Goal: Task Accomplishment & Management: Manage account settings

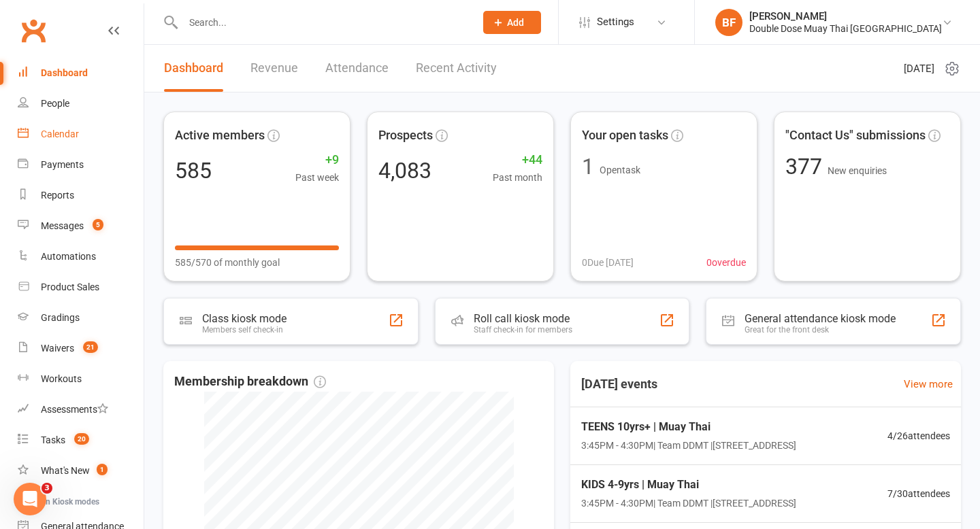
click at [65, 139] on div "Calendar" at bounding box center [60, 134] width 38 height 11
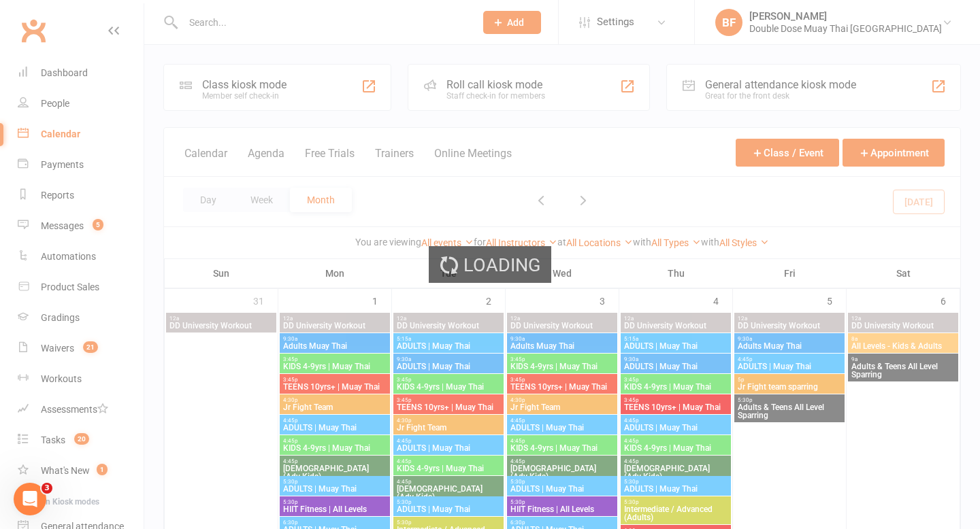
click at [216, 193] on div "Loading" at bounding box center [490, 264] width 980 height 529
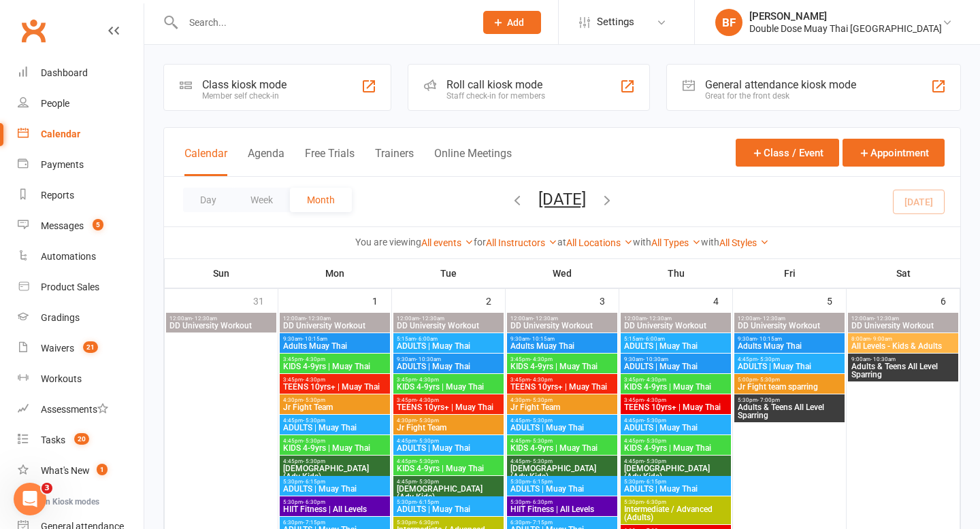
click at [216, 193] on button "Day" at bounding box center [208, 200] width 50 height 24
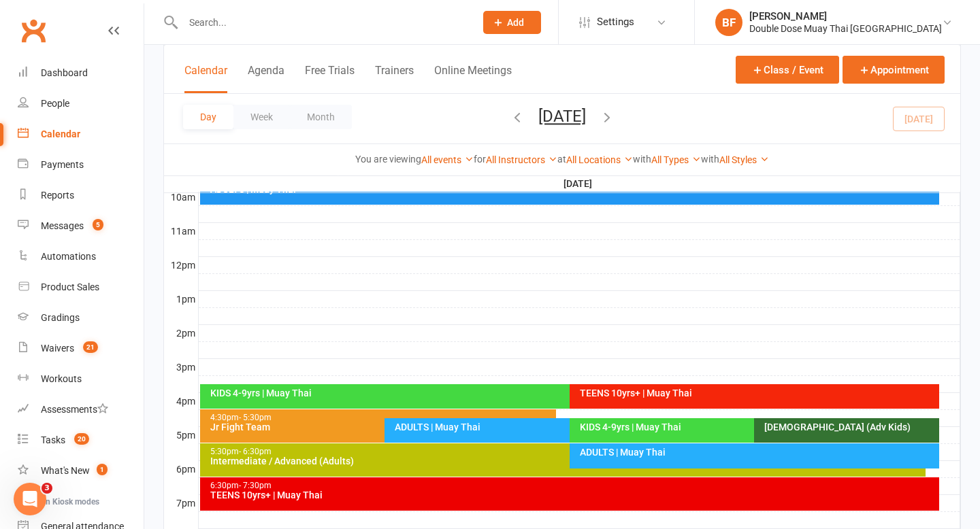
scroll to position [432, 0]
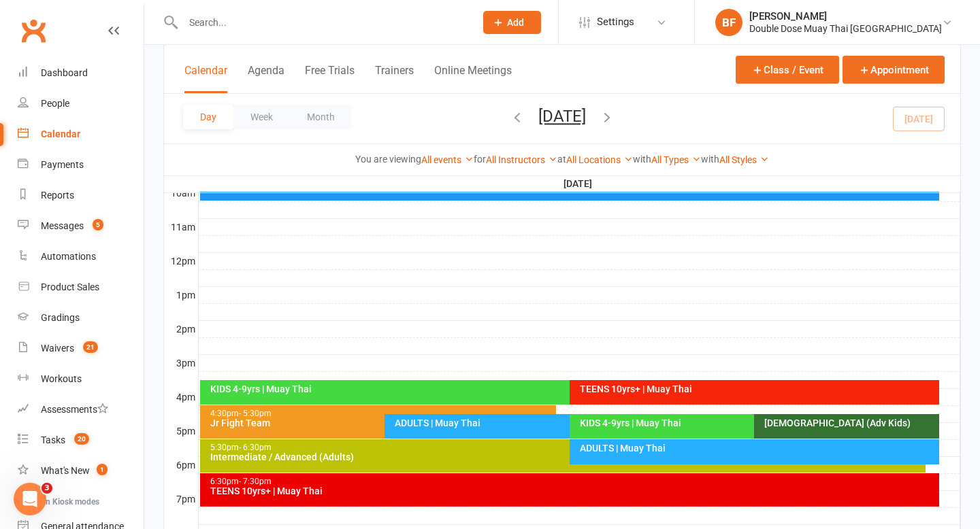
click at [324, 384] on div "KIDS 4-9yrs | Muay Thai" at bounding box center [563, 392] width 726 height 24
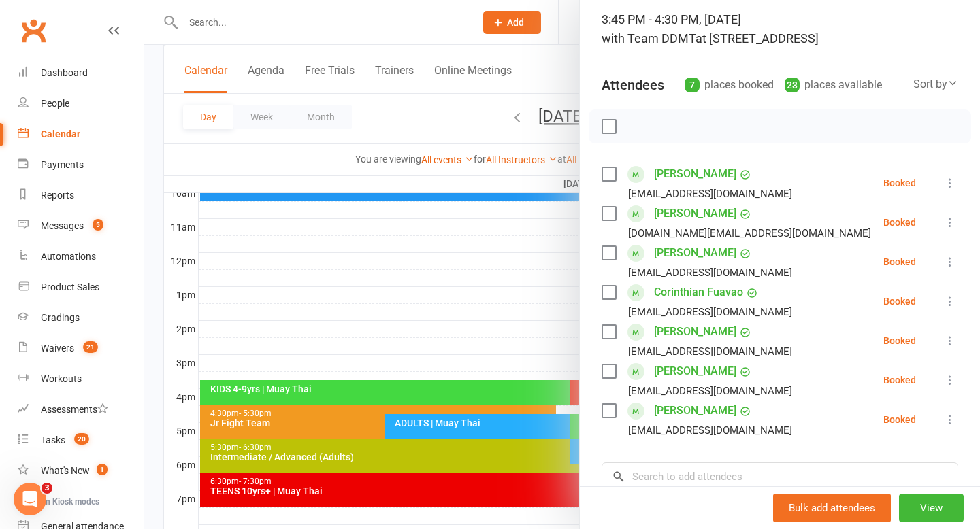
scroll to position [118, 0]
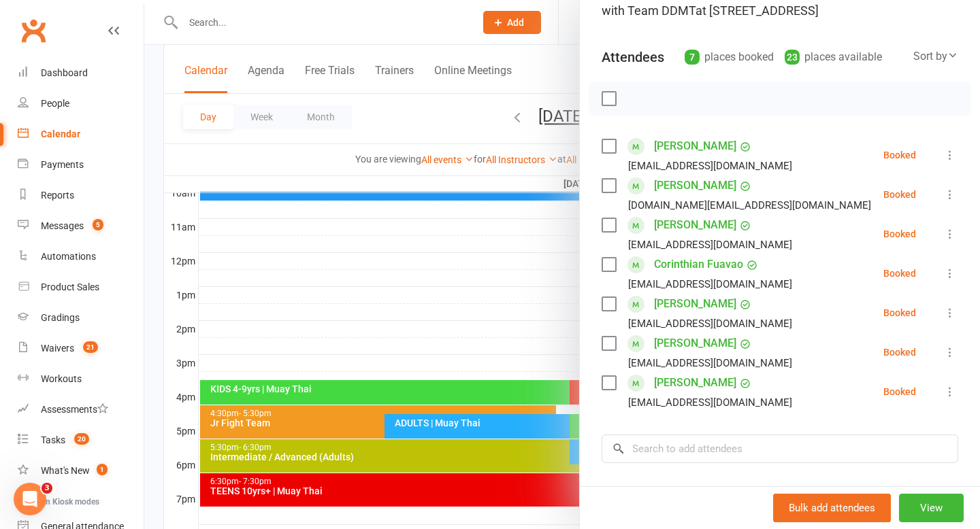
click at [450, 279] on div at bounding box center [561, 264] width 835 height 529
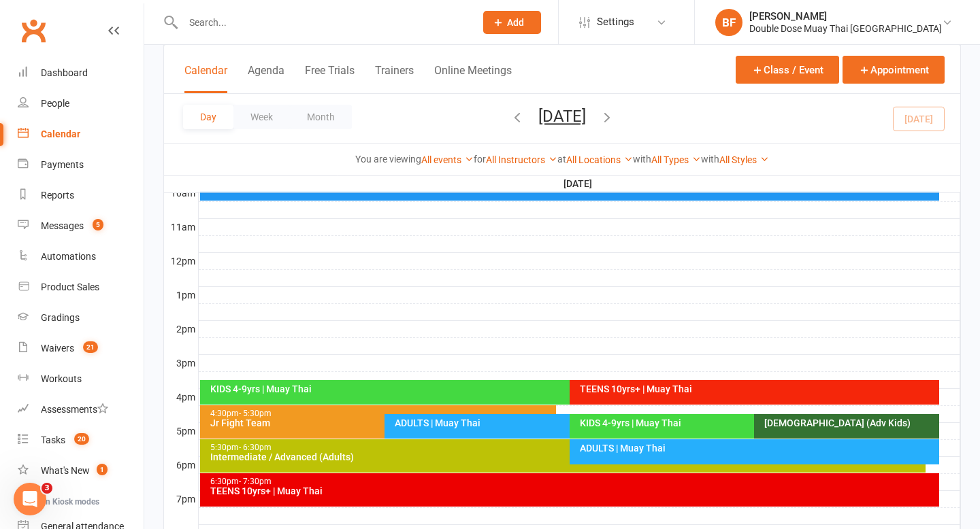
click at [601, 388] on div "TEENS 10yrs+ | Muay Thai" at bounding box center [757, 389] width 357 height 10
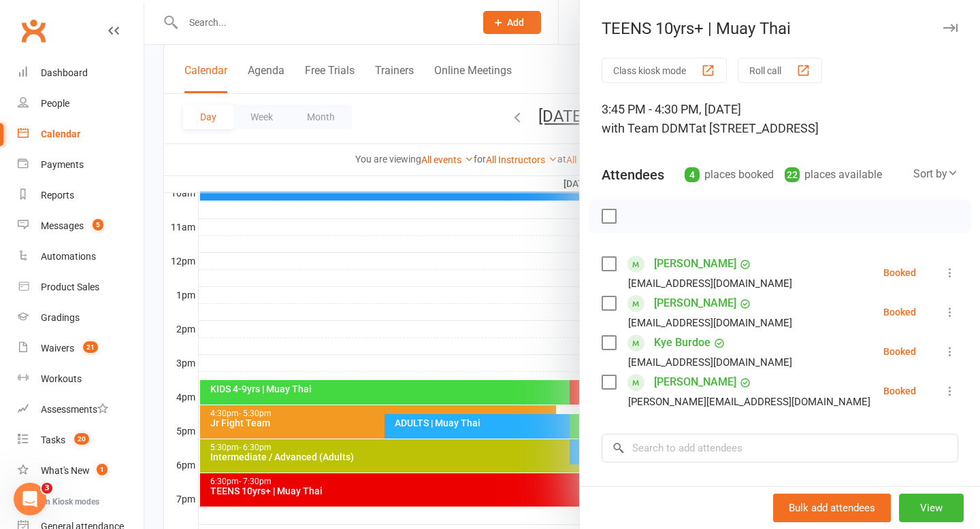
click at [420, 276] on div at bounding box center [561, 264] width 835 height 529
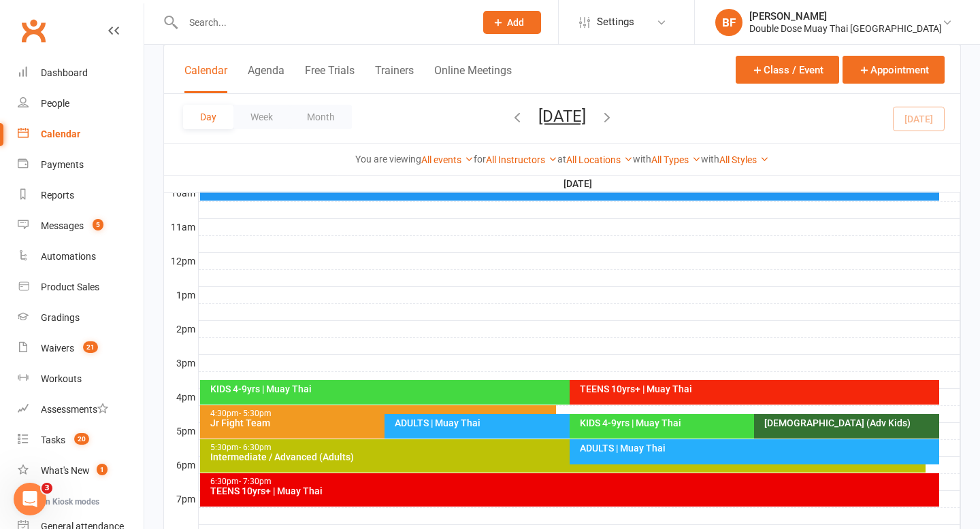
click at [422, 422] on div "ADULTS | Muay Thai" at bounding box center [566, 423] width 344 height 10
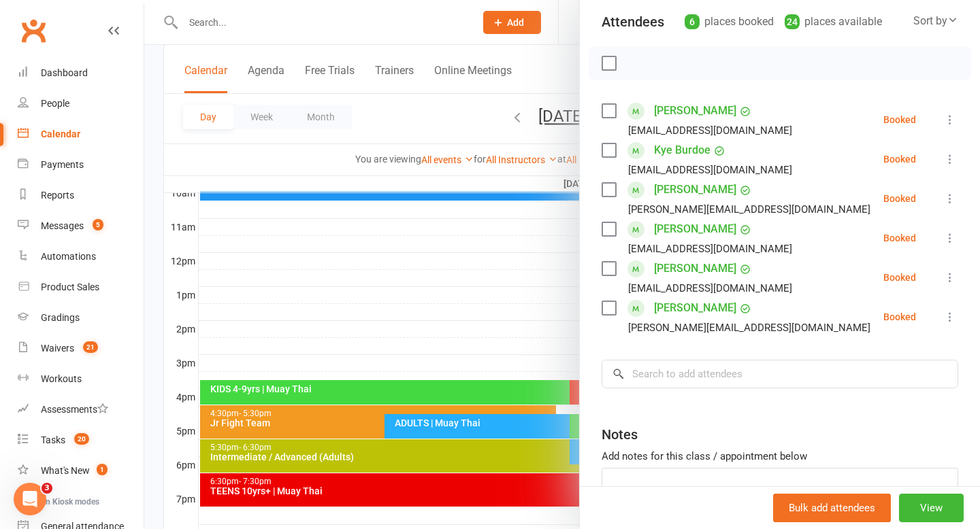
scroll to position [152, 0]
click at [398, 286] on div at bounding box center [561, 264] width 835 height 529
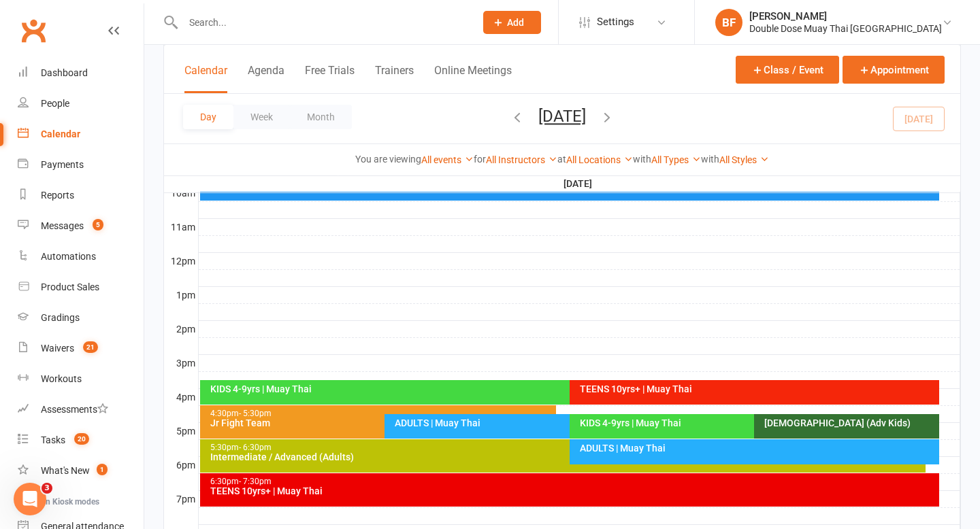
click at [610, 421] on div "KIDS 4-9yrs | Muay Thai" at bounding box center [751, 423] width 344 height 10
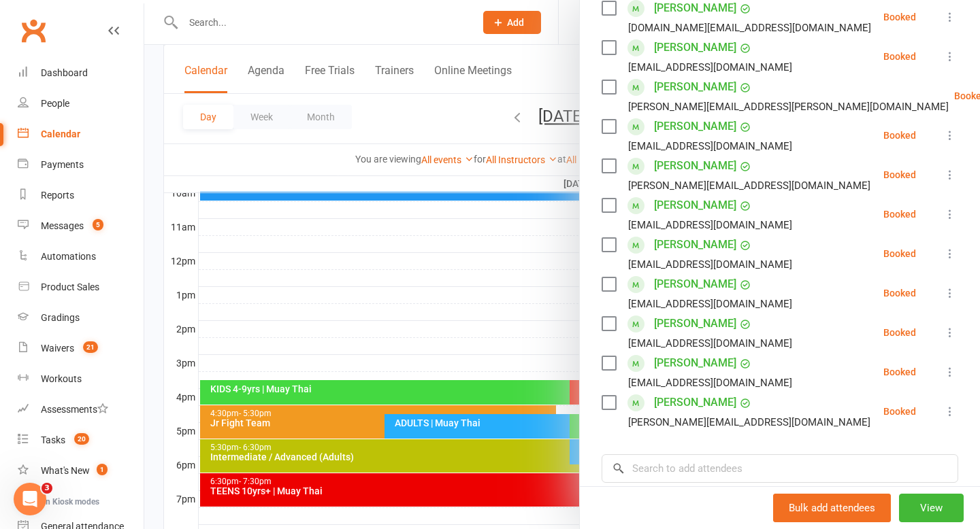
scroll to position [321, 0]
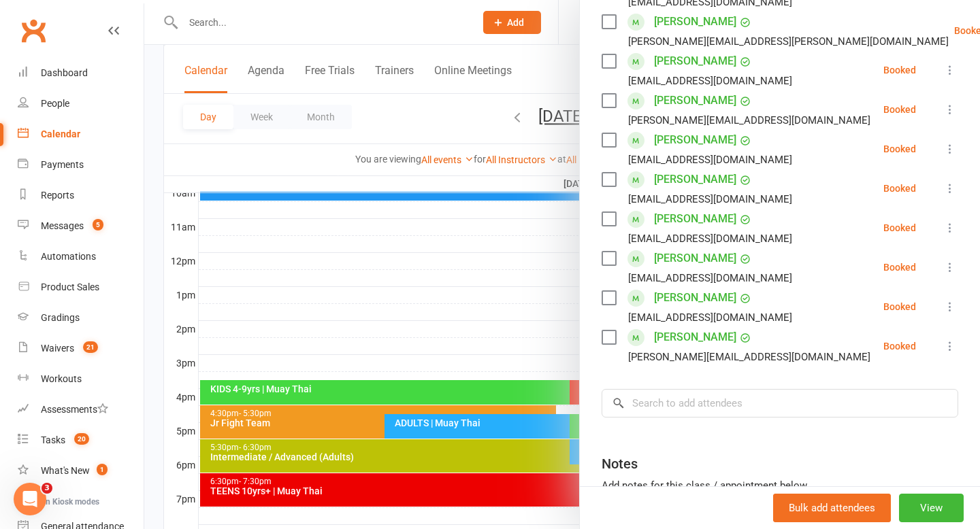
click at [331, 283] on div at bounding box center [561, 264] width 835 height 529
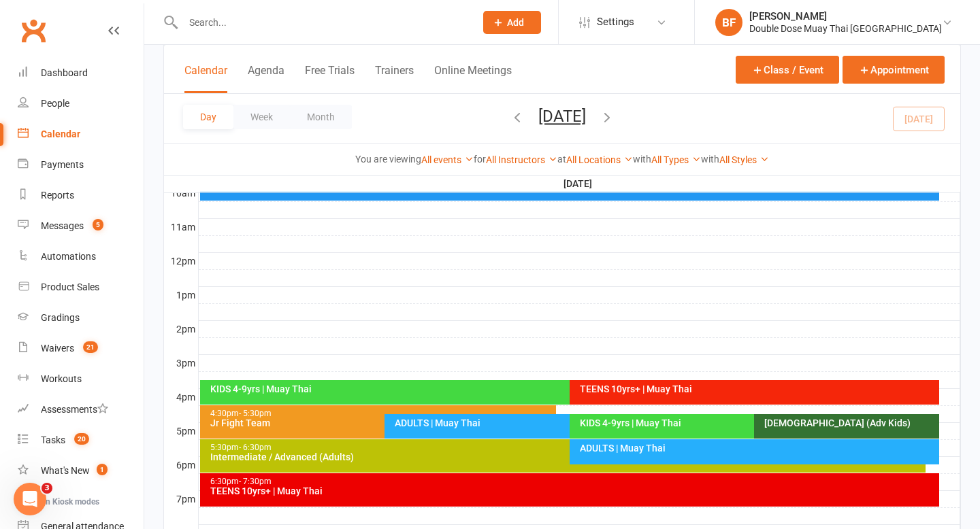
click at [603, 452] on div "ADULTS | Muay Thai" at bounding box center [757, 449] width 357 height 10
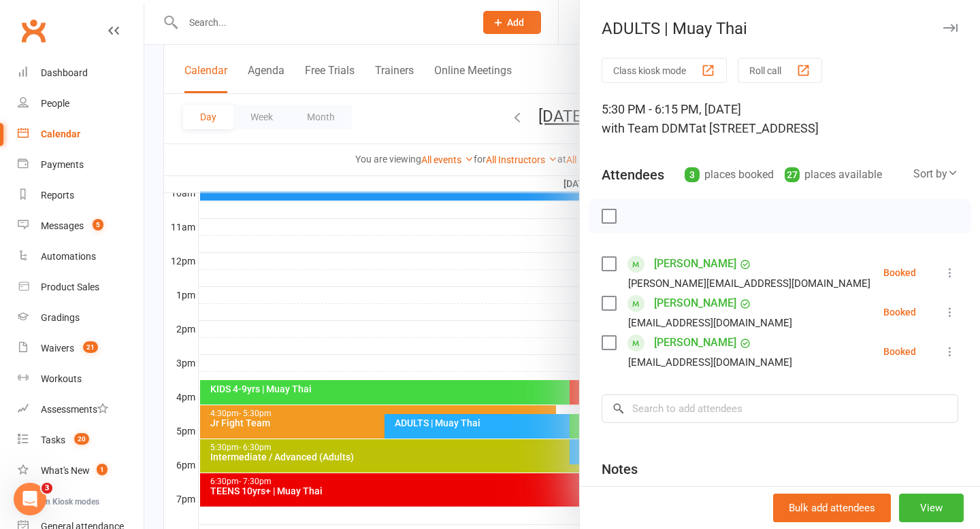
click at [424, 295] on div at bounding box center [561, 264] width 835 height 529
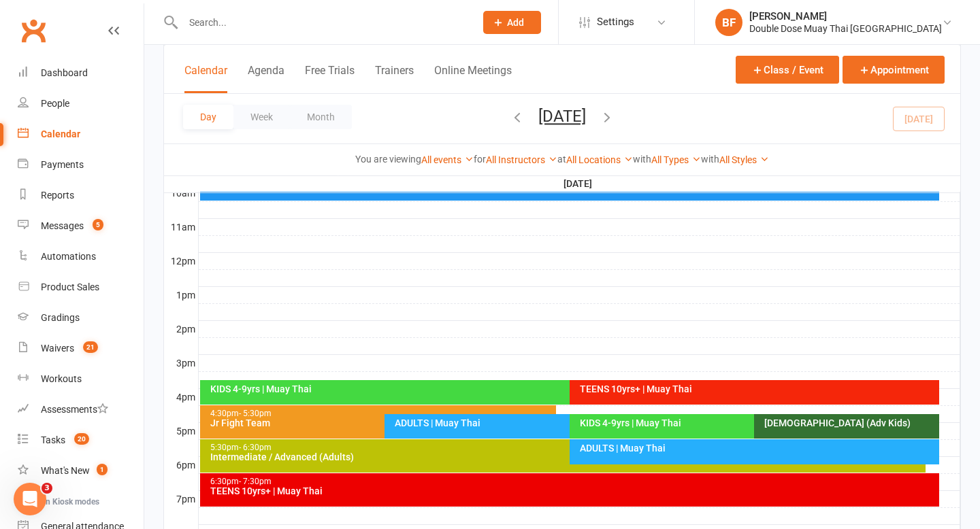
click at [422, 495] on div "TEENS 10yrs+ | Muay Thai" at bounding box center [573, 491] width 727 height 10
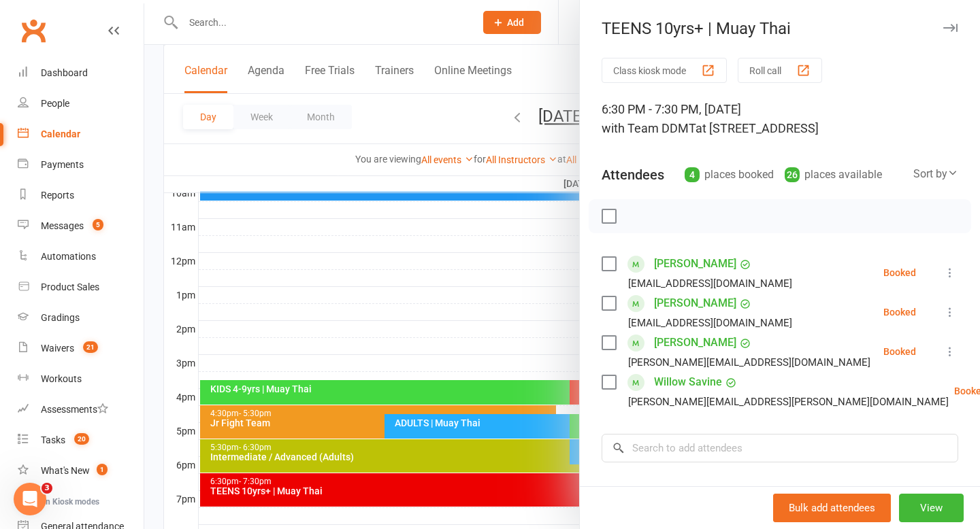
click at [446, 305] on div at bounding box center [561, 264] width 835 height 529
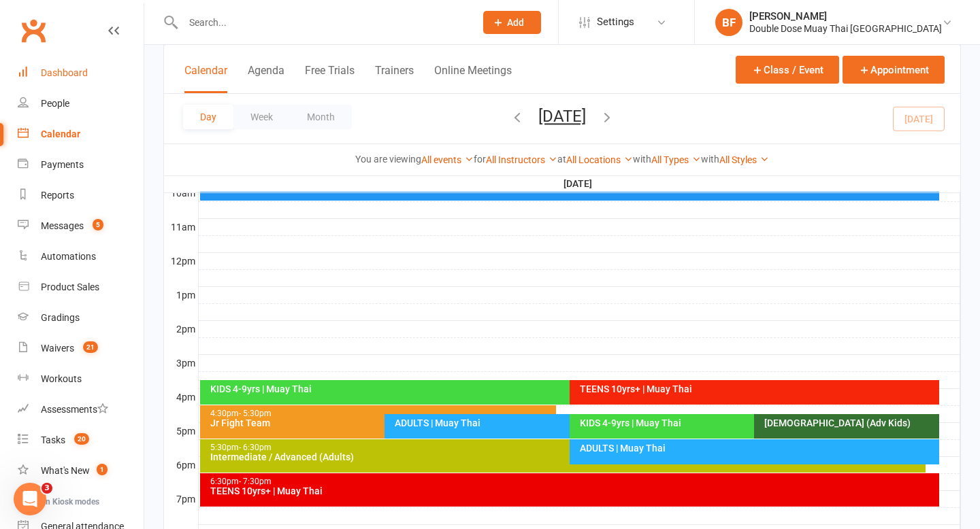
click at [69, 69] on div "Dashboard" at bounding box center [64, 72] width 47 height 11
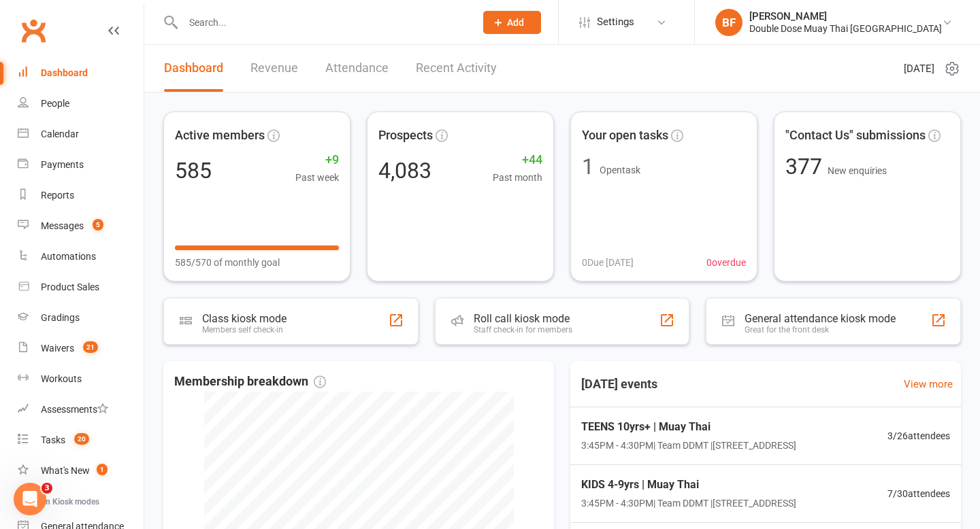
click at [238, 27] on input "text" at bounding box center [322, 22] width 286 height 19
type input "burdoe"
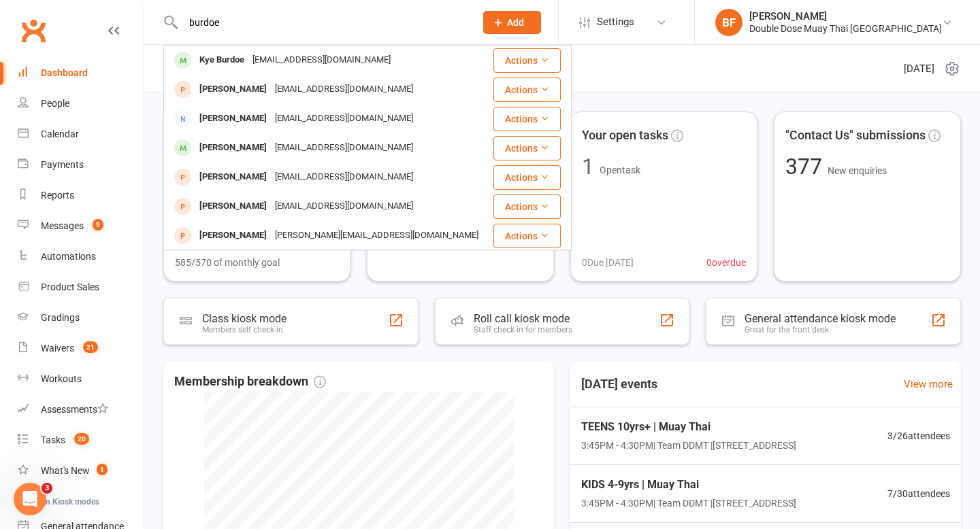
drag, startPoint x: 247, startPoint y: 26, endPoint x: 165, endPoint y: 17, distance: 82.8
click at [165, 17] on div "burdoe Kye Burdoe asburdoe@gmail.com Actions Kodie Burdoe asburdoe@gmail.com Ac…" at bounding box center [314, 22] width 302 height 44
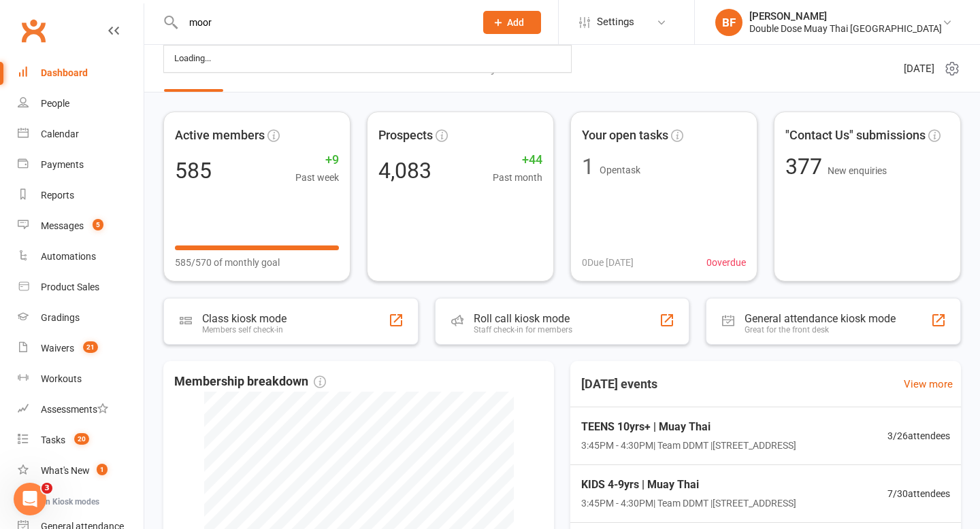
type input "moore"
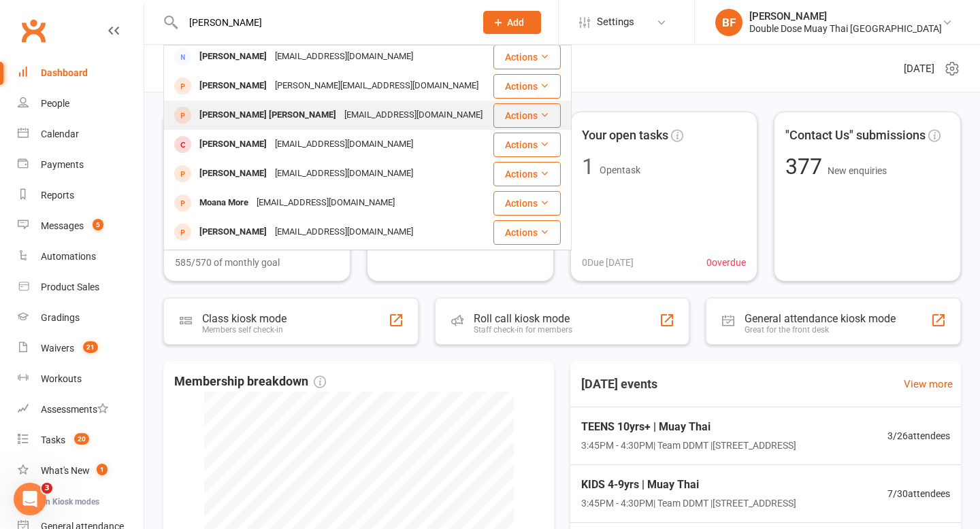
scroll to position [298, 0]
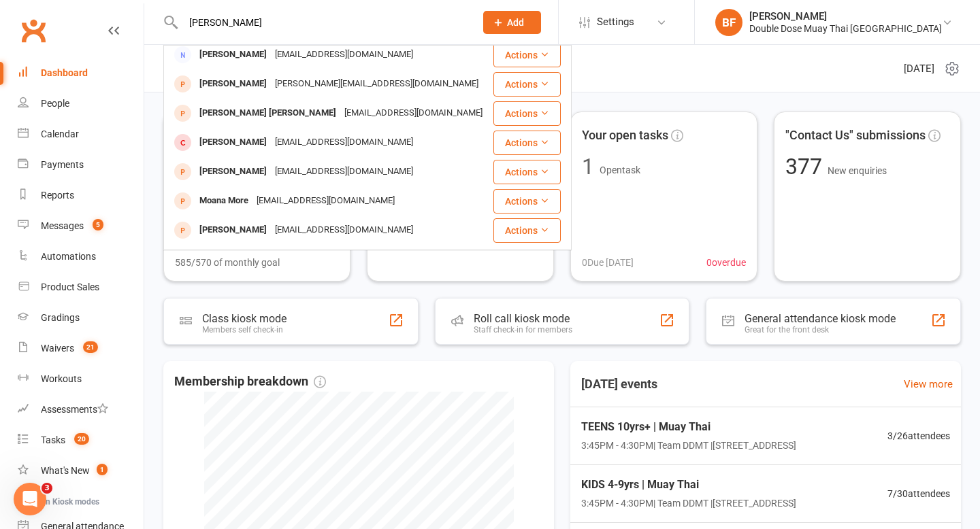
drag, startPoint x: 248, startPoint y: 20, endPoint x: 113, endPoint y: 24, distance: 135.4
click at [112, 3] on header "moore Matt Moore matt@onemoorerep.com Actions Flynn Moore flynnmoore07@gmail.co…" at bounding box center [490, 3] width 980 height 0
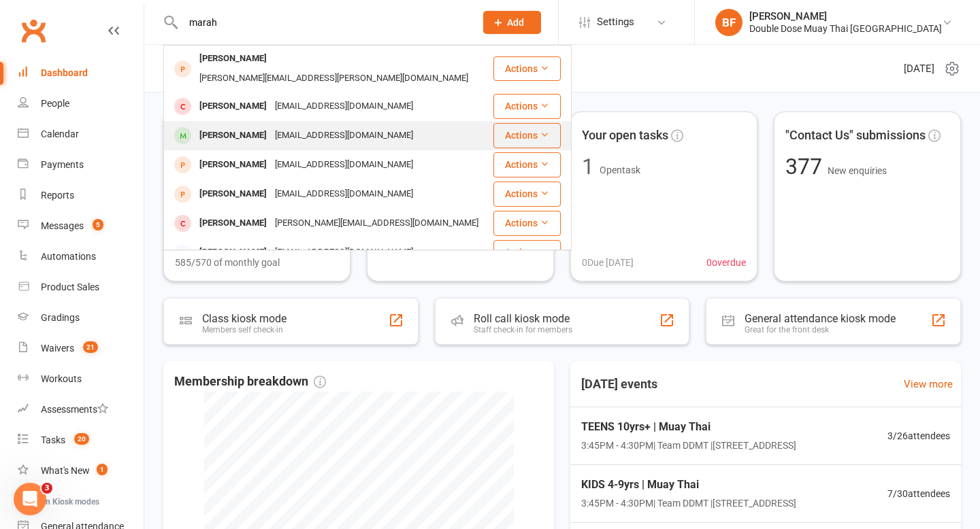
type input "marah"
click at [239, 126] on div "Mariah Harris" at bounding box center [233, 136] width 76 height 20
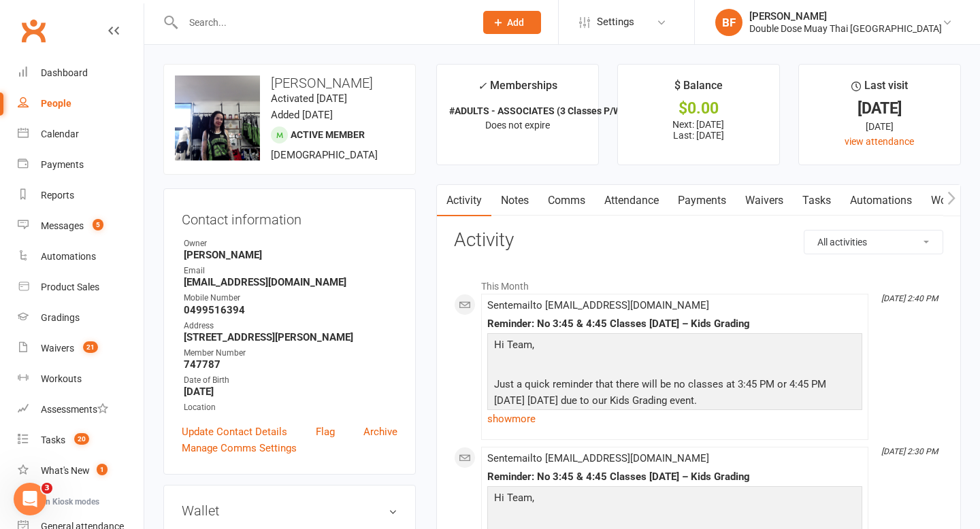
click at [696, 196] on link "Payments" at bounding box center [701, 200] width 67 height 31
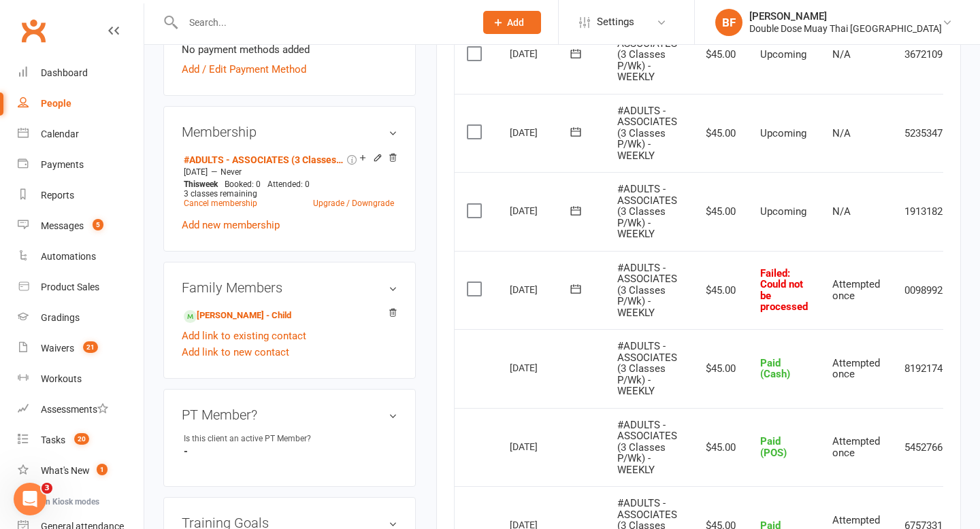
scroll to position [486, 0]
click at [252, 307] on li "Alice Harris - Child" at bounding box center [290, 316] width 216 height 19
click at [252, 312] on link "Alice Harris - Child" at bounding box center [237, 317] width 107 height 14
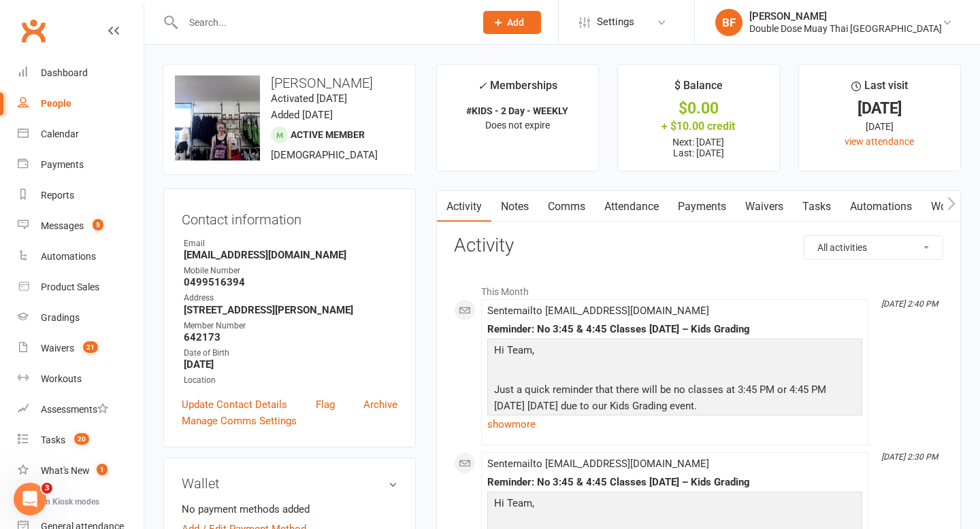
click at [710, 211] on link "Payments" at bounding box center [701, 206] width 67 height 31
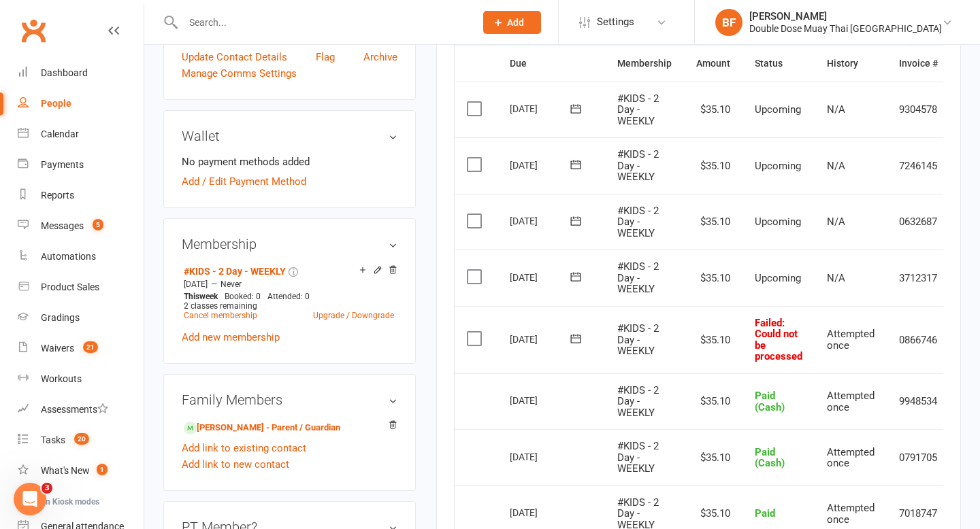
scroll to position [0, 48]
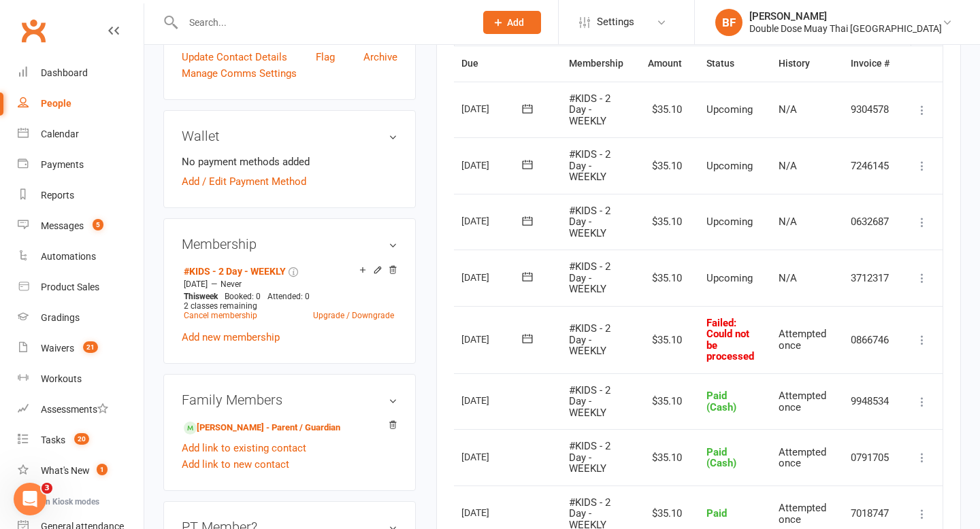
click at [920, 342] on icon at bounding box center [922, 340] width 14 height 14
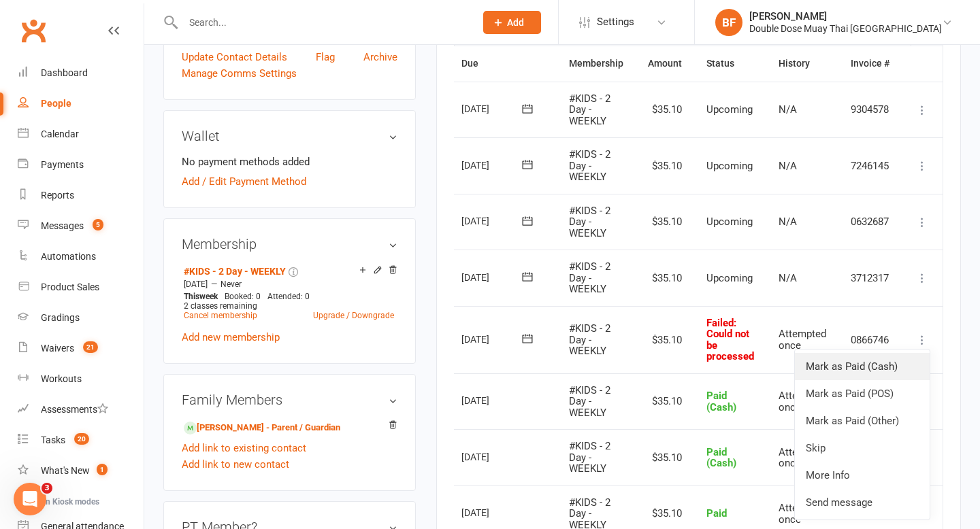
click at [897, 361] on link "Mark as Paid (Cash)" at bounding box center [862, 366] width 135 height 27
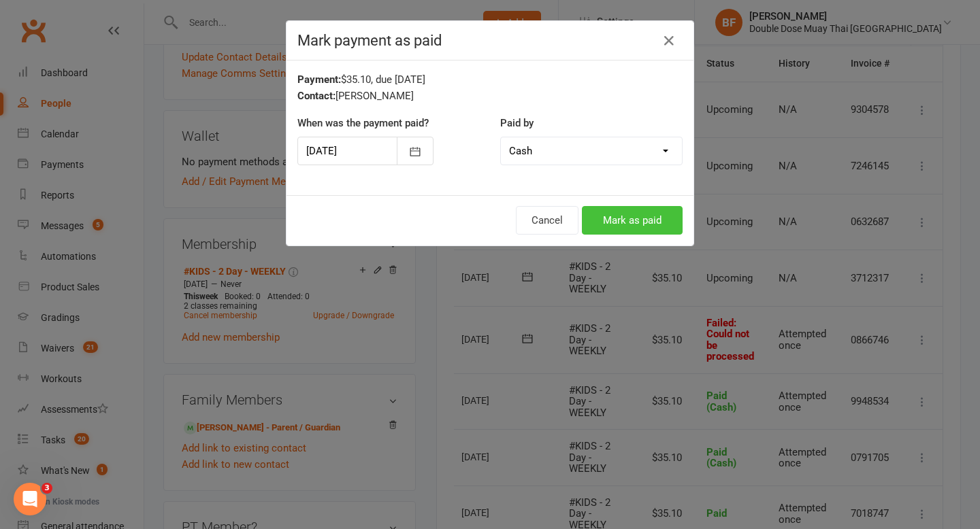
click at [681, 218] on button "Mark as paid" at bounding box center [632, 220] width 101 height 29
click at [656, 218] on div "Cancel Loading..." at bounding box center [489, 220] width 407 height 50
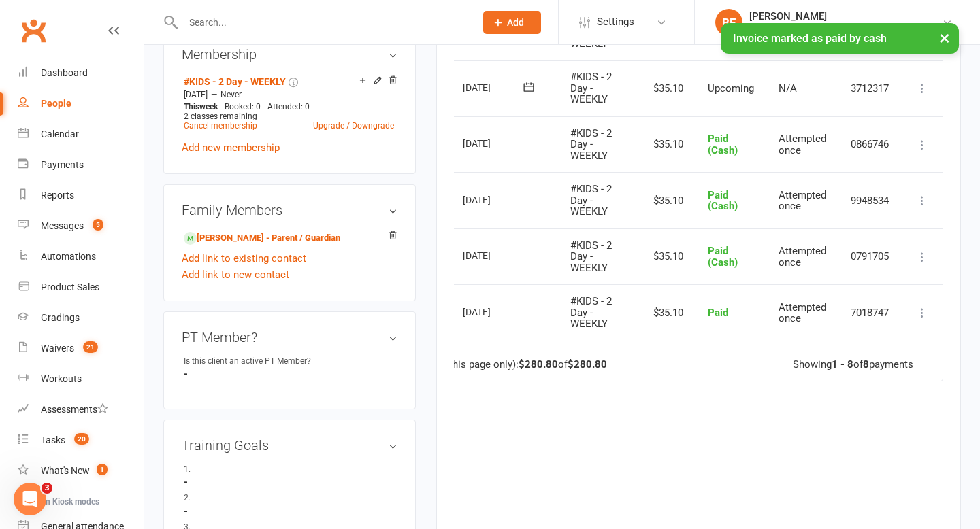
scroll to position [554, 0]
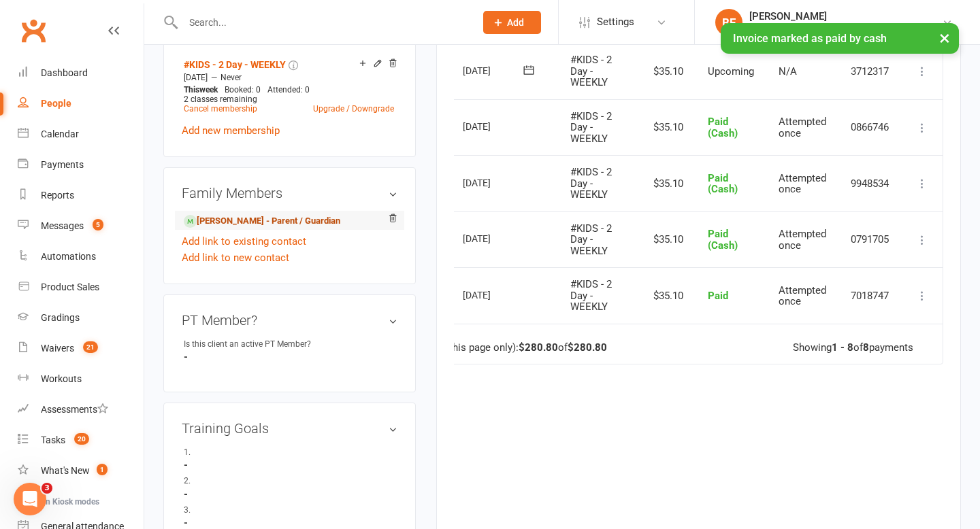
click at [279, 217] on link "Mariah Harris - Parent / Guardian" at bounding box center [262, 221] width 156 height 14
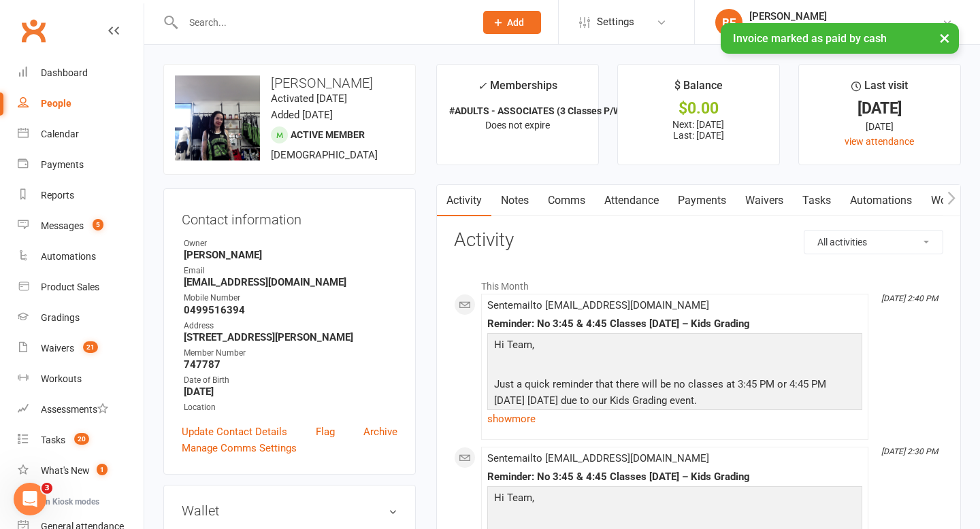
drag, startPoint x: 703, startPoint y: 197, endPoint x: 723, endPoint y: 260, distance: 65.6
click at [703, 197] on link "Payments" at bounding box center [701, 200] width 67 height 31
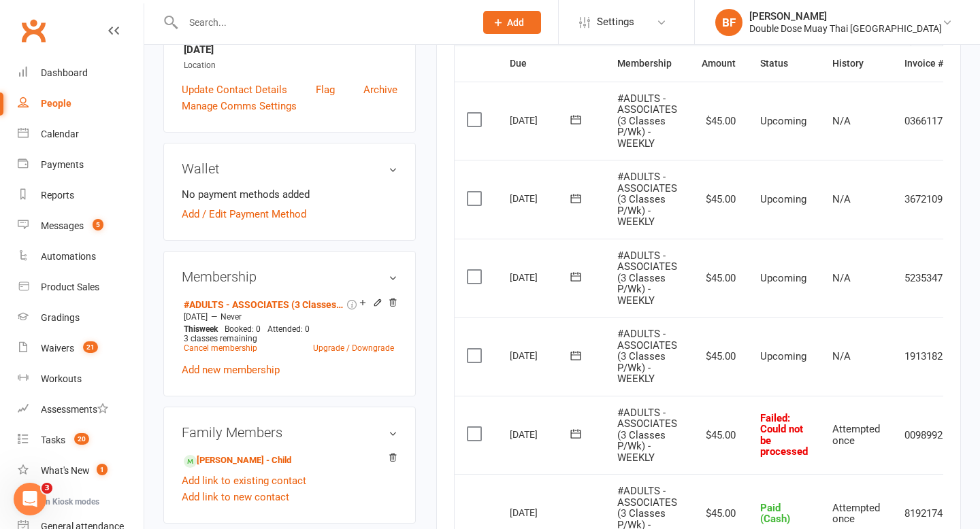
scroll to position [0, 54]
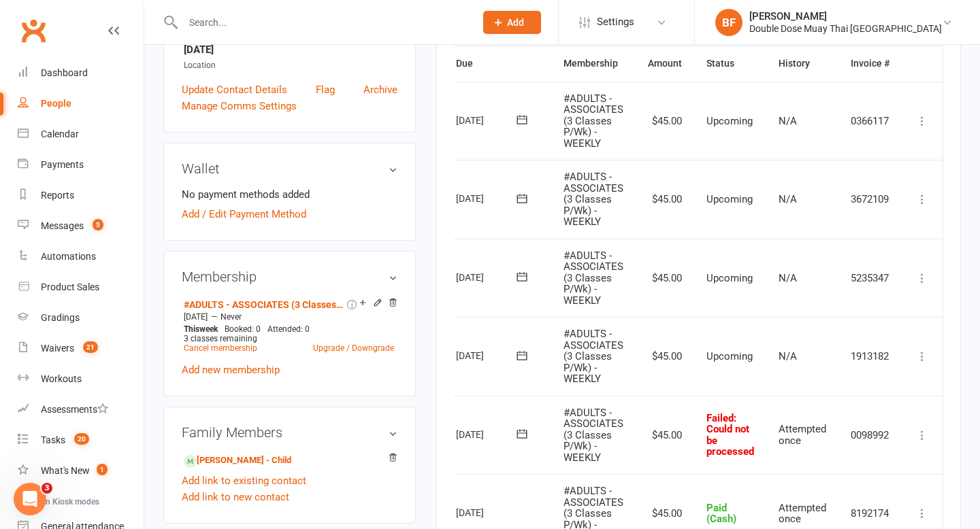
click at [919, 434] on icon at bounding box center [922, 436] width 14 height 14
click at [895, 464] on link "Mark as Paid (Cash)" at bounding box center [862, 461] width 135 height 27
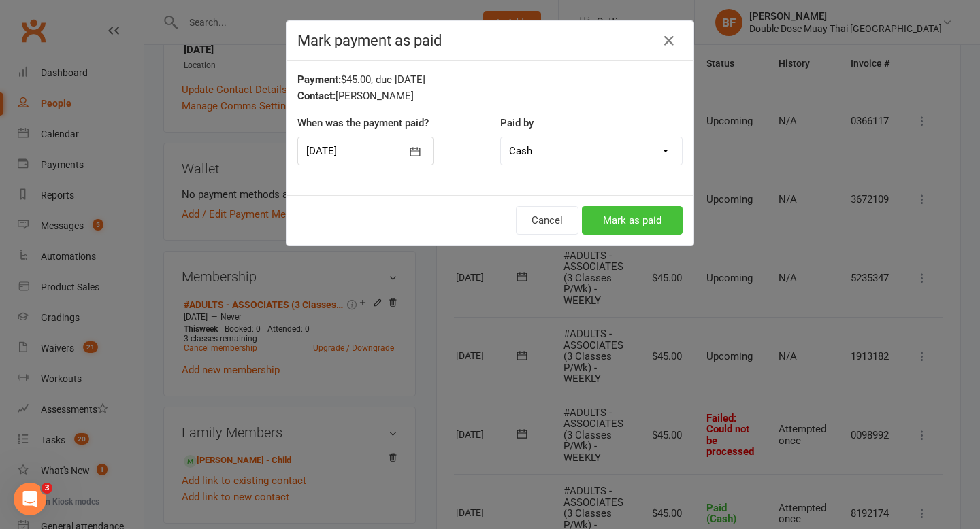
click at [656, 222] on button "Mark as paid" at bounding box center [632, 220] width 101 height 29
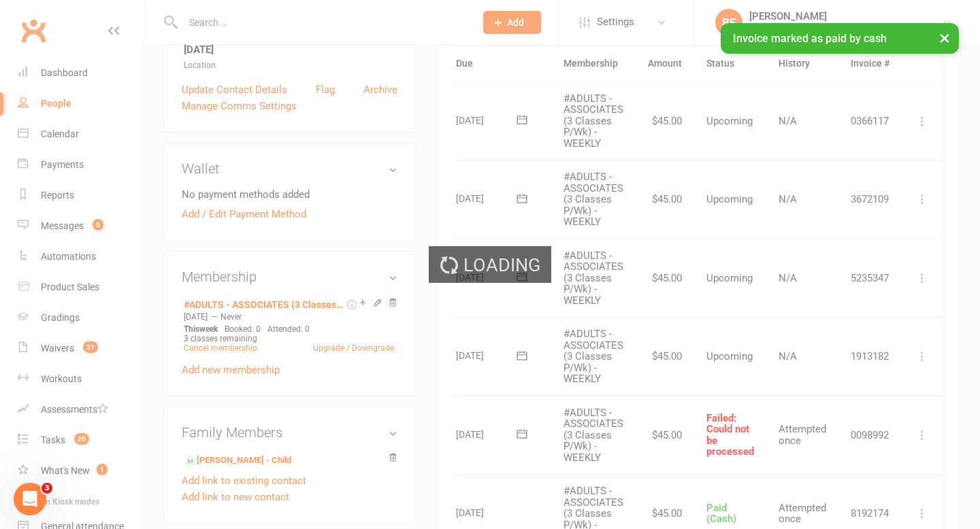
scroll to position [0, 52]
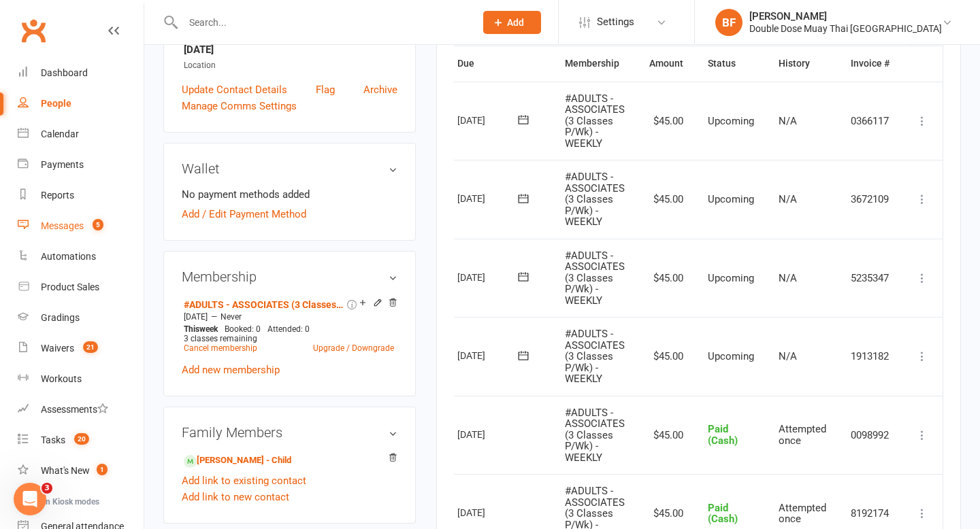
click at [27, 233] on link "Messages 5" at bounding box center [81, 226] width 126 height 31
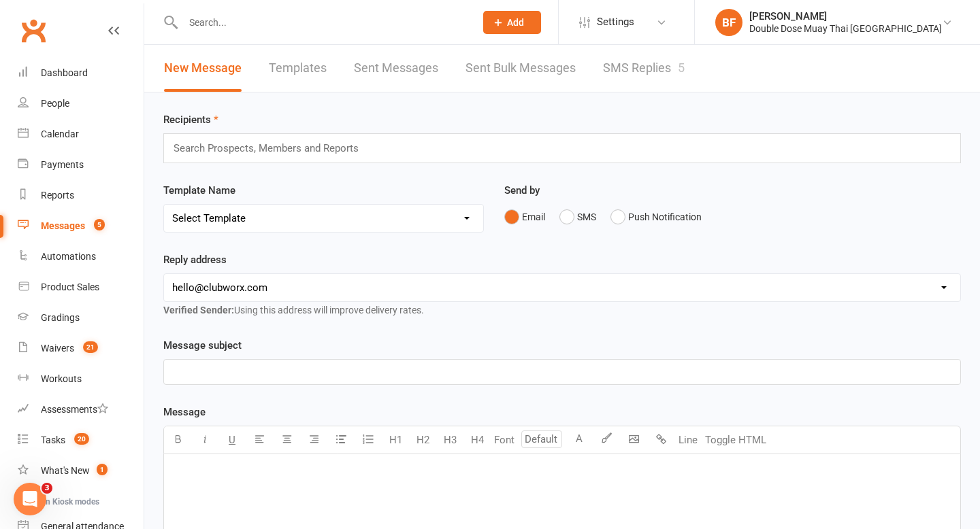
click at [644, 69] on link "SMS Replies 5" at bounding box center [644, 68] width 82 height 47
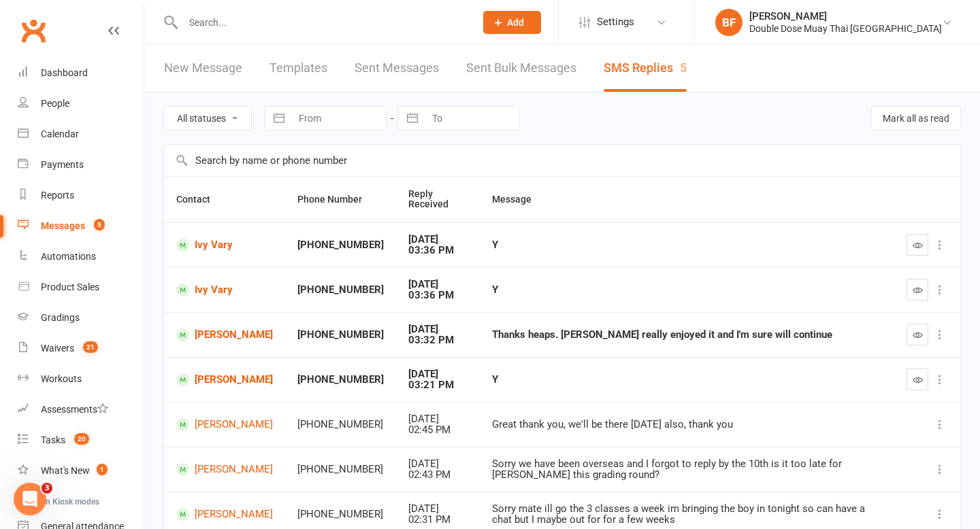
click at [344, 31] on div at bounding box center [314, 22] width 302 height 44
click at [289, 26] on input "text" at bounding box center [322, 22] width 286 height 19
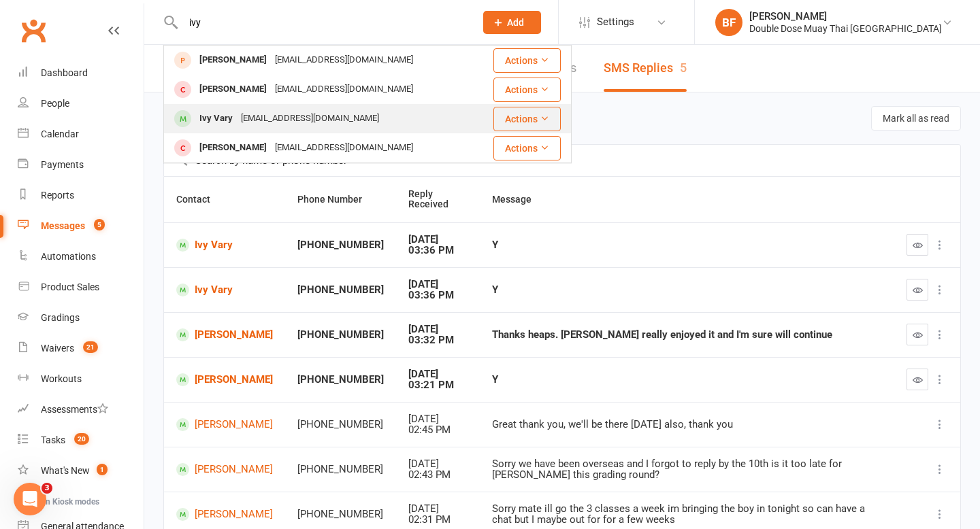
type input "ivy"
click at [210, 119] on div "Ivy Vary" at bounding box center [215, 119] width 41 height 20
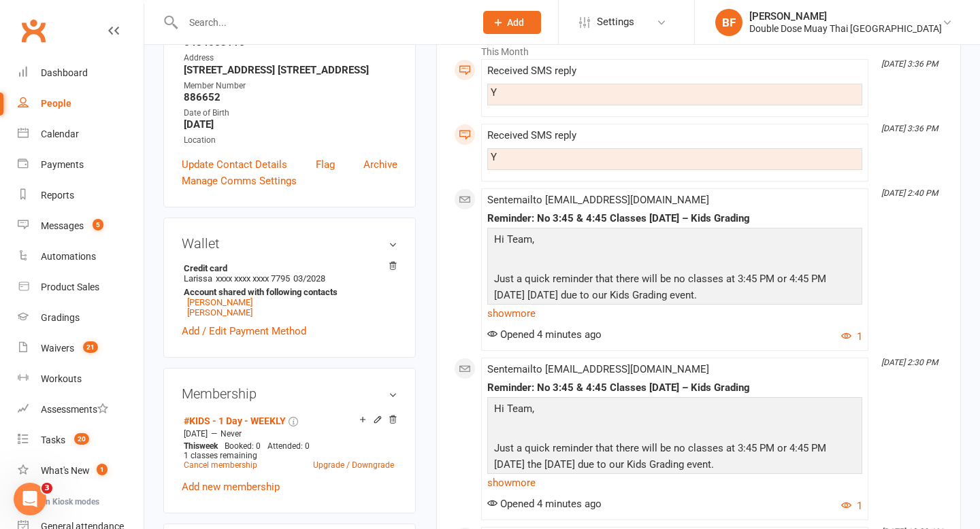
scroll to position [250, 0]
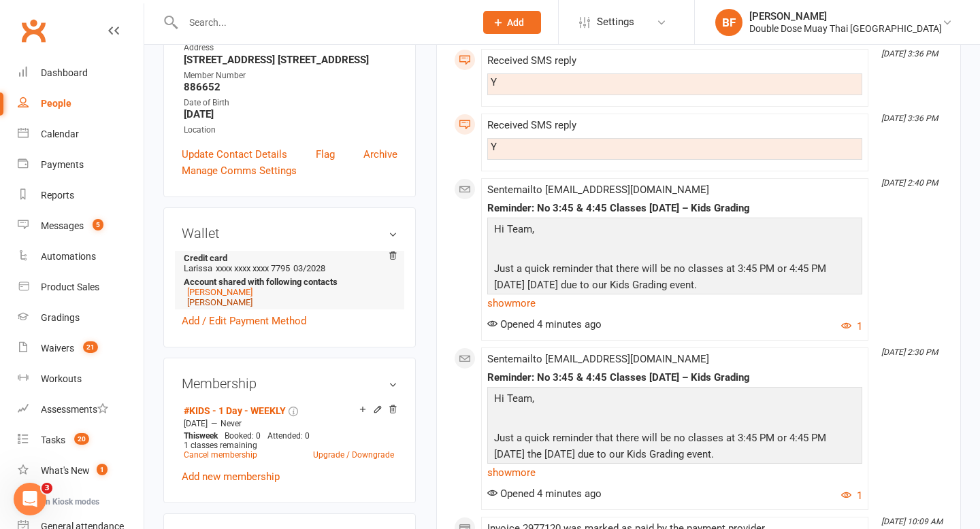
click at [212, 307] on link "Jack Vary" at bounding box center [219, 302] width 65 height 10
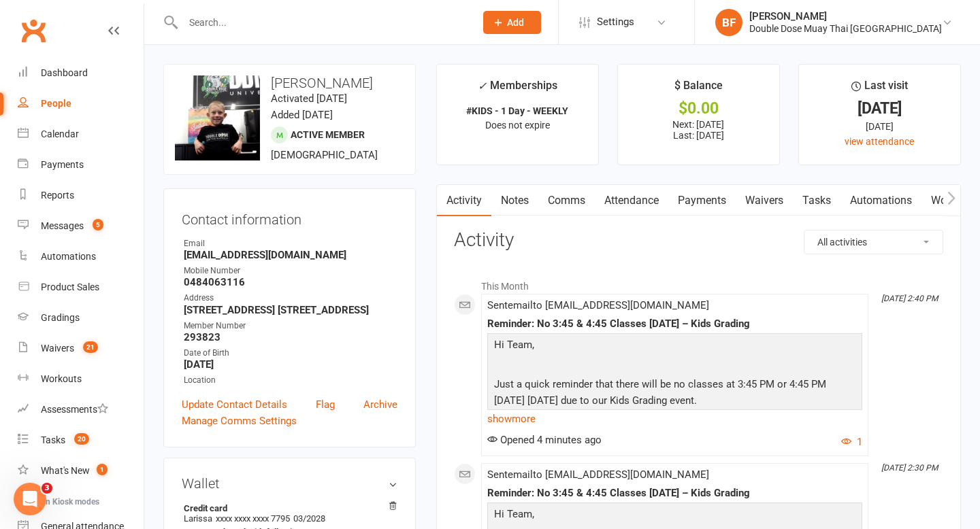
click at [511, 207] on link "Notes" at bounding box center [514, 200] width 47 height 31
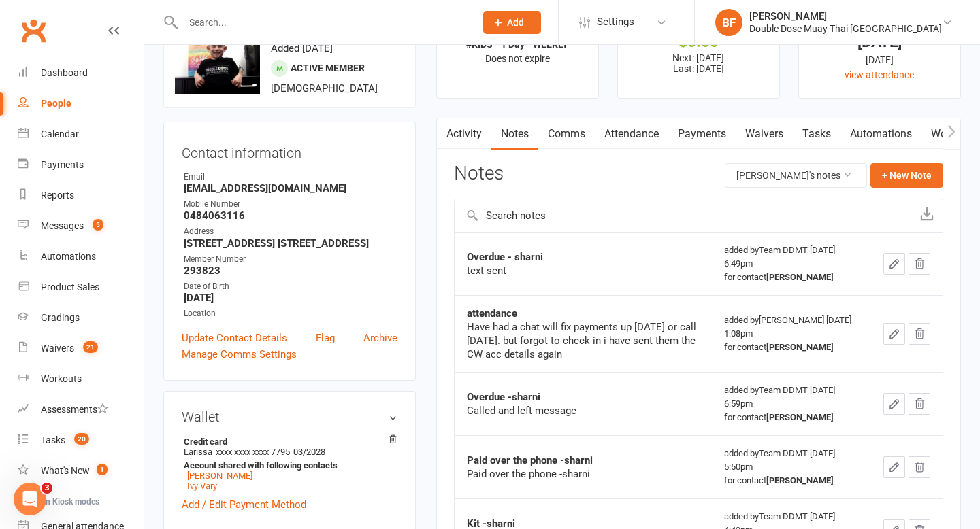
scroll to position [97, 0]
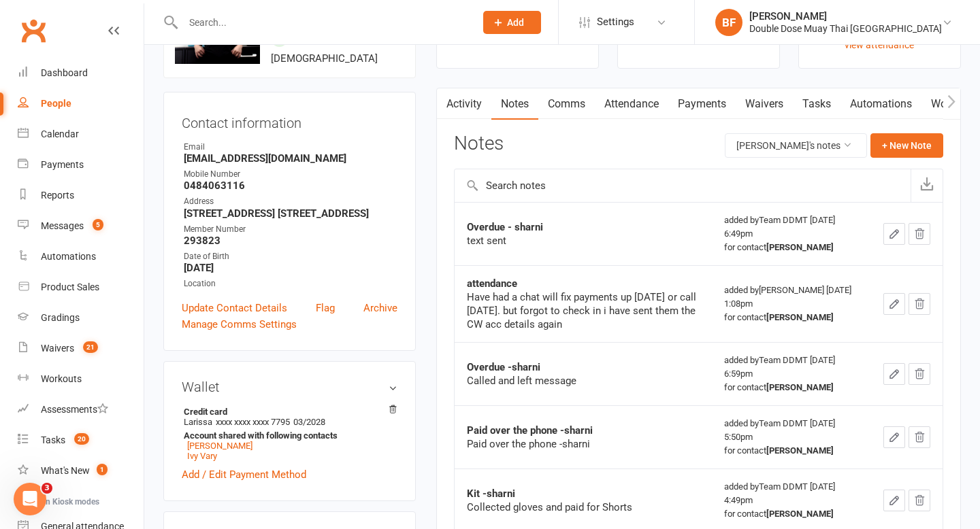
click at [563, 110] on link "Comms" at bounding box center [566, 103] width 56 height 31
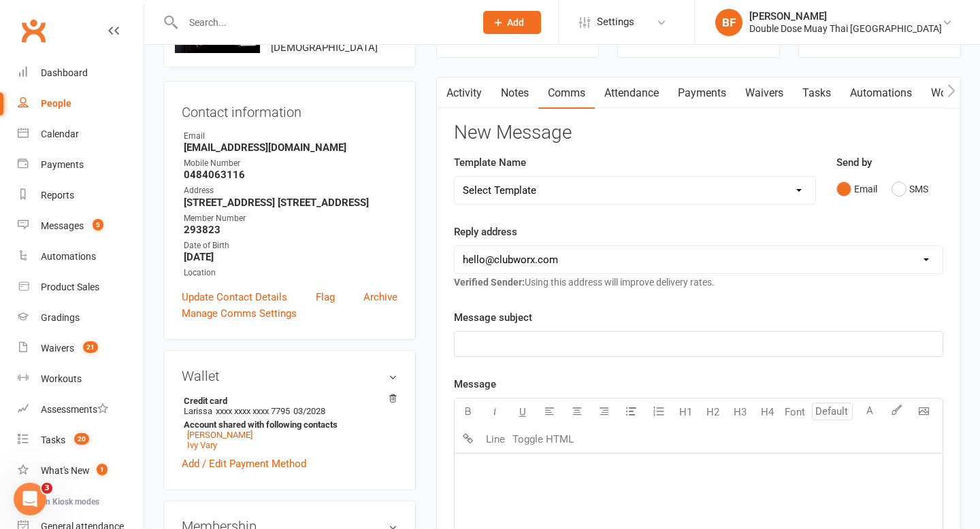
scroll to position [108, 0]
click at [473, 89] on link "Activity" at bounding box center [464, 92] width 54 height 31
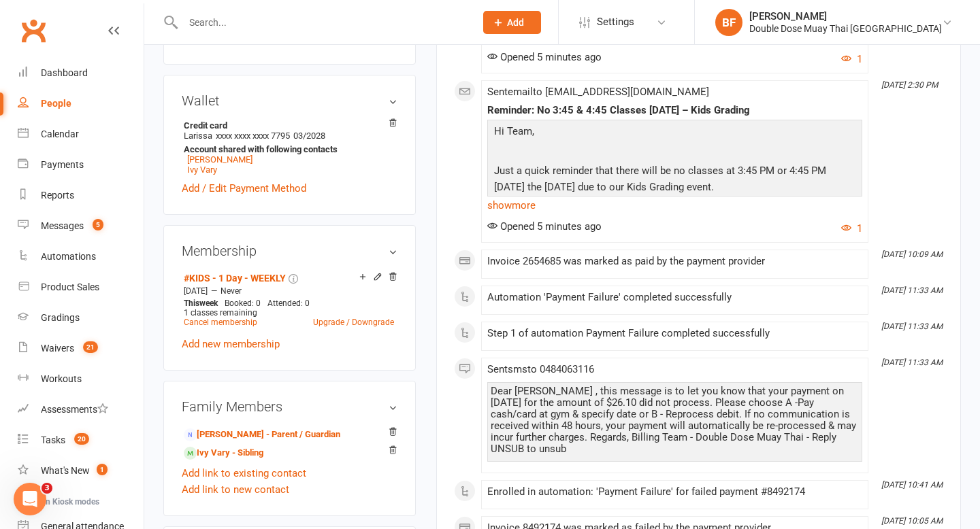
scroll to position [350, 0]
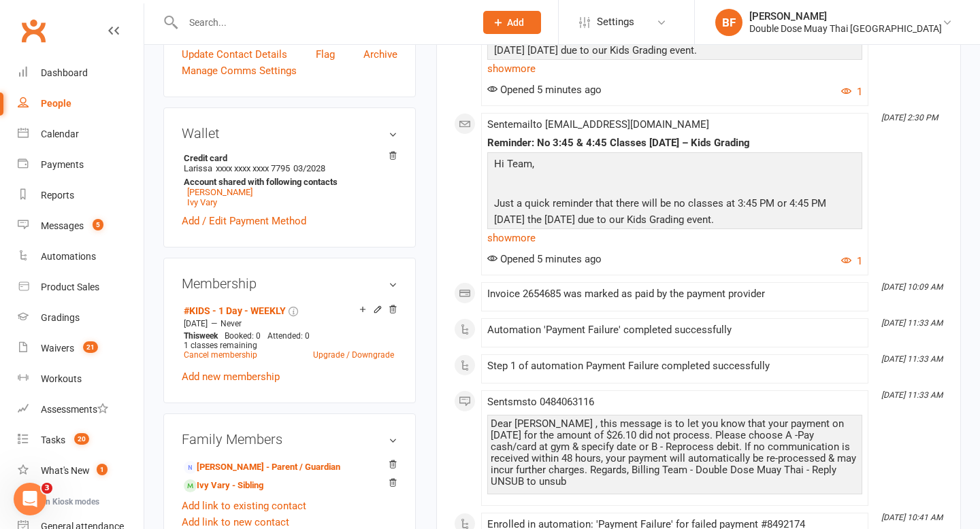
click at [253, 24] on input "text" at bounding box center [322, 22] width 286 height 19
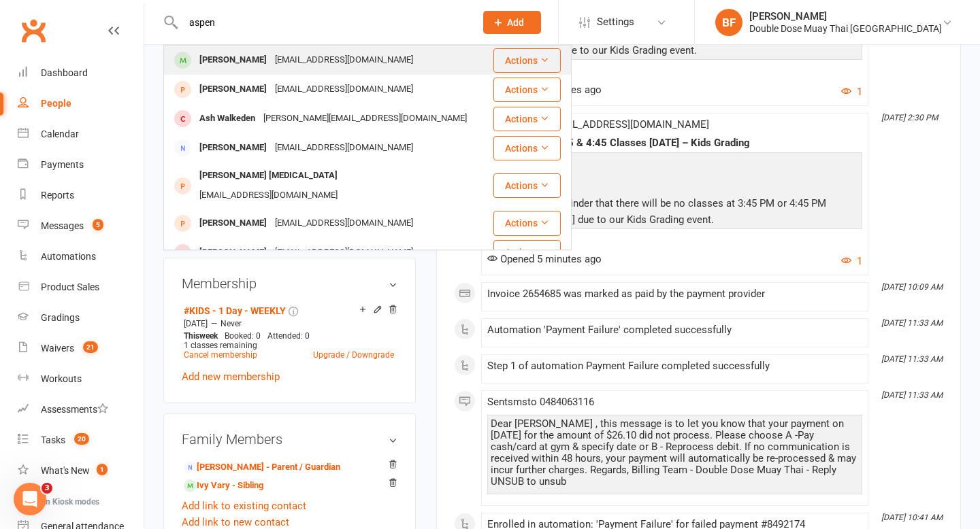
type input "aspen"
click at [276, 69] on div "matthewj@outlook.com.au" at bounding box center [344, 60] width 146 height 20
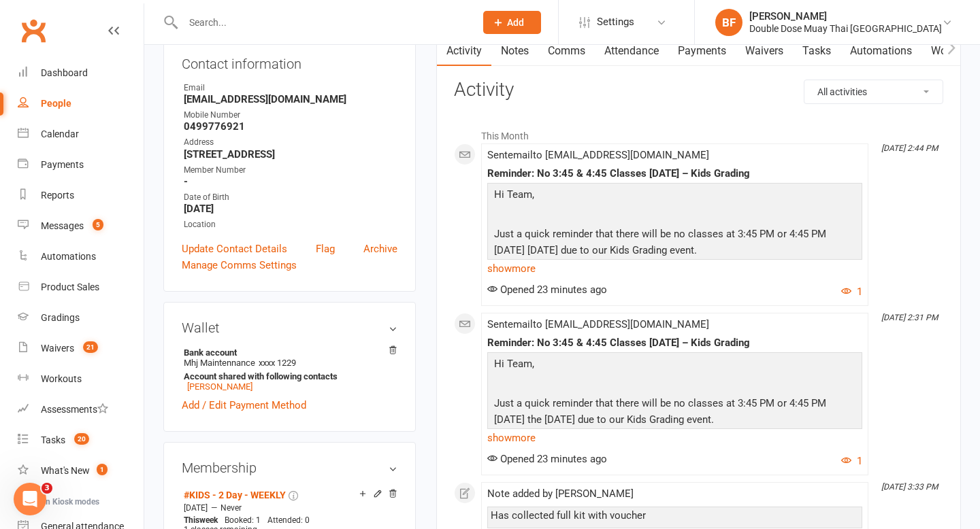
scroll to position [156, 0]
drag, startPoint x: 181, startPoint y: 361, endPoint x: 252, endPoint y: 359, distance: 70.8
click at [252, 360] on li "Bank account Mhj Maintennance xxxx 1229 Account shared with following contacts …" at bounding box center [290, 369] width 216 height 48
click at [256, 360] on li "Bank account Mhj Maintennance xxxx 1229 Account shared with following contacts …" at bounding box center [290, 369] width 216 height 48
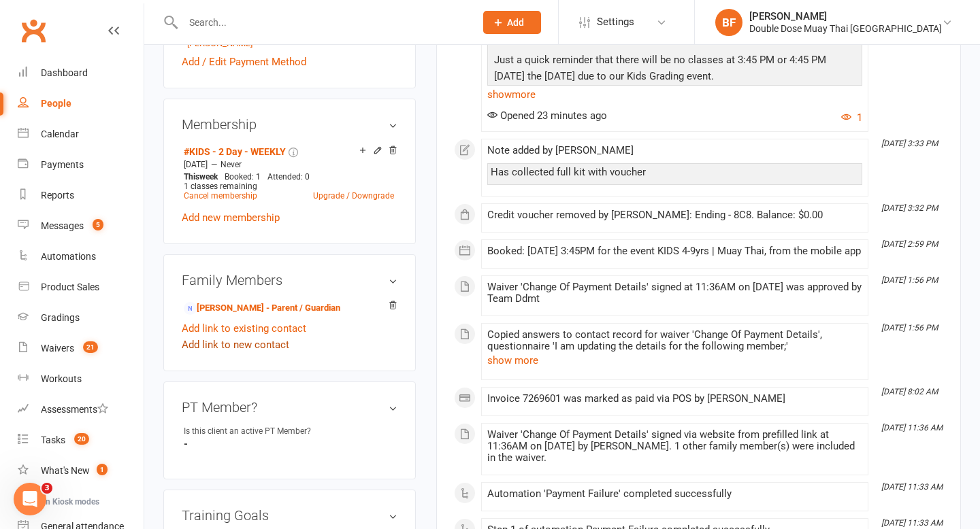
scroll to position [537, 0]
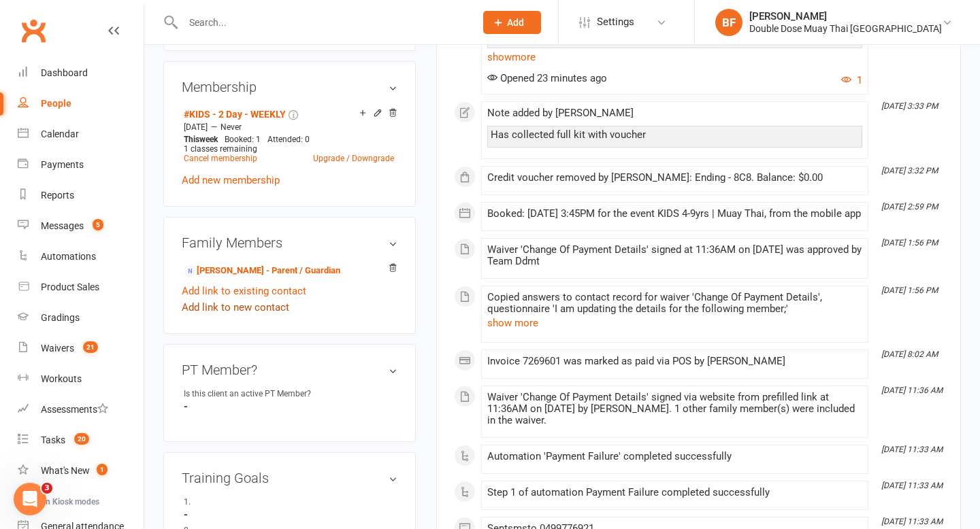
click at [276, 305] on link "Add link to new contact" at bounding box center [235, 307] width 107 height 16
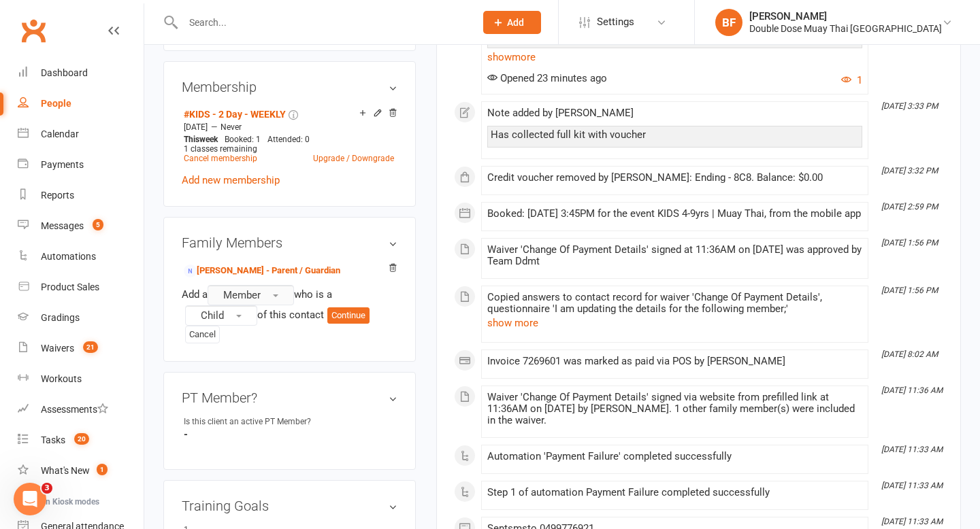
click at [266, 299] on button "Member" at bounding box center [250, 295] width 86 height 20
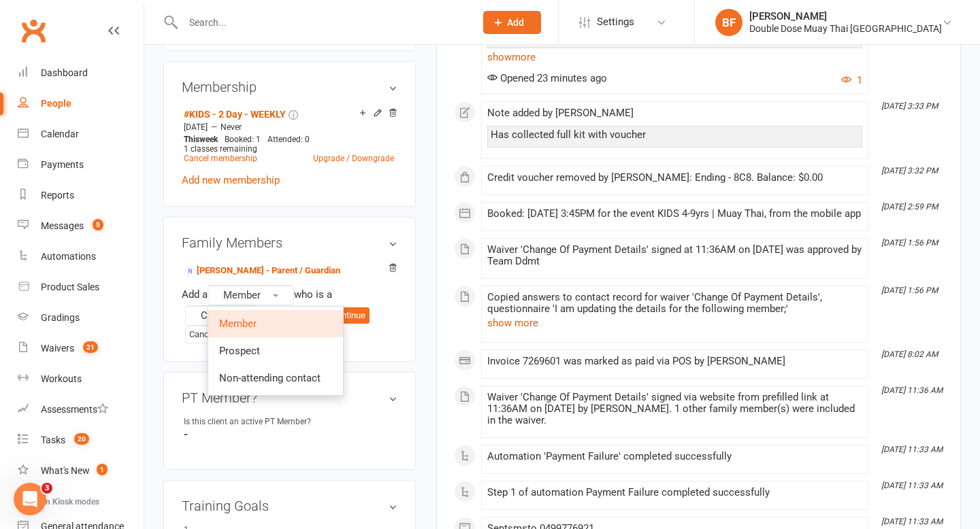
click at [277, 393] on ul "Member Prospect Non-attending contact" at bounding box center [275, 351] width 136 height 90
click at [277, 381] on span "Non-attending contact" at bounding box center [269, 378] width 101 height 12
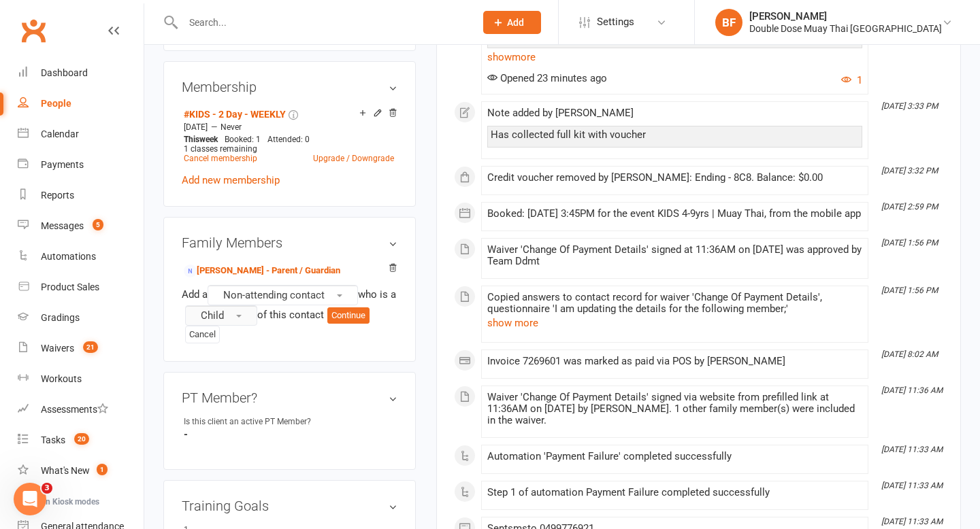
click at [221, 316] on span "Child" at bounding box center [212, 316] width 23 height 12
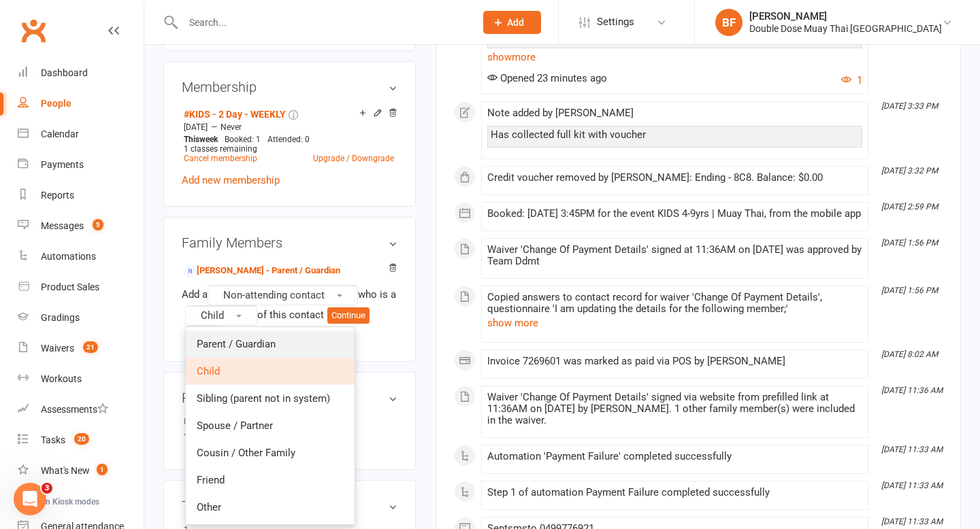
click at [245, 339] on span "Parent / Guardian" at bounding box center [236, 344] width 79 height 12
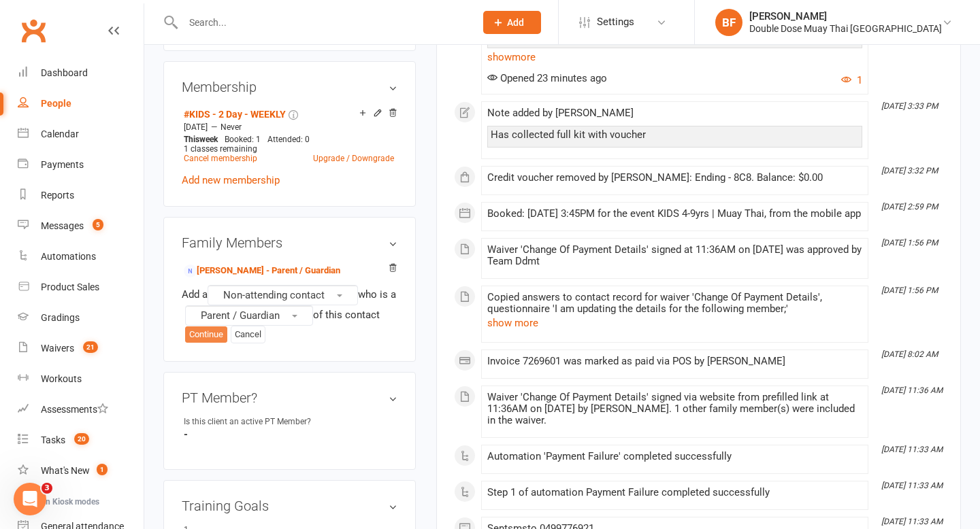
click at [201, 333] on button "Continue" at bounding box center [206, 335] width 42 height 16
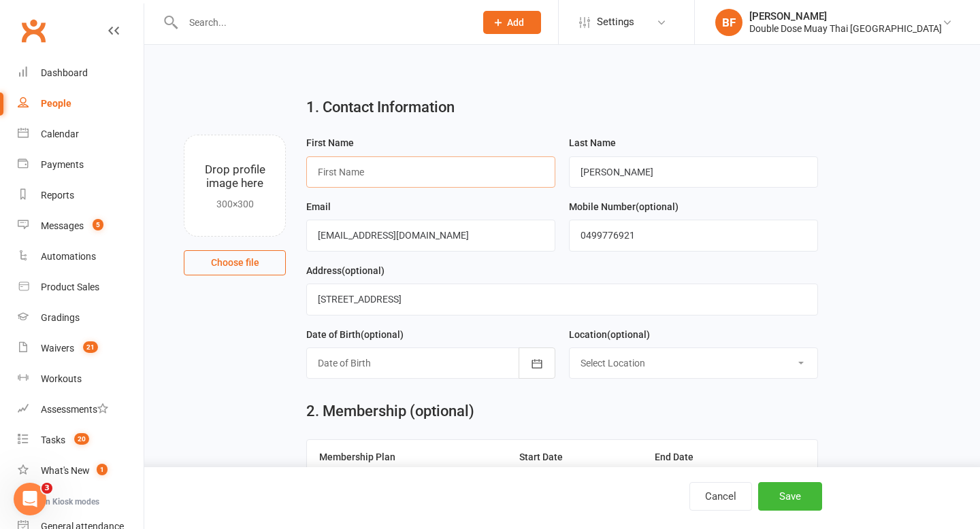
click at [382, 182] on input "text" at bounding box center [430, 171] width 249 height 31
click at [337, 169] on input "Billie- jean" at bounding box center [430, 171] width 249 height 31
type input "Billie - jean"
drag, startPoint x: 628, startPoint y: 169, endPoint x: 458, endPoint y: 175, distance: 170.2
click at [458, 175] on form "First Name Billie - jean Last Name Jackson Email matthewj@outlook.com.au Mobile…" at bounding box center [561, 262] width 524 height 255
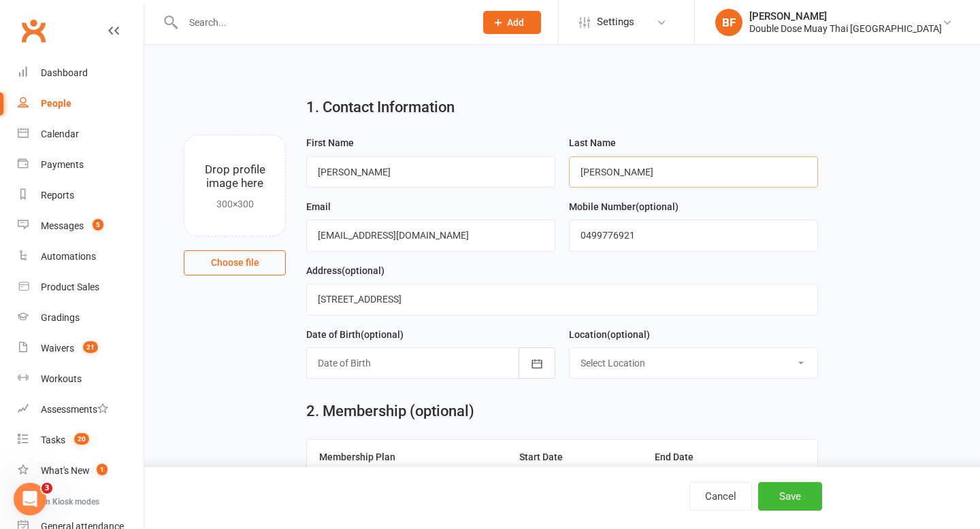
type input "ericson"
drag, startPoint x: 488, startPoint y: 249, endPoint x: 269, endPoint y: 244, distance: 219.1
click at [269, 135] on div "Drop profile image here 300×300 Choose file First Name Billie - jean Last Name …" at bounding box center [561, 135] width 797 height 0
drag, startPoint x: 476, startPoint y: 225, endPoint x: 419, endPoint y: 235, distance: 57.9
click at [419, 235] on input "matthewj@outlook.com.au" at bounding box center [430, 235] width 249 height 31
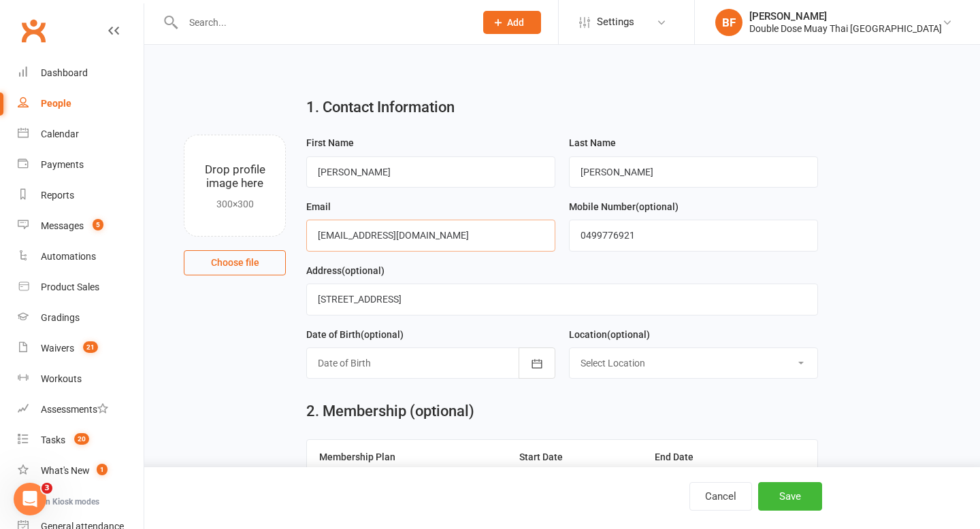
drag, startPoint x: 459, startPoint y: 239, endPoint x: 288, endPoint y: 236, distance: 170.8
click at [288, 135] on div "Drop profile image here 300×300 Choose file First Name Billie - jean Last Name …" at bounding box center [561, 135] width 797 height 0
type input "billie_jean_ericson@hotmail.com"
drag, startPoint x: 686, startPoint y: 237, endPoint x: 510, endPoint y: 211, distance: 178.2
click at [510, 211] on form "First Name Billie - jean Last Name ericson Email billie_jean_ericson@hotmail.co…" at bounding box center [561, 262] width 524 height 255
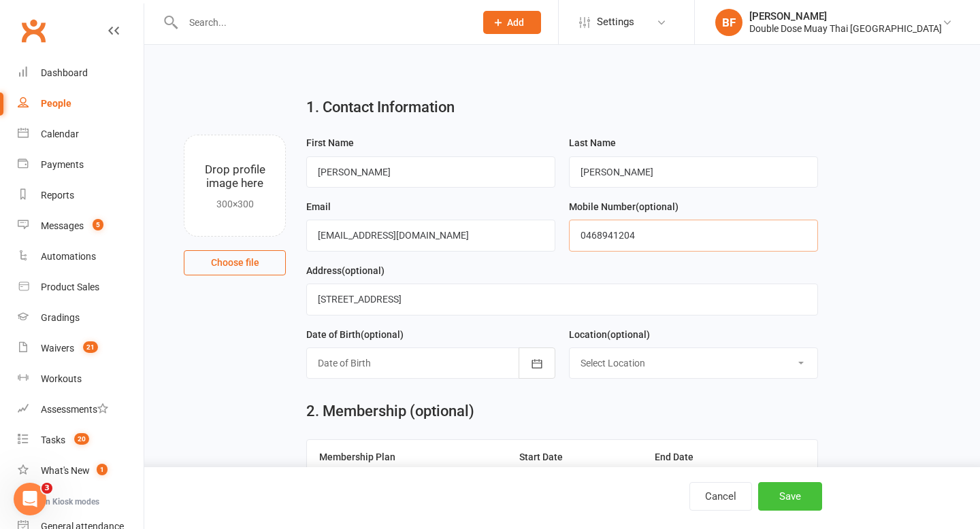
type input "0468941204"
click at [782, 489] on button "Save" at bounding box center [790, 496] width 64 height 29
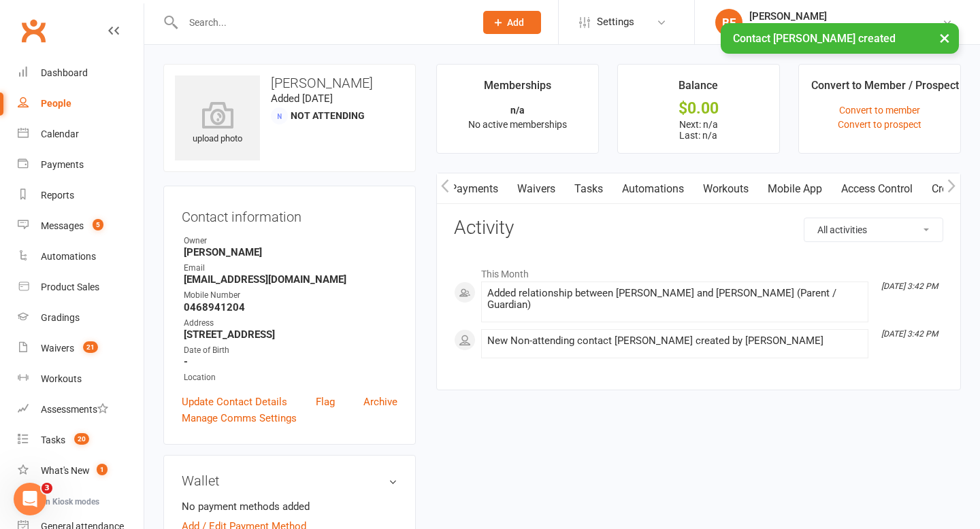
scroll to position [0, 152]
click at [814, 184] on link "Mobile App" at bounding box center [796, 188] width 73 height 31
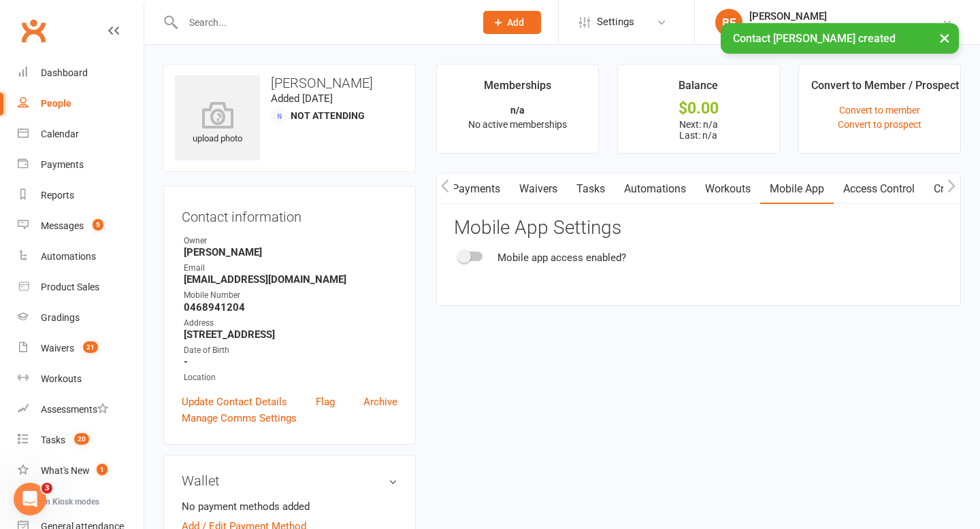
click at [464, 251] on span at bounding box center [464, 257] width 14 height 14
click at [459, 254] on input "checkbox" at bounding box center [459, 254] width 0 height 0
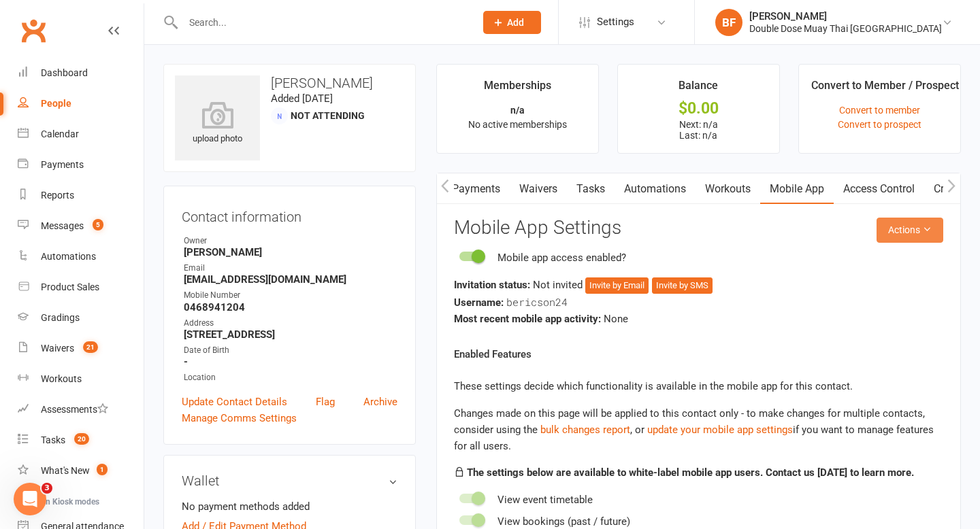
click at [907, 232] on button "Actions" at bounding box center [909, 230] width 67 height 24
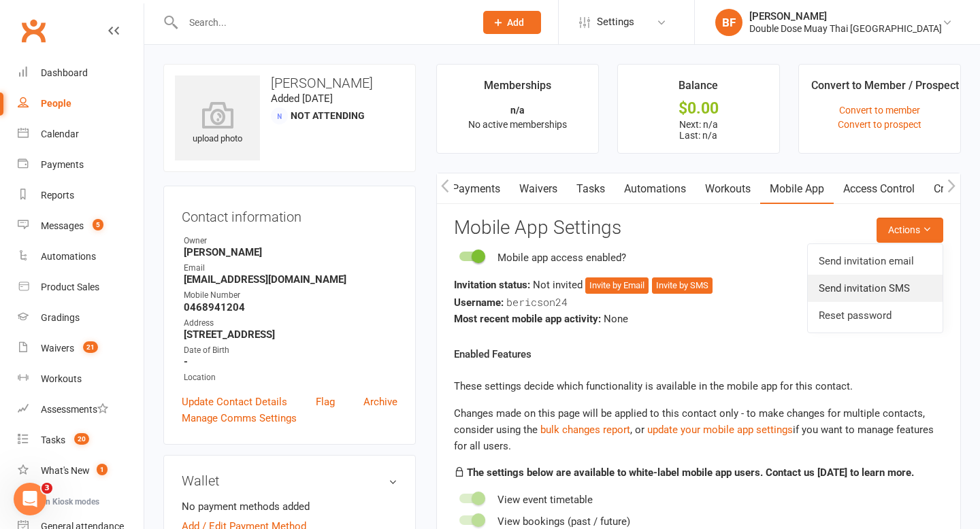
click at [897, 286] on link "Send invitation SMS" at bounding box center [874, 288] width 135 height 27
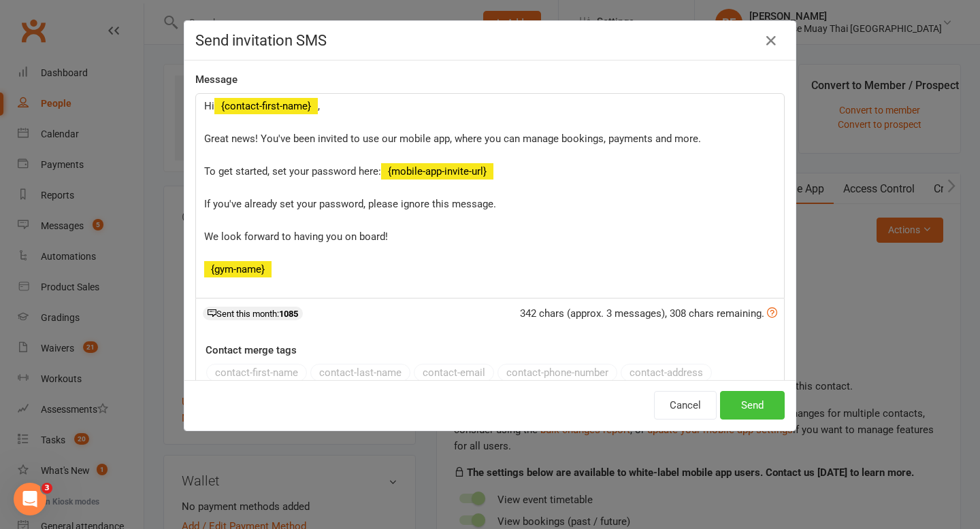
click at [759, 415] on button "Send" at bounding box center [752, 405] width 65 height 29
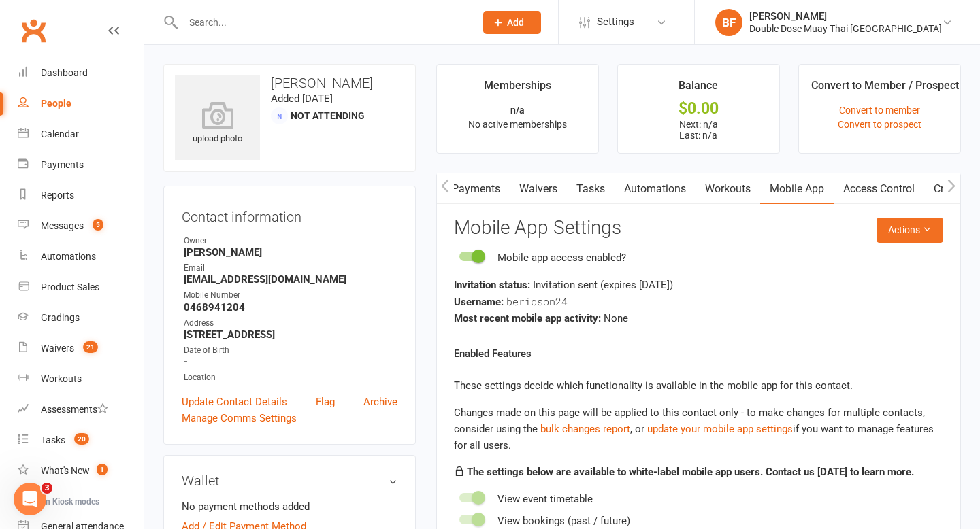
click at [267, 278] on strong "billie_jean_ericson@hotmail.com" at bounding box center [291, 279] width 214 height 12
click at [293, 279] on strong "billie_jean_ericson@hotmail.com" at bounding box center [291, 279] width 214 height 12
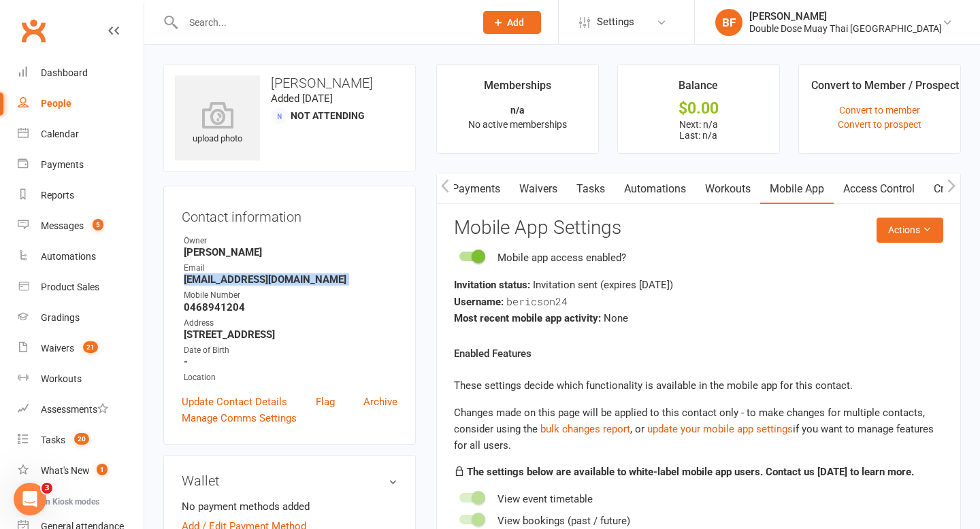
copy render-form-field "billie_jean_ericson@hotmail.com"
click at [294, 286] on ul "Owner Braden Fox Email billie_jean_ericson@hotmail.com Mobile Number 0468941204…" at bounding box center [290, 310] width 216 height 150
click at [63, 350] on div "Waivers" at bounding box center [57, 348] width 33 height 11
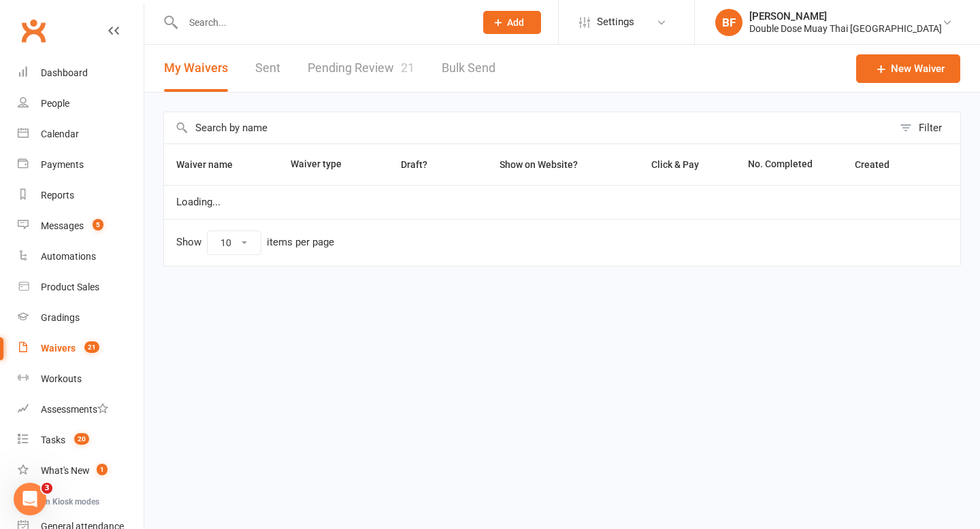
click at [343, 79] on link "Pending Review 21" at bounding box center [360, 68] width 107 height 47
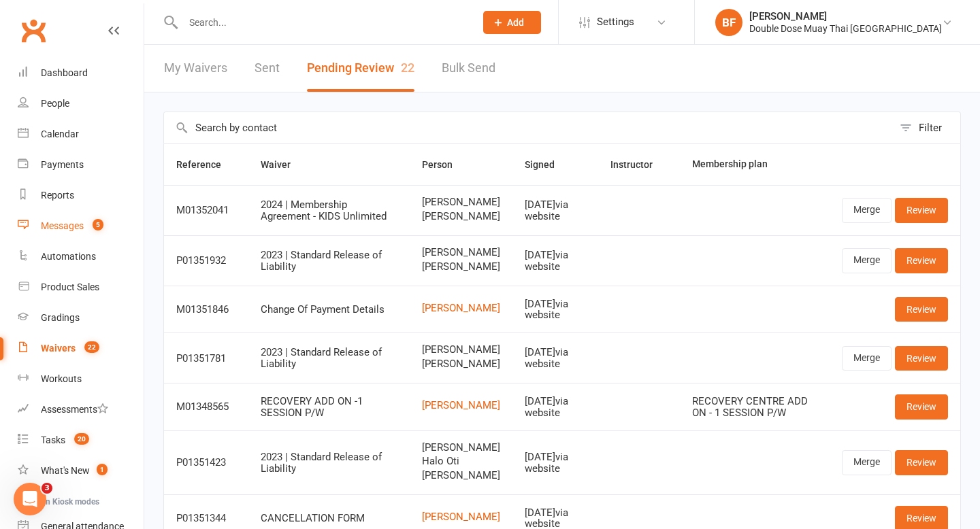
click at [72, 216] on link "Messages 5" at bounding box center [81, 226] width 126 height 31
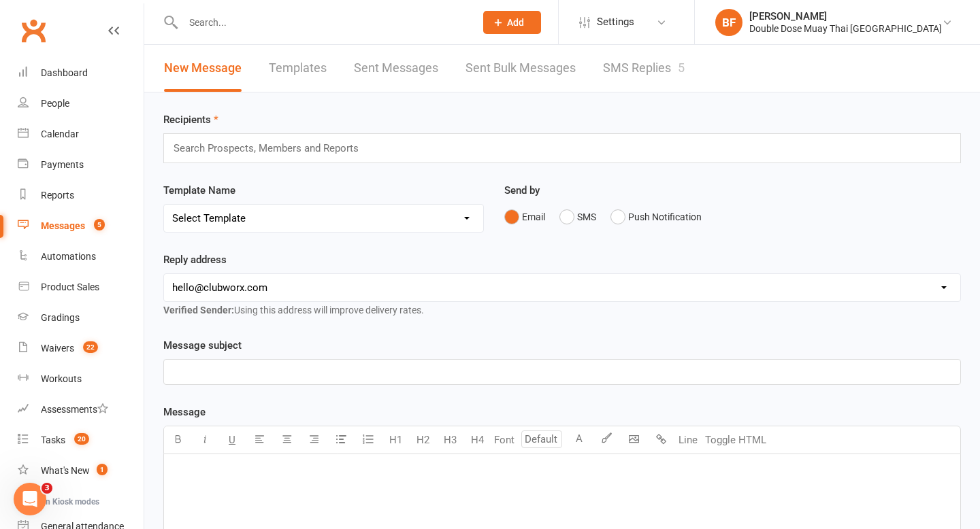
click at [637, 73] on link "SMS Replies 5" at bounding box center [644, 68] width 82 height 47
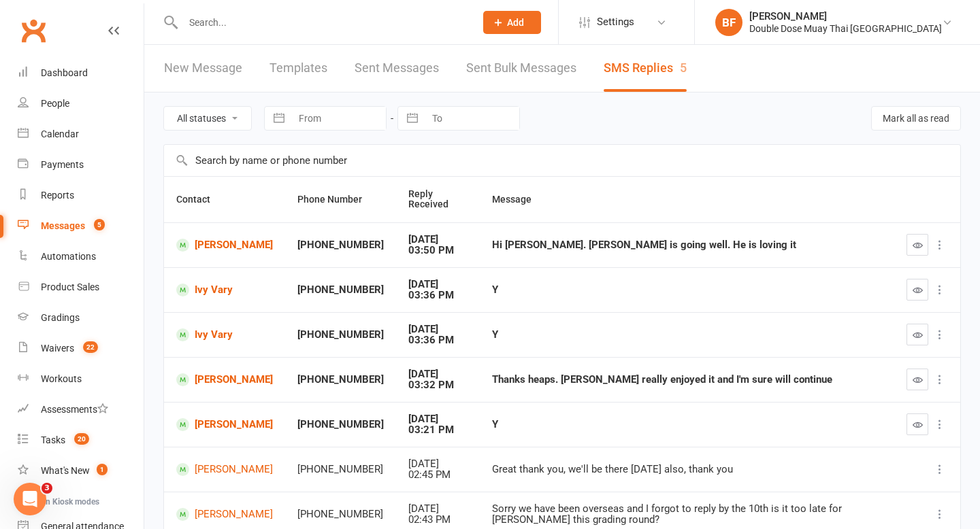
click at [222, 29] on input "text" at bounding box center [322, 22] width 286 height 19
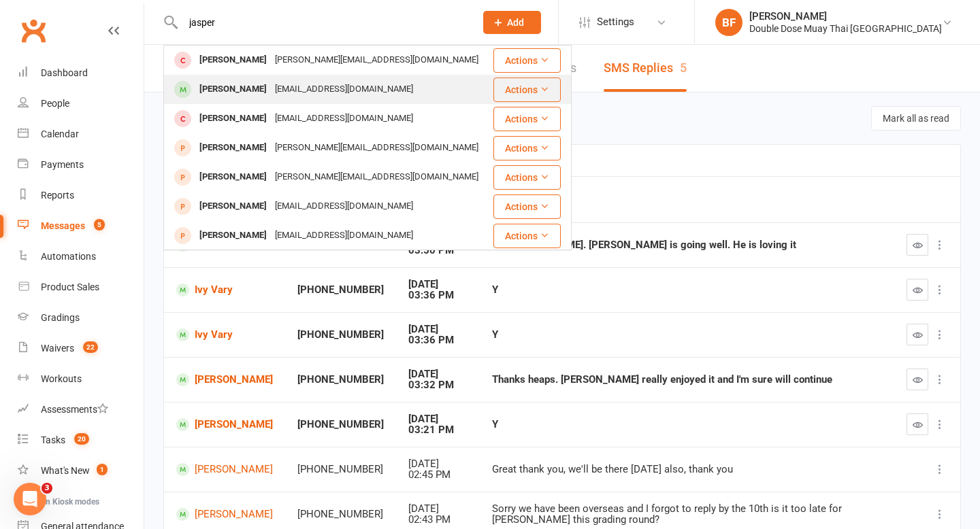
type input "jasper"
click at [231, 84] on div "Jasper Ho" at bounding box center [233, 90] width 76 height 20
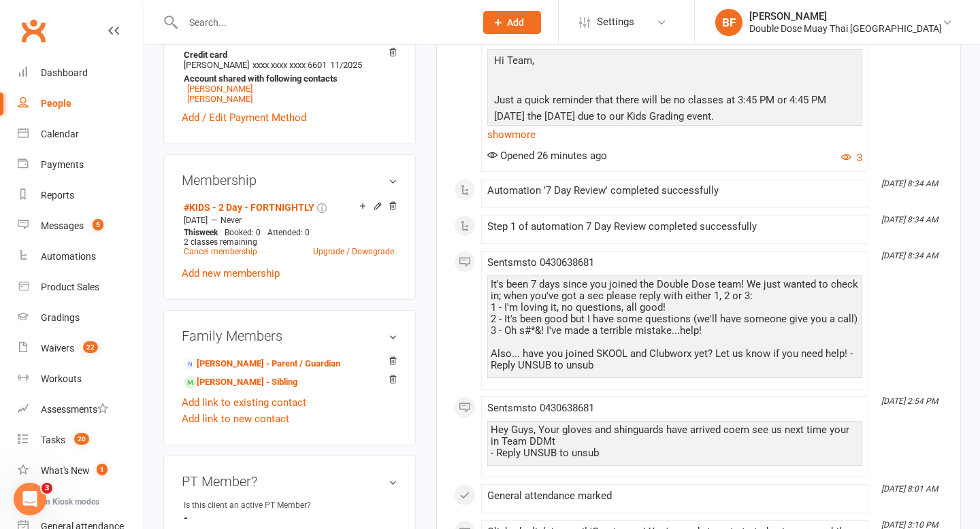
scroll to position [526, 0]
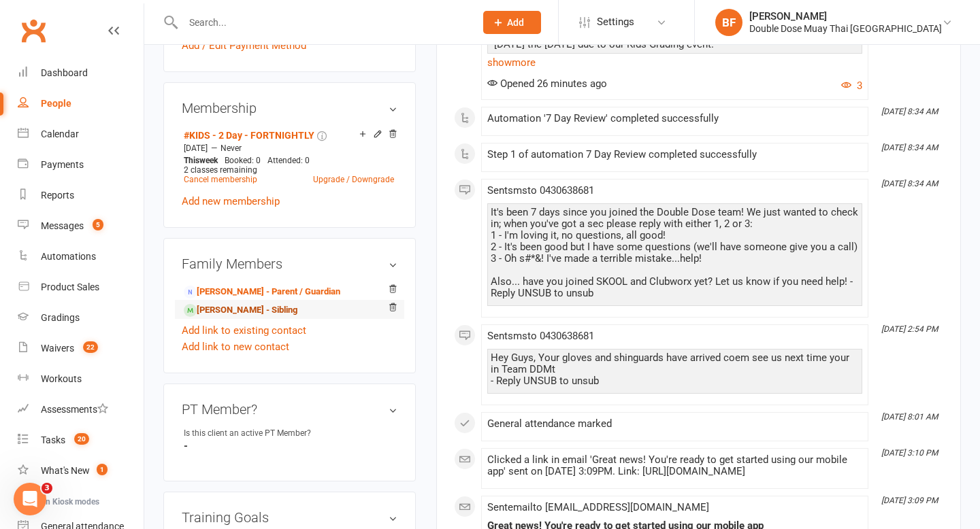
click at [260, 310] on link "Hailey Ho - Sibling" at bounding box center [241, 310] width 114 height 14
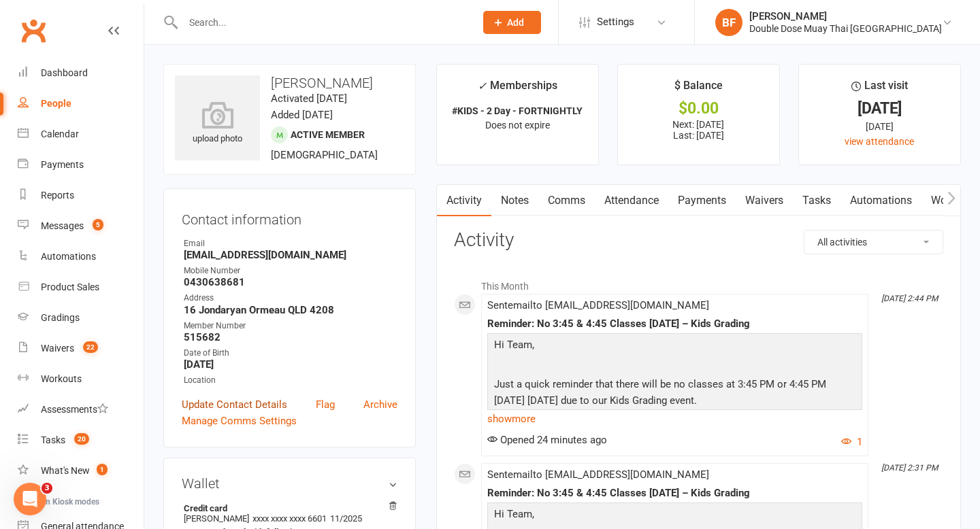
click at [243, 399] on link "Update Contact Details" at bounding box center [234, 405] width 105 height 16
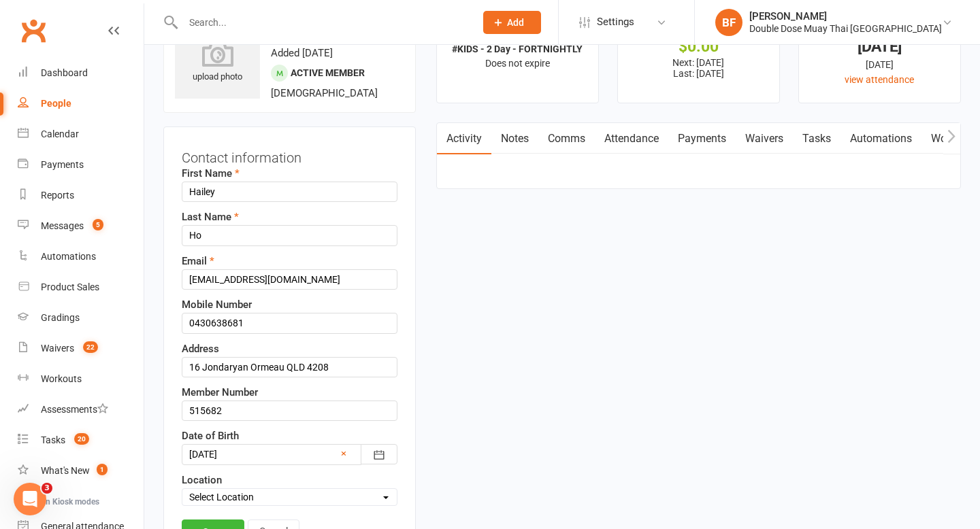
scroll to position [64, 0]
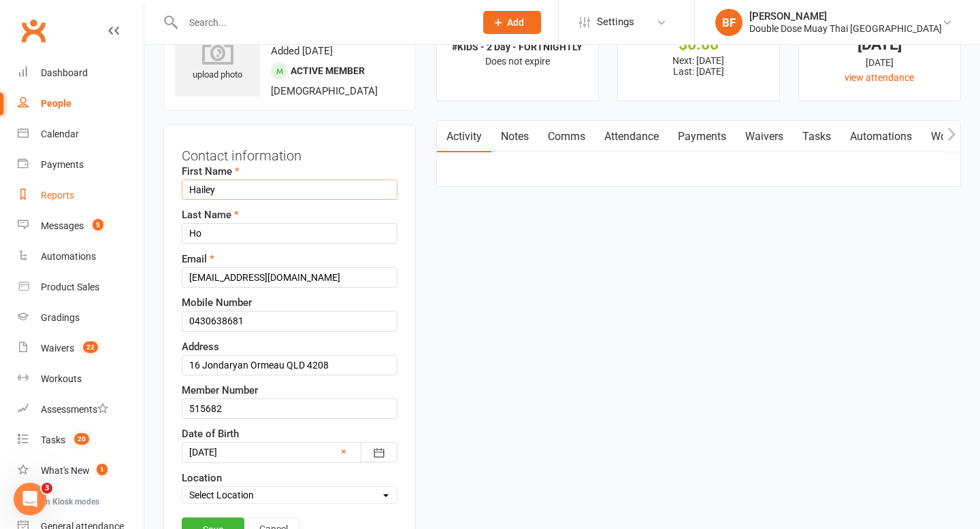
drag, startPoint x: 239, startPoint y: 187, endPoint x: 100, endPoint y: 190, distance: 138.8
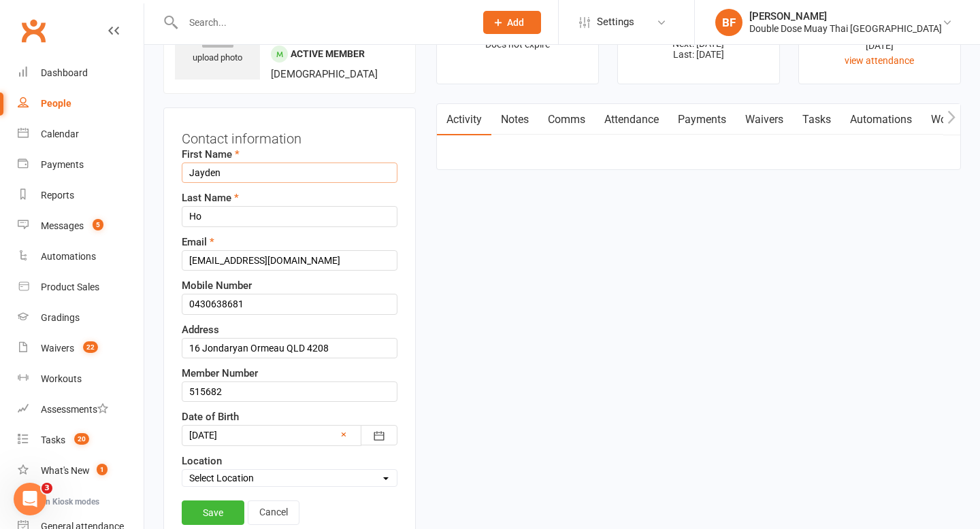
scroll to position [91, 0]
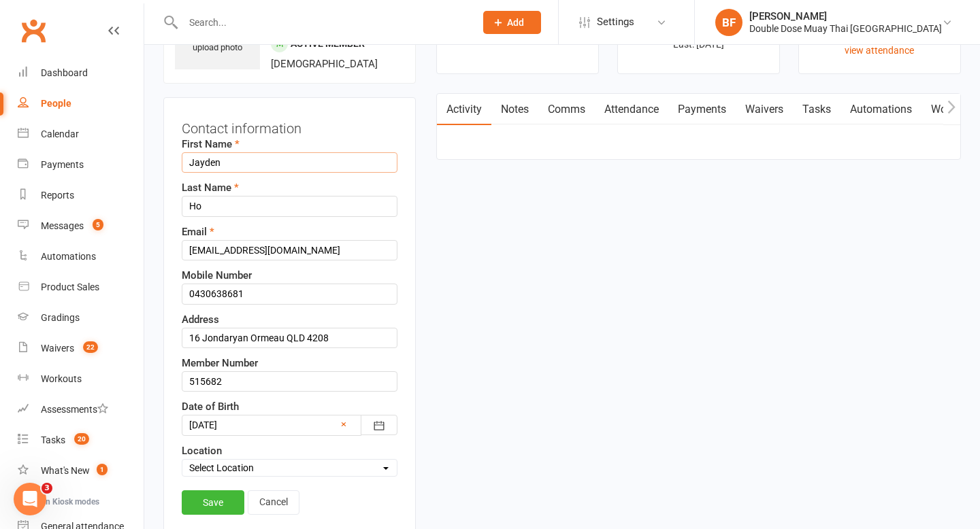
type input "Jayden"
click at [214, 508] on link "Save" at bounding box center [213, 502] width 63 height 24
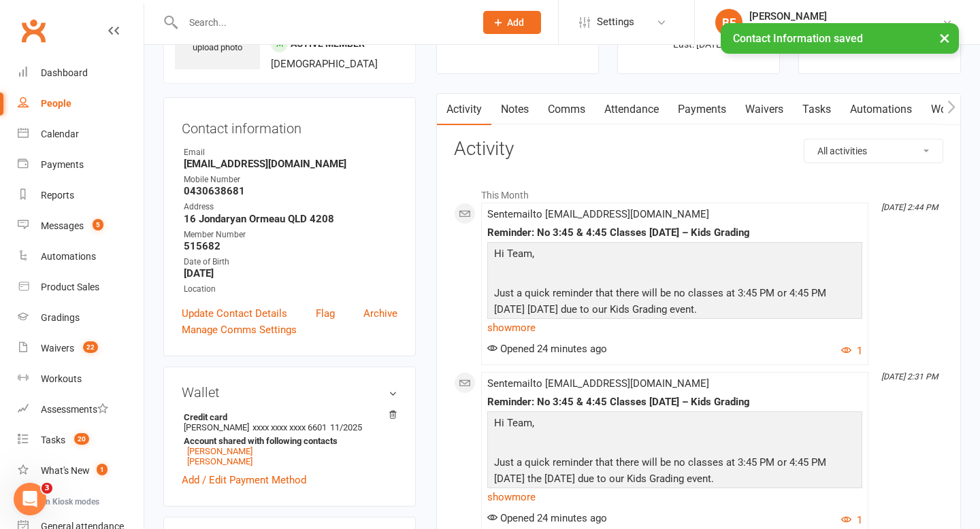
scroll to position [0, 0]
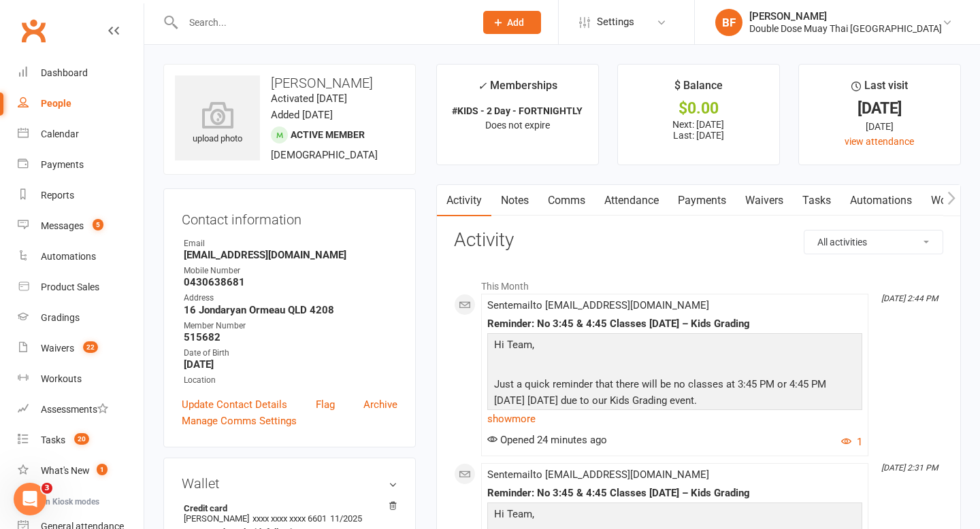
click at [525, 199] on link "Notes" at bounding box center [514, 200] width 47 height 31
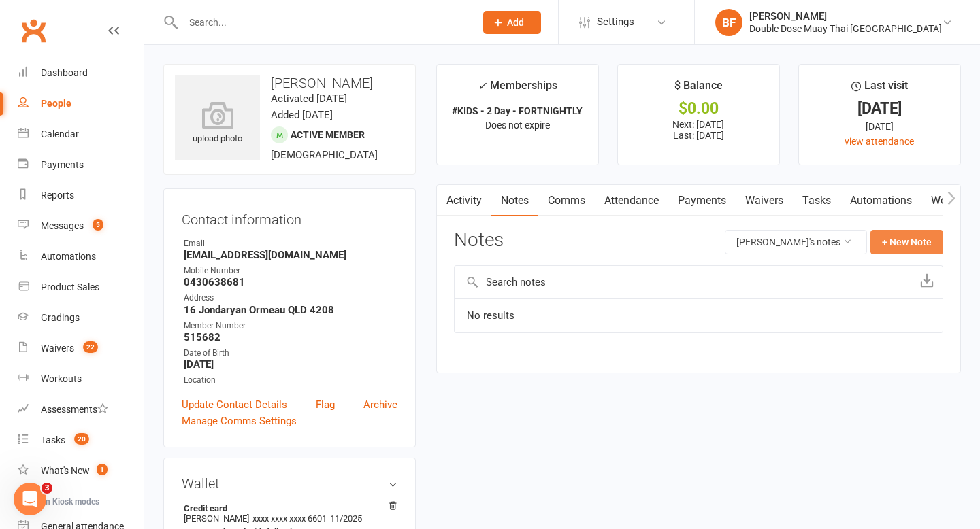
click at [916, 238] on button "+ New Note" at bounding box center [906, 242] width 73 height 24
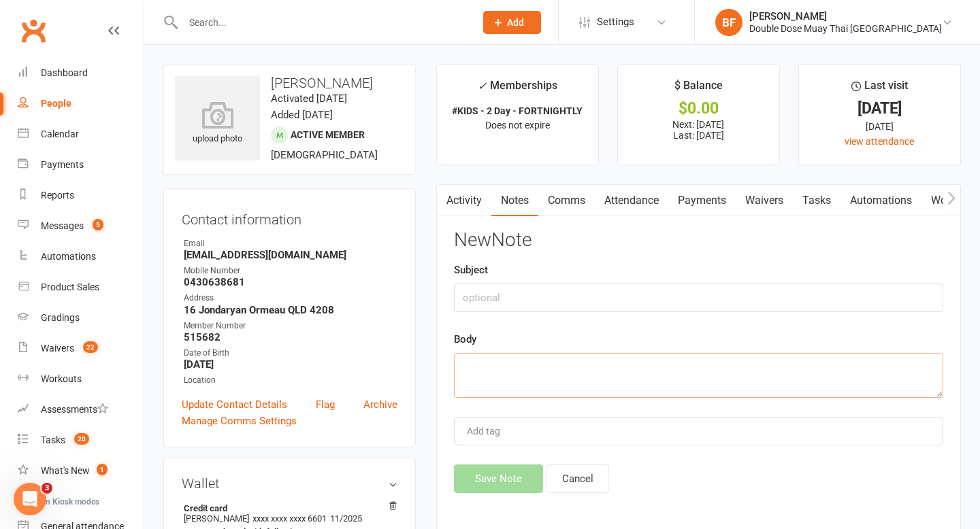
click at [625, 376] on textarea at bounding box center [698, 375] width 489 height 45
type textarea "Has collected full kit"
click at [522, 480] on button "Save Note" at bounding box center [498, 479] width 89 height 29
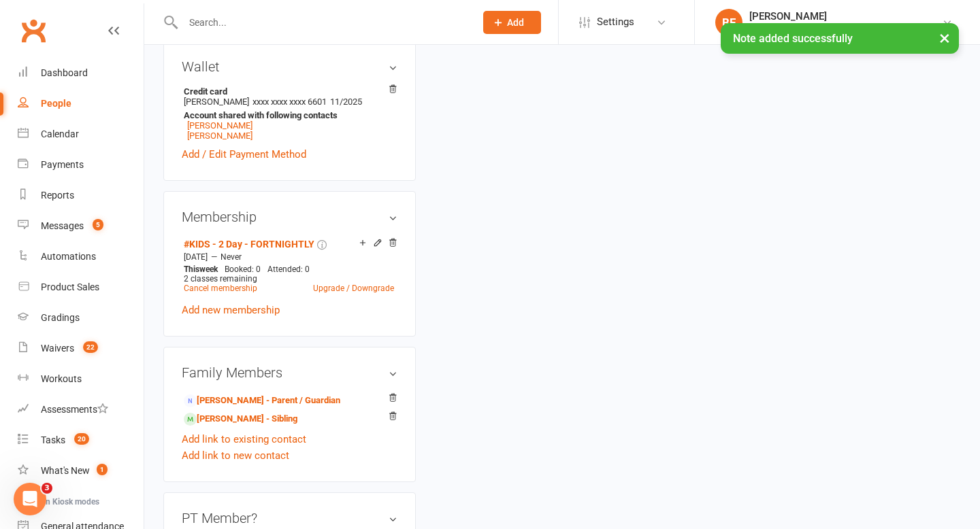
scroll to position [446, 0]
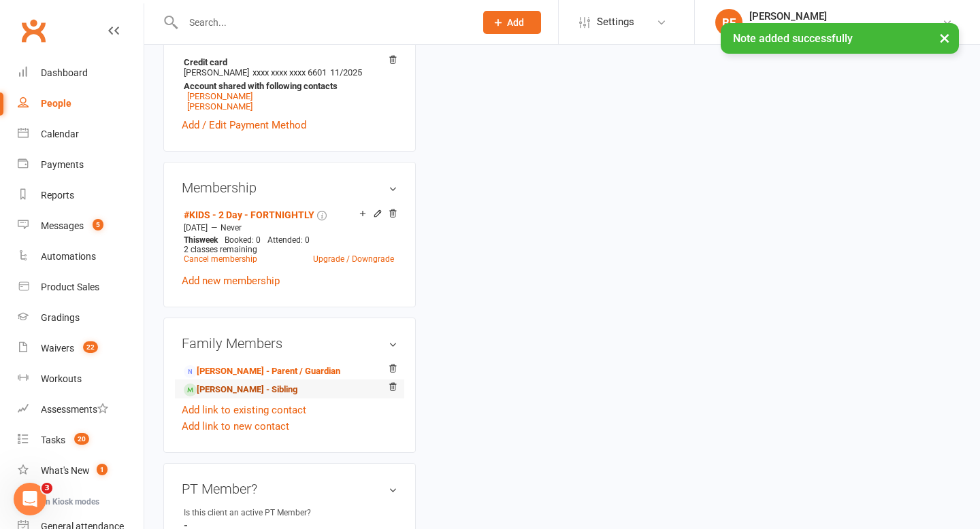
click at [238, 383] on link "Jasper Ho - Sibling" at bounding box center [241, 390] width 114 height 14
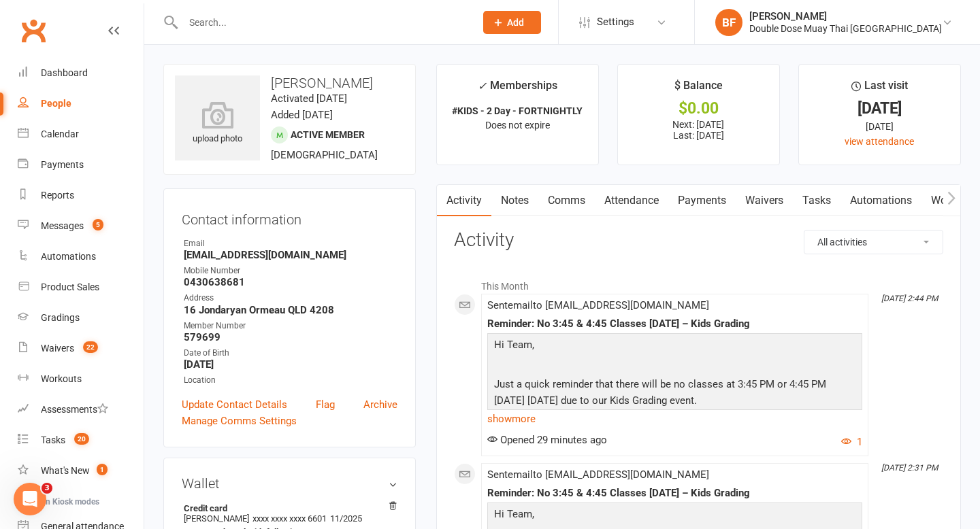
click at [525, 201] on link "Notes" at bounding box center [514, 200] width 47 height 31
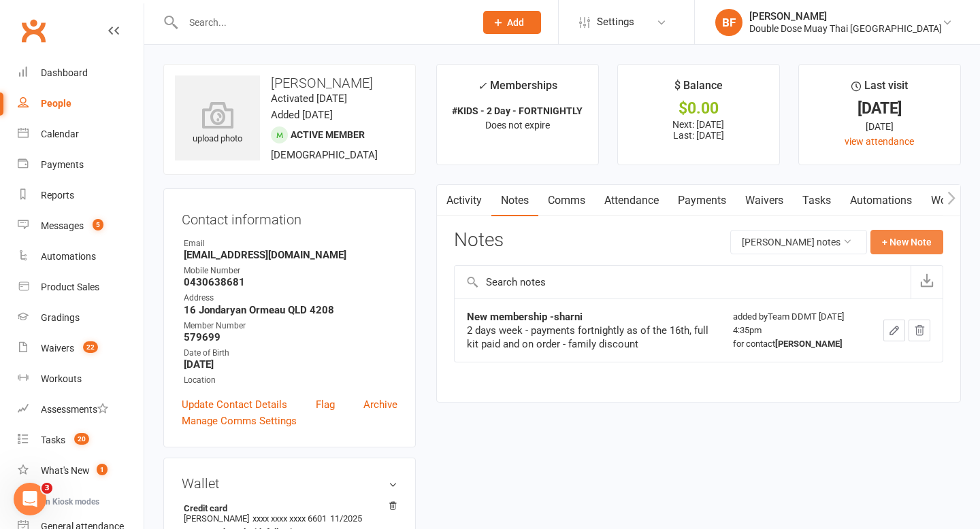
click at [884, 242] on button "+ New Note" at bounding box center [906, 242] width 73 height 24
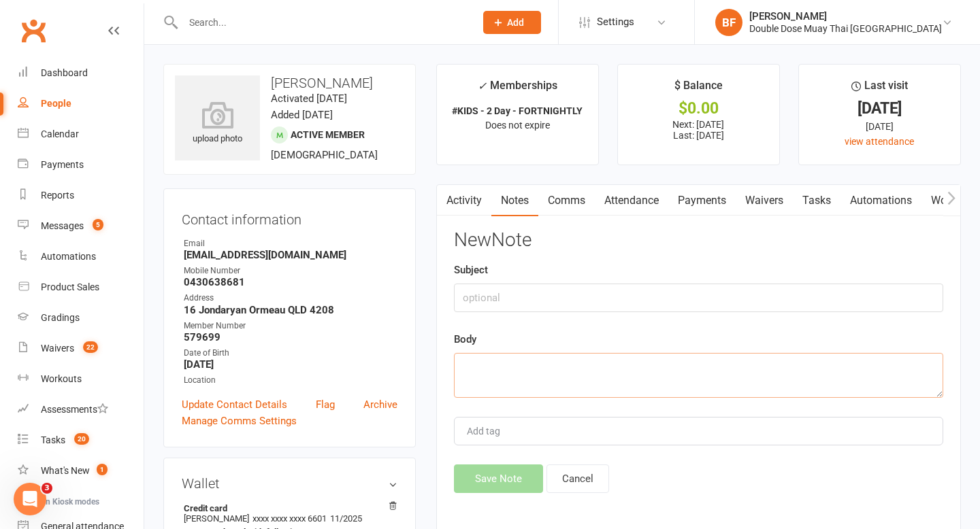
click at [569, 378] on textarea at bounding box center [698, 375] width 489 height 45
type textarea "Has collected full kit"
click at [478, 471] on button "Save Note" at bounding box center [498, 479] width 89 height 29
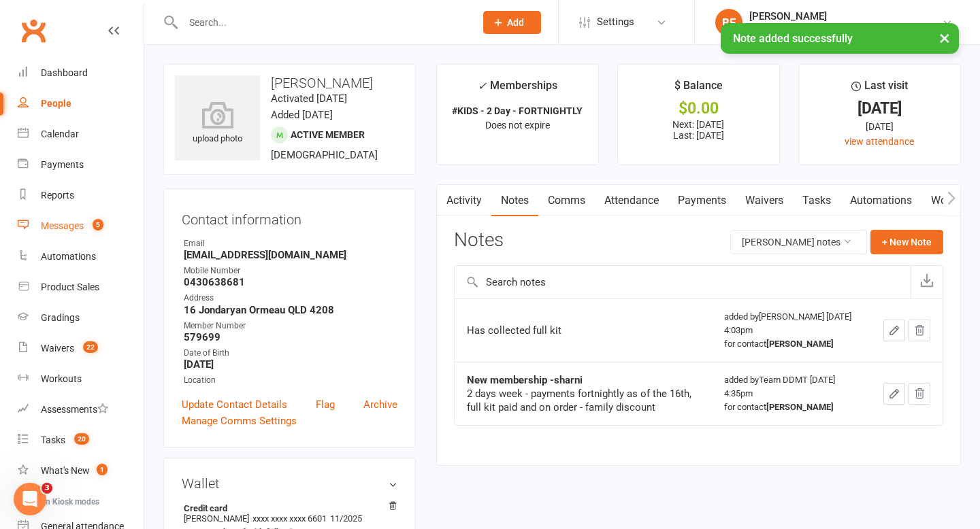
click at [76, 233] on link "Messages 5" at bounding box center [81, 226] width 126 height 31
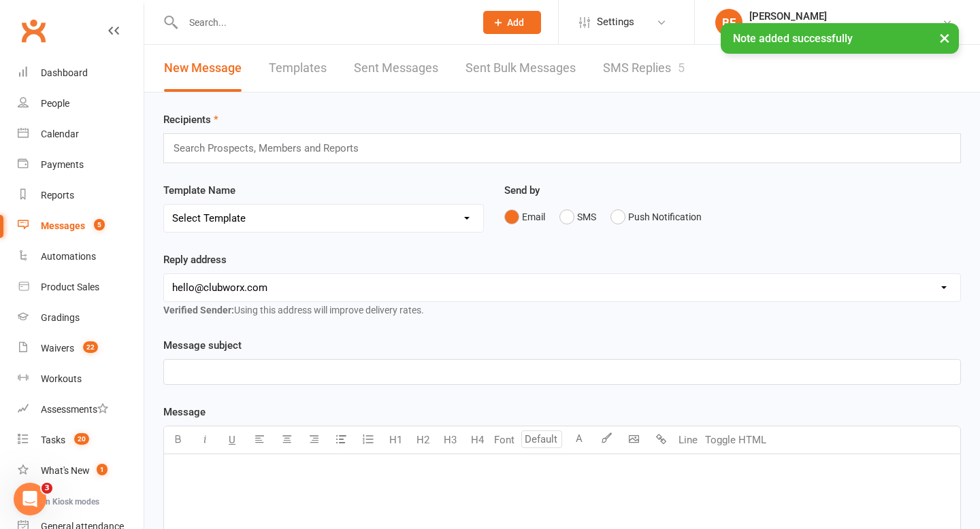
click at [657, 74] on link "SMS Replies 5" at bounding box center [644, 68] width 82 height 47
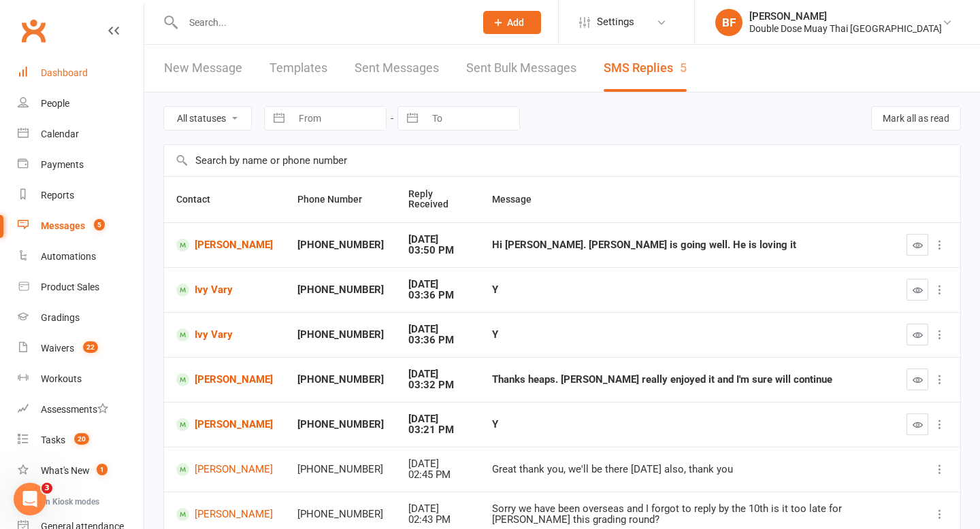
click at [69, 76] on div "Dashboard" at bounding box center [64, 72] width 47 height 11
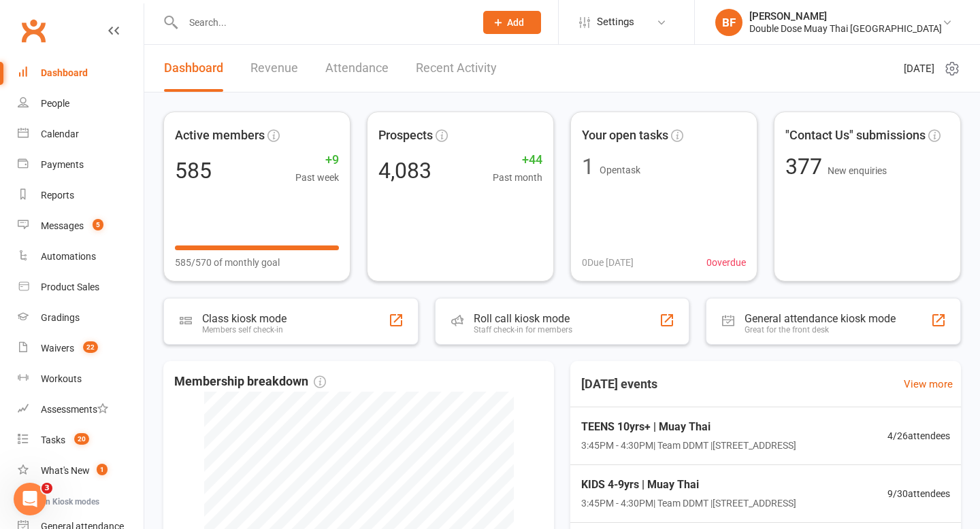
click at [220, 26] on input "text" at bounding box center [322, 22] width 286 height 19
paste input "Polly Bentley"
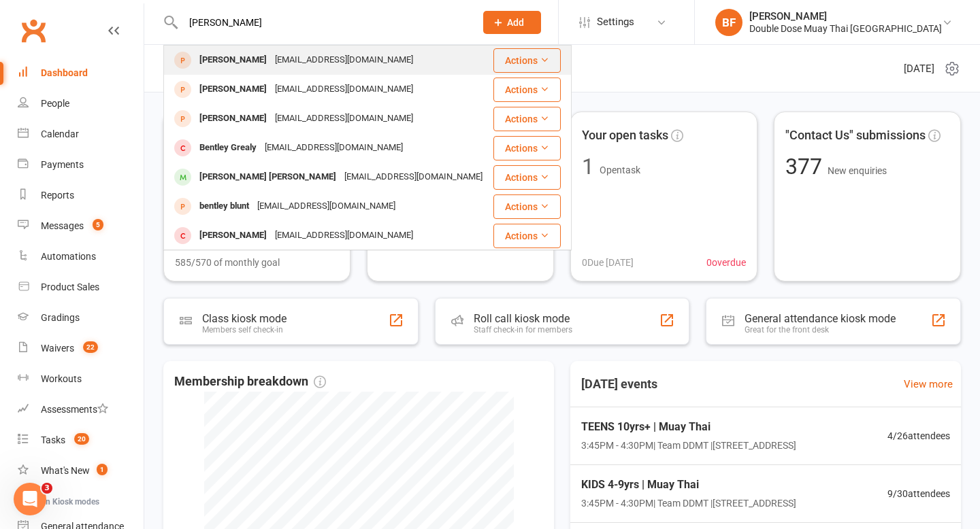
type input "Polly Bentley"
click at [288, 54] on div "pabentley@hotmail.com" at bounding box center [344, 60] width 146 height 20
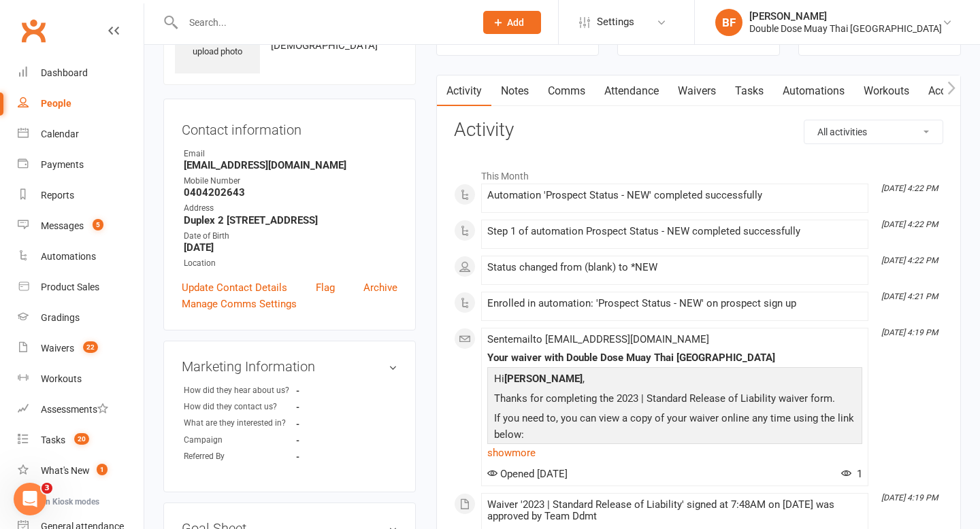
scroll to position [88, 0]
click at [77, 352] on count-badge "22" at bounding box center [87, 348] width 22 height 11
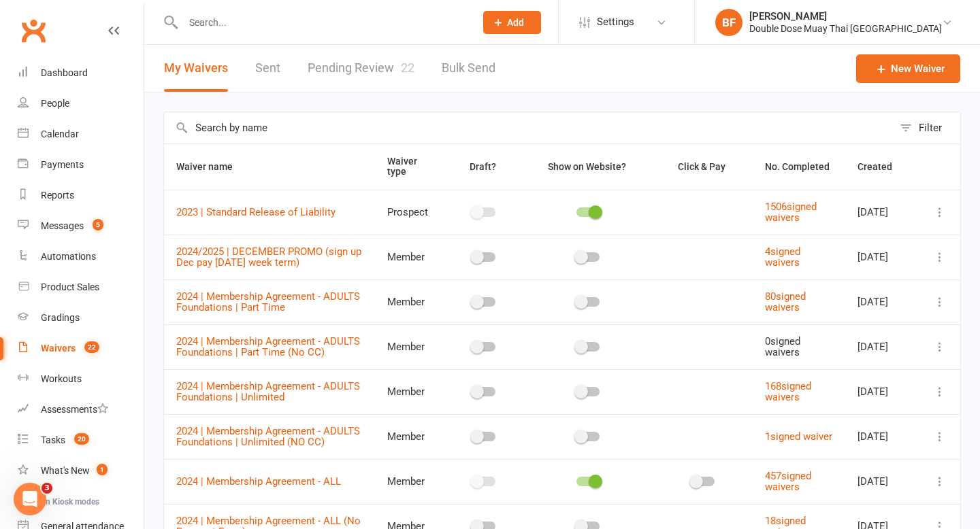
click at [342, 73] on link "Pending Review 22" at bounding box center [360, 68] width 107 height 47
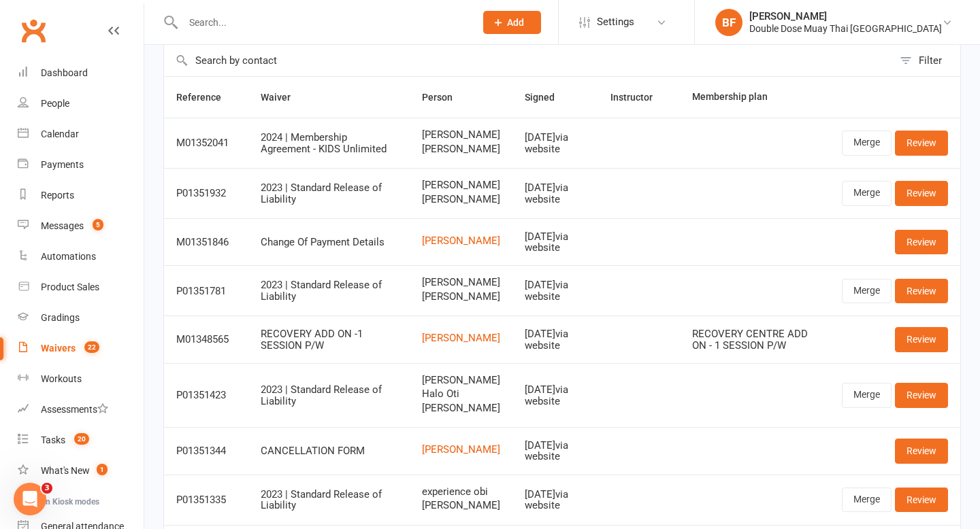
scroll to position [150, 0]
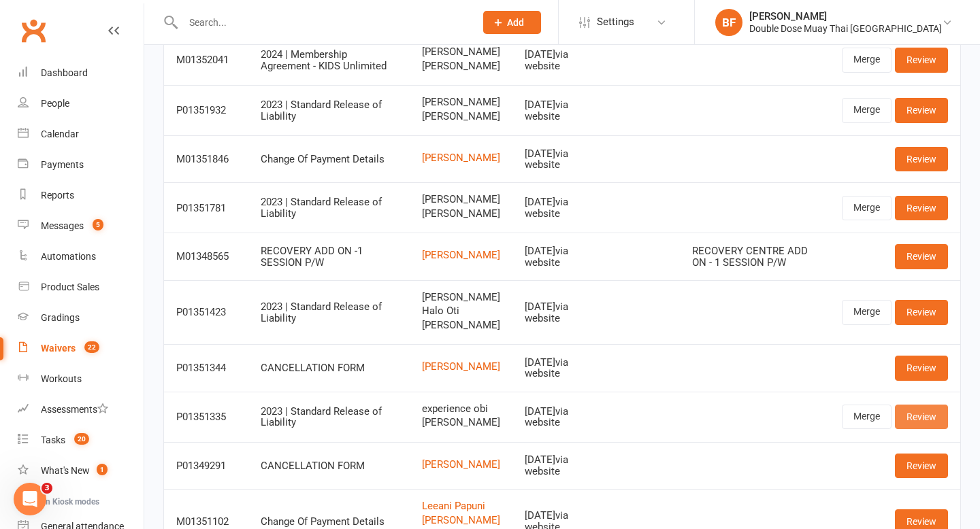
click at [913, 429] on link "Review" at bounding box center [921, 417] width 53 height 24
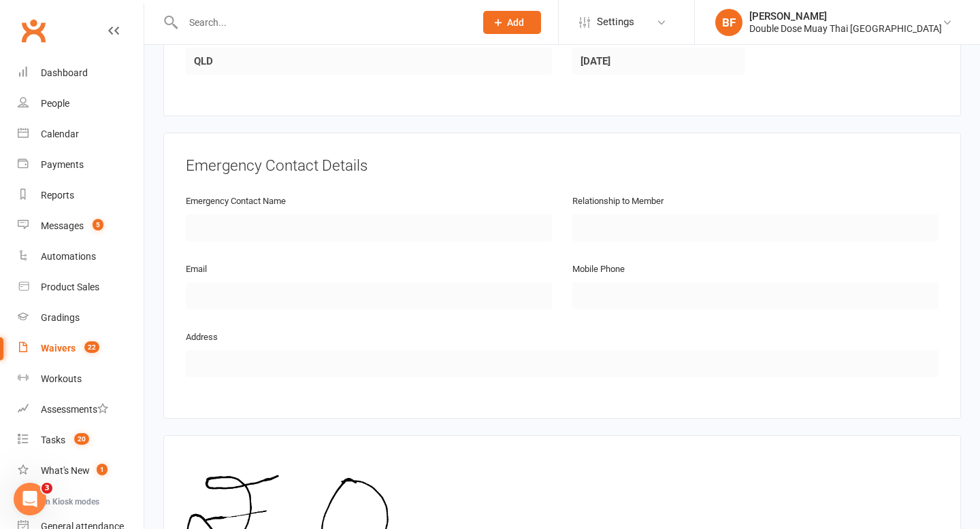
scroll to position [1212, 0]
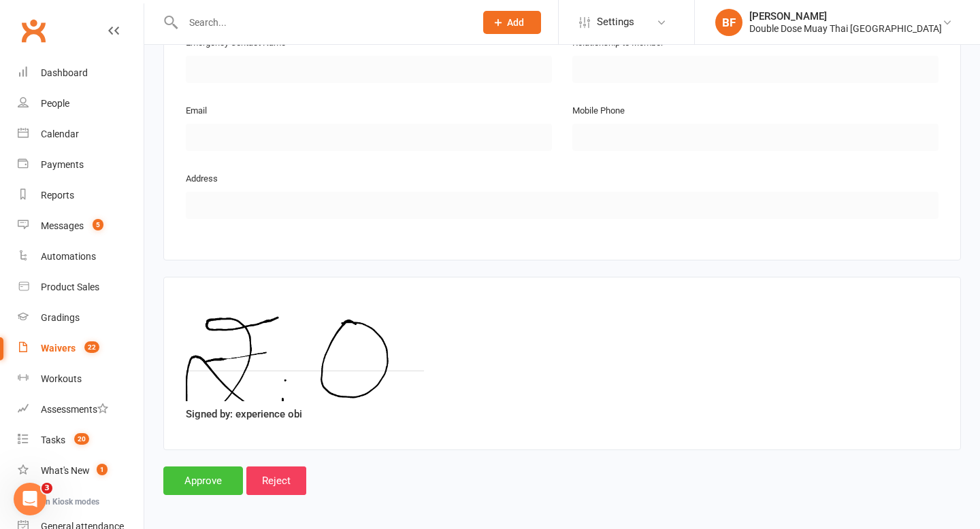
click at [194, 479] on input "Approve" at bounding box center [203, 481] width 80 height 29
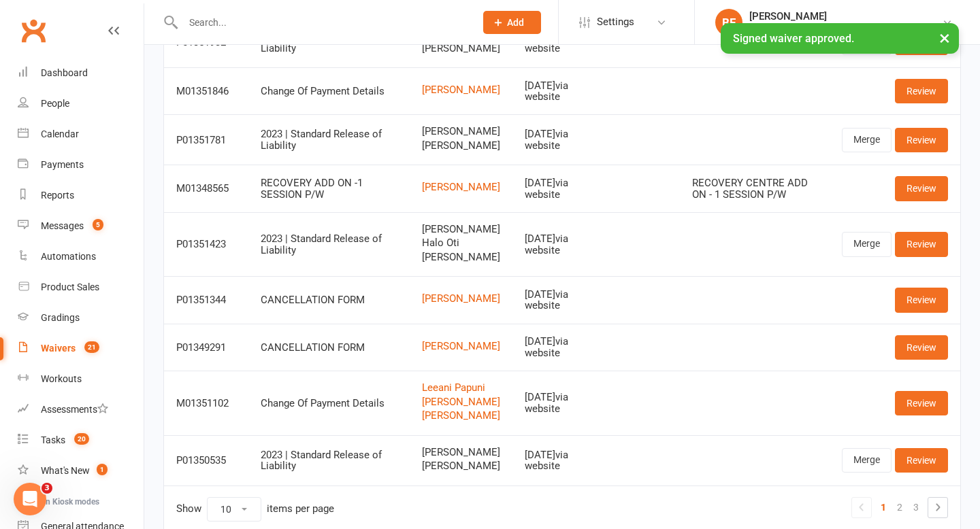
scroll to position [290, 0]
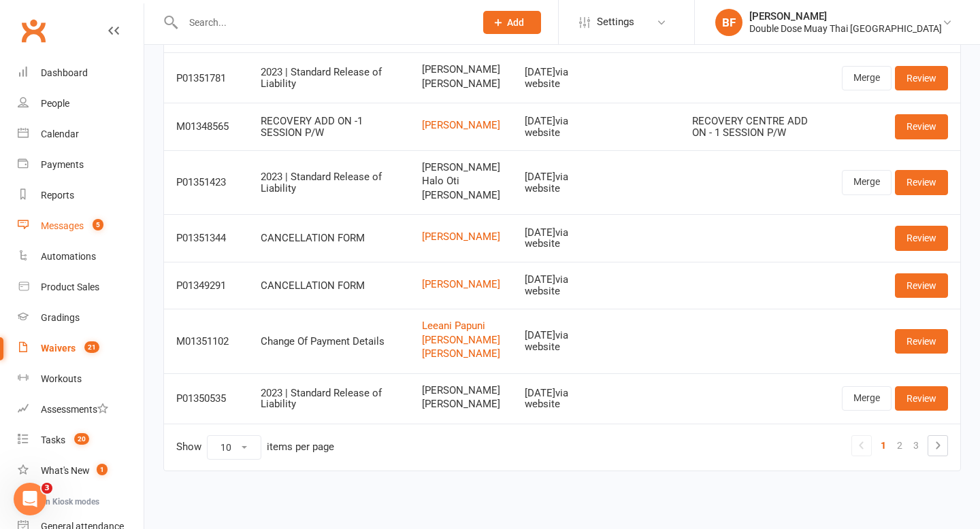
click at [66, 231] on div "Messages" at bounding box center [62, 225] width 43 height 11
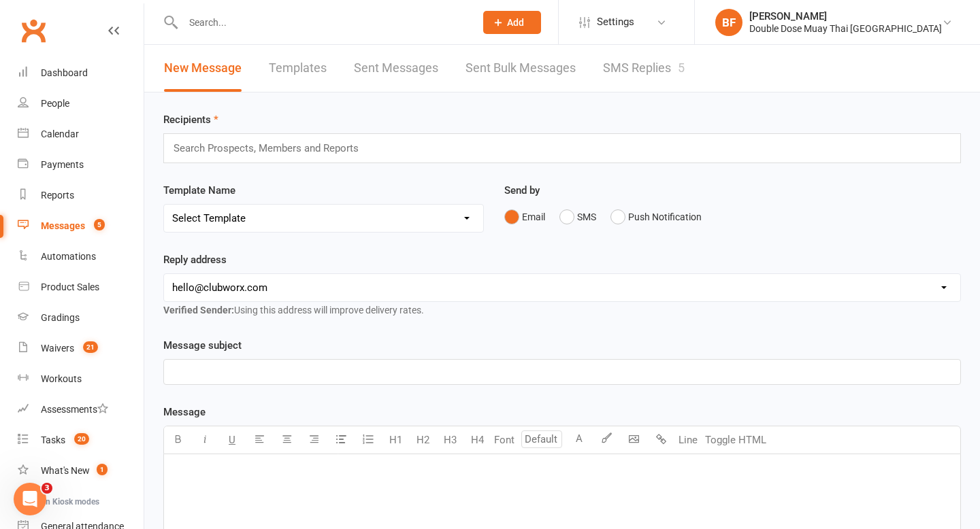
click at [631, 66] on link "SMS Replies 5" at bounding box center [644, 68] width 82 height 47
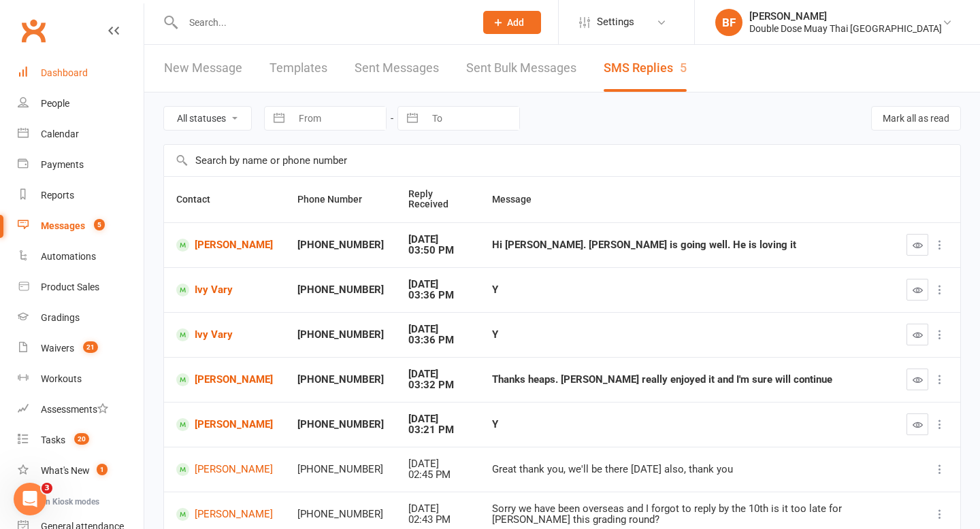
click at [68, 73] on div "Dashboard" at bounding box center [64, 72] width 47 height 11
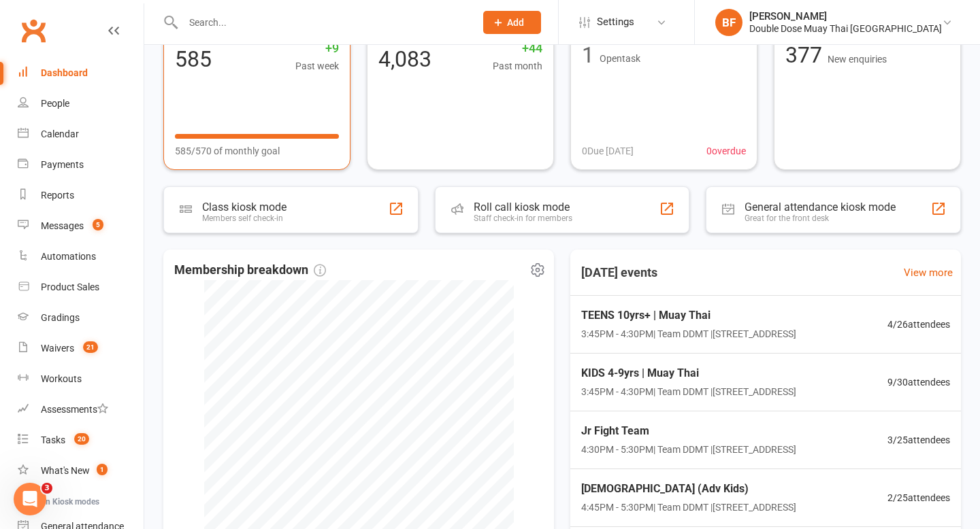
scroll to position [111, 0]
click at [259, 17] on input "text" at bounding box center [322, 22] width 286 height 19
click at [224, 20] on input "text" at bounding box center [322, 22] width 286 height 19
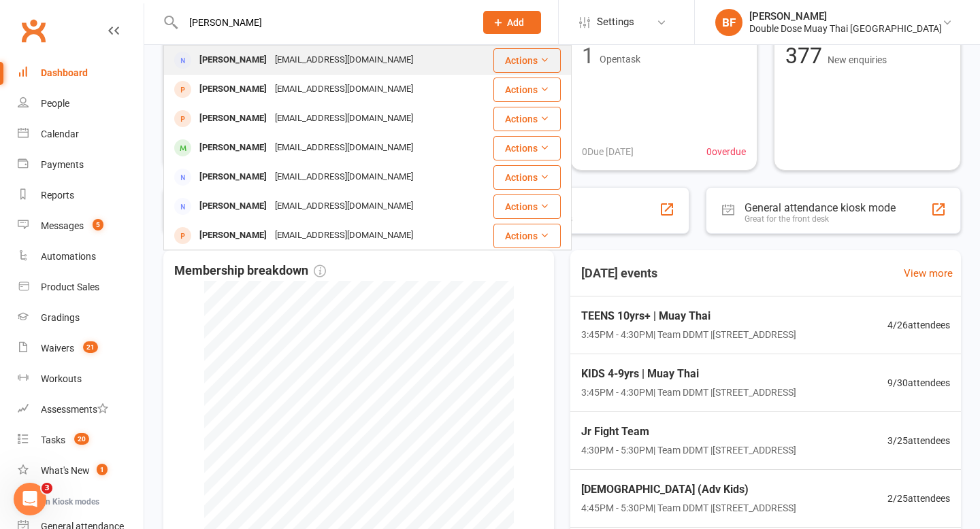
type input "haigh"
click at [247, 53] on div "Lillian Haigh" at bounding box center [233, 60] width 76 height 20
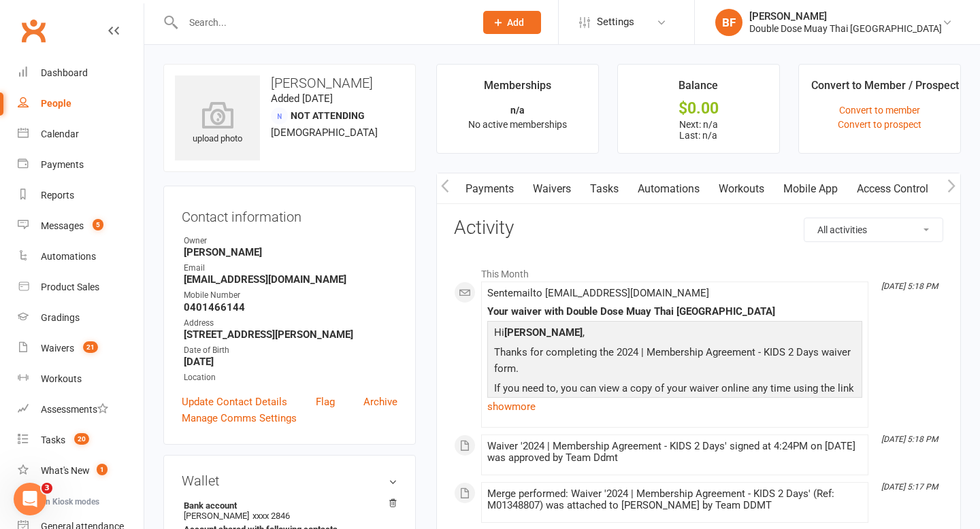
scroll to position [0, 137]
click at [797, 187] on link "Mobile App" at bounding box center [811, 188] width 73 height 31
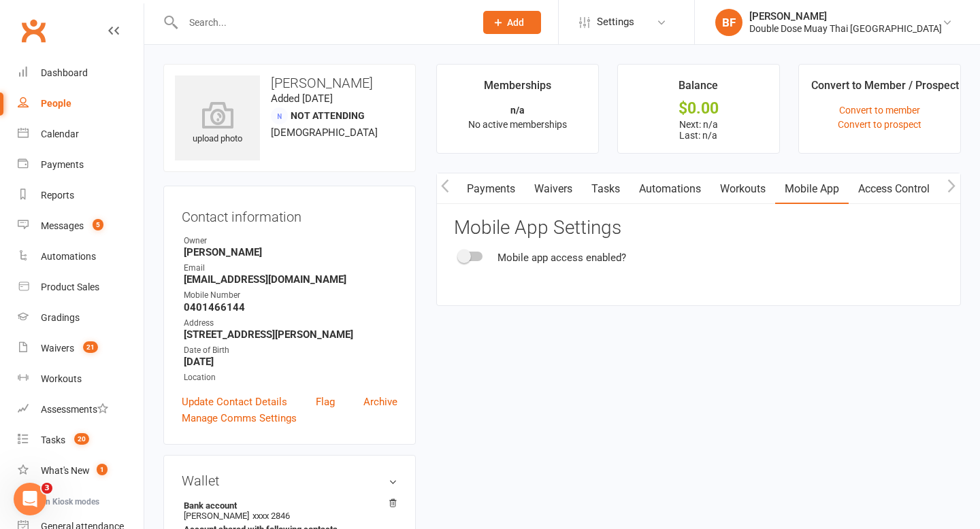
click at [467, 253] on span at bounding box center [464, 257] width 14 height 14
click at [459, 254] on input "checkbox" at bounding box center [459, 254] width 0 height 0
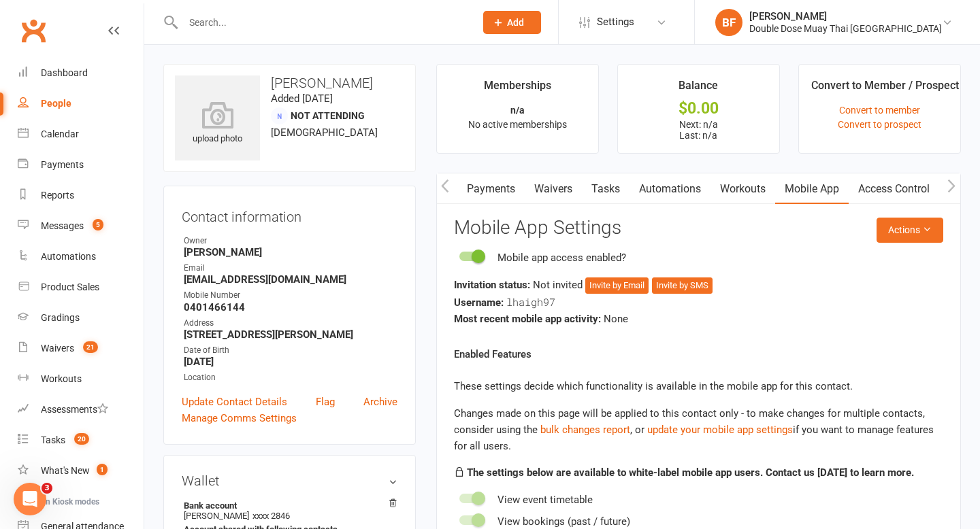
click at [895, 239] on button "Actions" at bounding box center [909, 230] width 67 height 24
click at [841, 282] on link "Send invitation SMS" at bounding box center [874, 288] width 135 height 27
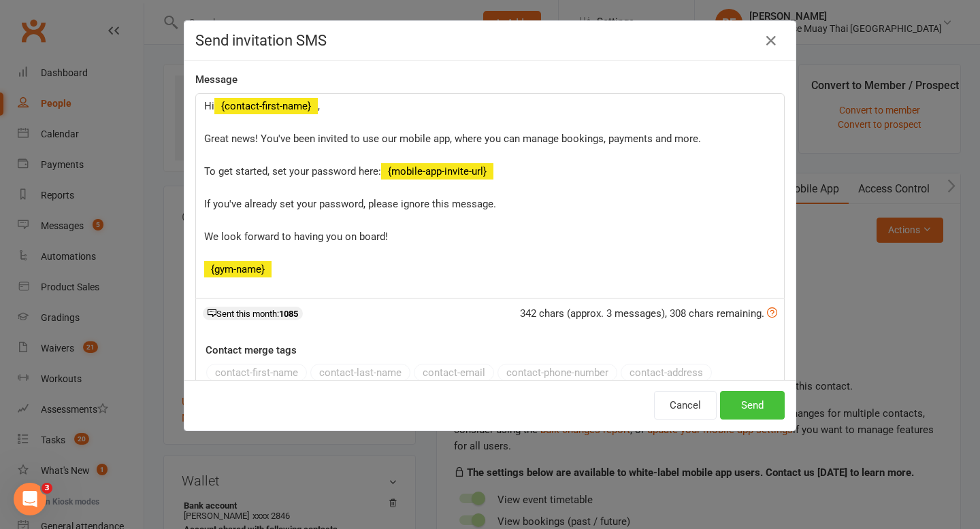
click at [750, 413] on button "Send" at bounding box center [752, 405] width 65 height 29
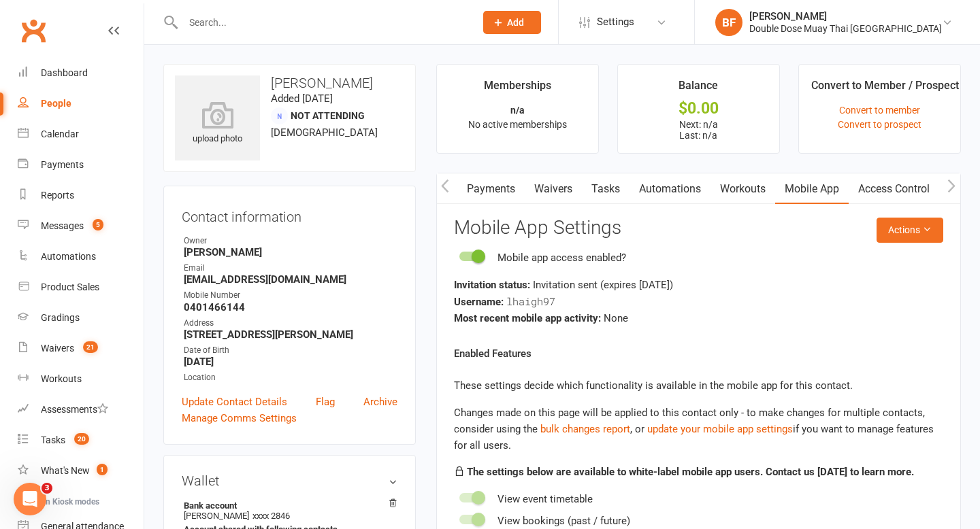
click at [280, 16] on input "text" at bounding box center [322, 22] width 286 height 19
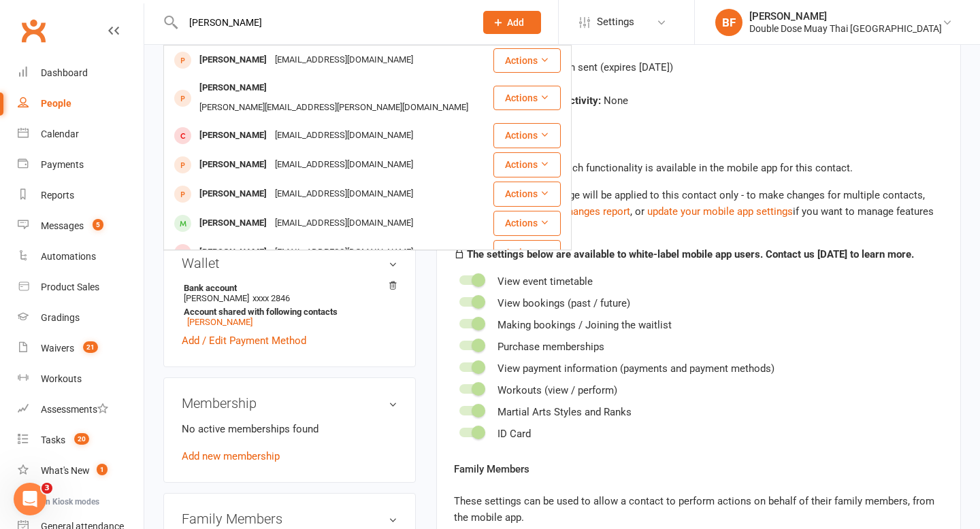
scroll to position [239, 0]
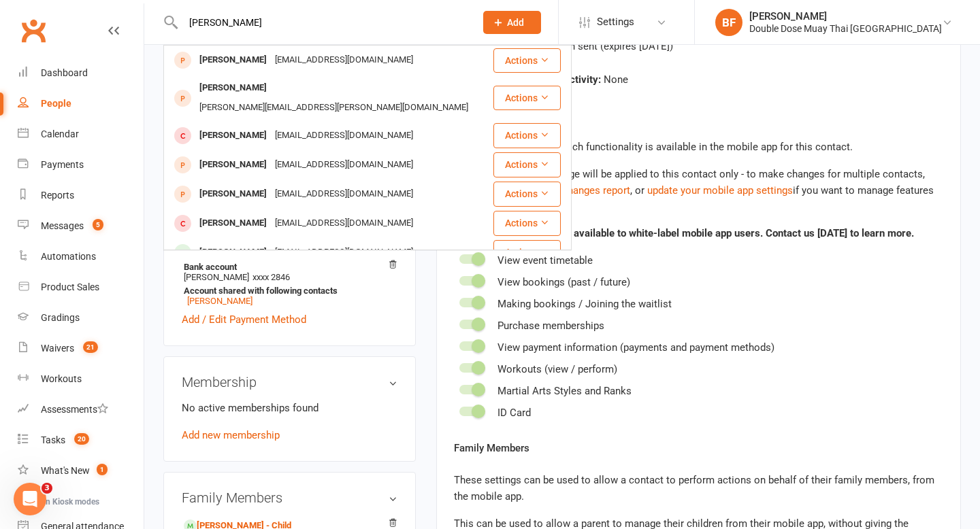
type input "john kessell"
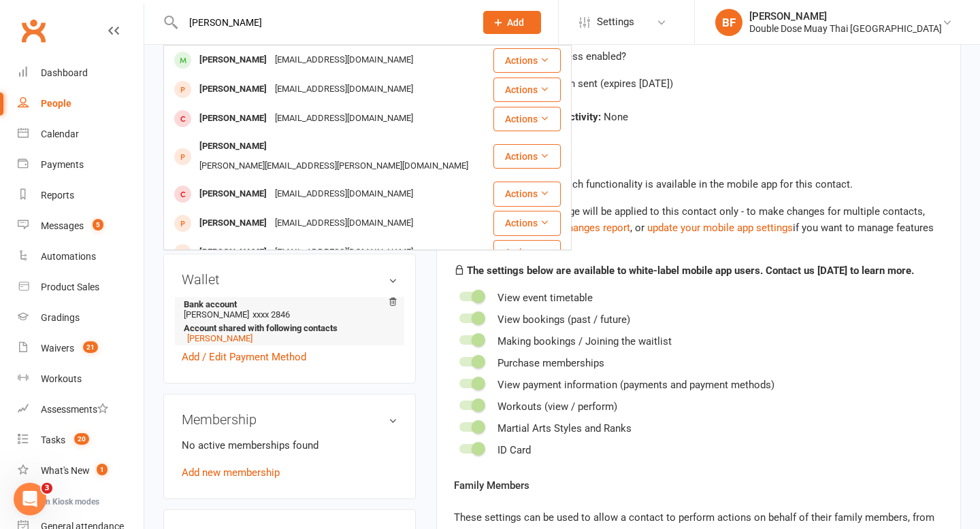
scroll to position [202, 0]
drag, startPoint x: 259, startPoint y: 23, endPoint x: 133, endPoint y: 23, distance: 126.5
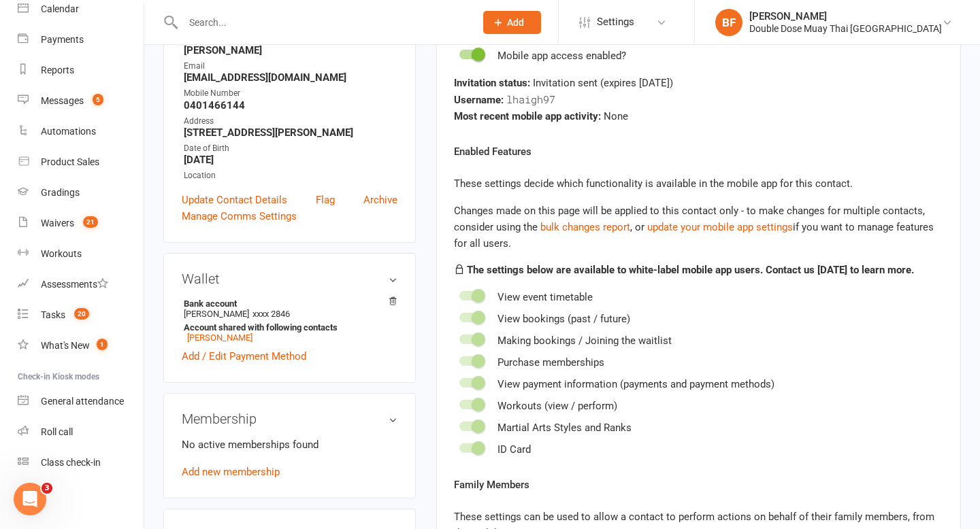
scroll to position [466, 0]
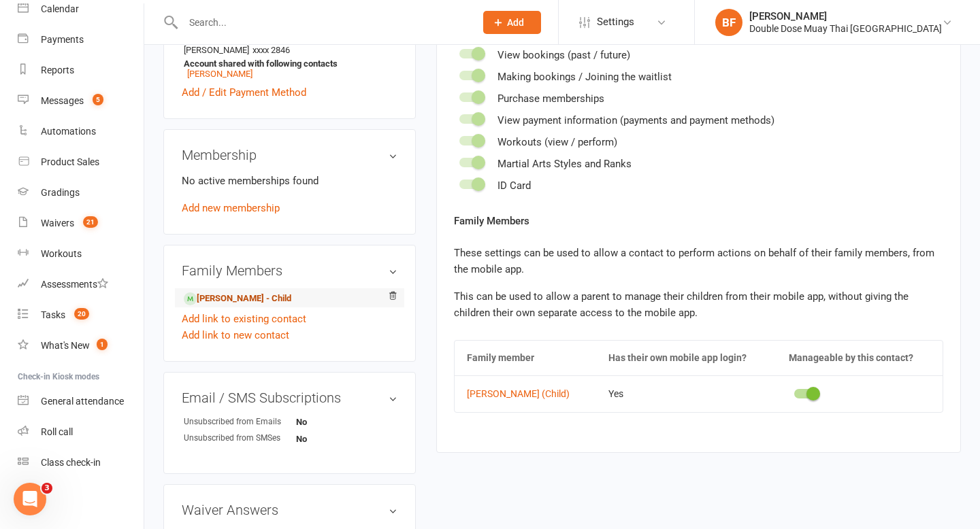
click at [261, 306] on link "James Kessell - Child" at bounding box center [237, 299] width 107 height 14
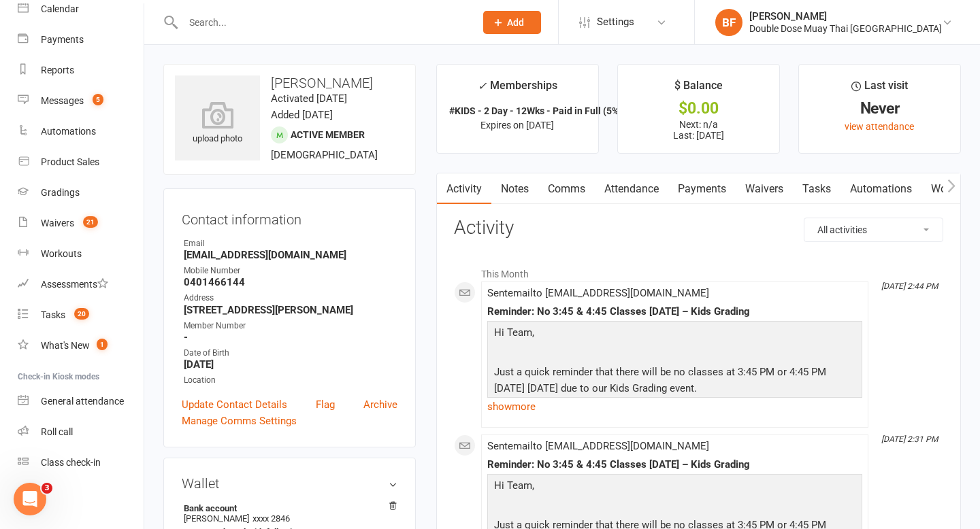
scroll to position [59, 0]
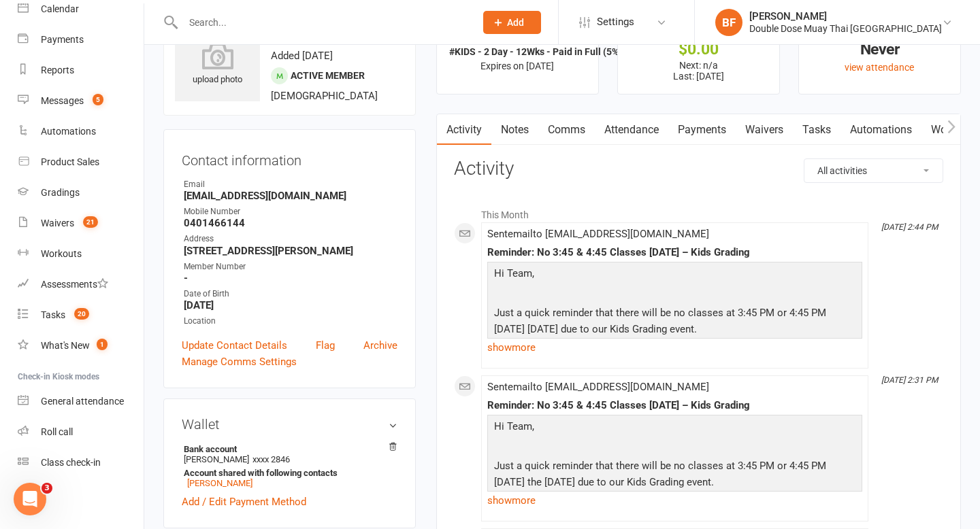
click at [712, 132] on link "Payments" at bounding box center [701, 129] width 67 height 31
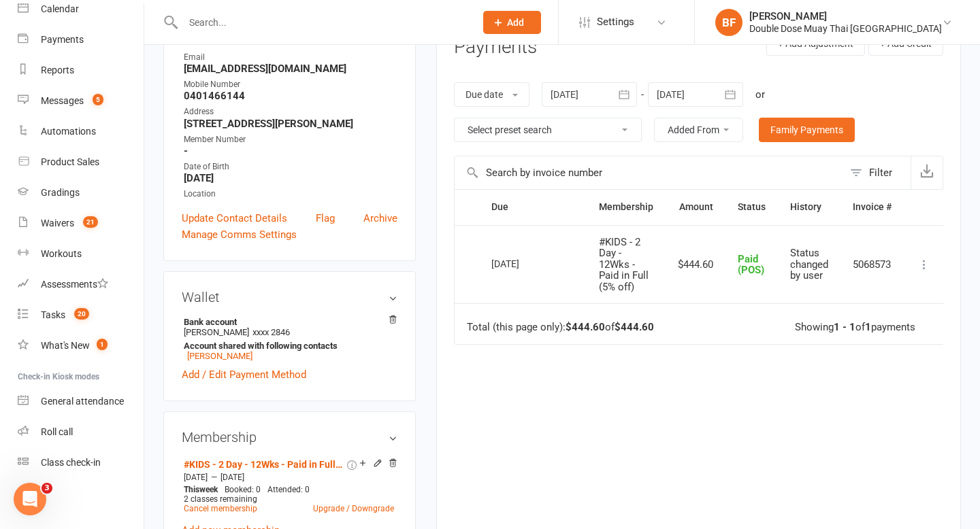
scroll to position [503, 0]
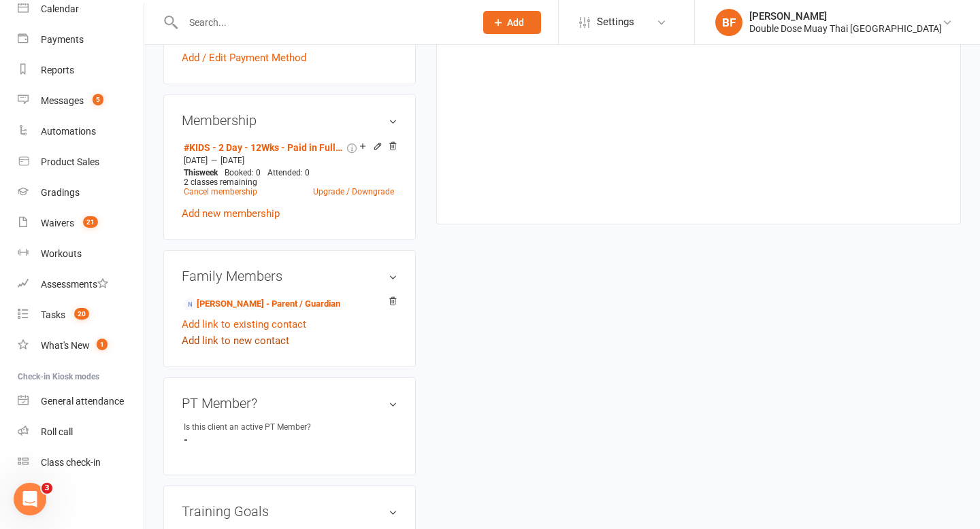
click at [281, 349] on link "Add link to new contact" at bounding box center [235, 341] width 107 height 16
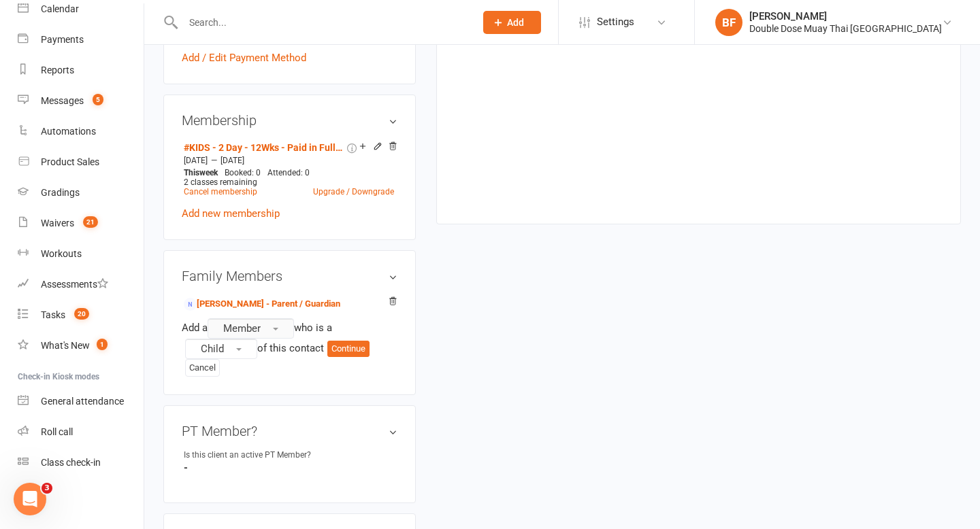
click at [271, 339] on button "Member" at bounding box center [250, 328] width 86 height 20
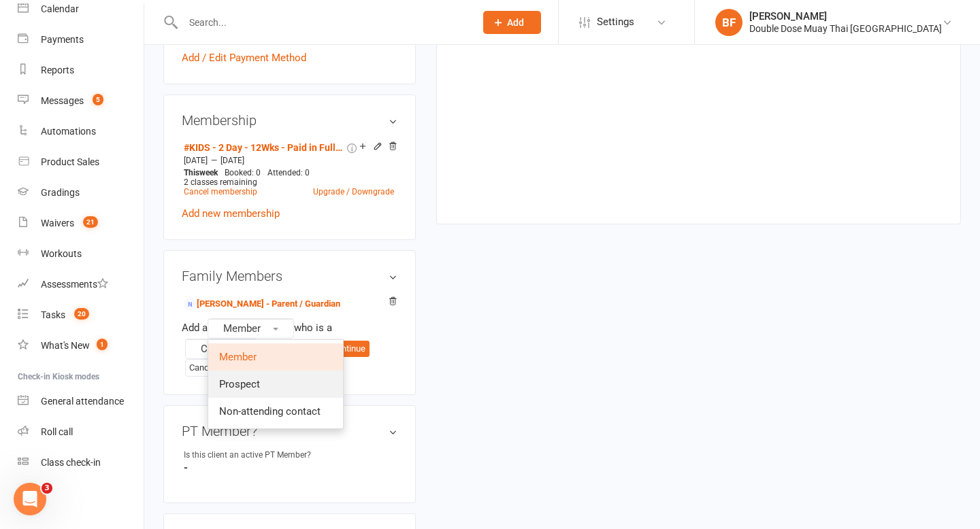
click at [252, 390] on span "Prospect" at bounding box center [239, 384] width 41 height 12
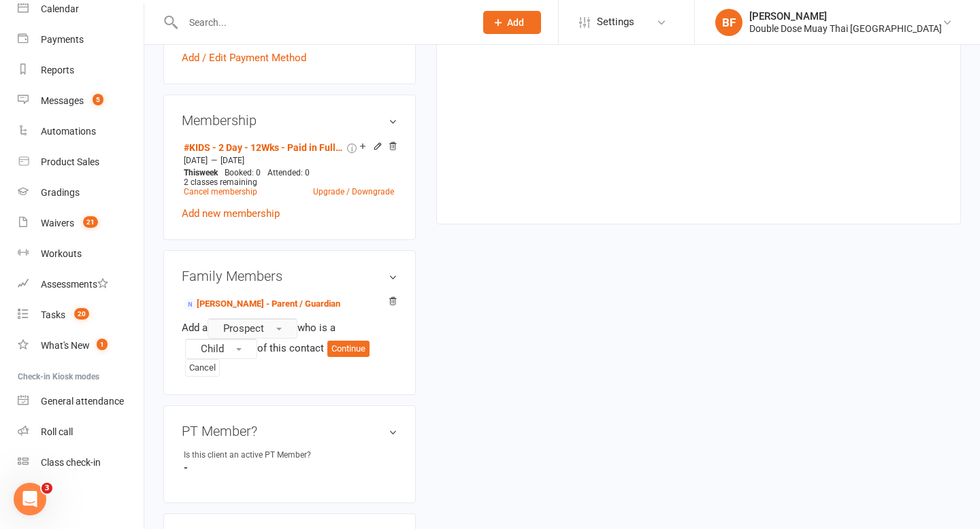
click at [253, 335] on span "Prospect" at bounding box center [243, 328] width 41 height 12
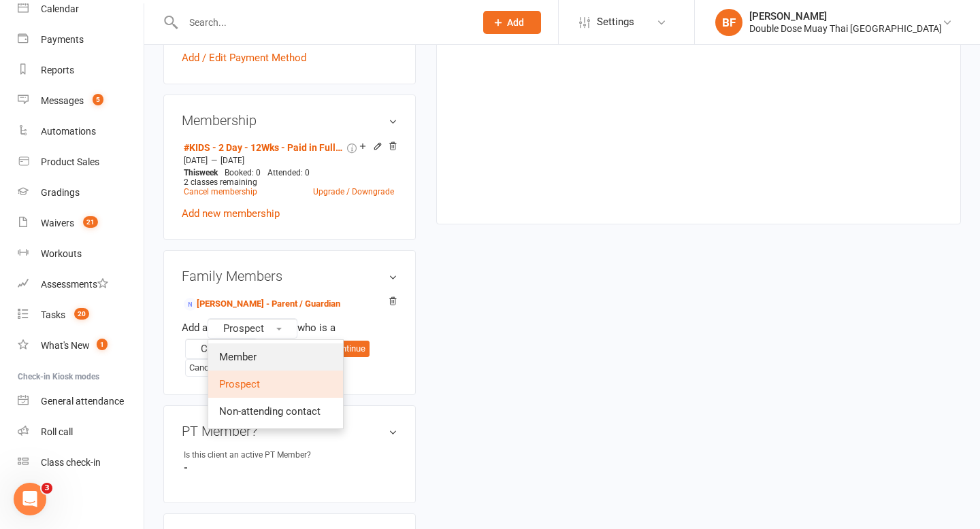
click at [260, 371] on link "Member" at bounding box center [275, 357] width 135 height 27
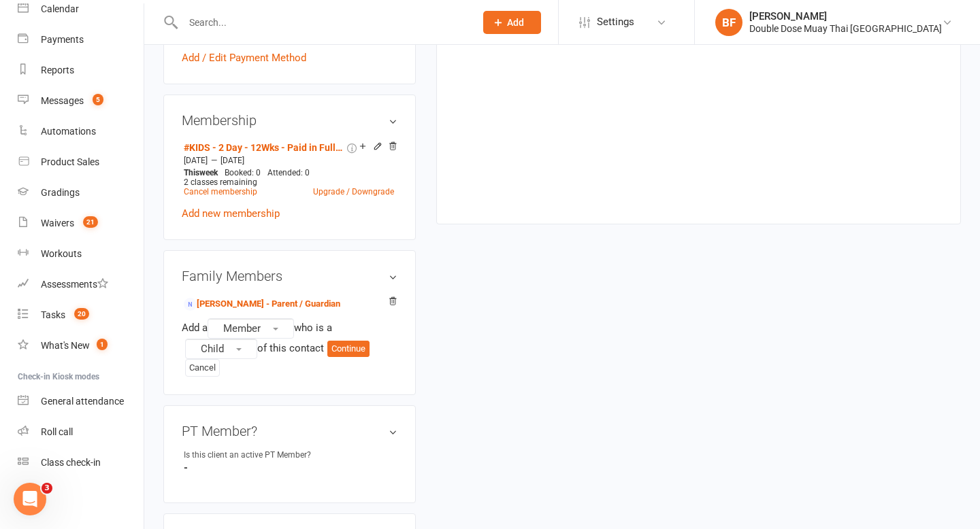
click at [480, 318] on div "upload photo James Kessell Activated 11 September, 2025 Added 11 September, 202…" at bounding box center [562, 384] width 818 height 1647
click at [202, 377] on button "Cancel" at bounding box center [202, 368] width 35 height 18
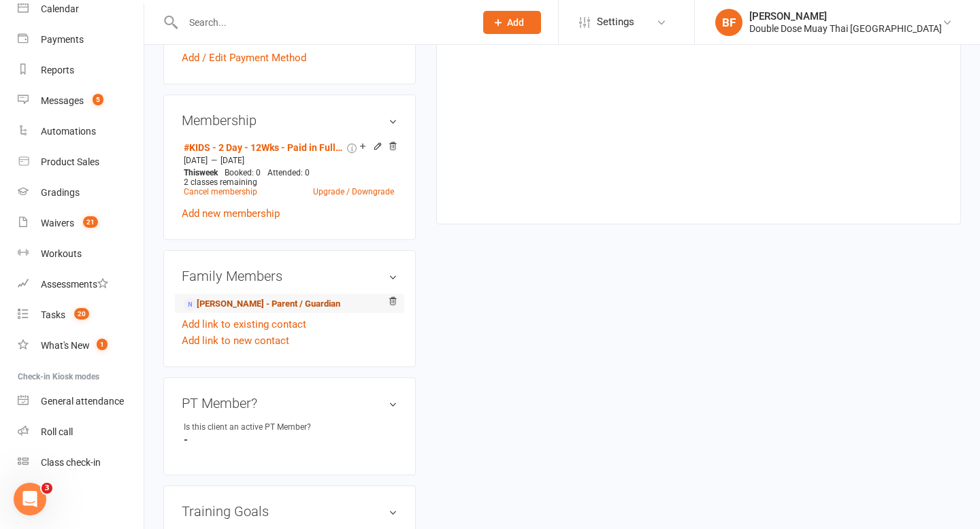
click at [252, 312] on link "[PERSON_NAME] - Parent / Guardian" at bounding box center [262, 304] width 156 height 14
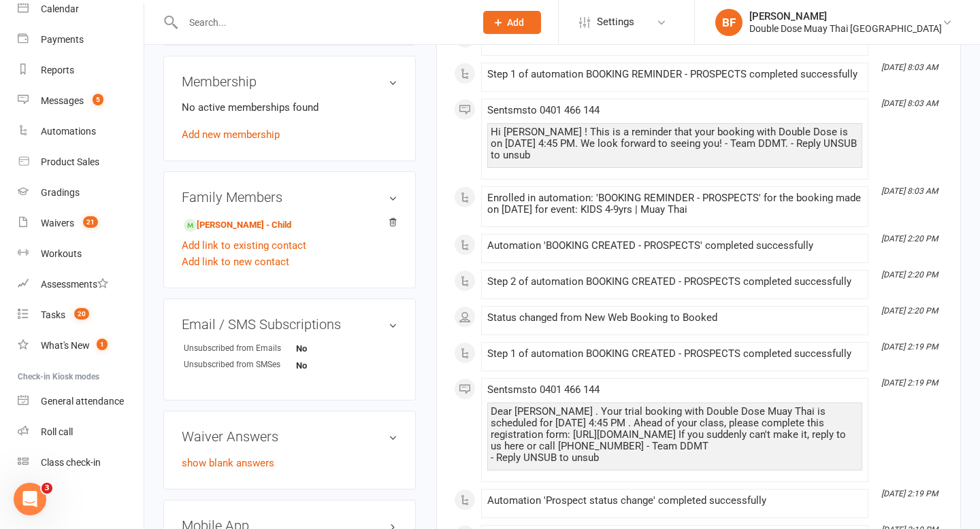
scroll to position [543, 0]
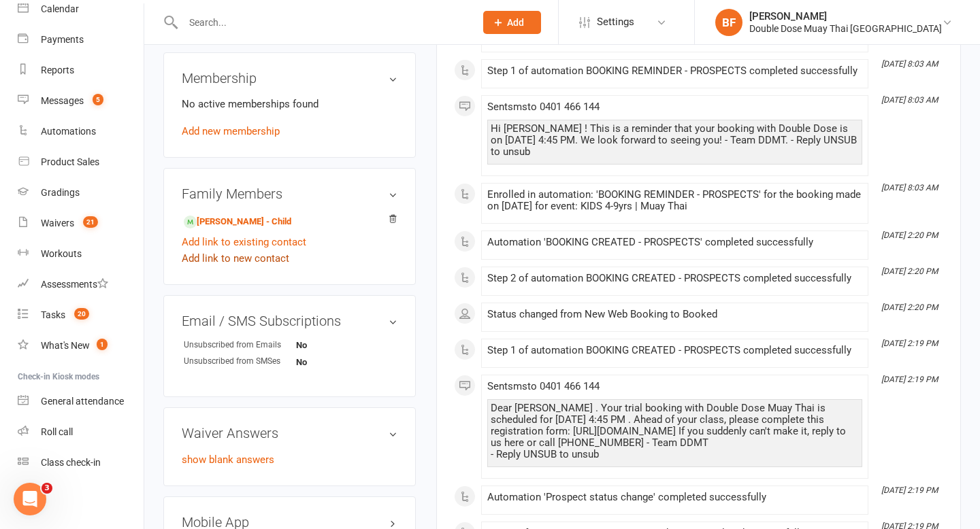
click at [263, 267] on link "Add link to new contact" at bounding box center [235, 258] width 107 height 16
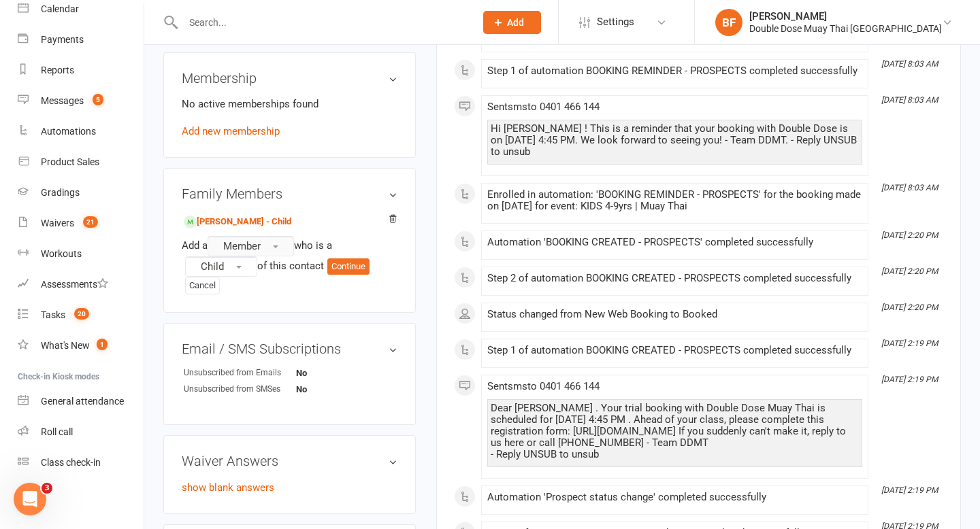
click at [265, 256] on button "Member" at bounding box center [250, 246] width 86 height 20
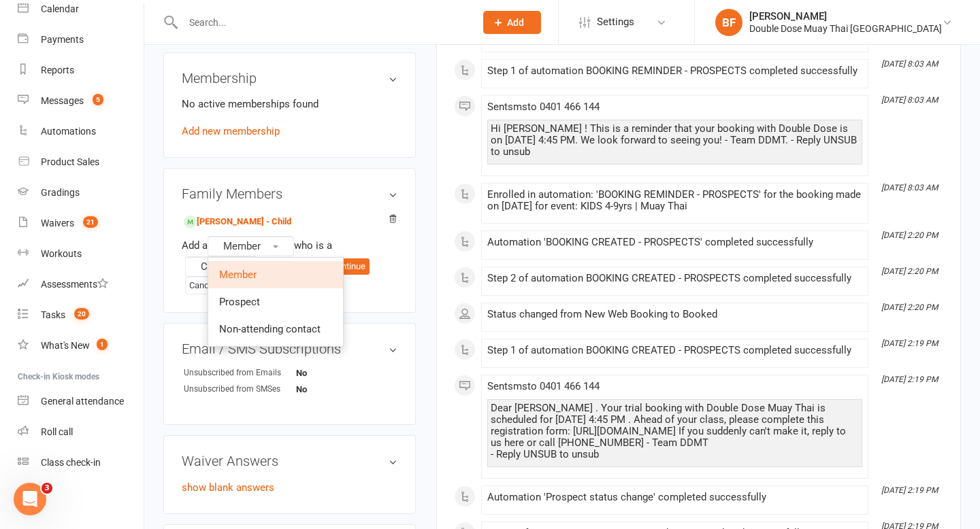
click at [261, 280] on link "Member" at bounding box center [275, 274] width 135 height 27
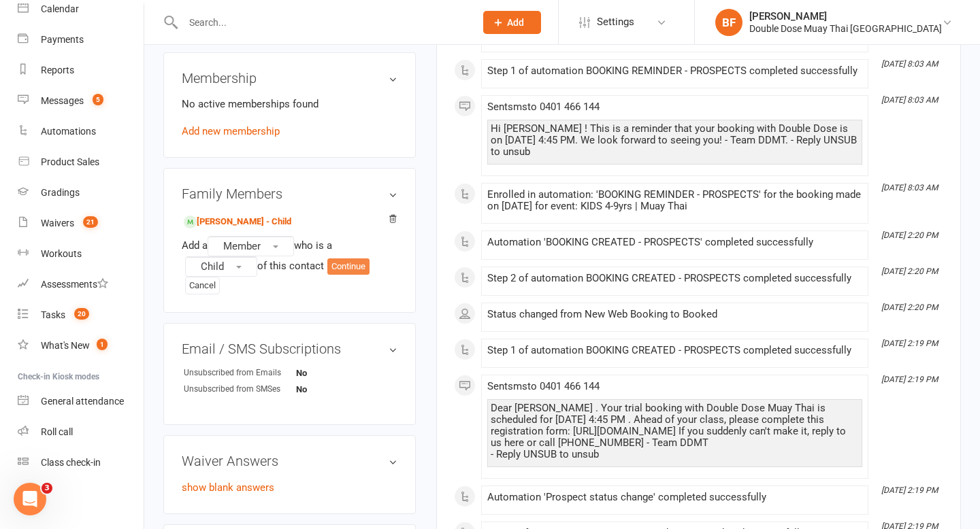
click at [345, 275] on button "Continue" at bounding box center [348, 267] width 42 height 16
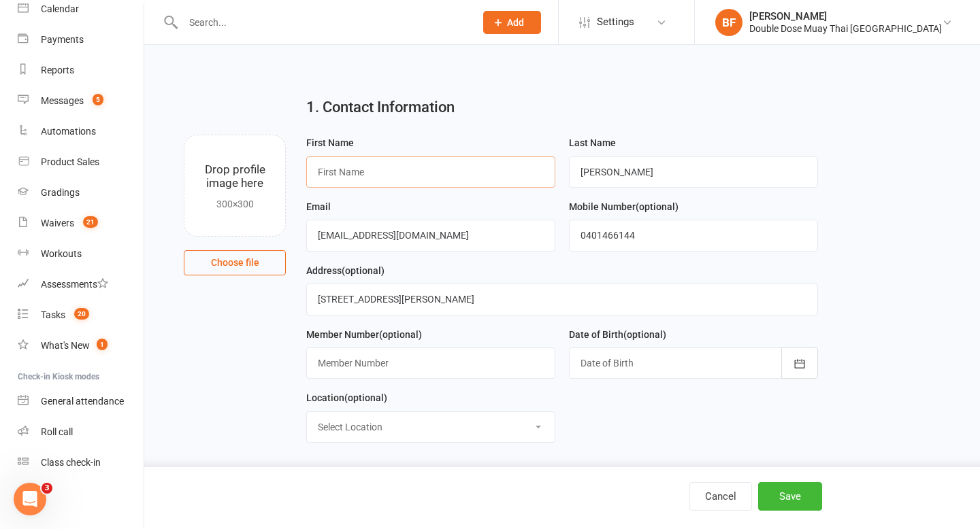
click at [397, 179] on input "text" at bounding box center [430, 171] width 249 height 31
type input "John"
drag, startPoint x: 633, startPoint y: 170, endPoint x: 525, endPoint y: 169, distance: 107.5
click at [525, 169] on form "First Name John Last Name Haigh Email lillianhaigh@hotmail.com Mobile Number (o…" at bounding box center [561, 294] width 524 height 319
type input "K"
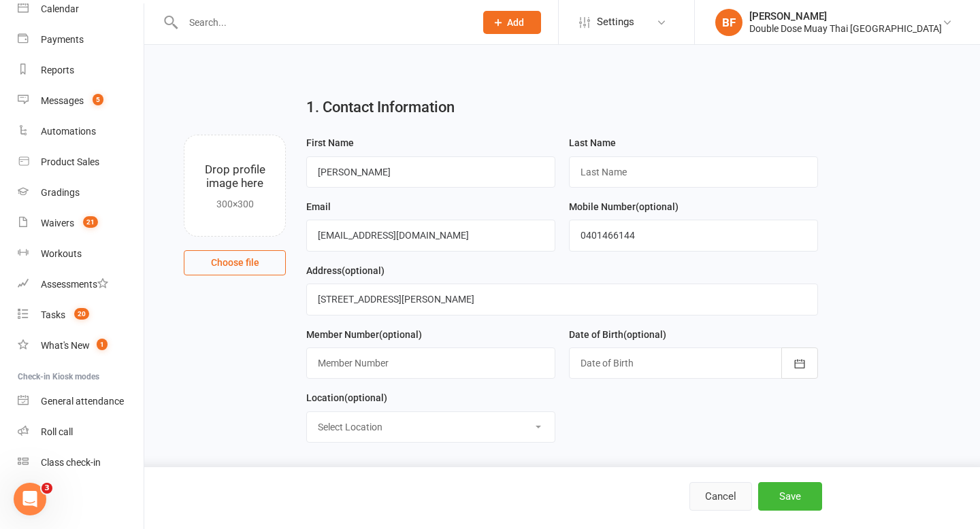
click at [722, 493] on button "Cancel" at bounding box center [720, 496] width 63 height 29
select select "25"
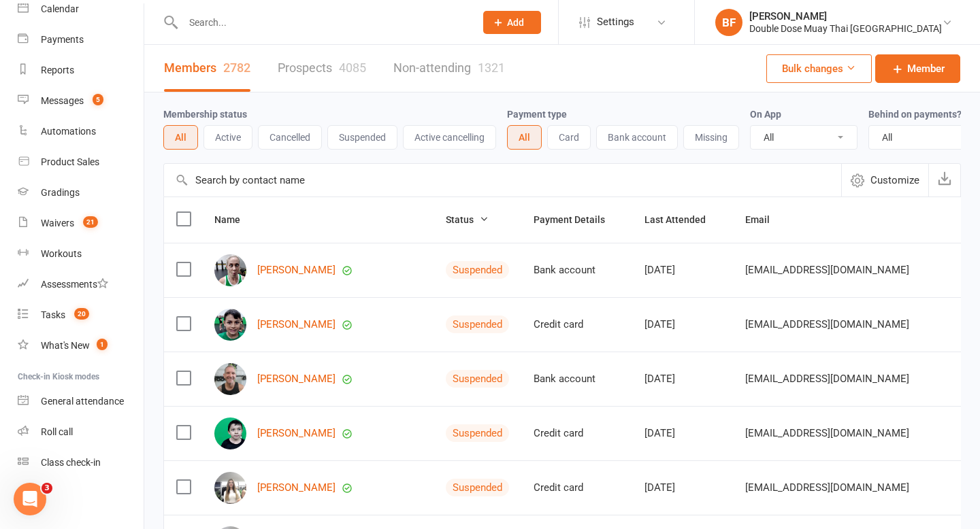
click at [255, 22] on input "text" at bounding box center [322, 22] width 286 height 19
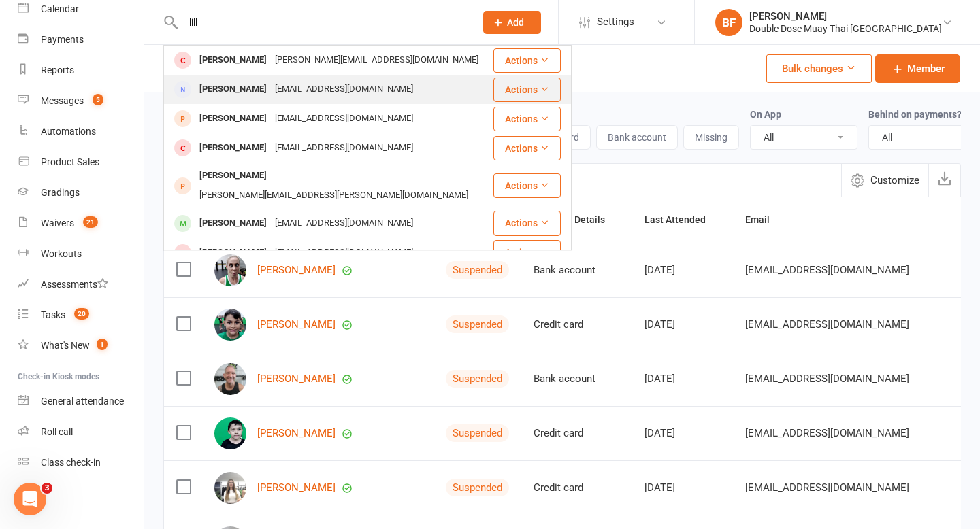
type input "lill"
click at [278, 86] on div "[EMAIL_ADDRESS][DOMAIN_NAME]" at bounding box center [344, 90] width 146 height 20
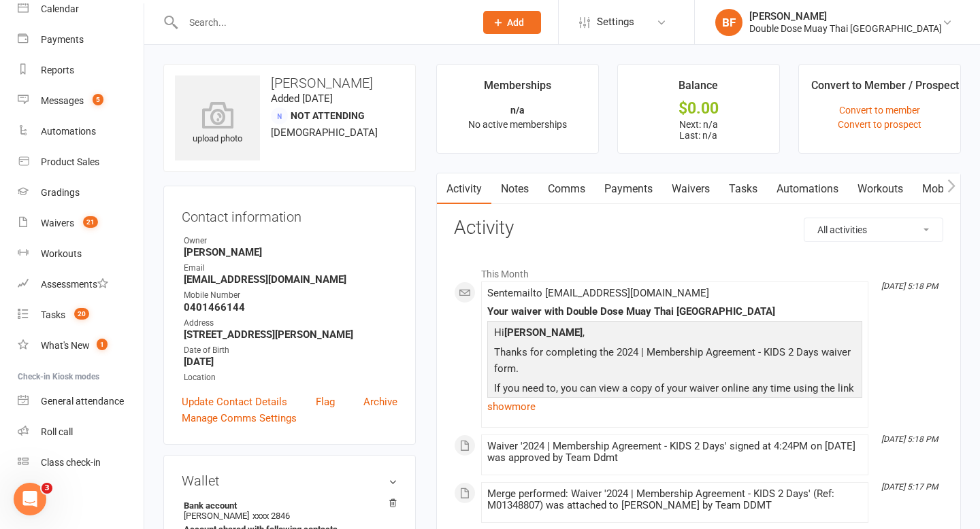
click at [360, 38] on div at bounding box center [314, 22] width 302 height 44
click at [360, 27] on input "text" at bounding box center [322, 22] width 286 height 19
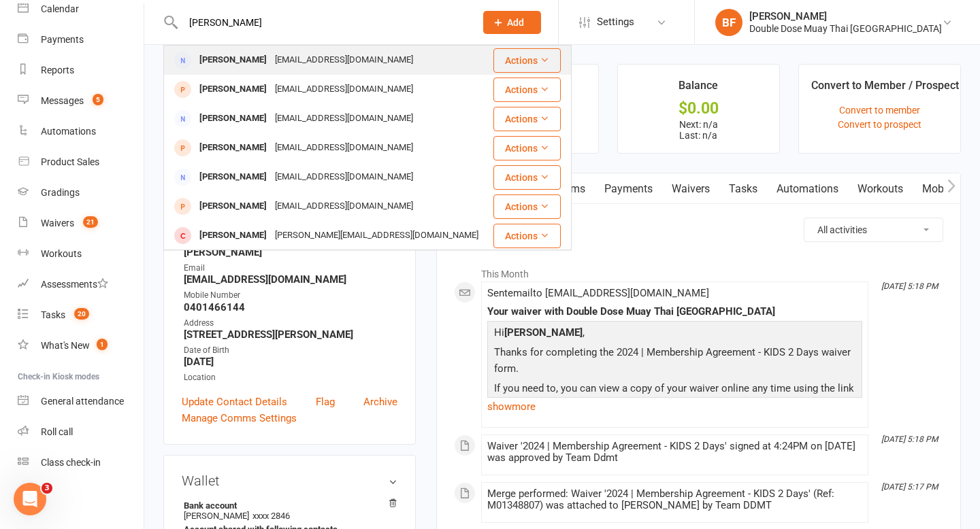
type input "billie jean"
click at [341, 51] on div "billie_jean_ericson@hotmail.com" at bounding box center [344, 60] width 146 height 20
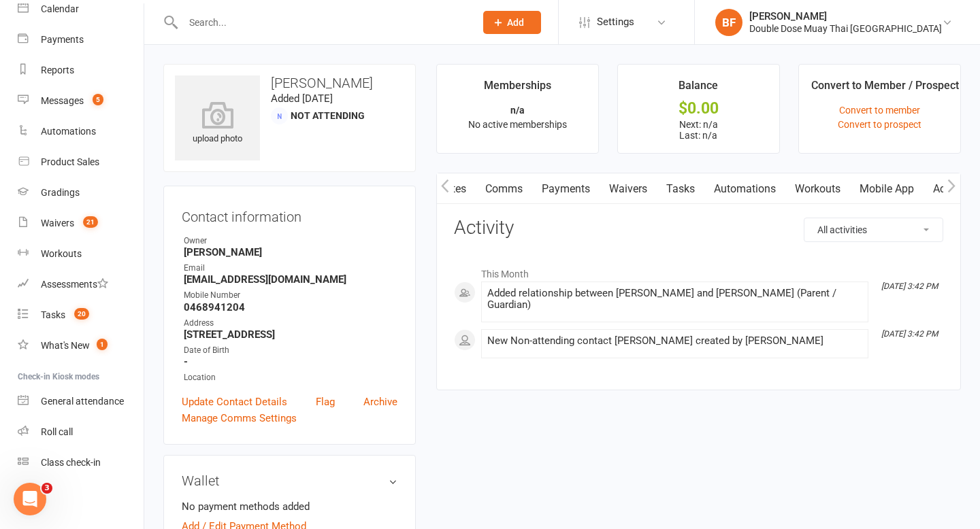
scroll to position [0, 63]
click at [880, 189] on link "Mobile App" at bounding box center [885, 188] width 73 height 31
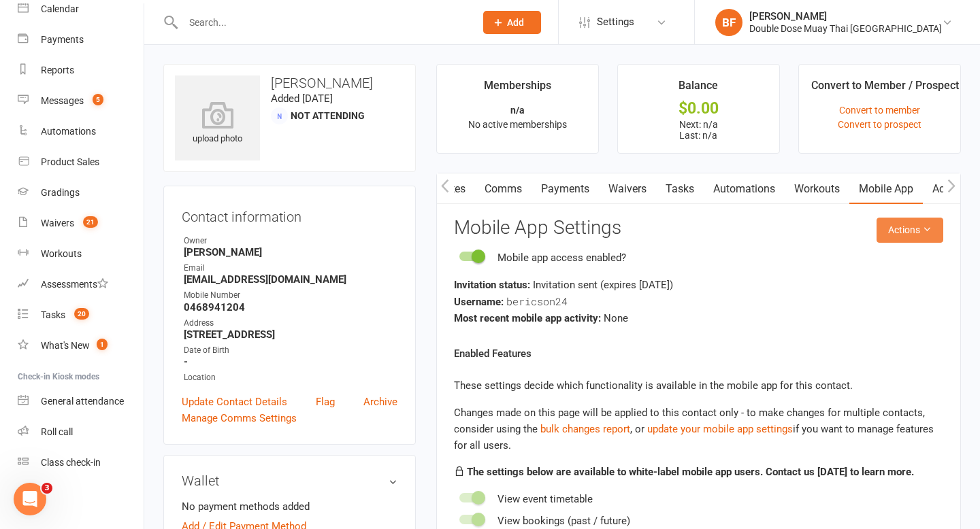
click at [900, 227] on button "Actions" at bounding box center [909, 230] width 67 height 24
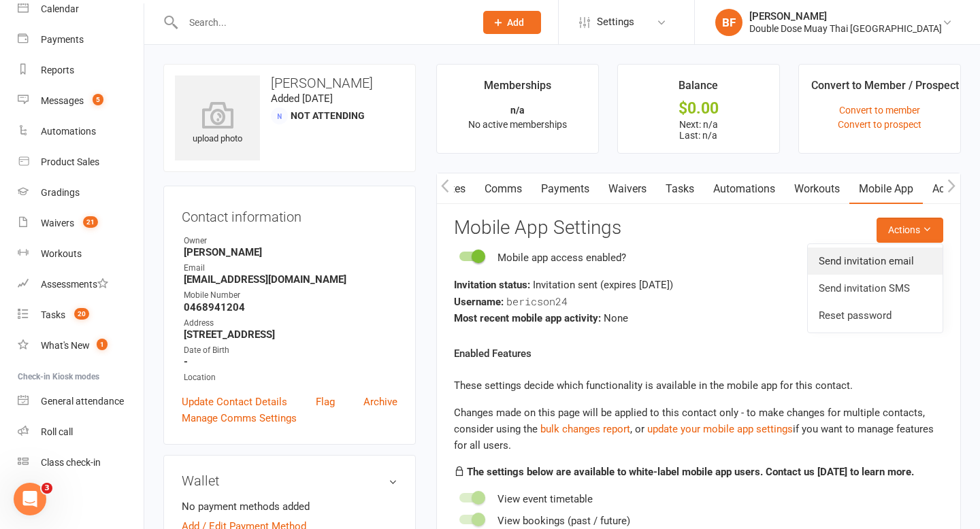
click at [894, 261] on link "Send invitation email" at bounding box center [874, 261] width 135 height 27
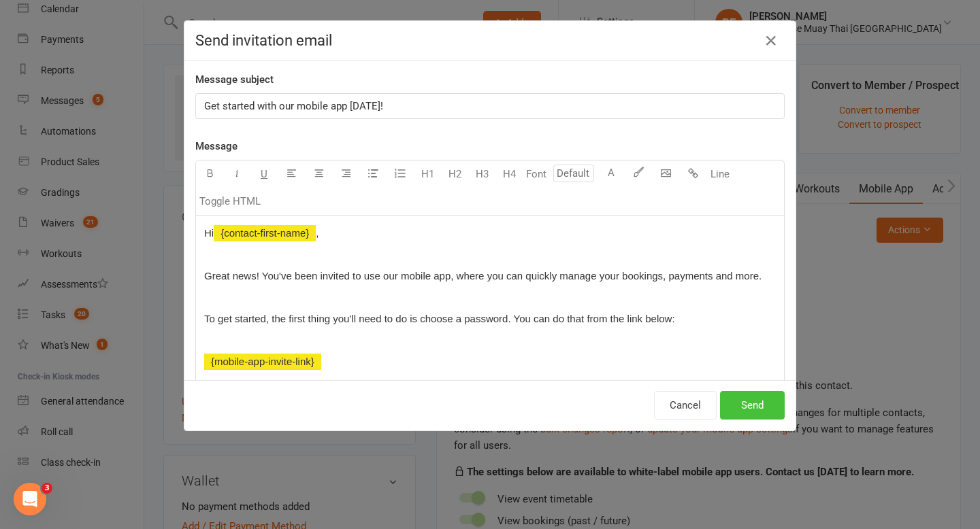
click at [745, 403] on button "Send" at bounding box center [752, 405] width 65 height 29
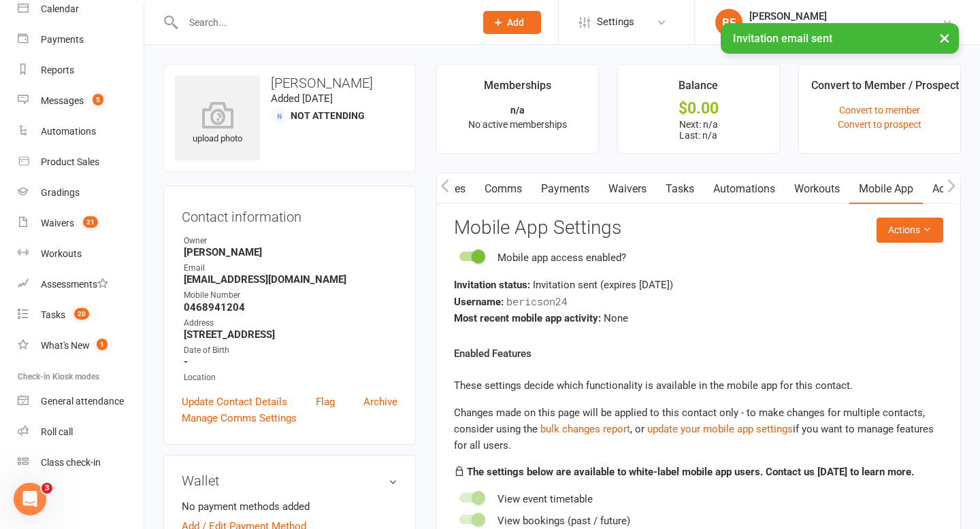
click at [888, 183] on link "Mobile App" at bounding box center [885, 188] width 73 height 31
click at [889, 222] on button "Actions" at bounding box center [909, 230] width 67 height 24
click at [865, 288] on link "Send invitation SMS" at bounding box center [874, 288] width 135 height 27
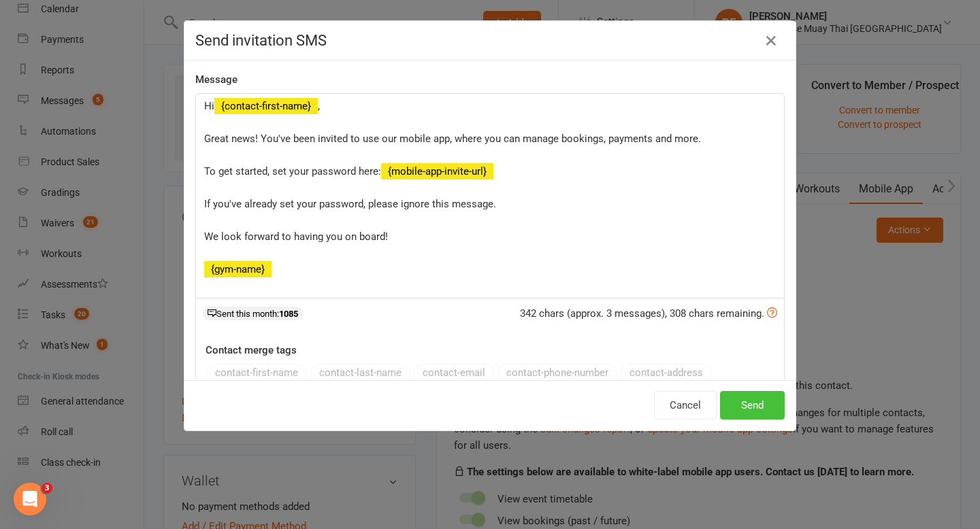
click at [750, 409] on button "Send" at bounding box center [752, 405] width 65 height 29
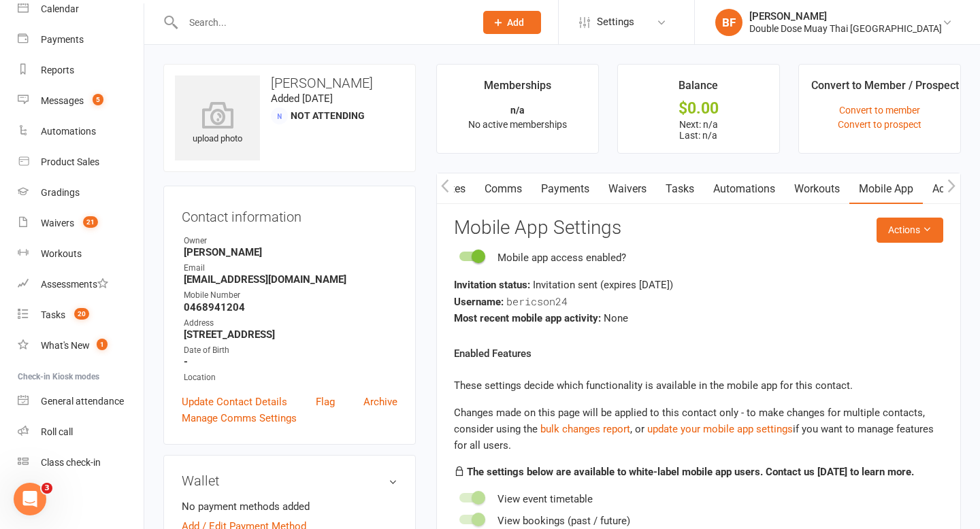
click at [301, 28] on input "text" at bounding box center [322, 22] width 286 height 19
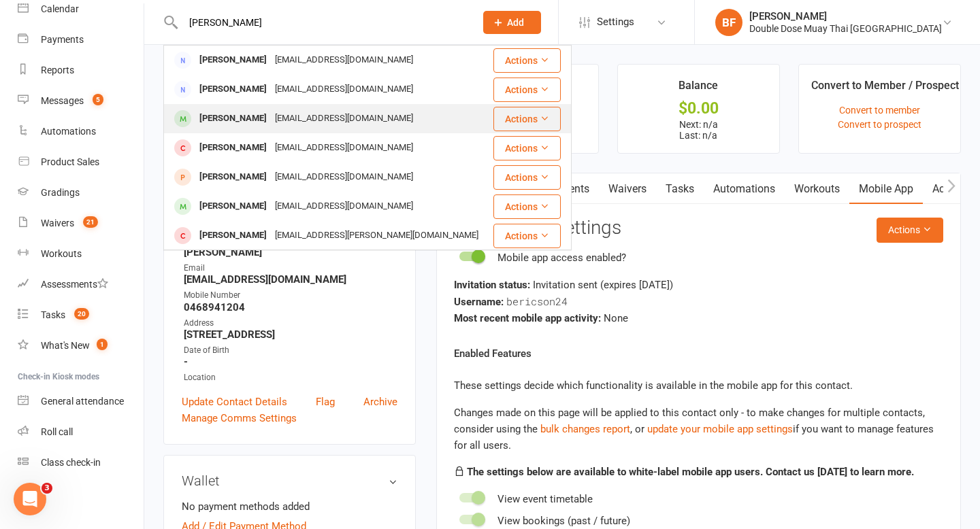
type input "webber"
click at [328, 116] on div "lisajawa@hotmail.com" at bounding box center [344, 119] width 146 height 20
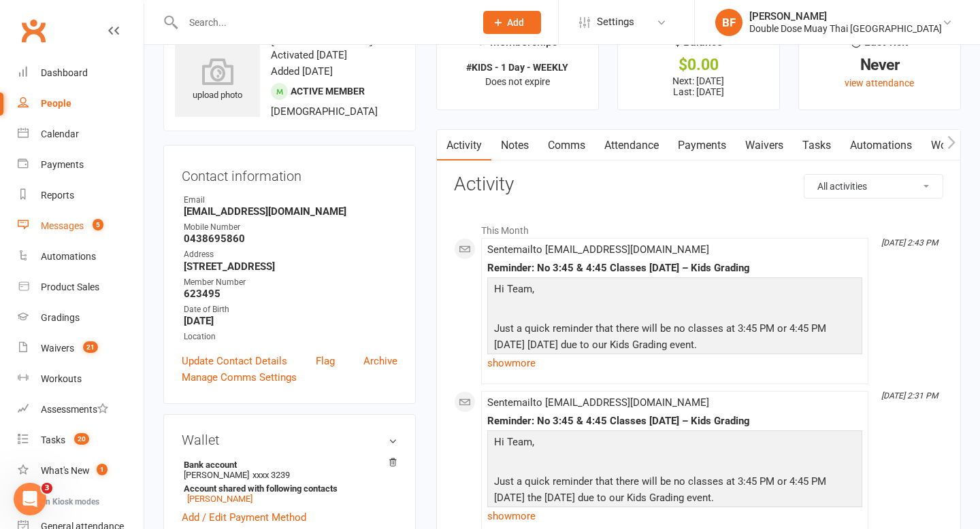
scroll to position [5, 0]
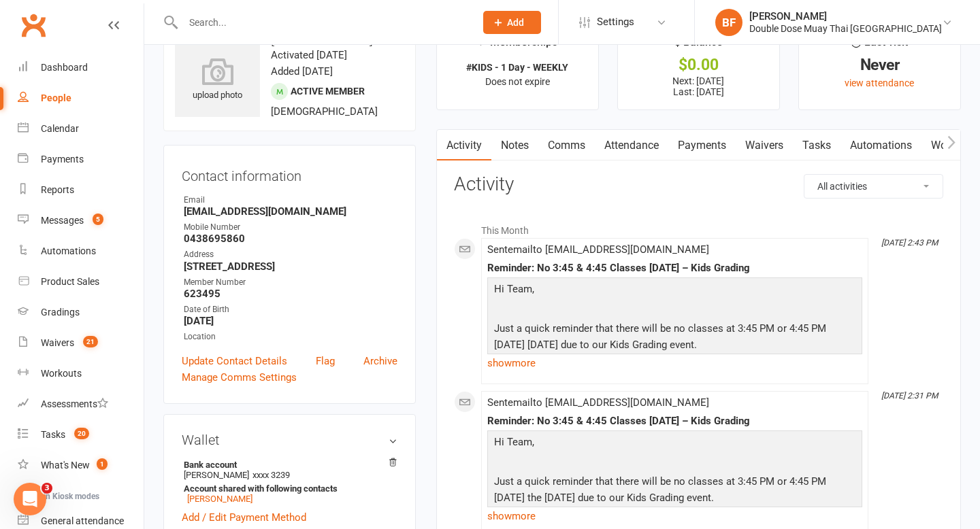
click at [218, 19] on input "text" at bounding box center [322, 22] width 286 height 19
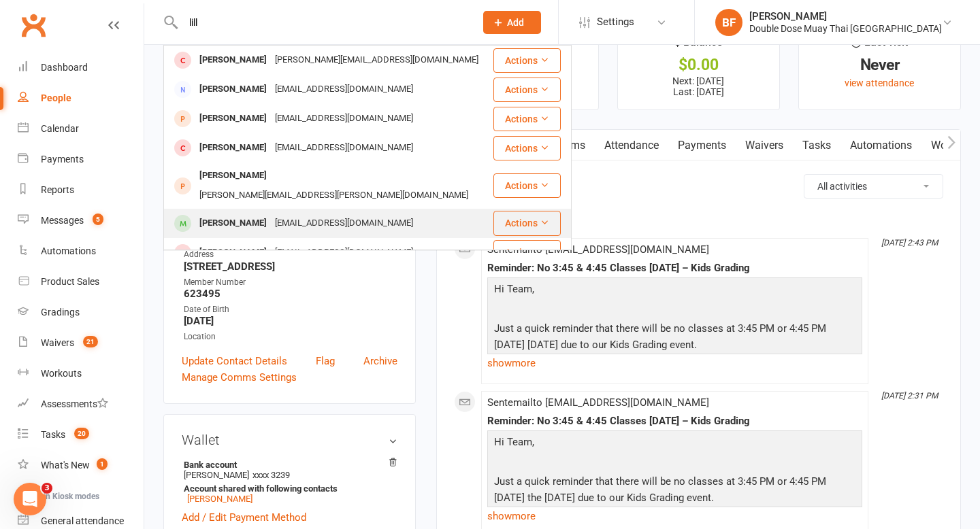
type input "lill"
click at [256, 214] on div "James Kessell" at bounding box center [233, 224] width 76 height 20
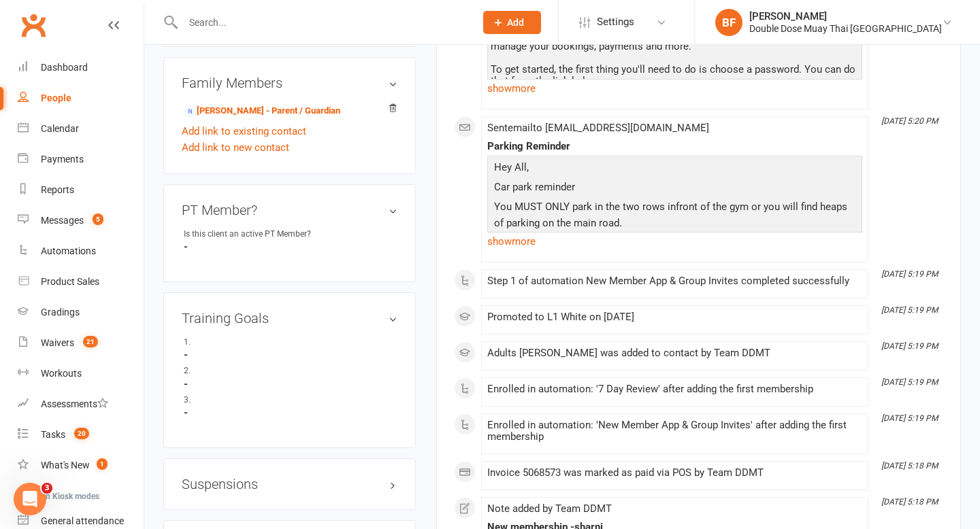
scroll to position [698, 0]
click at [261, 117] on link "[PERSON_NAME] - Parent / Guardian" at bounding box center [262, 110] width 156 height 14
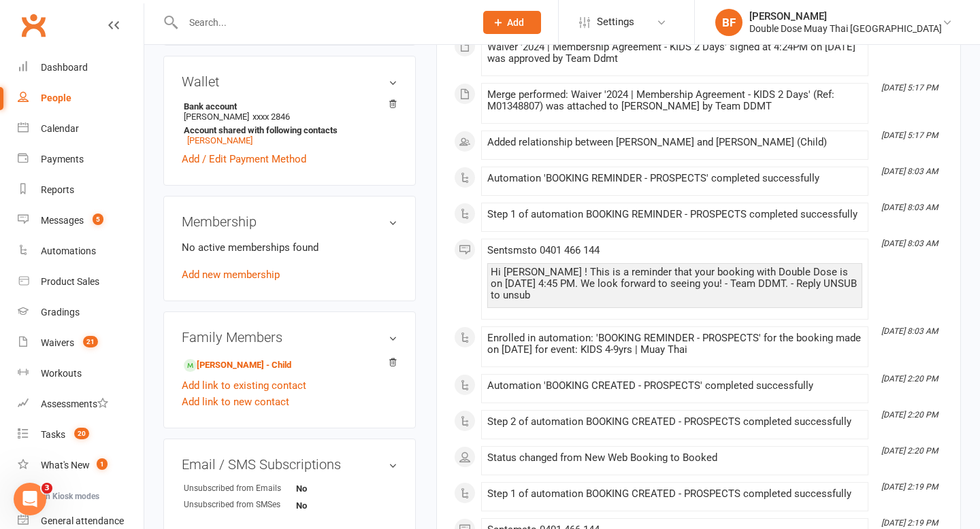
scroll to position [401, 0]
click at [249, 409] on link "Add link to new contact" at bounding box center [235, 401] width 107 height 16
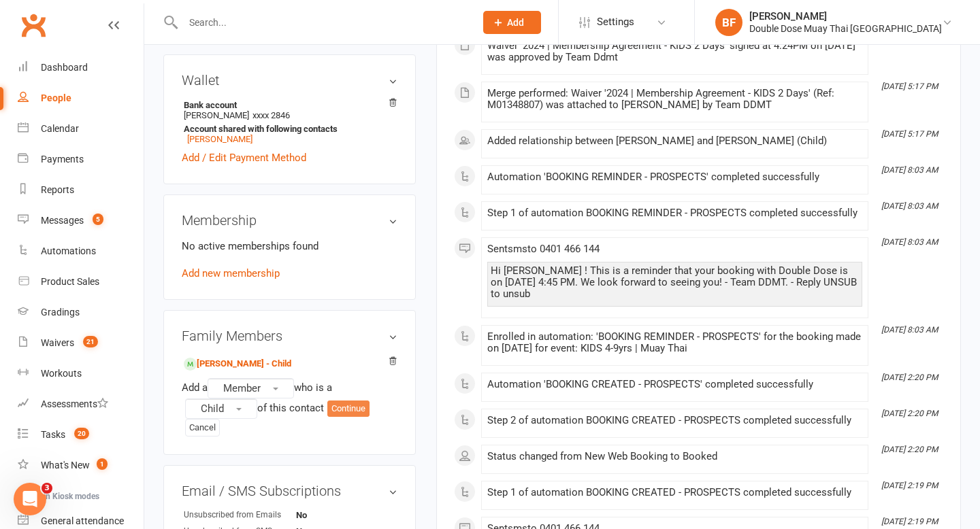
click at [346, 417] on button "Continue" at bounding box center [348, 409] width 42 height 16
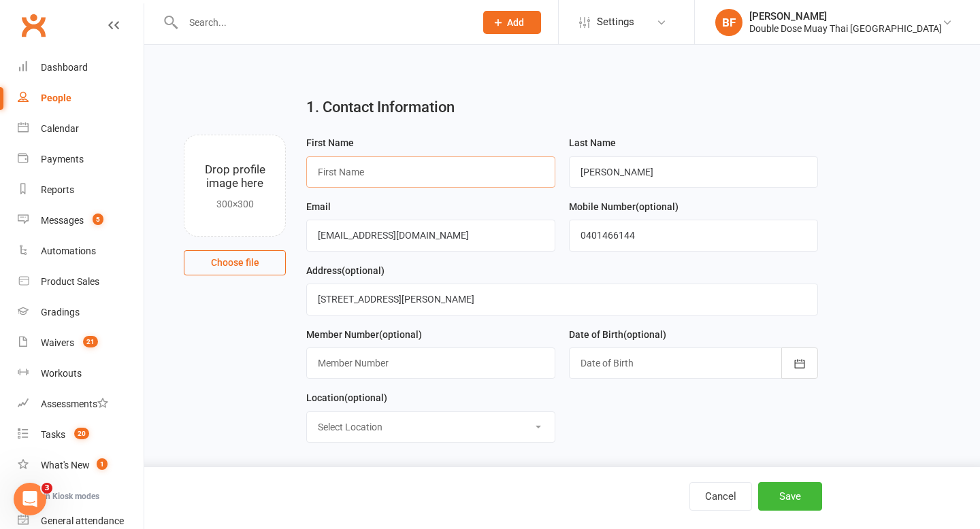
click at [406, 172] on input "text" at bounding box center [430, 171] width 249 height 31
type input "John"
drag, startPoint x: 615, startPoint y: 167, endPoint x: 542, endPoint y: 167, distance: 72.8
click at [542, 167] on form "First Name John Last Name Haigh Email lillianhaigh@hotmail.com Mobile Number (o…" at bounding box center [561, 294] width 524 height 319
type input "Kessell"
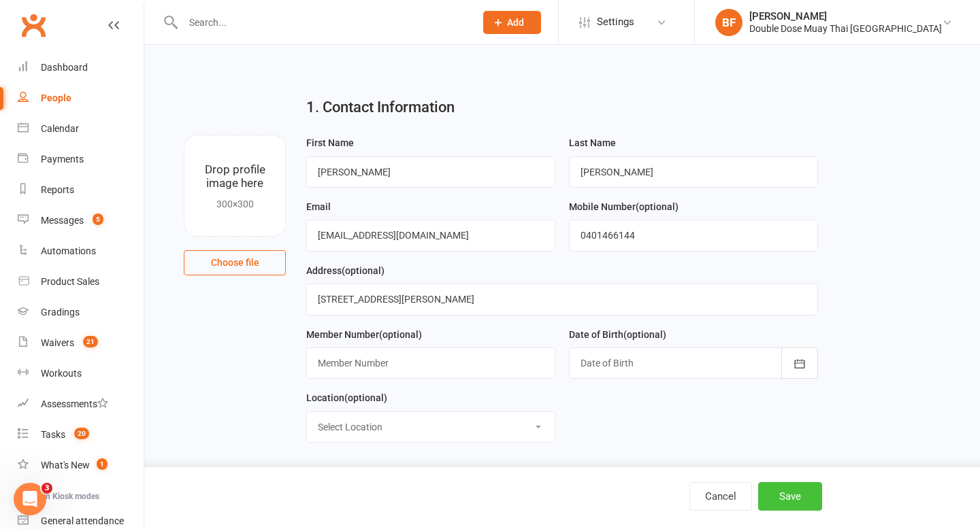
click at [777, 499] on button "Save" at bounding box center [790, 496] width 64 height 29
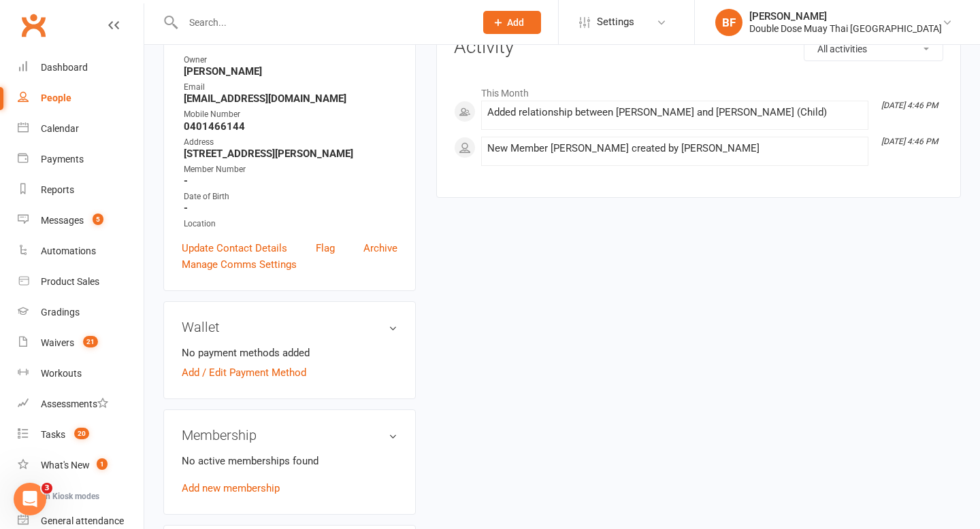
scroll to position [257, 0]
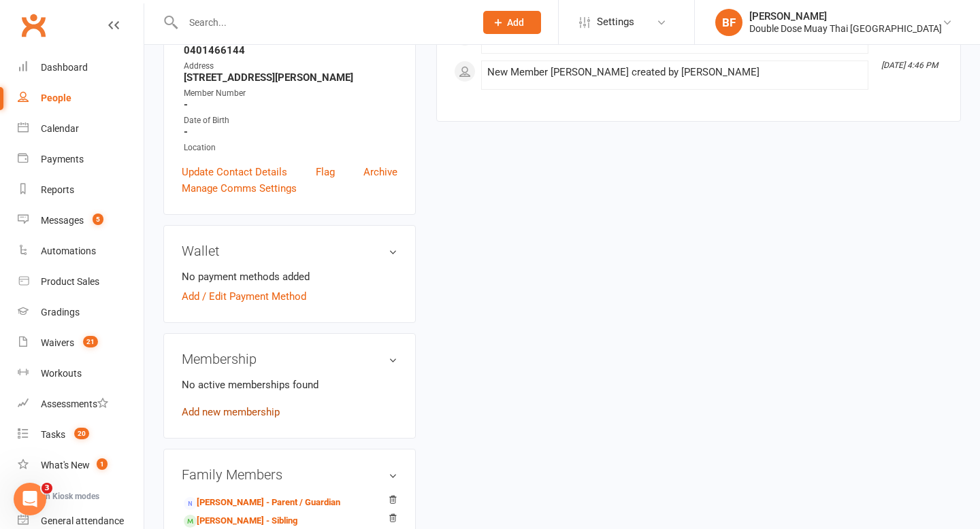
click at [257, 418] on link "Add new membership" at bounding box center [231, 412] width 98 height 12
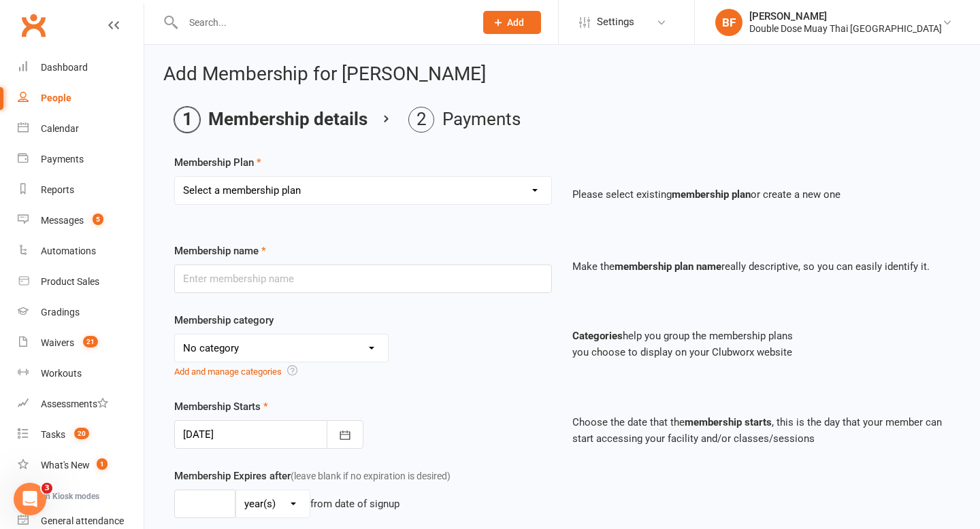
click at [431, 193] on select "Select a membership plan Create new Membership Plan #KIDS - 1 Day - WEEKLY #KID…" at bounding box center [363, 190] width 376 height 27
select select "6"
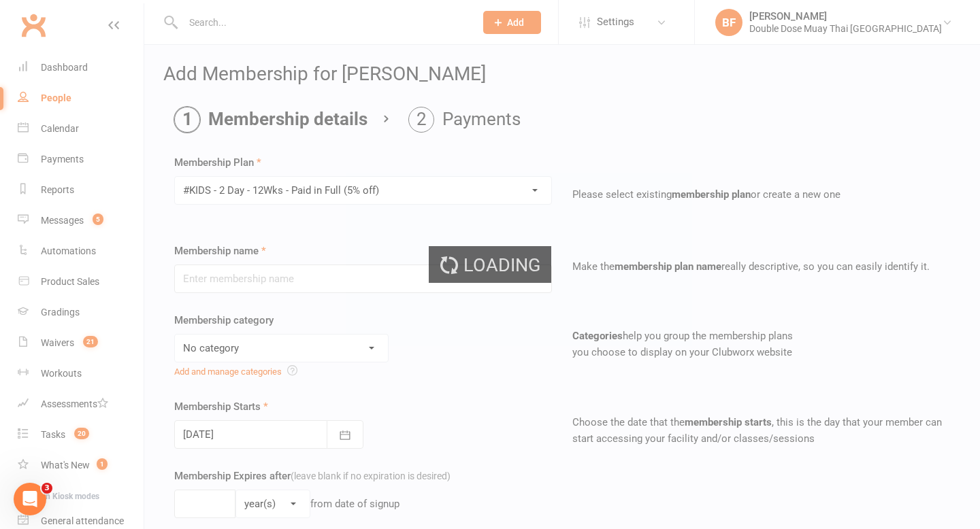
type input "#KIDS - 2 Day - 12Wks - Paid in Full (5% off)"
select select "3"
type input "12"
select select "1"
type input "2"
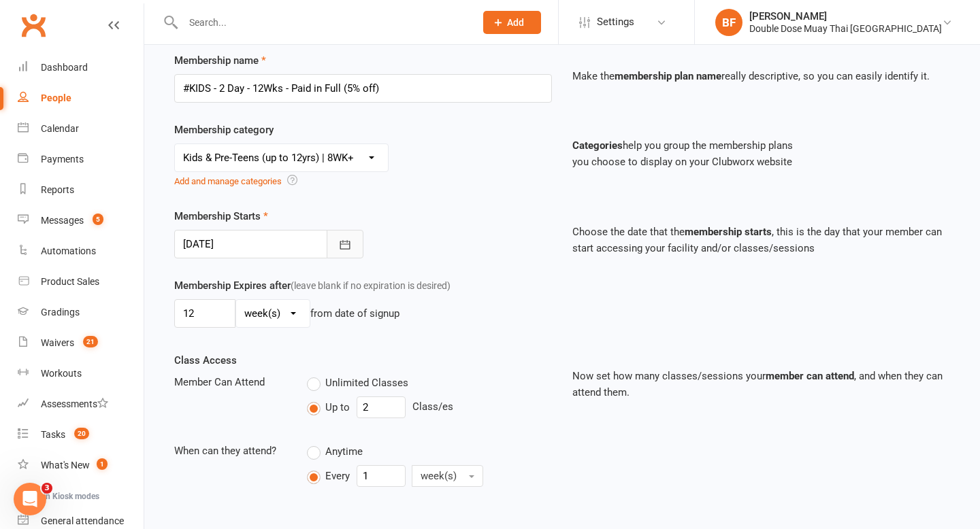
scroll to position [398, 0]
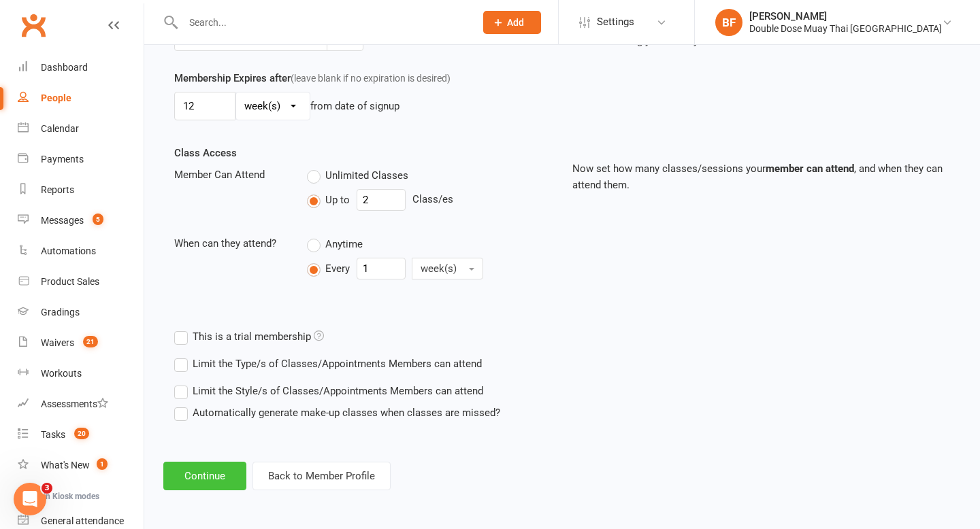
click at [204, 470] on button "Continue" at bounding box center [204, 476] width 83 height 29
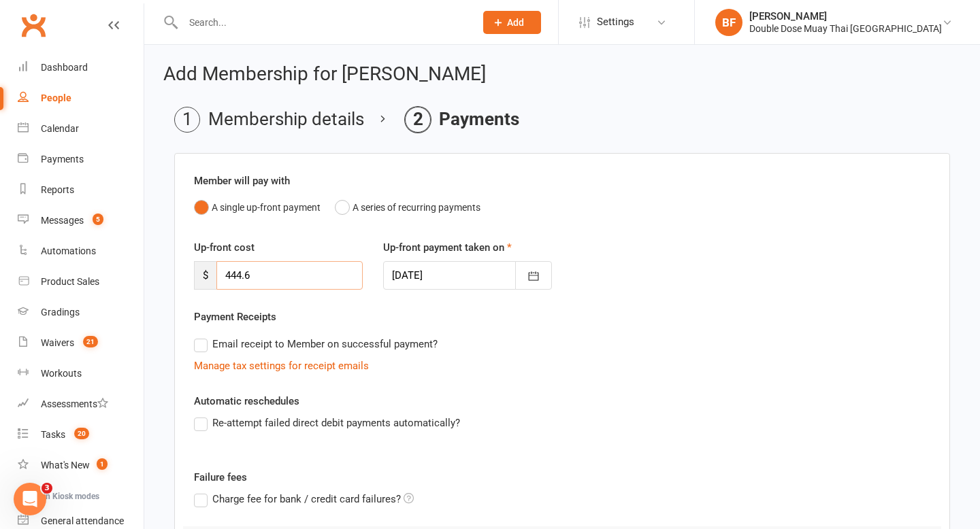
click at [270, 273] on input "444.6" at bounding box center [289, 275] width 146 height 29
type input "4"
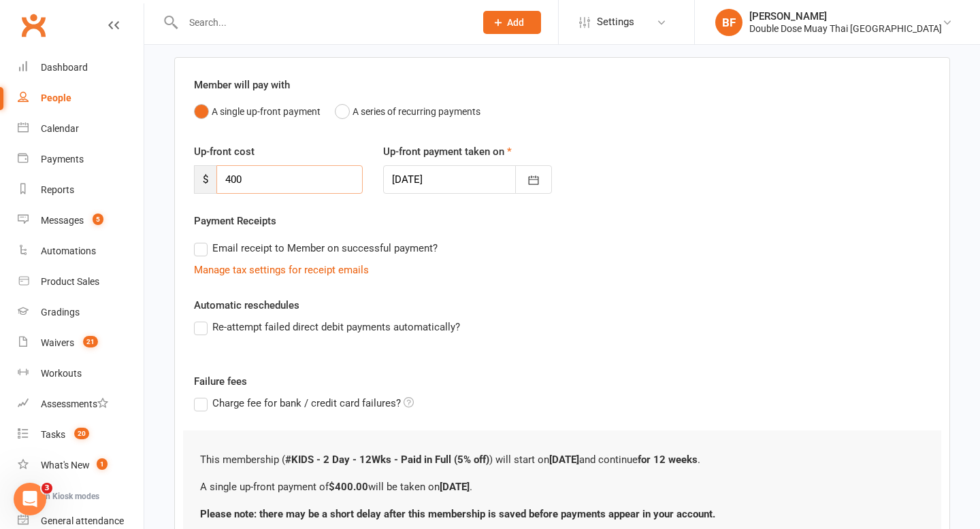
scroll to position [212, 0]
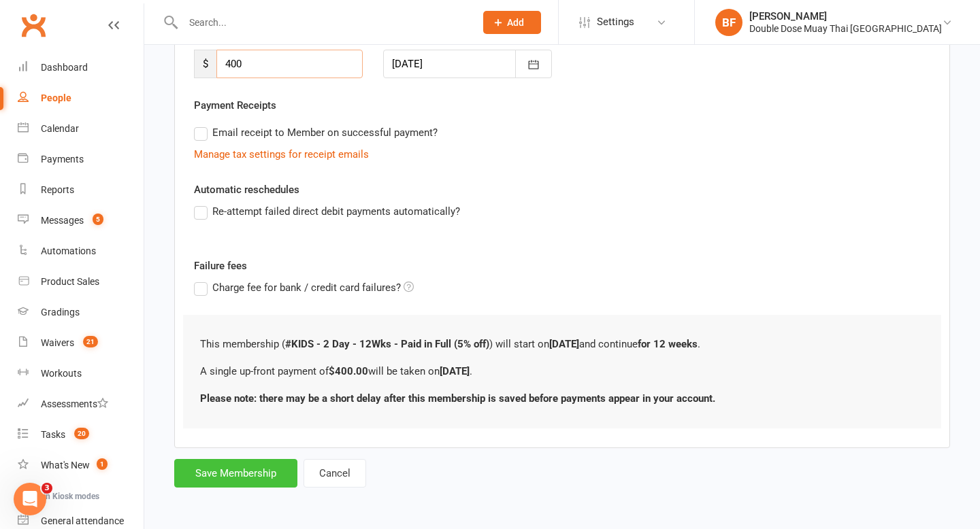
type input "400"
click at [247, 469] on button "Save Membership" at bounding box center [235, 473] width 123 height 29
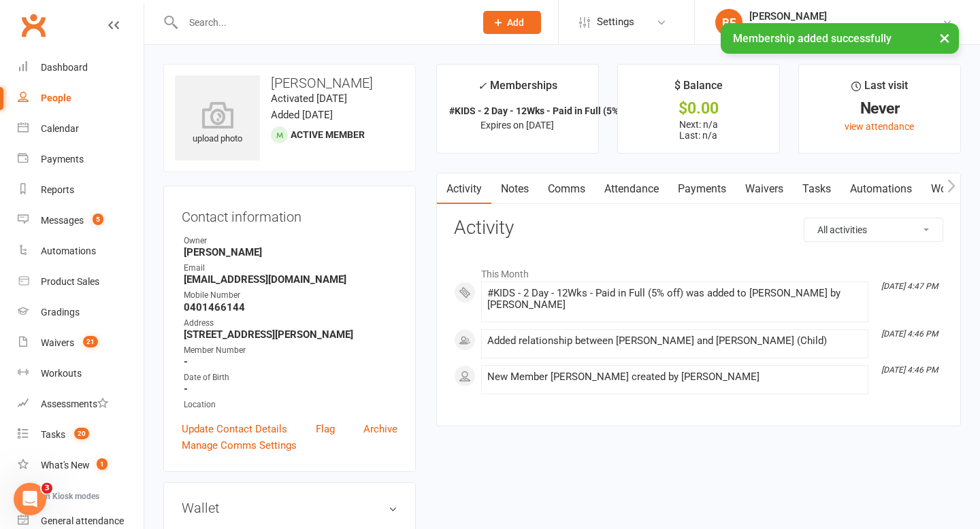
click at [696, 193] on link "Payments" at bounding box center [701, 188] width 67 height 31
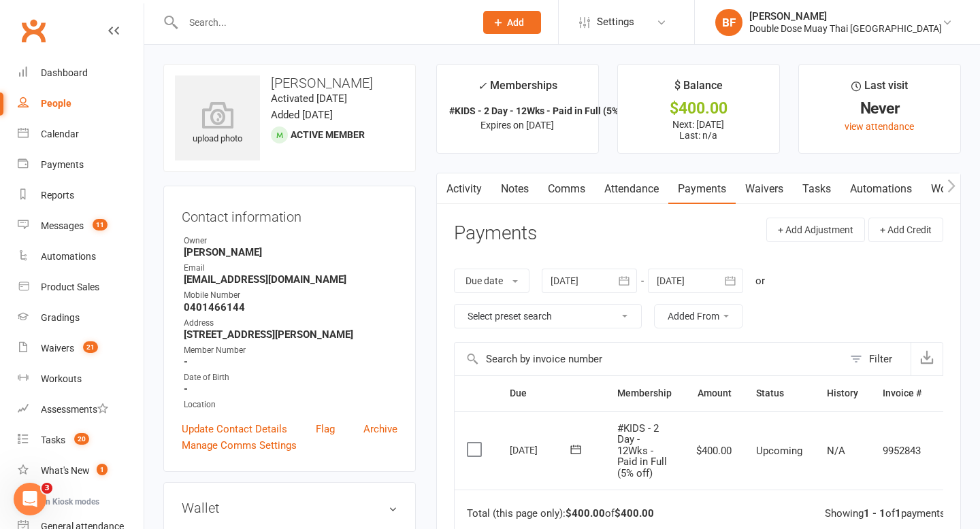
scroll to position [0, 33]
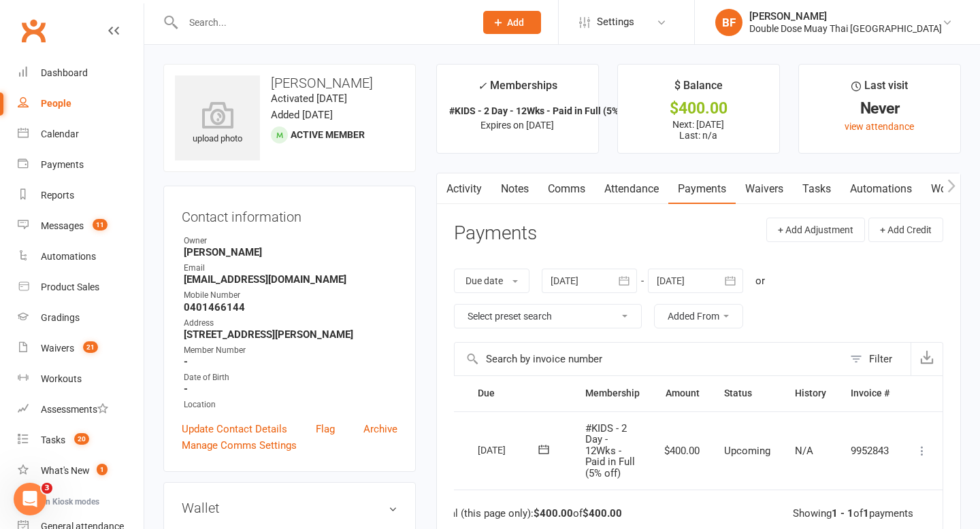
click at [924, 448] on icon at bounding box center [922, 451] width 14 height 14
click at [901, 482] on link "Mark as Paid (Cash)" at bounding box center [862, 477] width 135 height 27
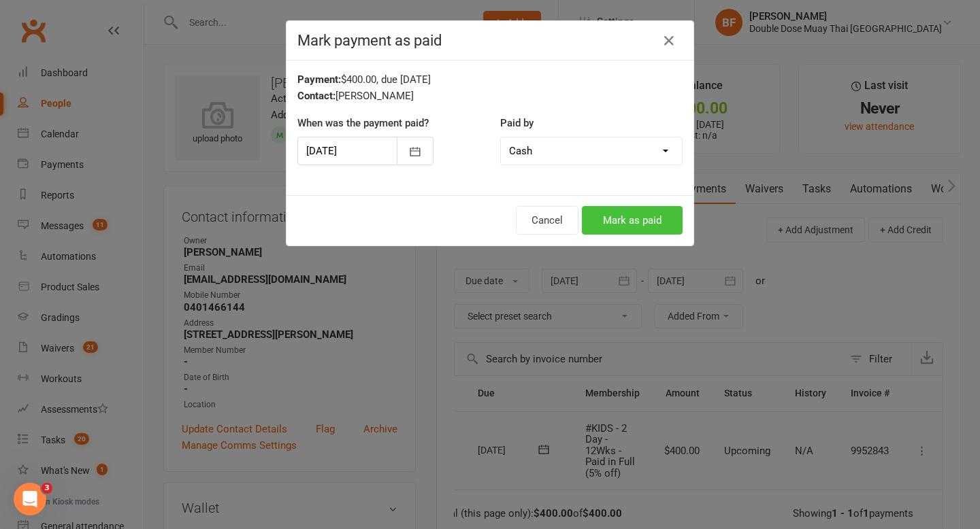
click at [624, 218] on button "Mark as paid" at bounding box center [632, 220] width 101 height 29
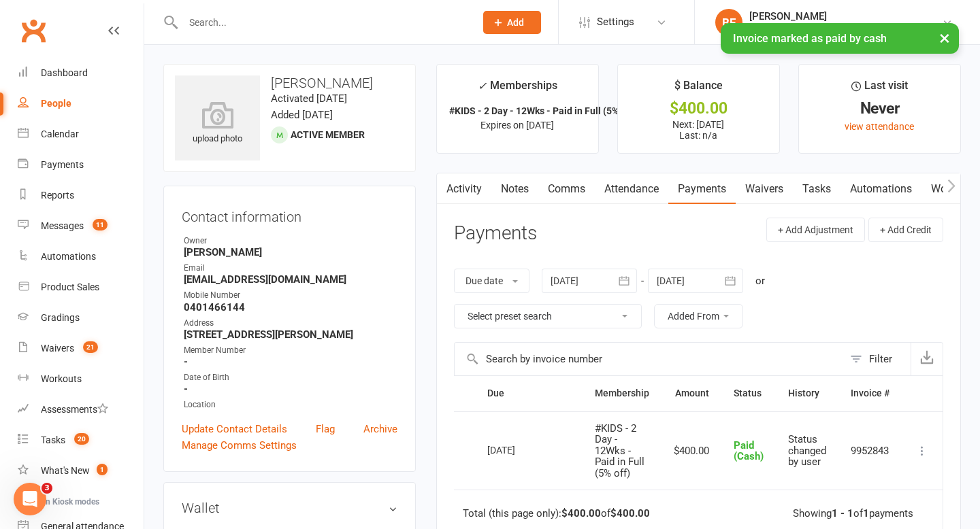
scroll to position [0, 7]
click at [87, 229] on count-badge "11" at bounding box center [97, 225] width 22 height 11
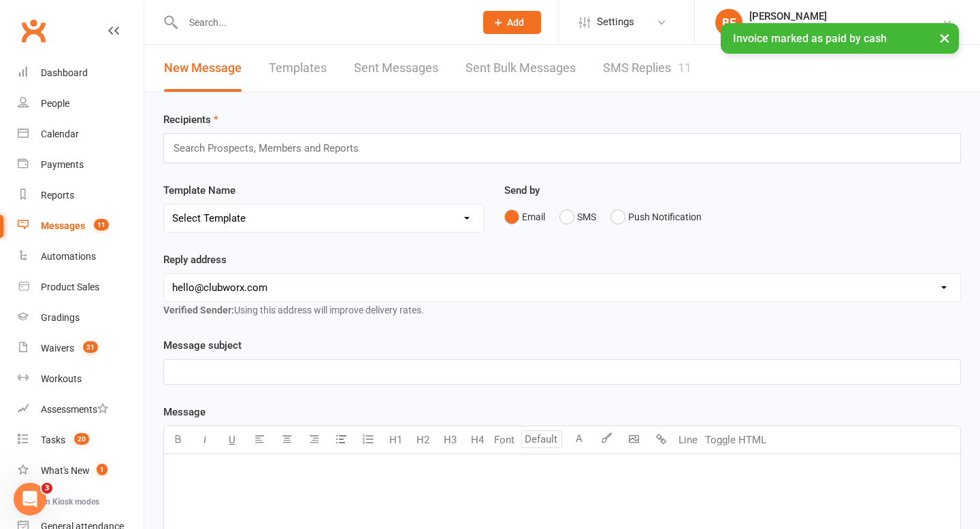
click at [635, 84] on link "SMS Replies 11" at bounding box center [647, 68] width 88 height 47
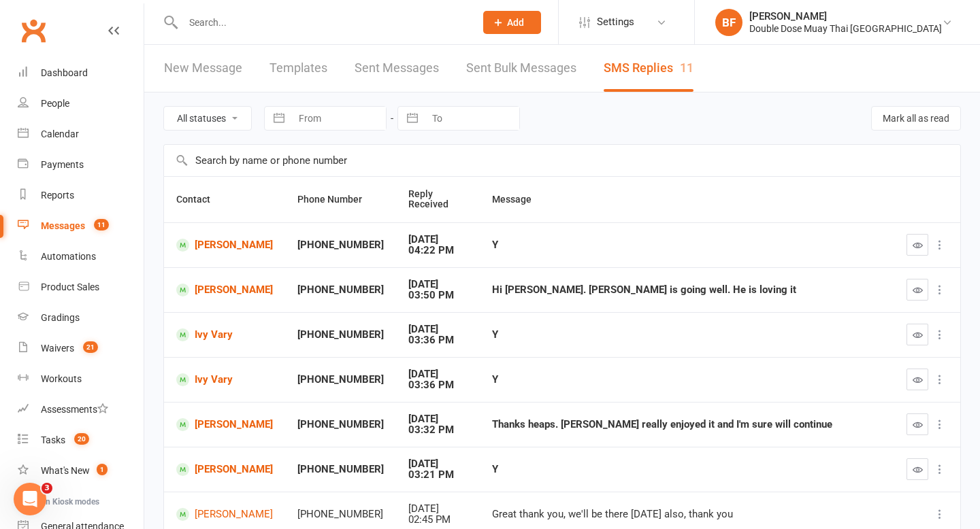
click at [219, 22] on input "text" at bounding box center [322, 22] width 286 height 19
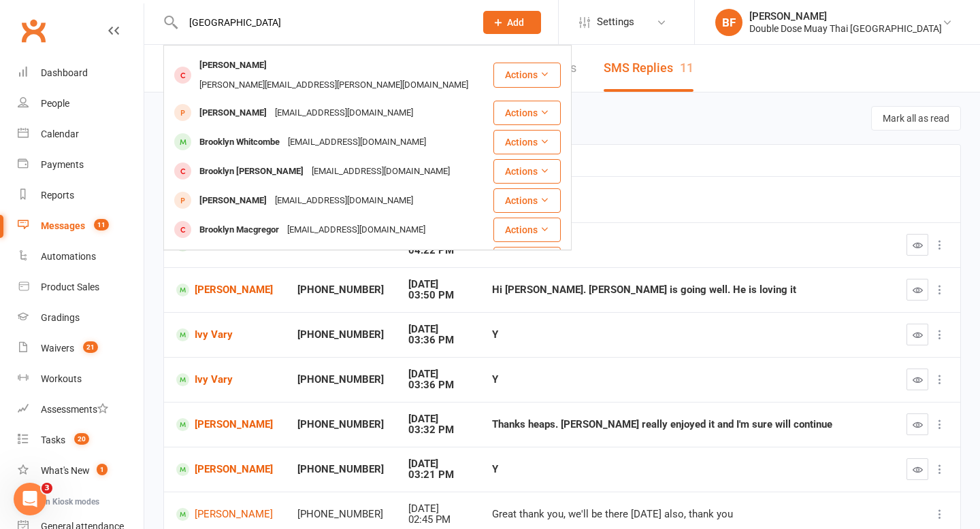
scroll to position [165, 0]
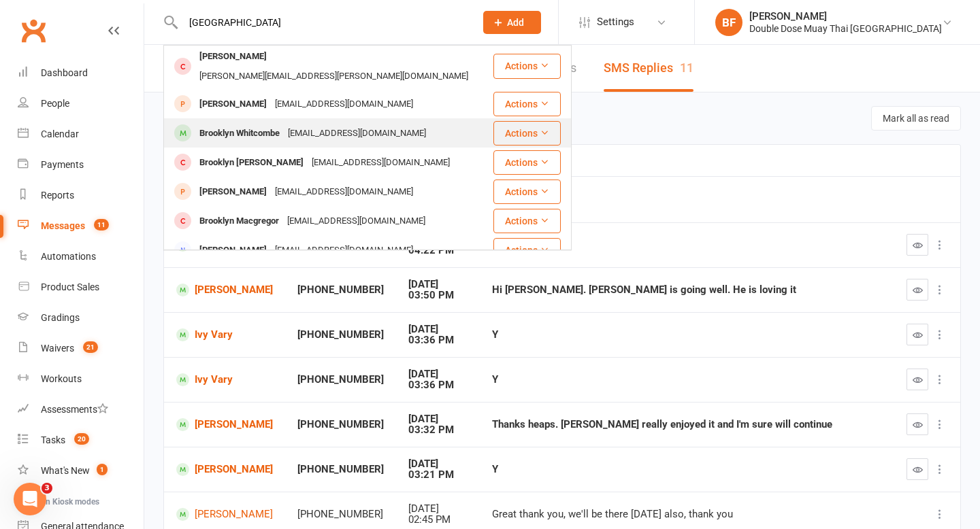
type input "brooklyn"
click at [337, 124] on div "miss-k-86@hotmail.com" at bounding box center [357, 134] width 146 height 20
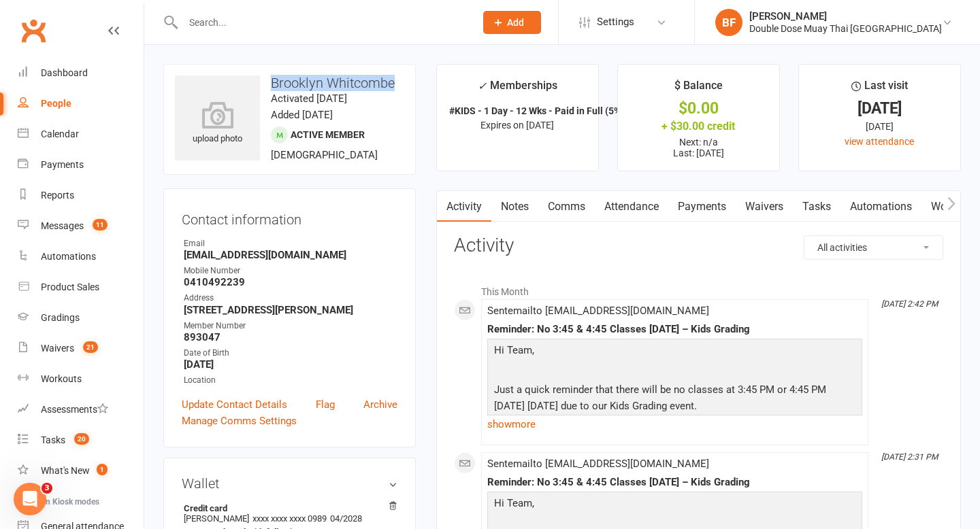
drag, startPoint x: 398, startPoint y: 84, endPoint x: 269, endPoint y: 86, distance: 128.6
click at [269, 86] on h3 "Brooklyn Whitcombe" at bounding box center [289, 83] width 229 height 15
copy h3 "Brooklyn Whitcombe"
click at [344, 82] on h3 "Brooklyn Whitcombe" at bounding box center [289, 83] width 229 height 15
click at [61, 340] on link "Waivers 21" at bounding box center [81, 348] width 126 height 31
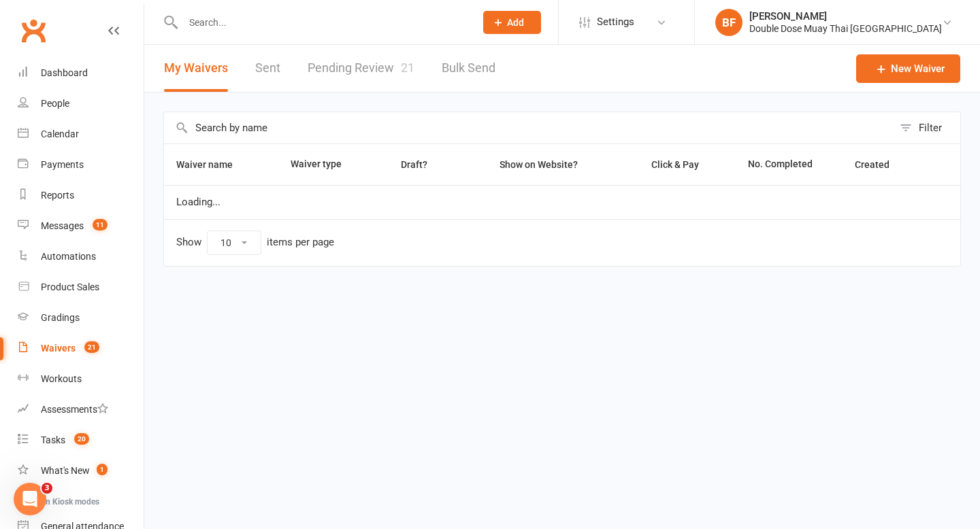
click at [344, 76] on link "Pending Review 21" at bounding box center [360, 68] width 107 height 47
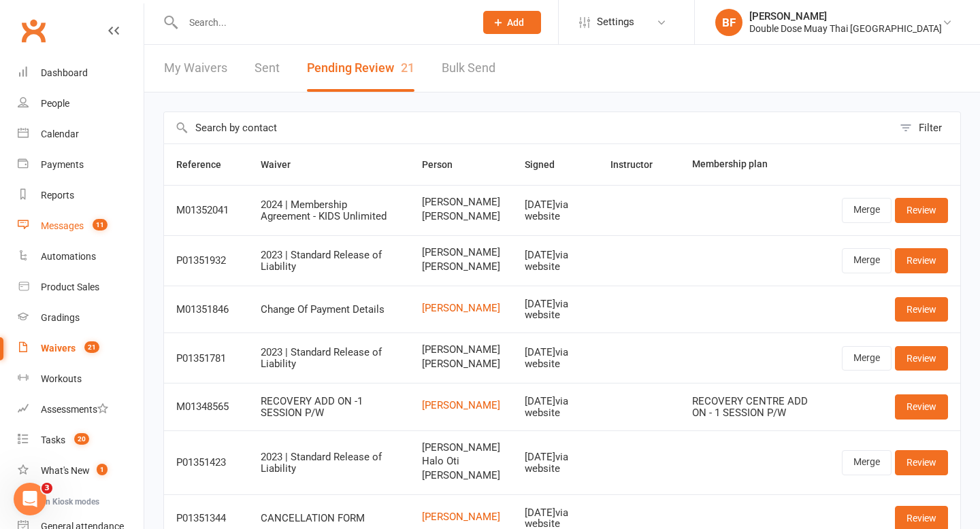
click at [73, 220] on div "Messages" at bounding box center [62, 225] width 43 height 11
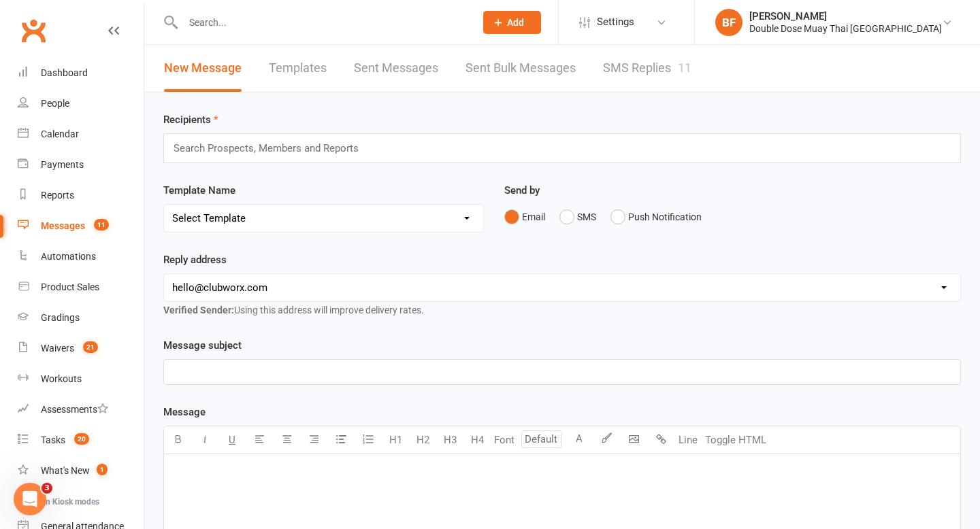
click at [627, 67] on link "SMS Replies 11" at bounding box center [647, 68] width 88 height 47
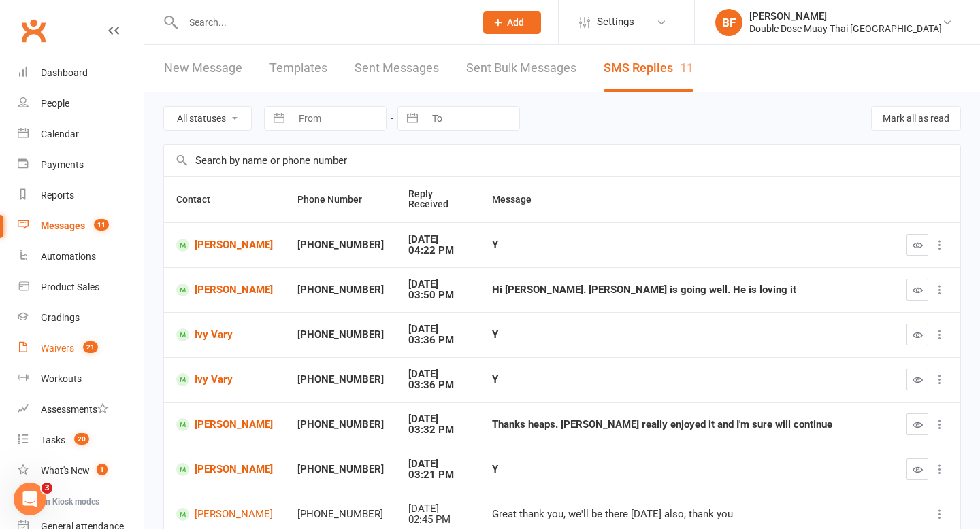
click at [54, 352] on div "Waivers" at bounding box center [57, 348] width 33 height 11
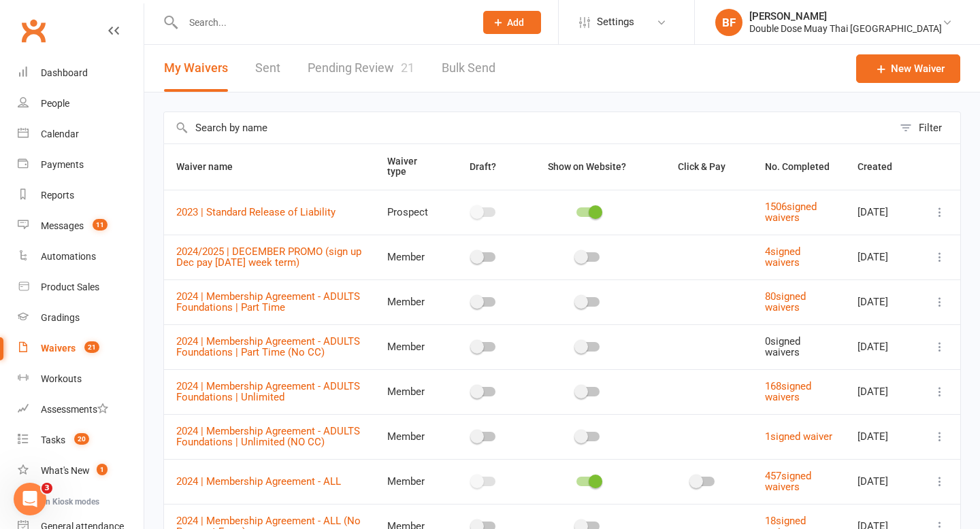
click at [358, 79] on link "Pending Review 21" at bounding box center [360, 68] width 107 height 47
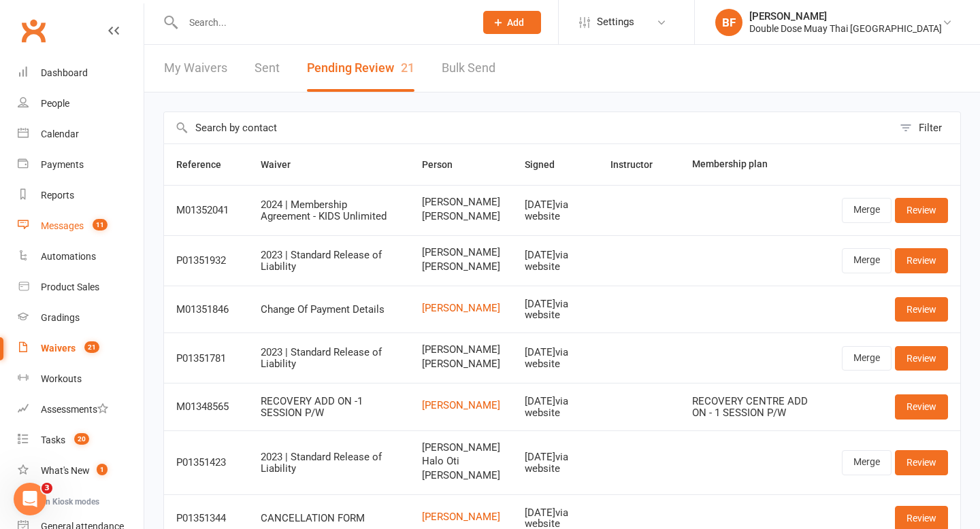
click at [71, 231] on link "Messages 11" at bounding box center [81, 226] width 126 height 31
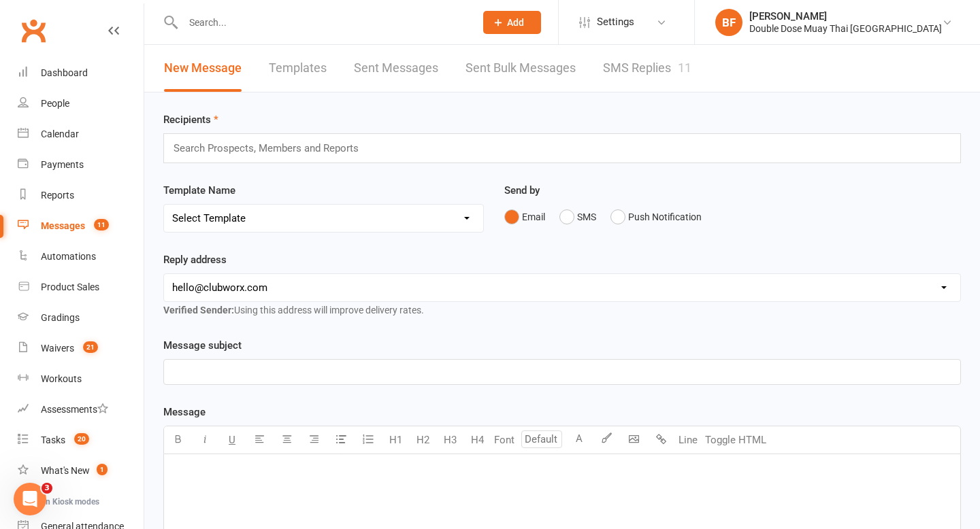
click at [654, 75] on link "SMS Replies 11" at bounding box center [647, 68] width 88 height 47
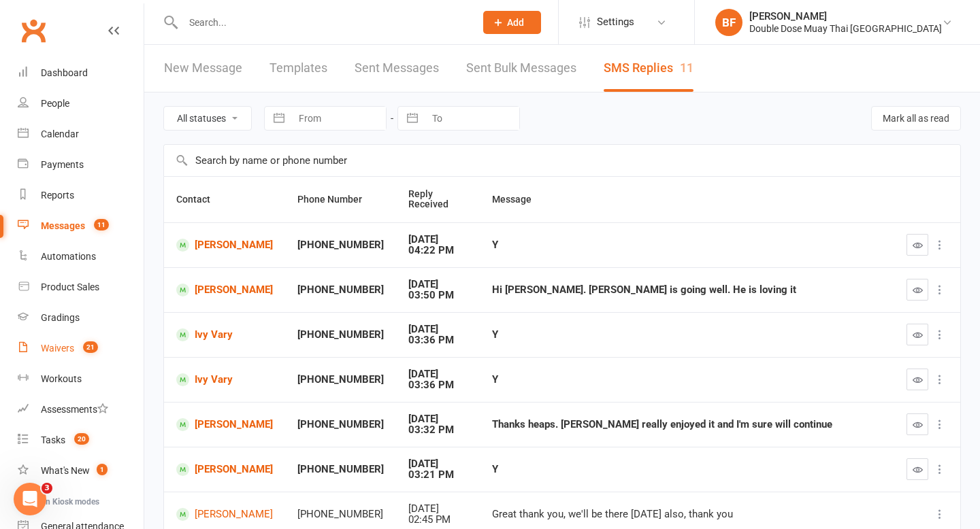
click at [68, 349] on div "Waivers" at bounding box center [57, 348] width 33 height 11
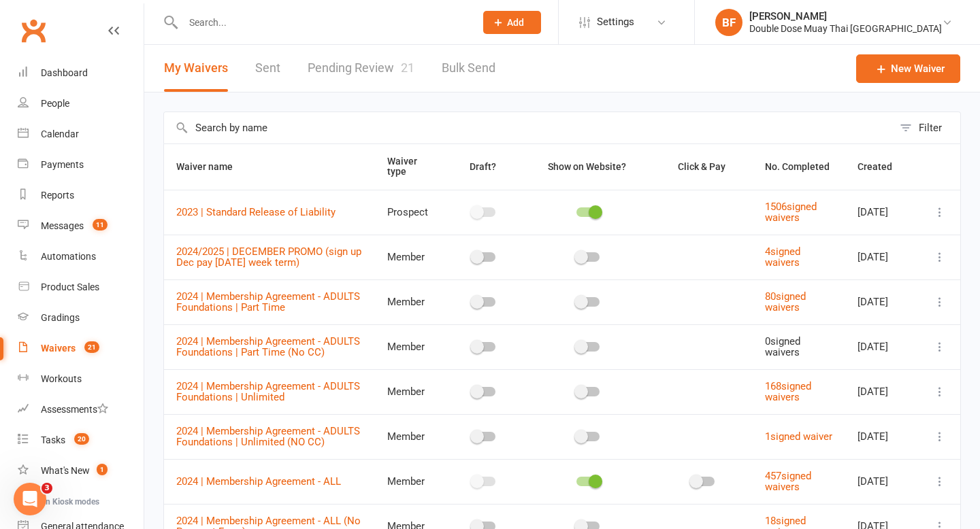
click at [352, 73] on link "Pending Review 21" at bounding box center [360, 68] width 107 height 47
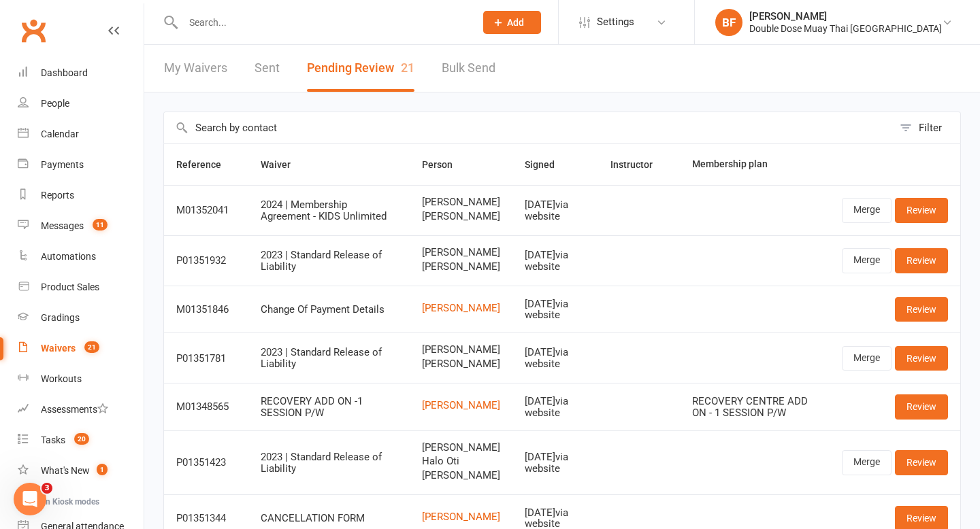
click at [267, 28] on input "text" at bounding box center [322, 22] width 286 height 19
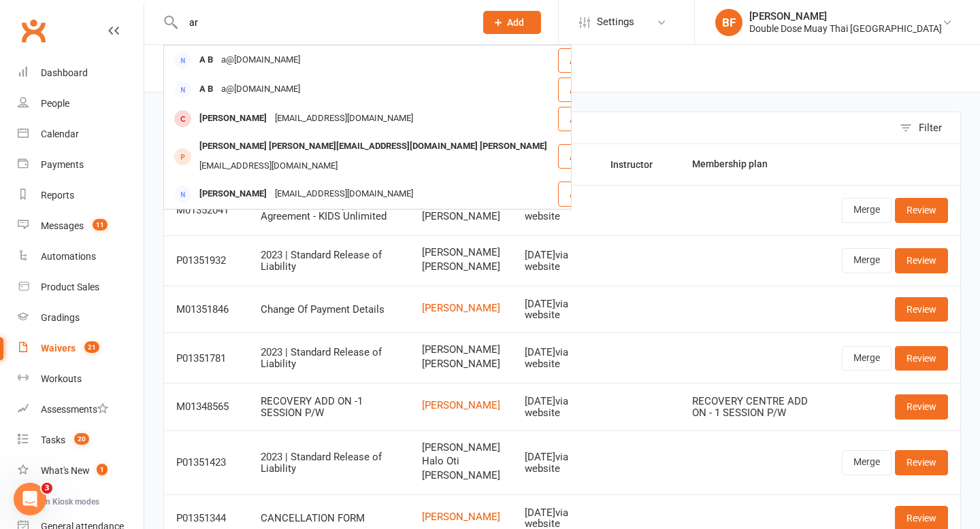
type input "a"
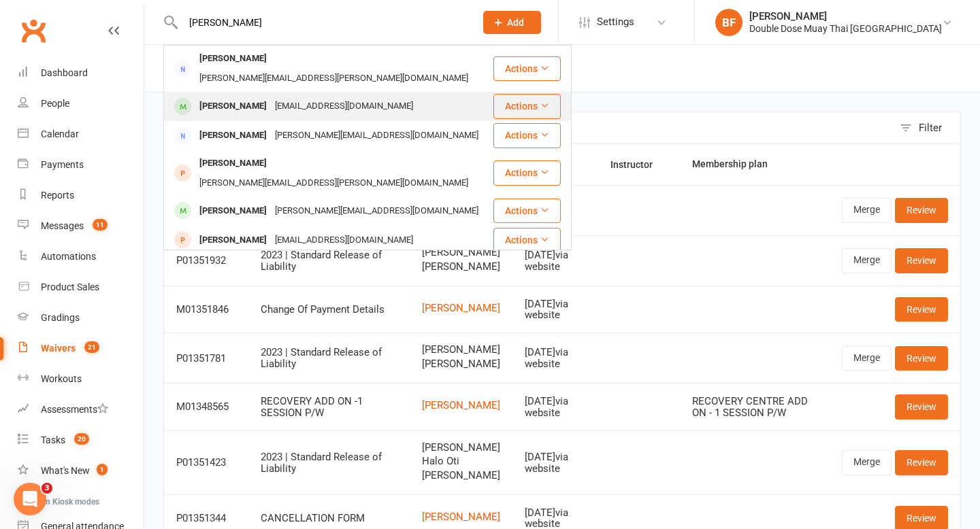
type input "murphy"
click at [293, 97] on div "Ariki@murphyfamily.com.au" at bounding box center [344, 107] width 146 height 20
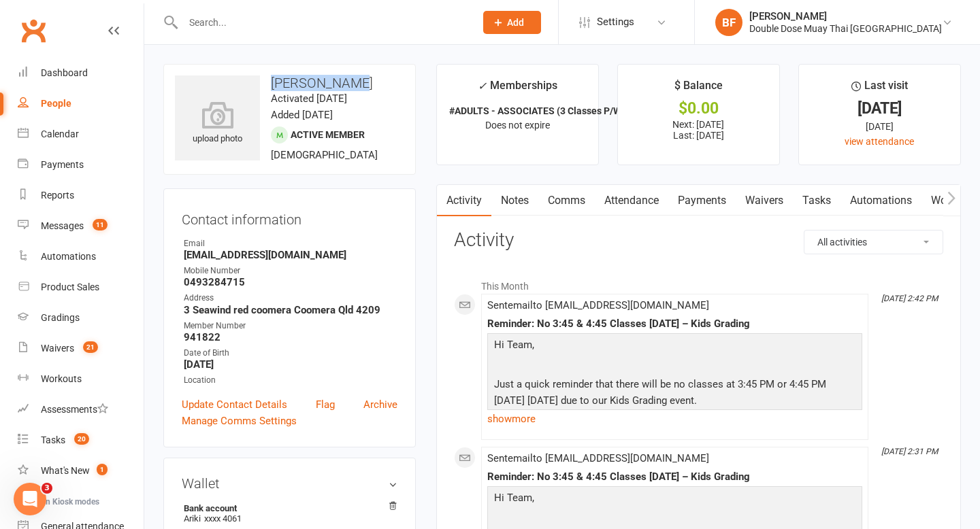
drag, startPoint x: 350, startPoint y: 81, endPoint x: 265, endPoint y: 79, distance: 85.7
click at [265, 79] on h3 "Ariki Murphy" at bounding box center [289, 83] width 229 height 15
copy h3 "Ariki Murphy"
click at [73, 71] on div "Dashboard" at bounding box center [64, 72] width 47 height 11
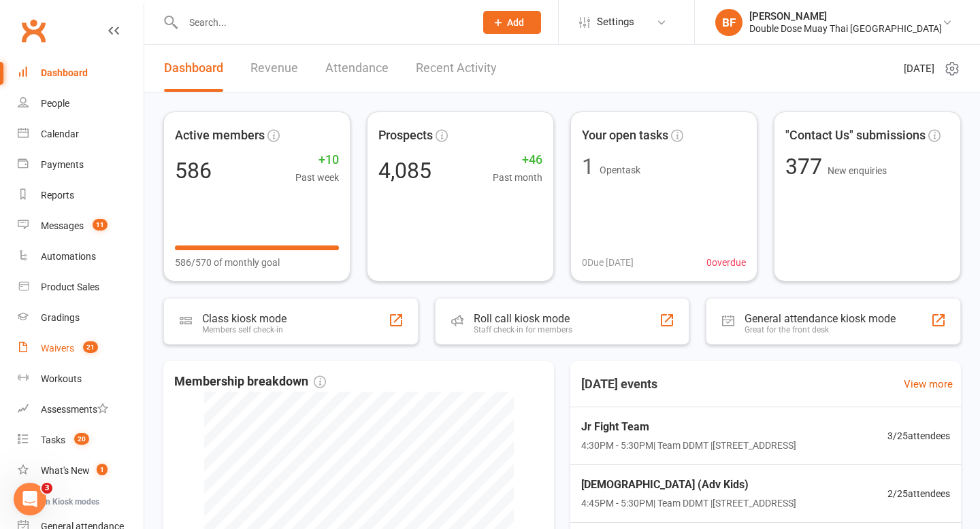
click at [69, 354] on div "Waivers" at bounding box center [57, 348] width 33 height 11
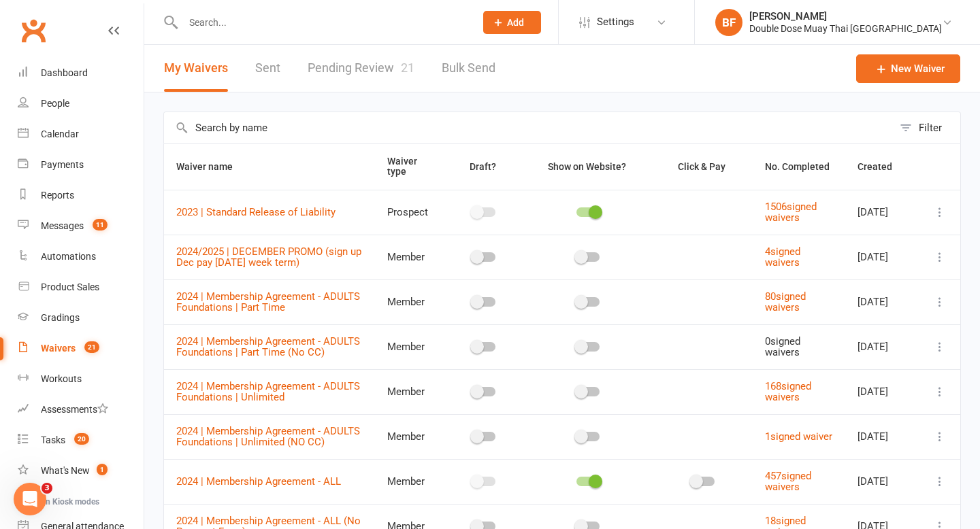
click at [386, 59] on link "Pending Review 21" at bounding box center [360, 68] width 107 height 47
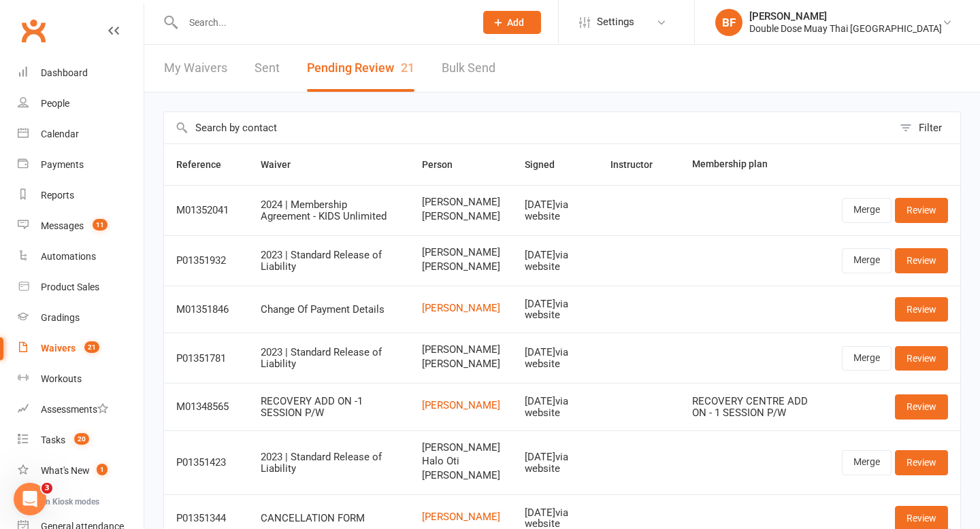
click at [84, 350] on count-badge "21" at bounding box center [89, 348] width 22 height 11
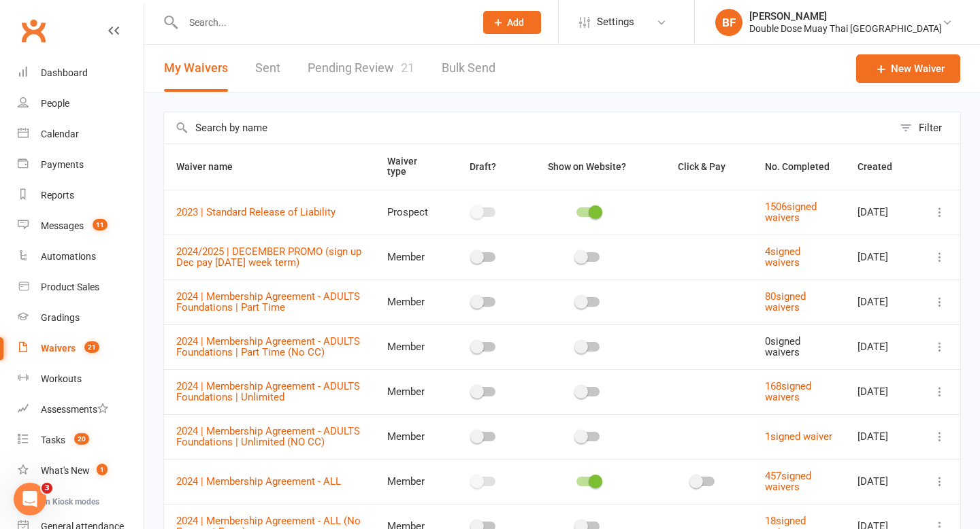
click at [358, 73] on link "Pending Review 21" at bounding box center [360, 68] width 107 height 47
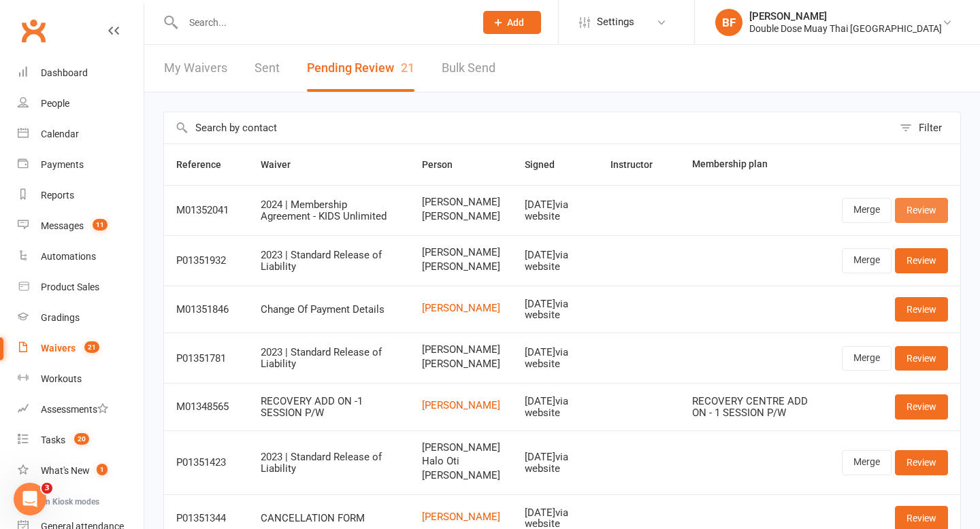
click at [925, 218] on link "Review" at bounding box center [921, 210] width 53 height 24
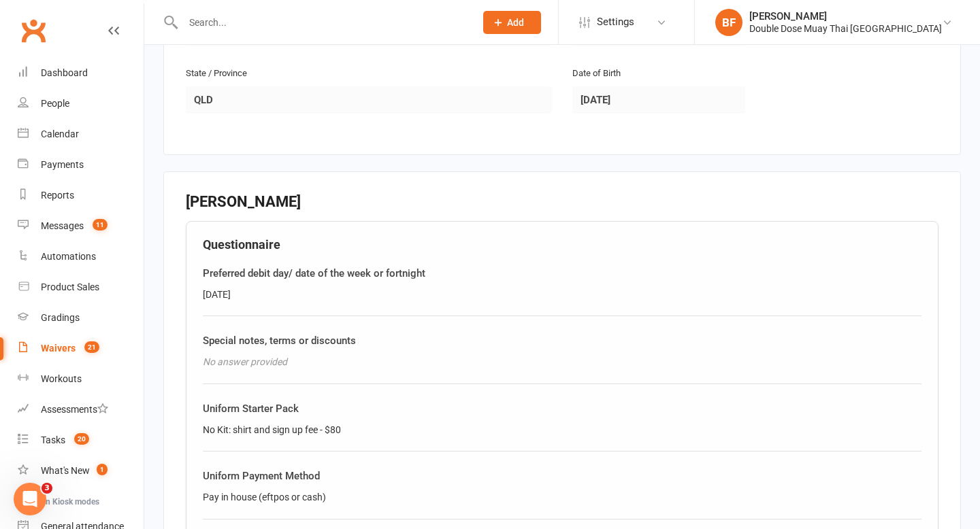
scroll to position [1116, 0]
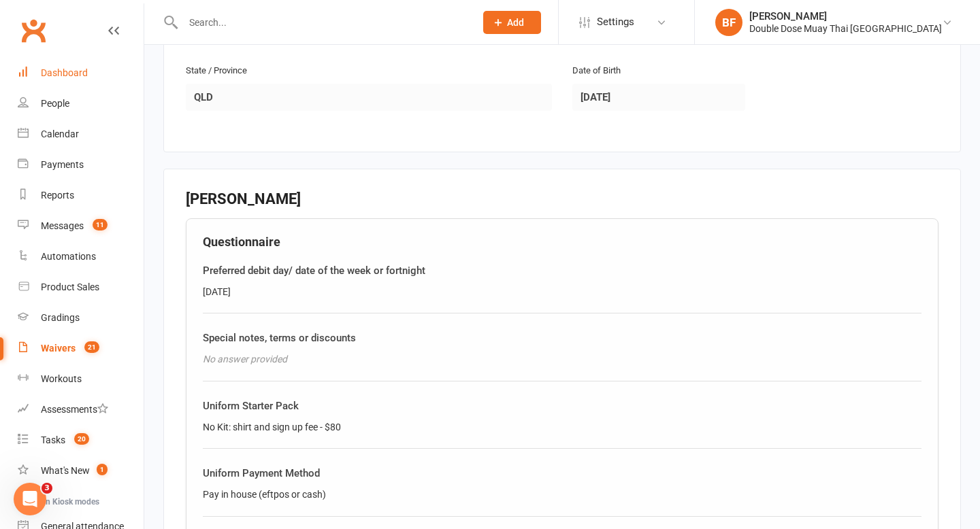
click at [84, 67] on div "Dashboard" at bounding box center [64, 72] width 47 height 11
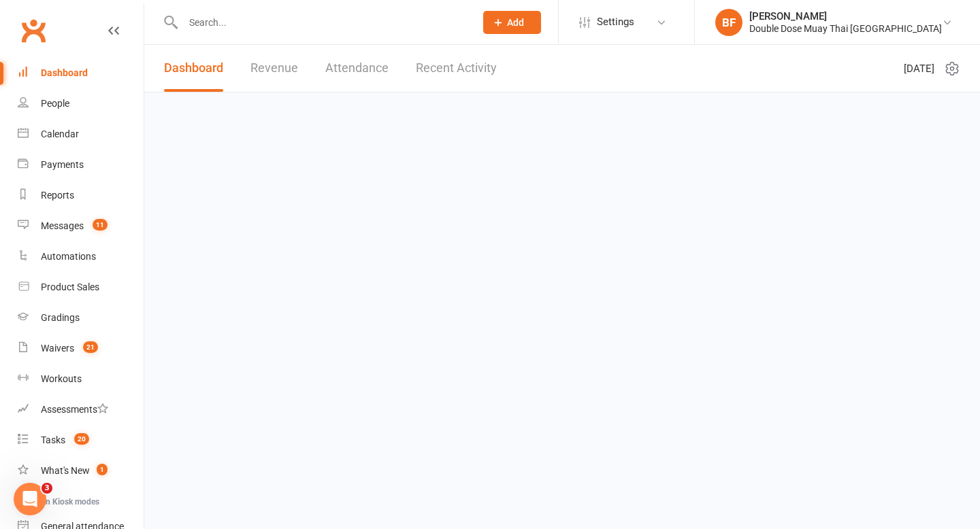
click at [289, 25] on input "text" at bounding box center [322, 22] width 286 height 19
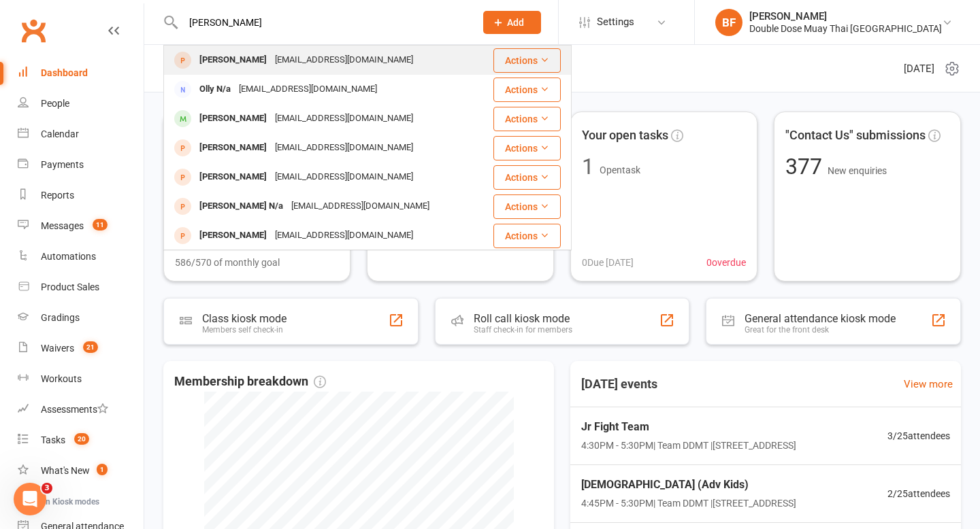
type input "polly n"
click at [346, 54] on div "pabentley@hotmail.com" at bounding box center [344, 60] width 146 height 20
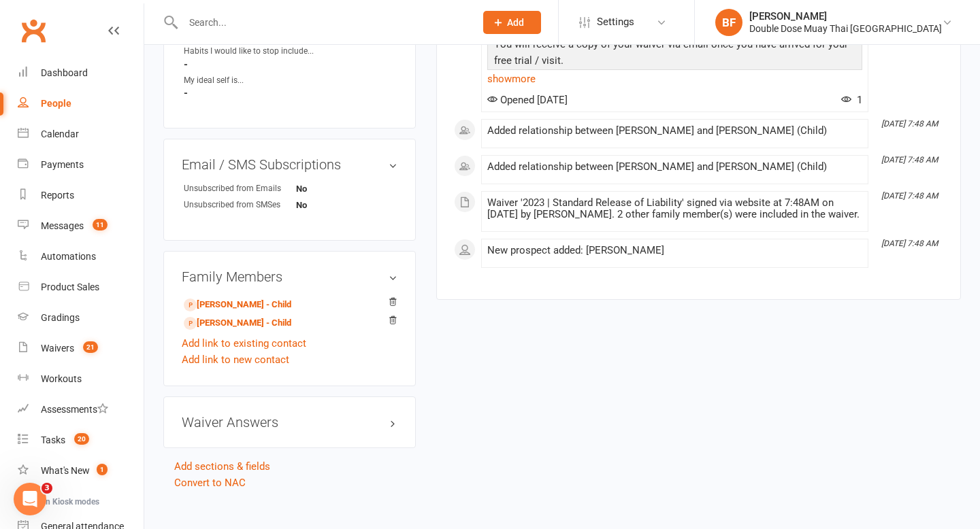
scroll to position [673, 0]
click at [76, 228] on div "Messages" at bounding box center [62, 225] width 43 height 11
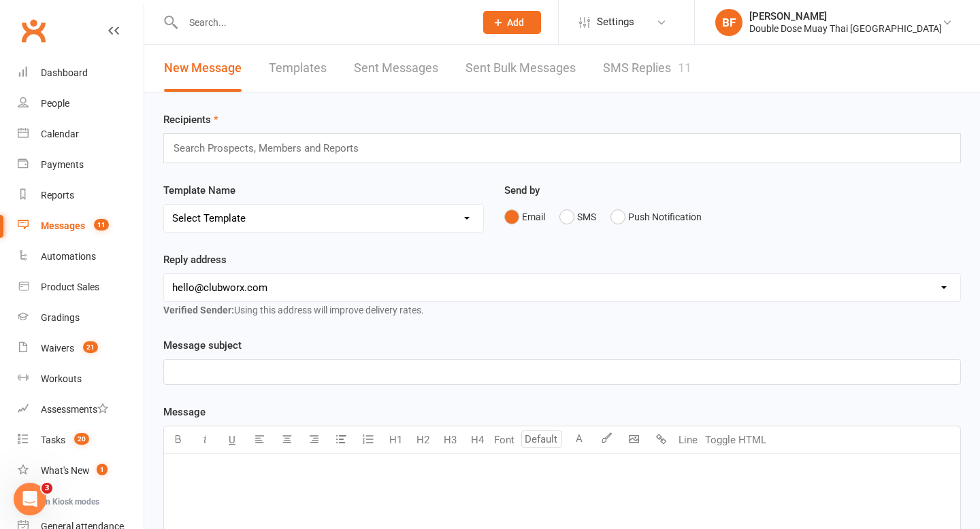
click at [641, 64] on link "SMS Replies 11" at bounding box center [647, 68] width 88 height 47
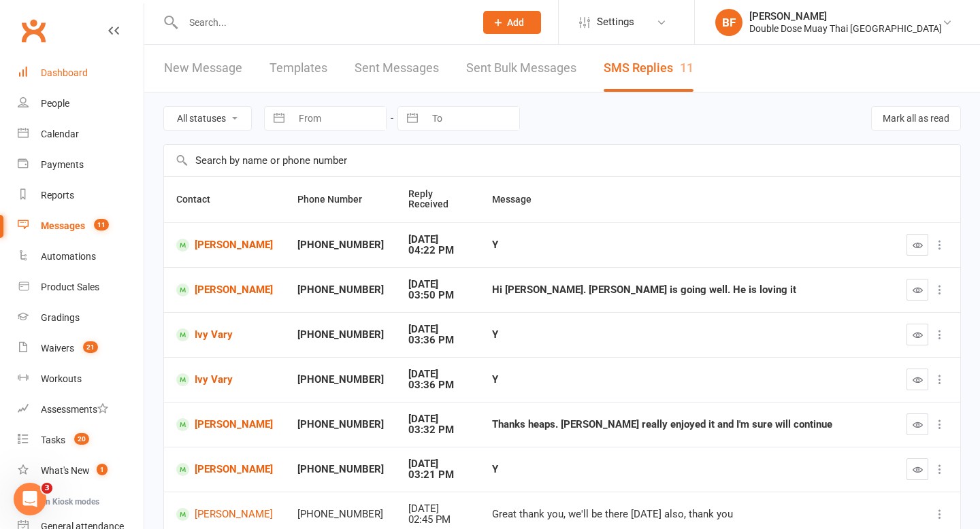
click at [86, 78] on link "Dashboard" at bounding box center [81, 73] width 126 height 31
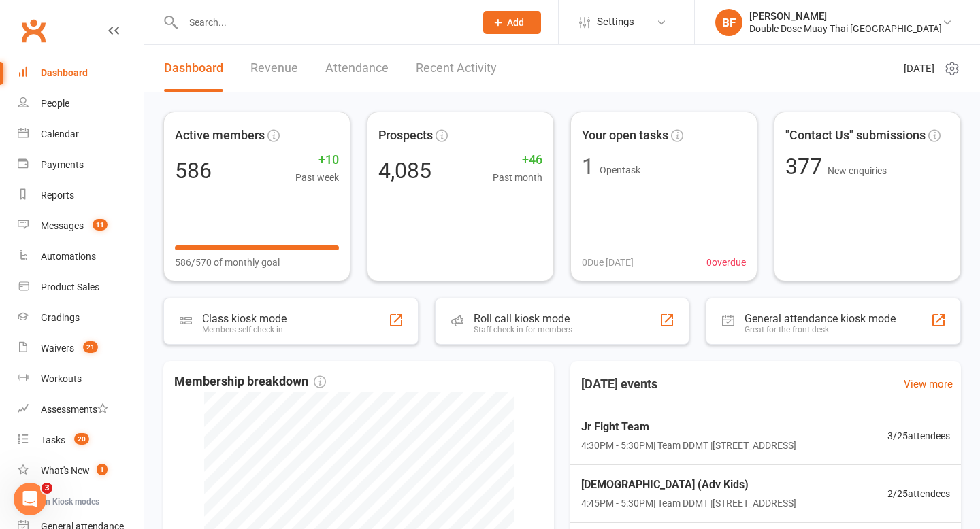
click at [239, 18] on input "text" at bounding box center [322, 22] width 286 height 19
paste input "Mick.farquhar@outlook.com"
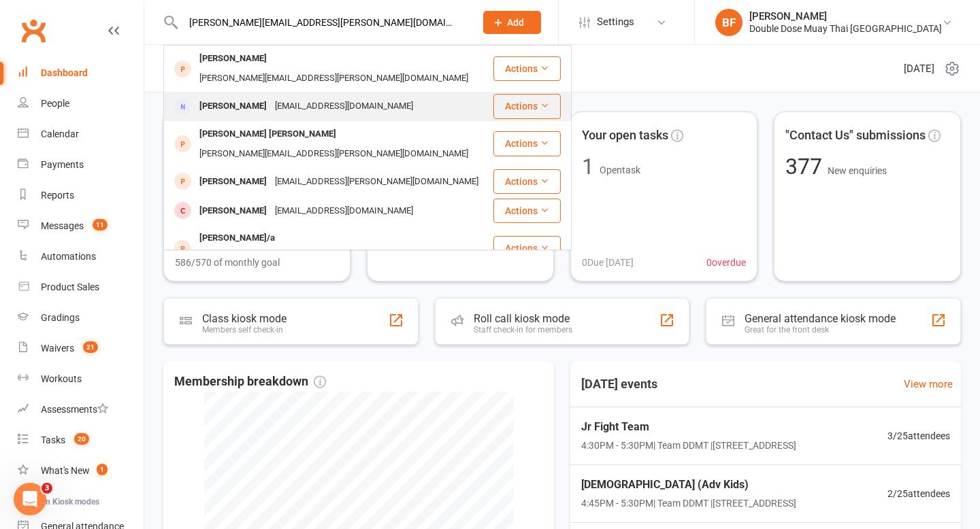
type input "Mick.farquhar@outlook.com"
click at [359, 97] on div "mrmickblack@hotmail.com" at bounding box center [344, 107] width 146 height 20
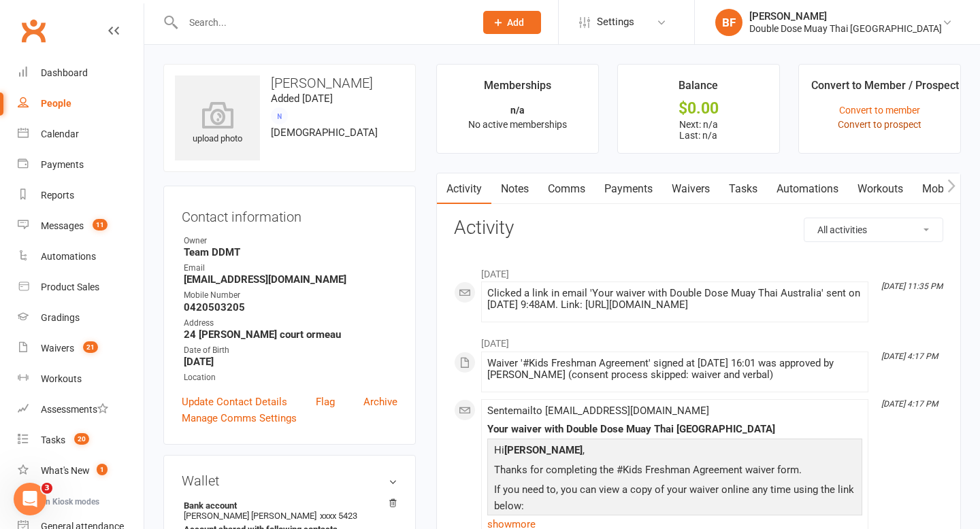
click at [871, 122] on link "Convert to prospect" at bounding box center [879, 124] width 84 height 11
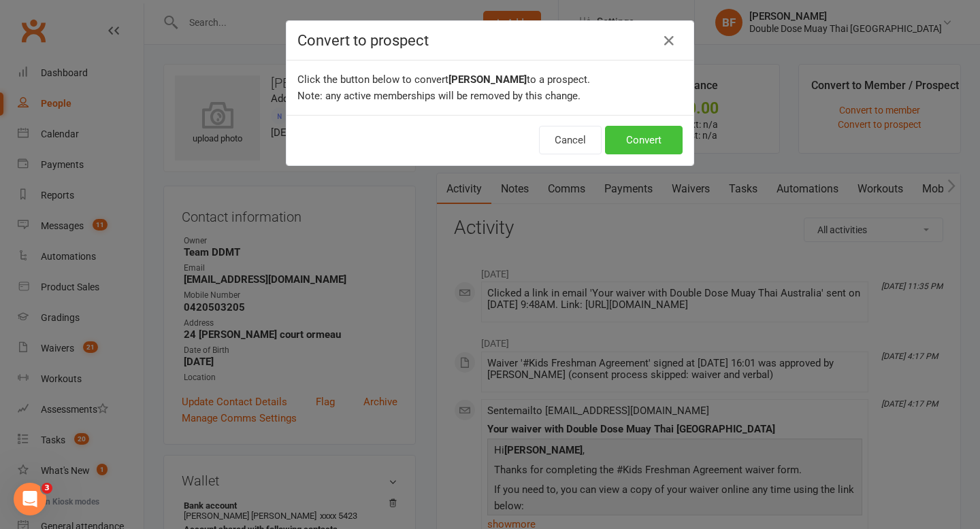
click at [669, 145] on button "Convert" at bounding box center [644, 140] width 78 height 29
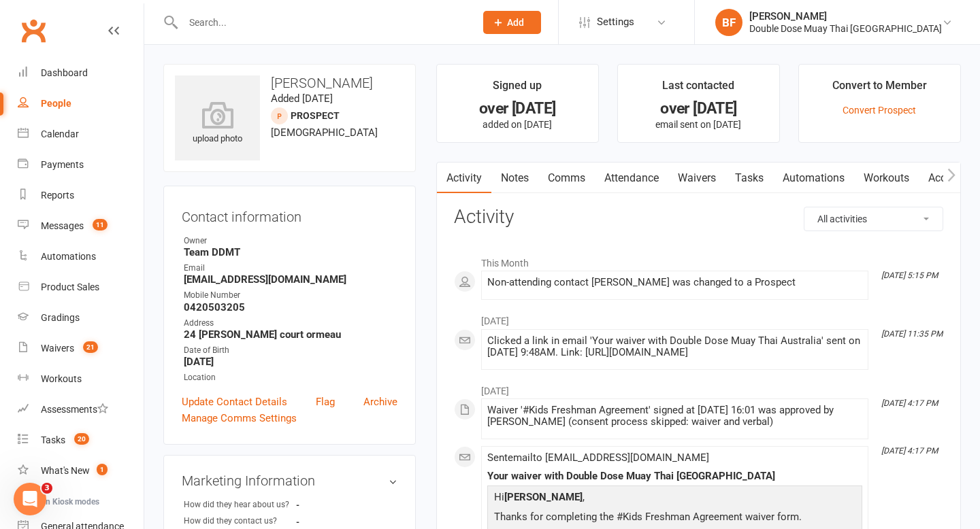
click at [698, 170] on link "Waivers" at bounding box center [696, 178] width 57 height 31
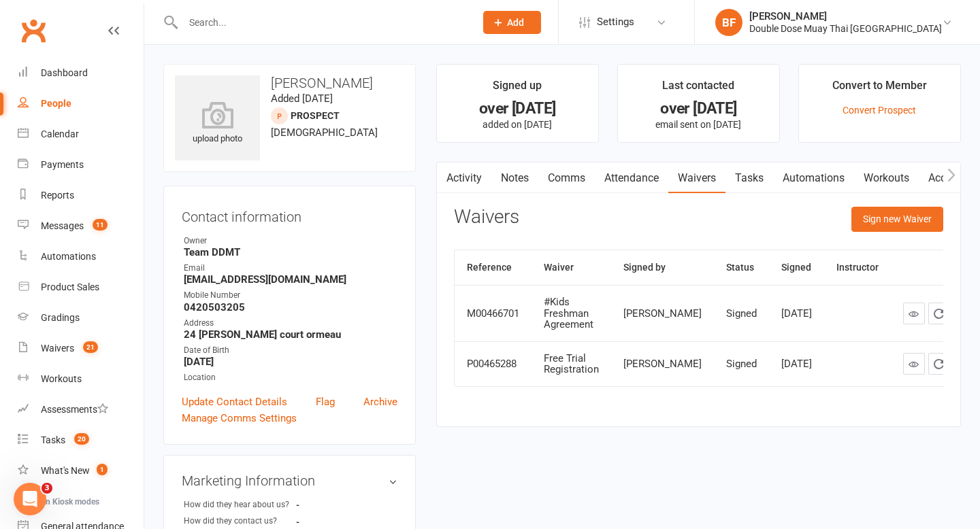
click at [890, 244] on div "Waivers Sign new Waiver Reference Waiver Signed by Status Signed Instructor M00…" at bounding box center [698, 306] width 489 height 199
click at [888, 225] on button "Sign new Waiver" at bounding box center [897, 219] width 92 height 24
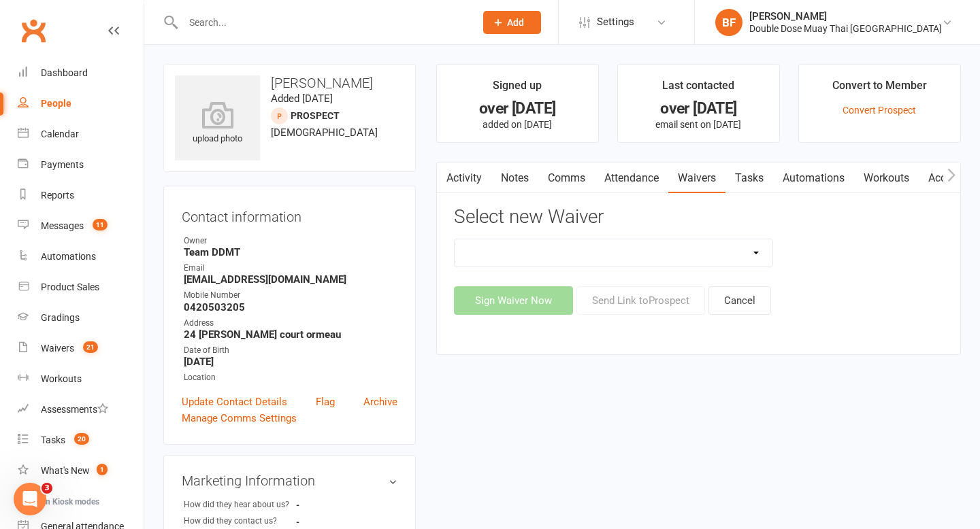
click at [737, 252] on select "2023 | Standard Release of Liability 2024/2025 | DECEMBER PROMO (sign up Dec pa…" at bounding box center [613, 252] width 318 height 27
select select "12062"
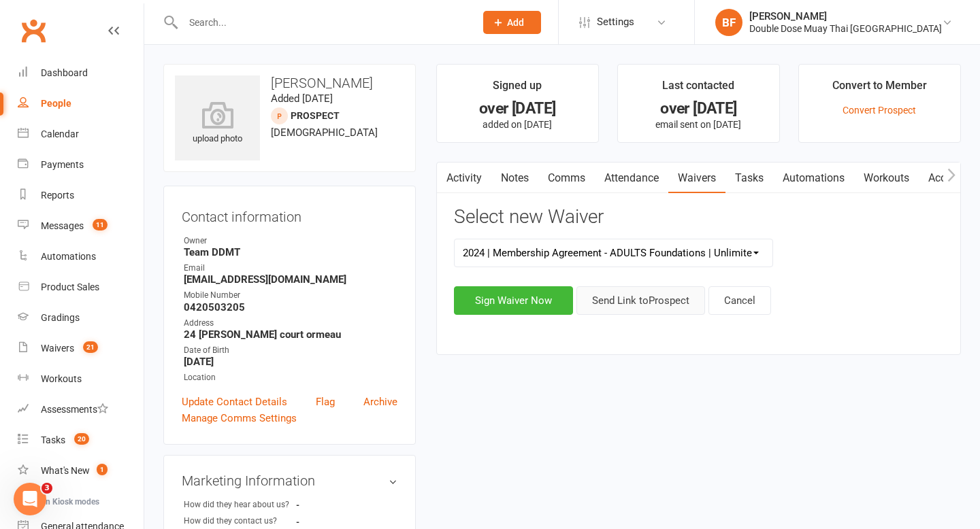
click at [658, 303] on button "Send Link to Prospect" at bounding box center [640, 300] width 129 height 29
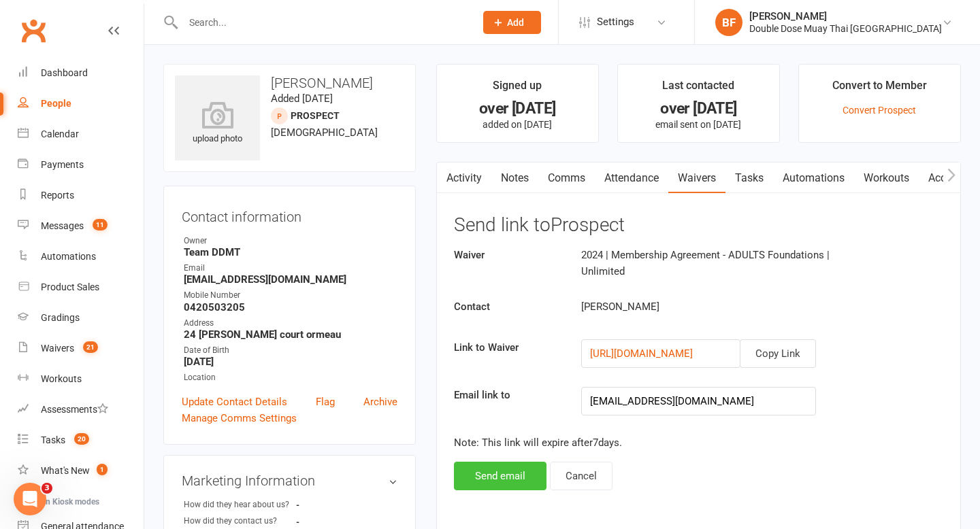
click at [514, 474] on button "Send email" at bounding box center [500, 476] width 93 height 29
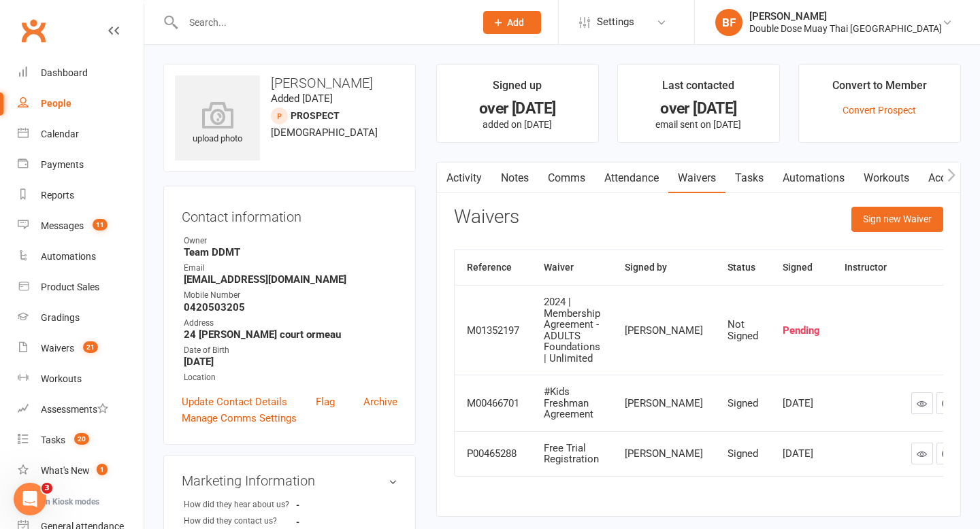
click at [246, 28] on input "text" at bounding box center [322, 22] width 286 height 19
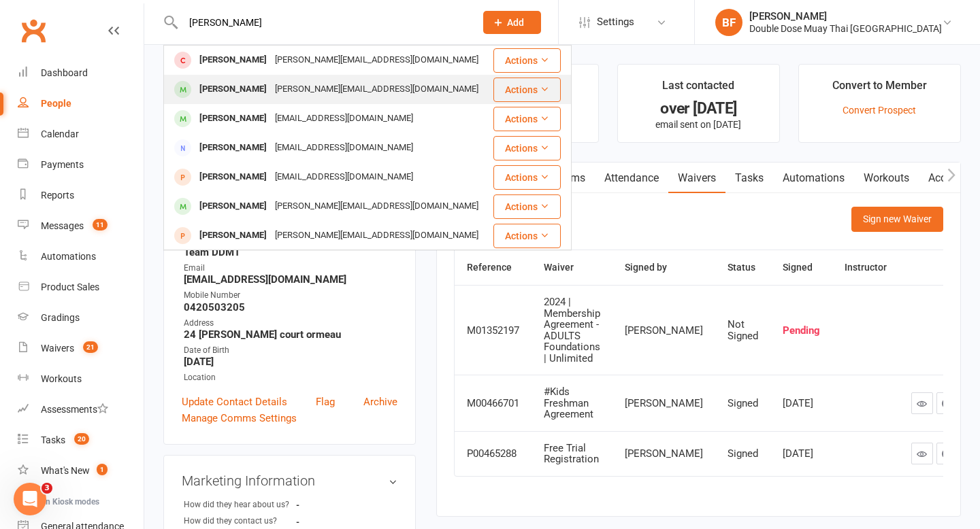
type input "adam w"
click at [300, 84] on div "adam_wisener@hotmail.com" at bounding box center [377, 90] width 212 height 20
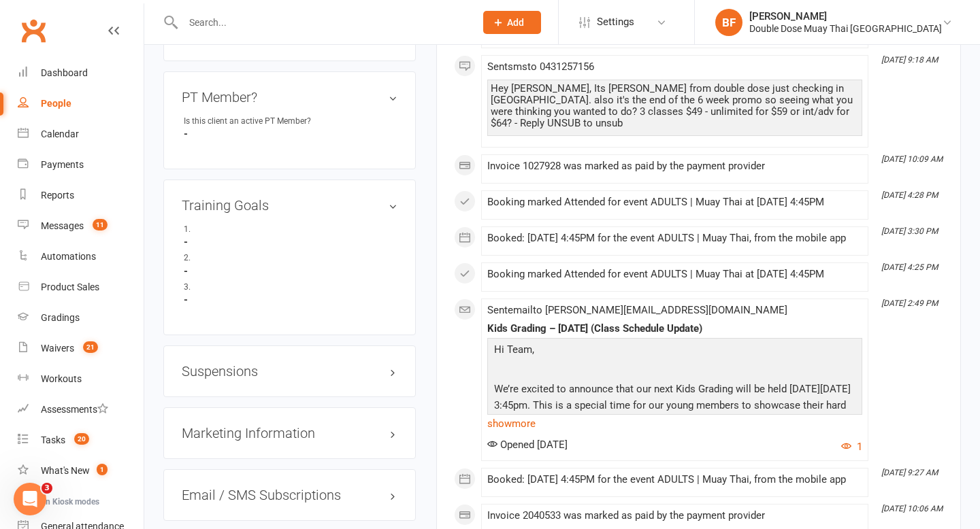
scroll to position [880, 0]
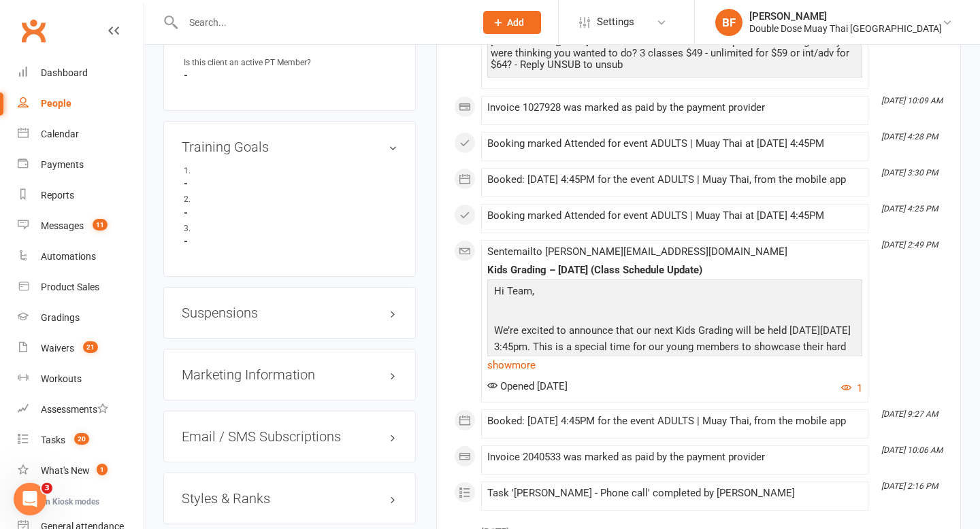
click at [227, 305] on h3 "Suspensions" at bounding box center [290, 312] width 216 height 15
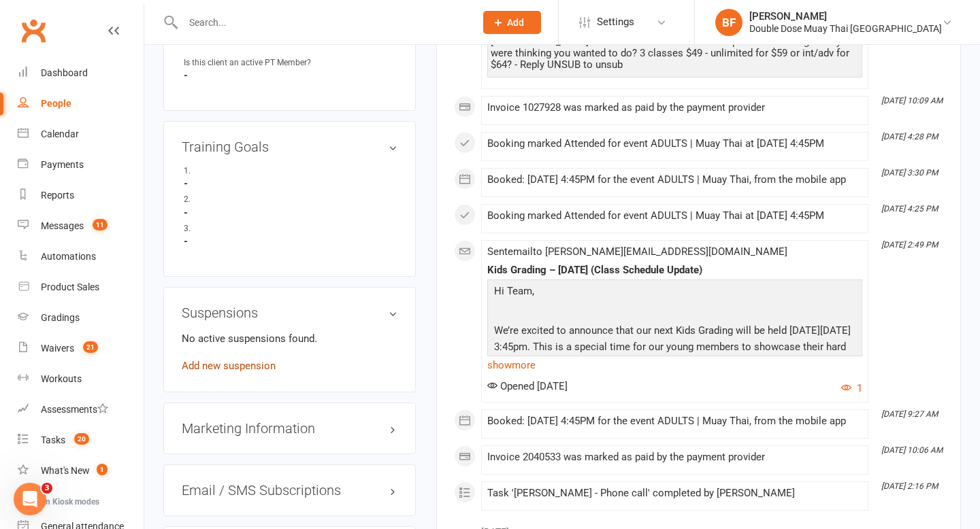
click at [217, 360] on link "Add new suspension" at bounding box center [229, 366] width 94 height 12
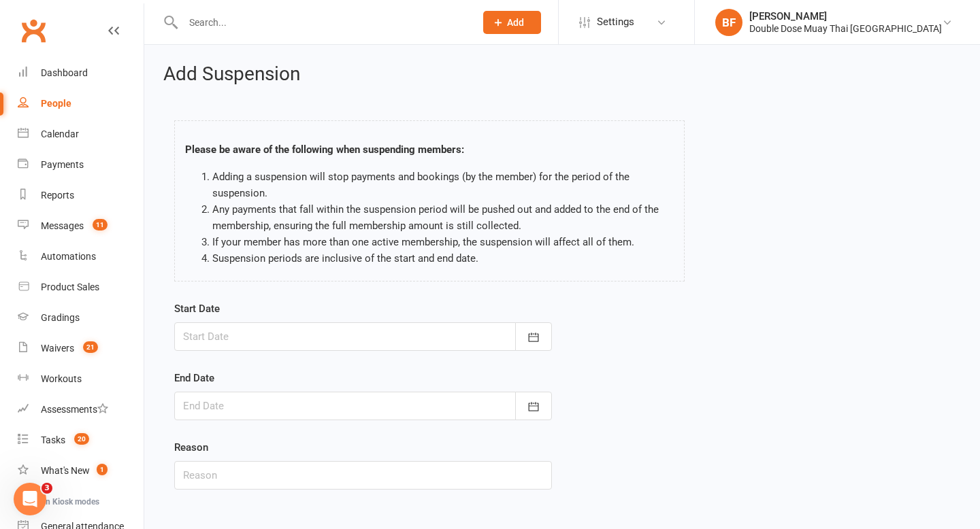
click at [522, 319] on div "Start Date September 2025 Sun Mon Tue Wed Thu Fri Sat 36 31 01 02 03 04 05 06 3…" at bounding box center [363, 326] width 378 height 50
click at [524, 339] on button "button" at bounding box center [533, 336] width 37 height 29
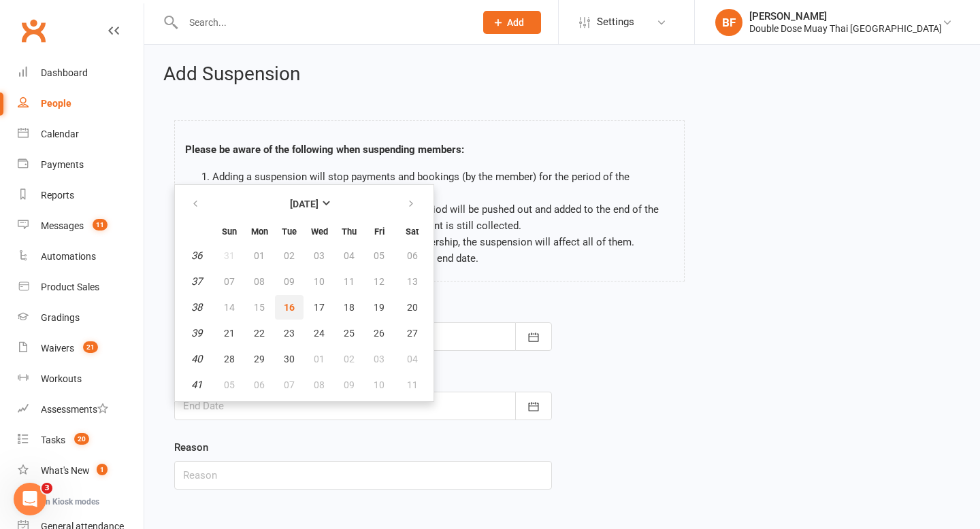
click at [289, 307] on span "16" at bounding box center [289, 307] width 11 height 11
type input "16 Sep 2025"
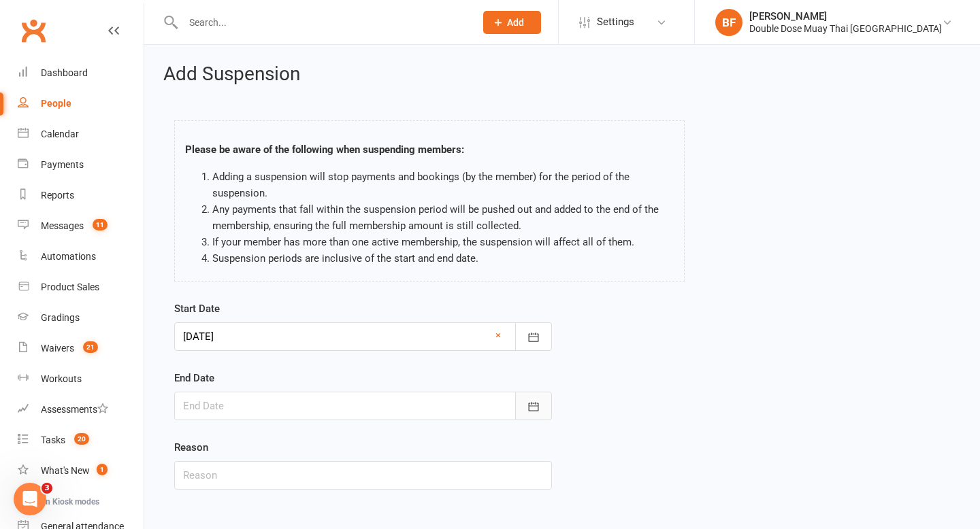
click at [533, 405] on icon "button" at bounding box center [534, 407] width 14 height 14
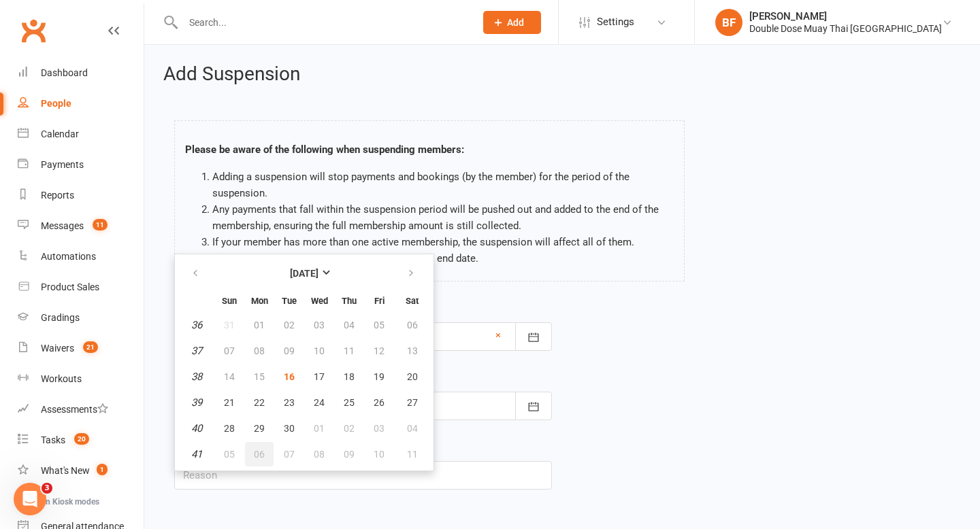
click at [252, 456] on button "06" at bounding box center [259, 454] width 29 height 24
type input "06 Oct 2025"
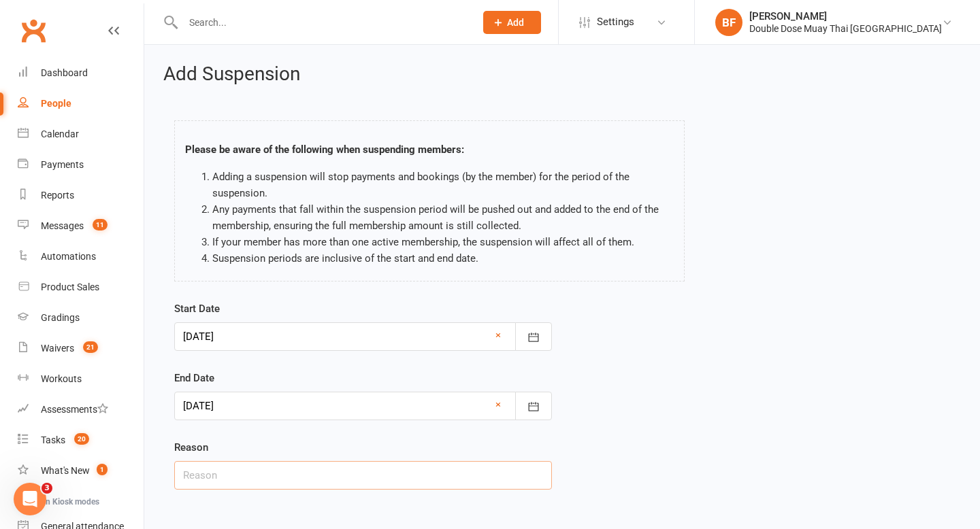
click at [297, 480] on input "text" at bounding box center [363, 475] width 378 height 29
type input "inj"
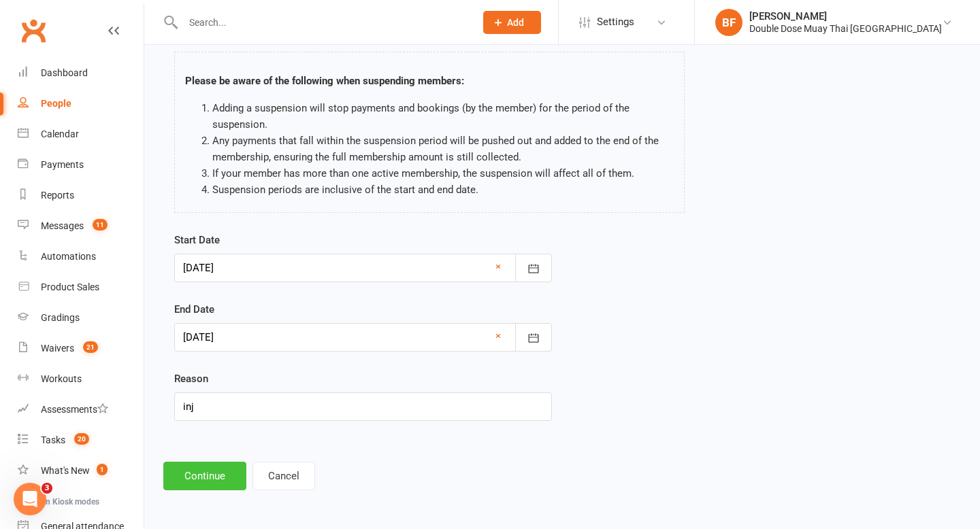
click at [219, 472] on button "Continue" at bounding box center [204, 476] width 83 height 29
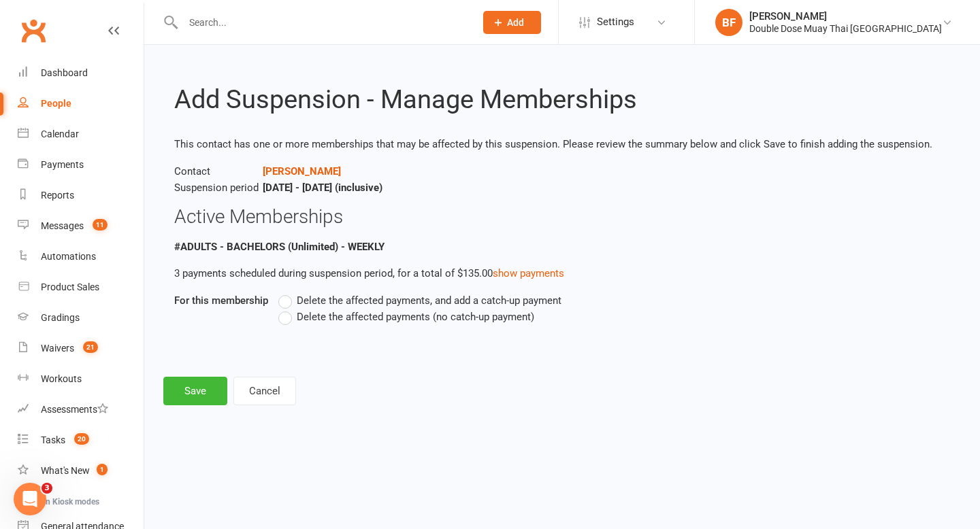
click at [299, 314] on span "Delete the affected payments (no catch-up payment)" at bounding box center [415, 316] width 237 height 14
click at [287, 309] on input "Delete the affected payments (no catch-up payment)" at bounding box center [282, 309] width 9 height 0
click at [195, 388] on button "Save" at bounding box center [195, 391] width 64 height 29
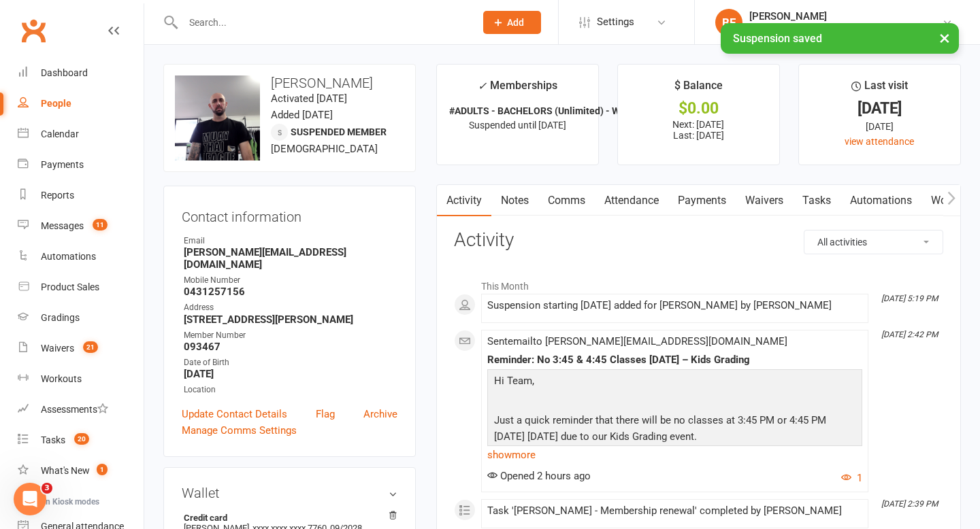
click at [514, 204] on link "Notes" at bounding box center [514, 200] width 47 height 31
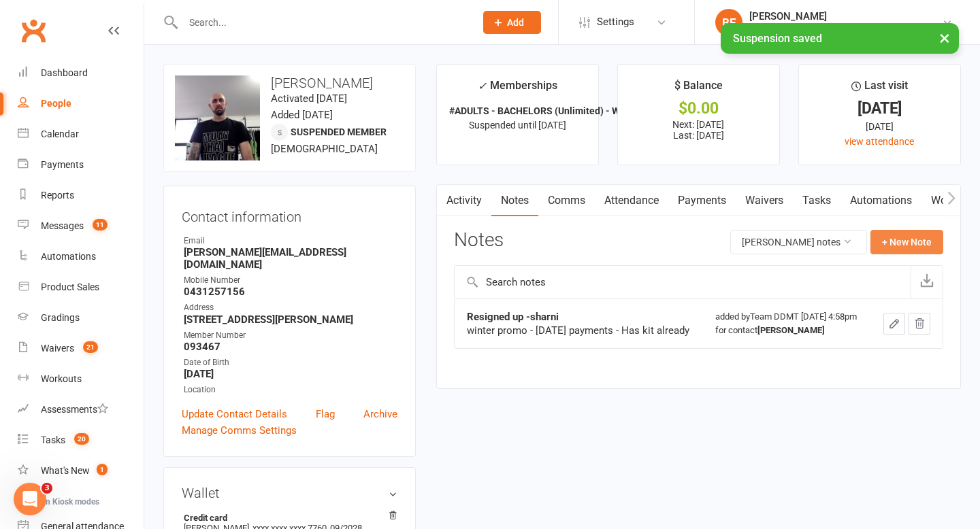
click at [912, 233] on button "+ New Note" at bounding box center [906, 242] width 73 height 24
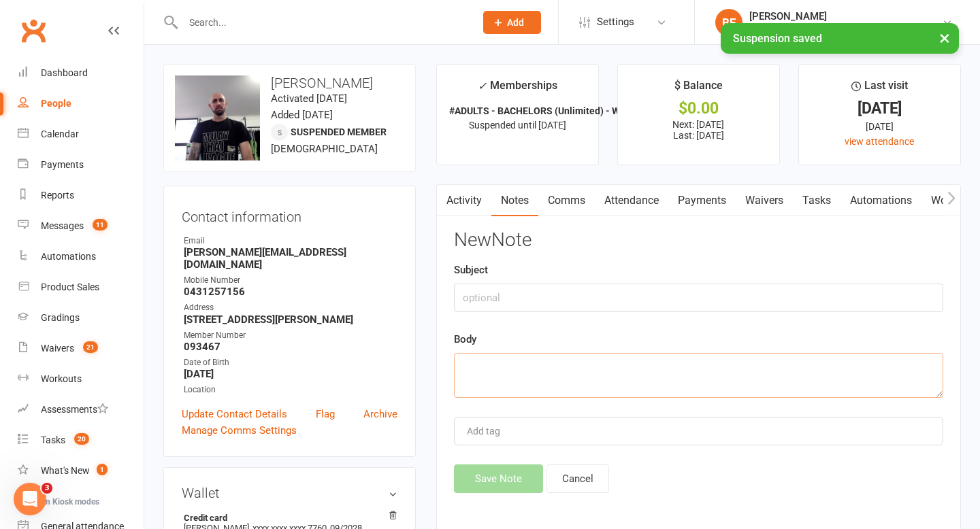
click at [561, 371] on textarea at bounding box center [698, 375] width 489 height 45
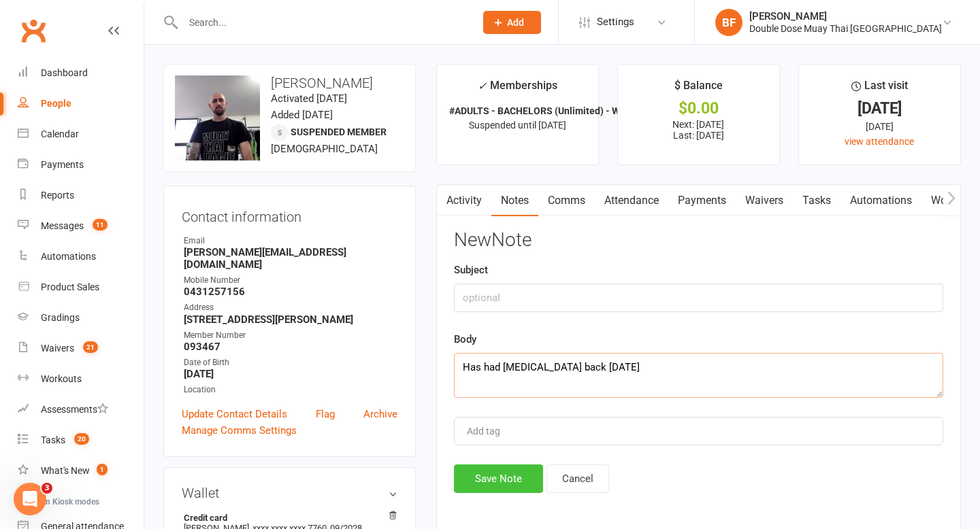
type textarea "Has had hand surgery back in 2 weeks"
click at [502, 479] on button "Save Note" at bounding box center [498, 479] width 89 height 29
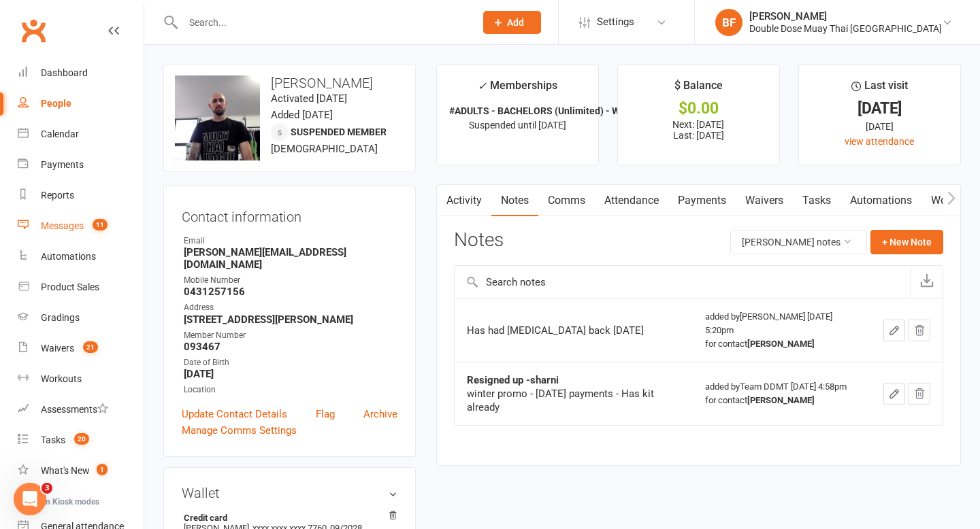
click at [82, 221] on div "Messages" at bounding box center [62, 225] width 43 height 11
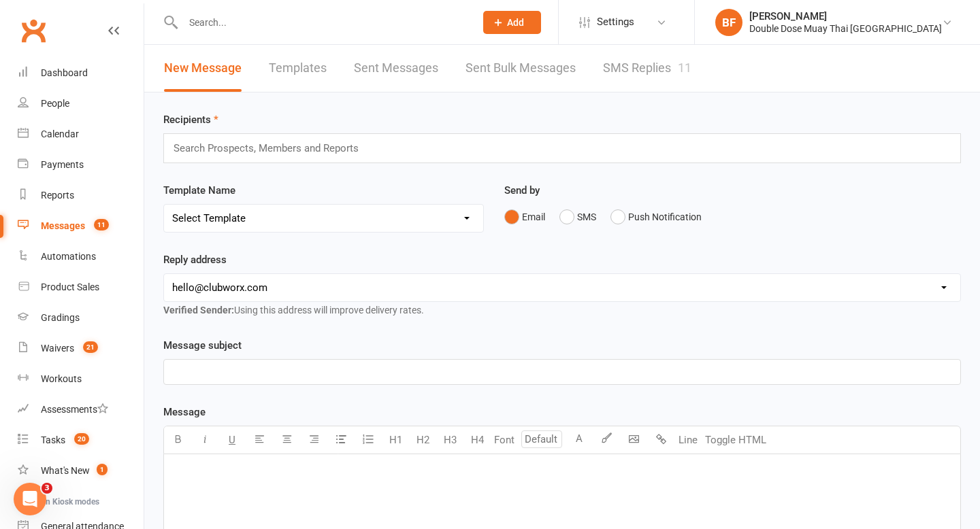
click at [647, 60] on link "SMS Replies 11" at bounding box center [647, 68] width 88 height 47
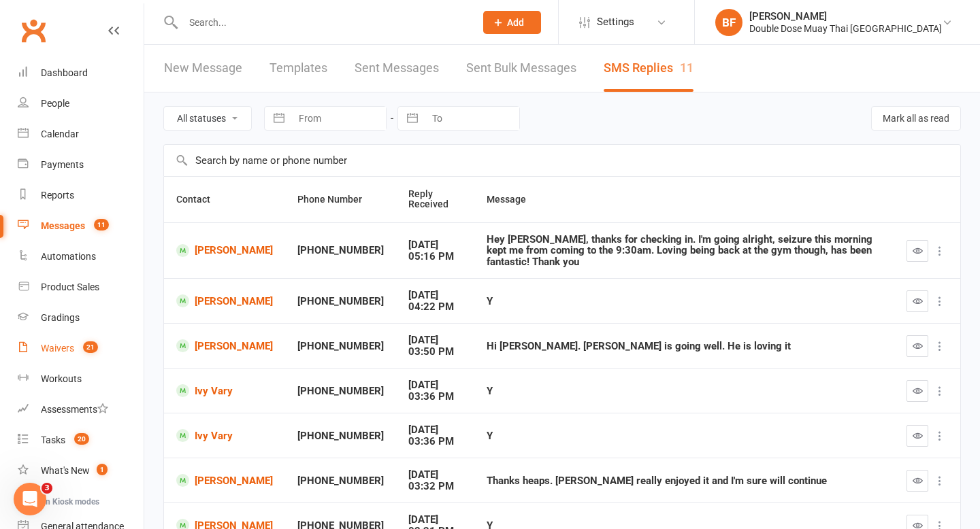
click at [78, 344] on count-badge "21" at bounding box center [87, 348] width 22 height 11
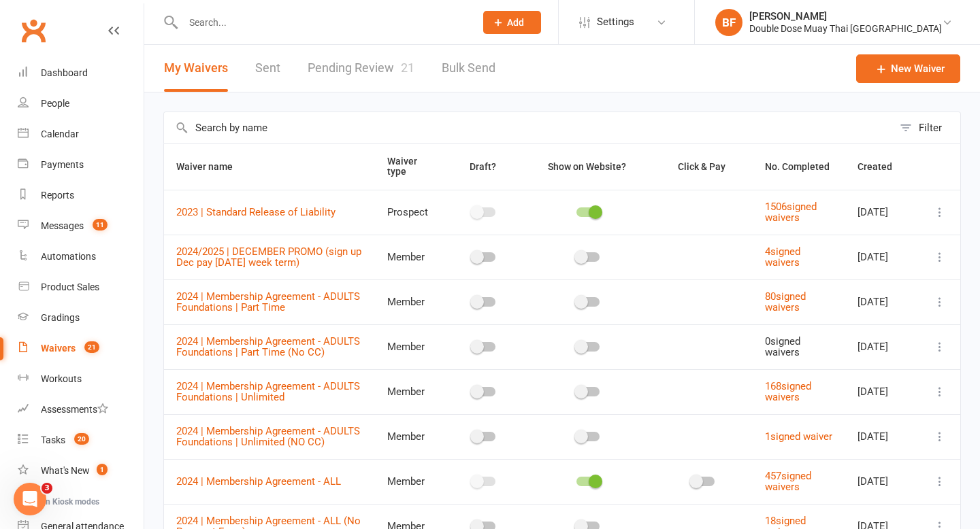
click at [378, 58] on link "Pending Review 21" at bounding box center [360, 68] width 107 height 47
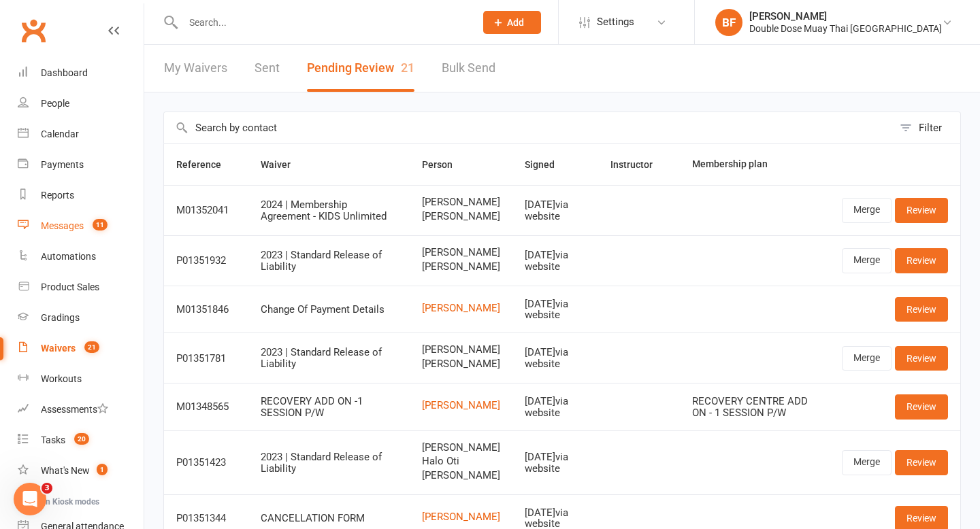
click at [93, 236] on link "Messages 11" at bounding box center [81, 226] width 126 height 31
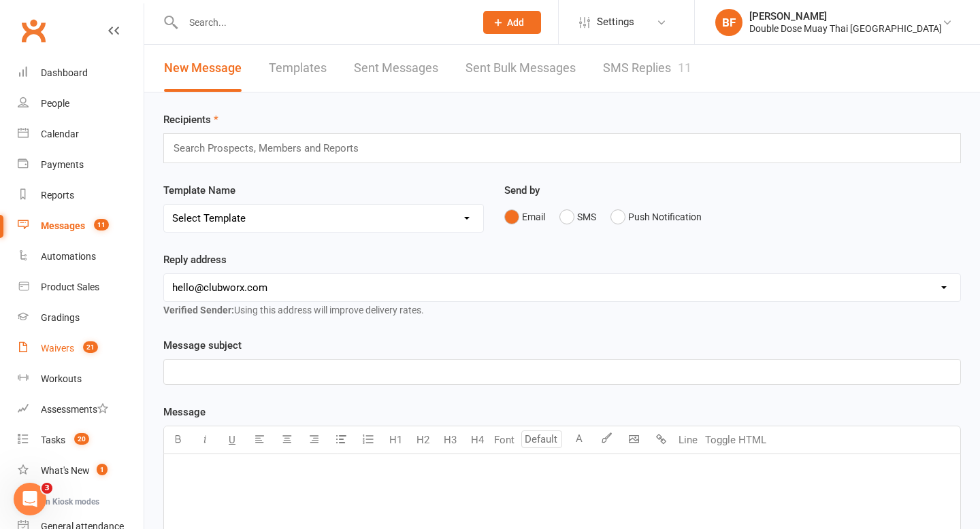
click at [52, 348] on div "Waivers" at bounding box center [57, 348] width 33 height 11
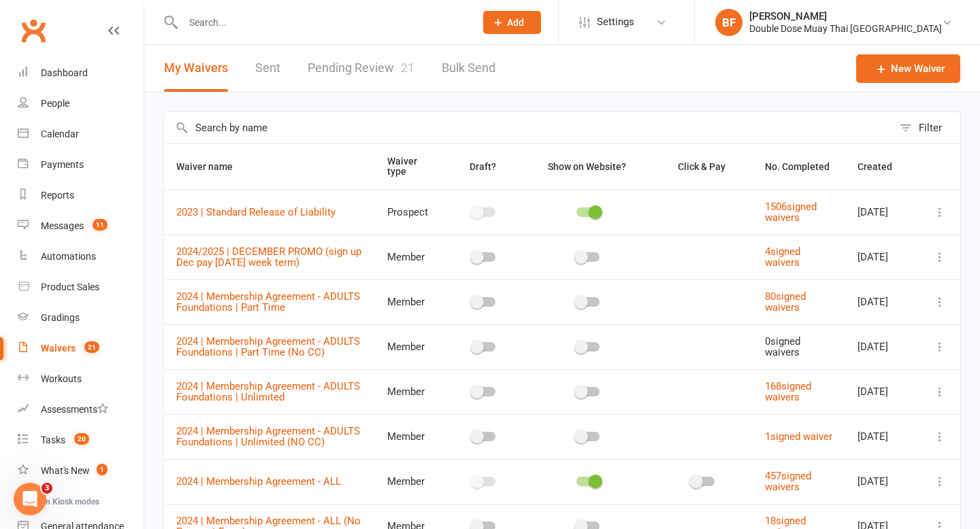
click at [344, 79] on link "Pending Review 21" at bounding box center [360, 68] width 107 height 47
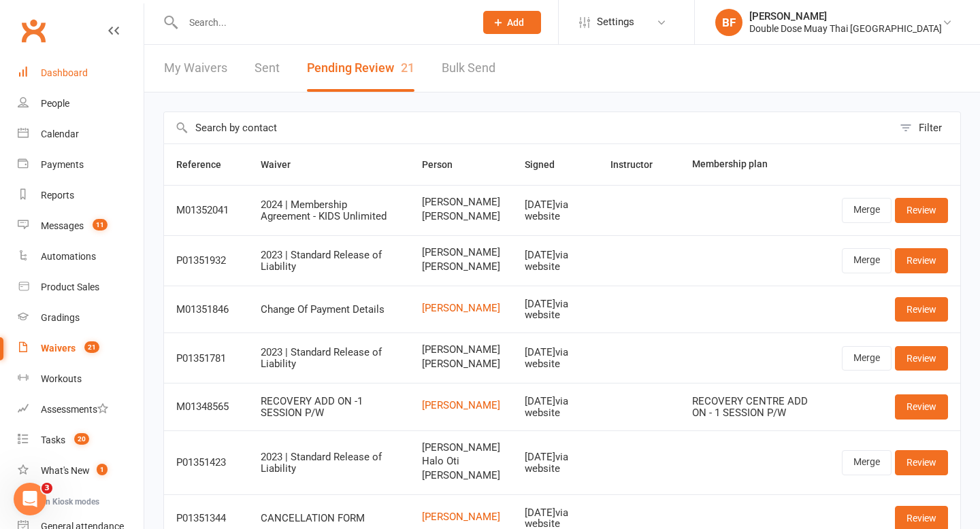
click at [89, 71] on link "Dashboard" at bounding box center [81, 73] width 126 height 31
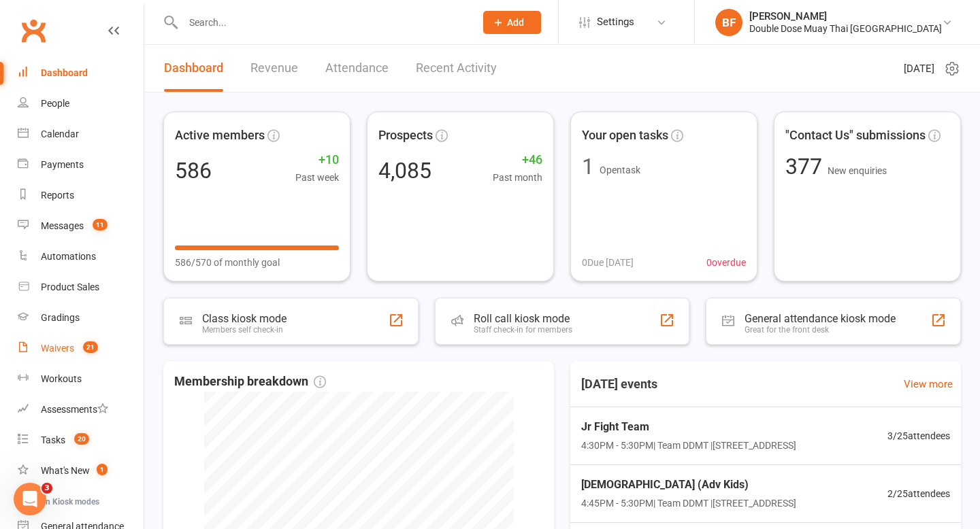
click at [88, 348] on span "21" at bounding box center [90, 347] width 15 height 12
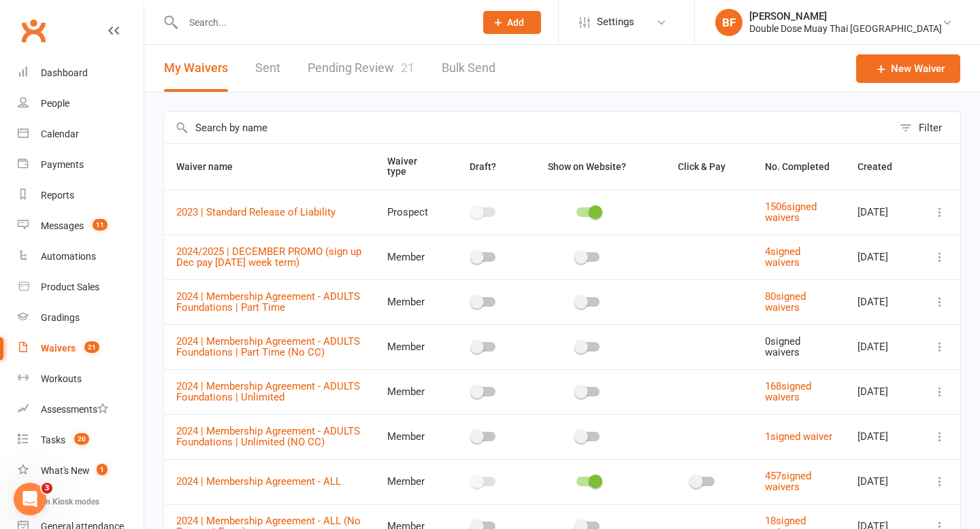
click at [418, 66] on div "My Waivers Sent Pending Review 21 Bulk Send" at bounding box center [329, 68] width 371 height 47
click at [384, 64] on link "Pending Review 21" at bounding box center [360, 68] width 107 height 47
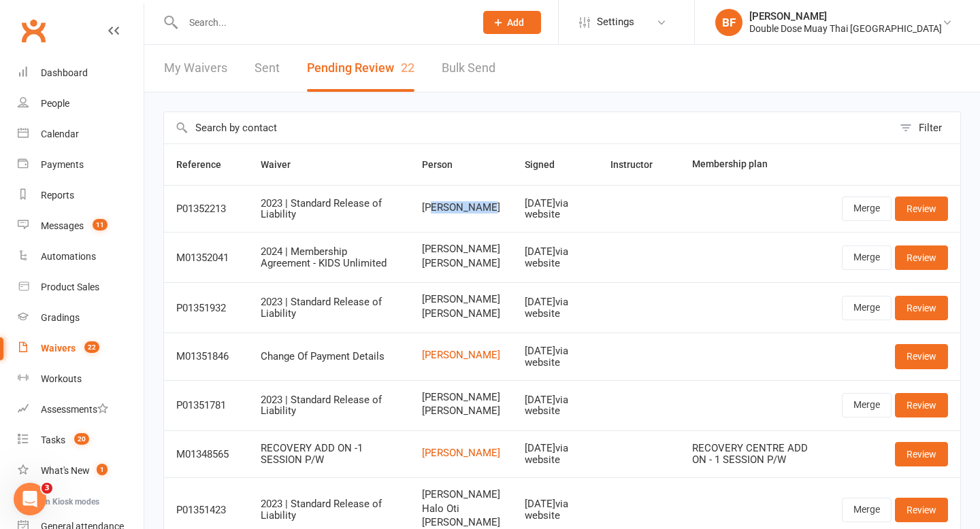
drag, startPoint x: 496, startPoint y: 208, endPoint x: 418, endPoint y: 207, distance: 77.6
click at [420, 207] on td "James Boakes" at bounding box center [461, 208] width 103 height 47
click at [422, 207] on span "James Boakes" at bounding box center [461, 208] width 78 height 12
click at [247, 18] on input "text" at bounding box center [322, 22] width 286 height 19
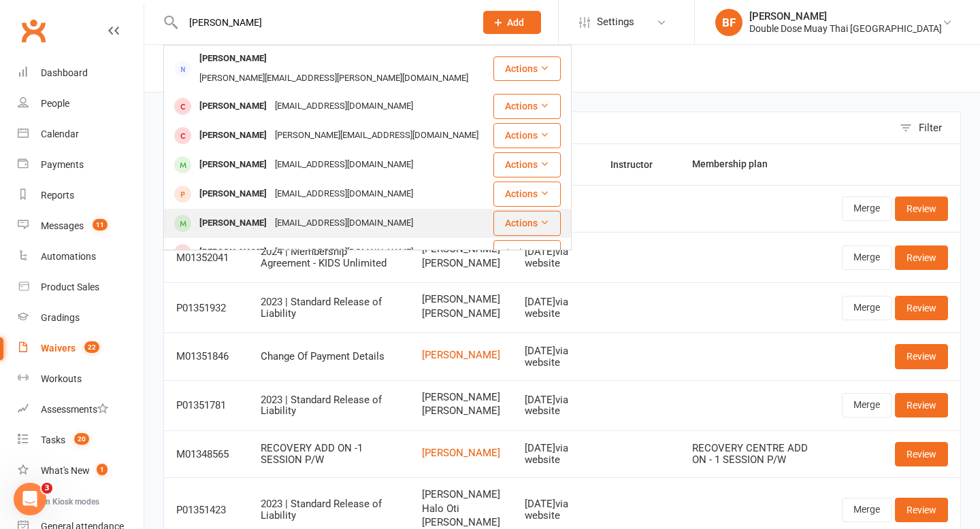
type input "lewis"
click at [288, 214] on div "lewisawatea@gmail.com" at bounding box center [344, 224] width 146 height 20
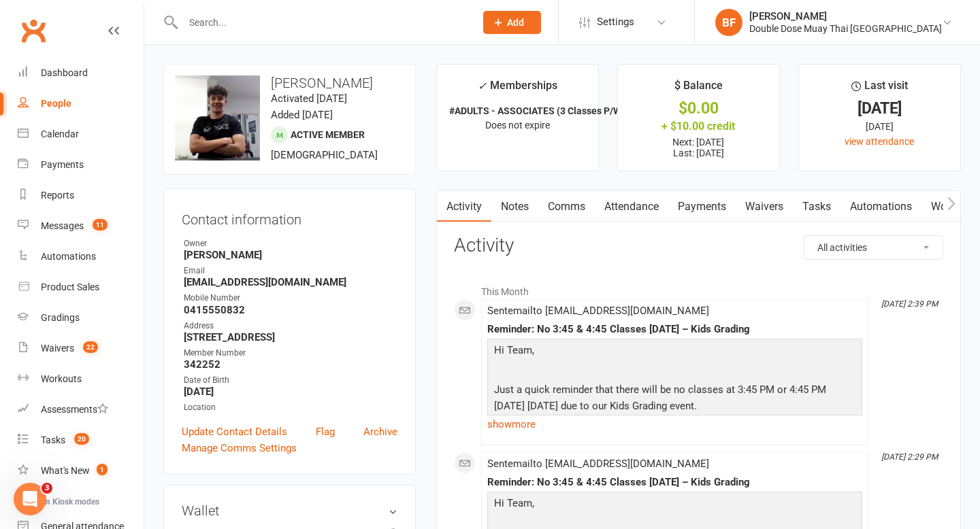
click at [765, 205] on link "Waivers" at bounding box center [763, 206] width 57 height 31
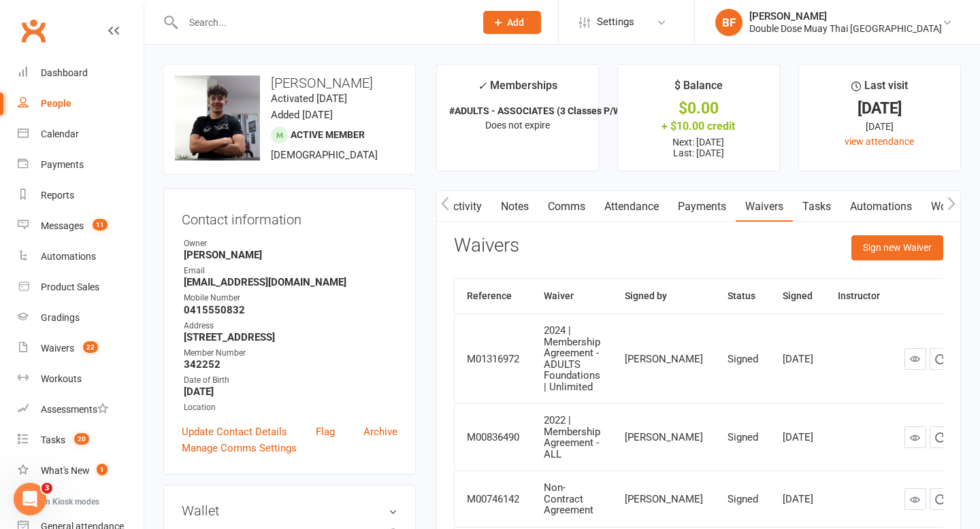
scroll to position [0, 165]
click at [788, 199] on link "Workouts" at bounding box center [788, 206] width 65 height 31
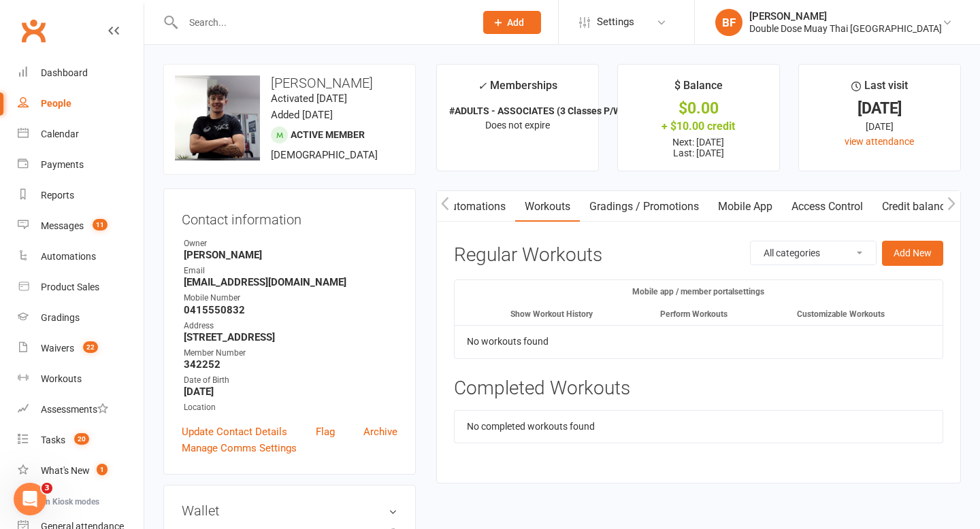
scroll to position [0, 414]
click at [768, 205] on link "Mobile App" at bounding box center [744, 206] width 73 height 31
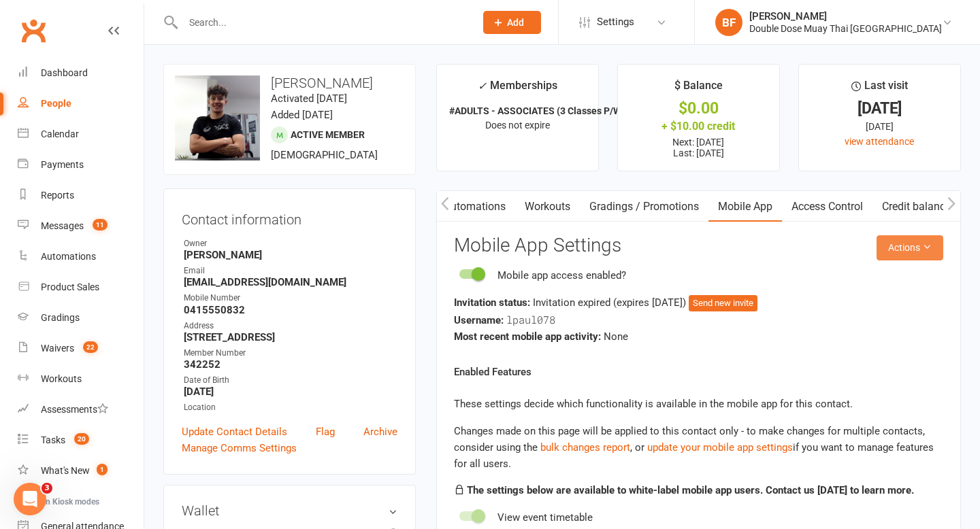
click at [899, 248] on button "Actions" at bounding box center [909, 247] width 67 height 24
click at [840, 304] on link "Send invitation SMS" at bounding box center [874, 306] width 135 height 27
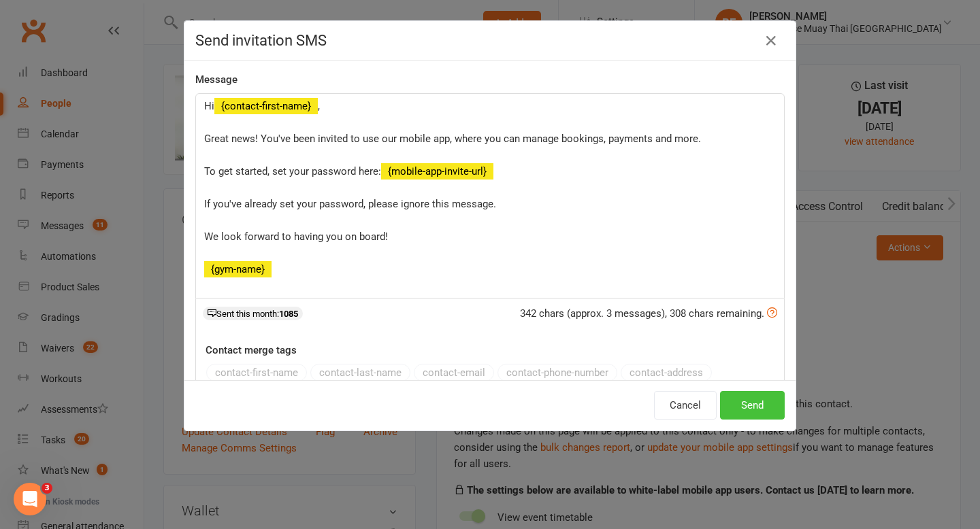
click at [760, 409] on button "Send" at bounding box center [752, 405] width 65 height 29
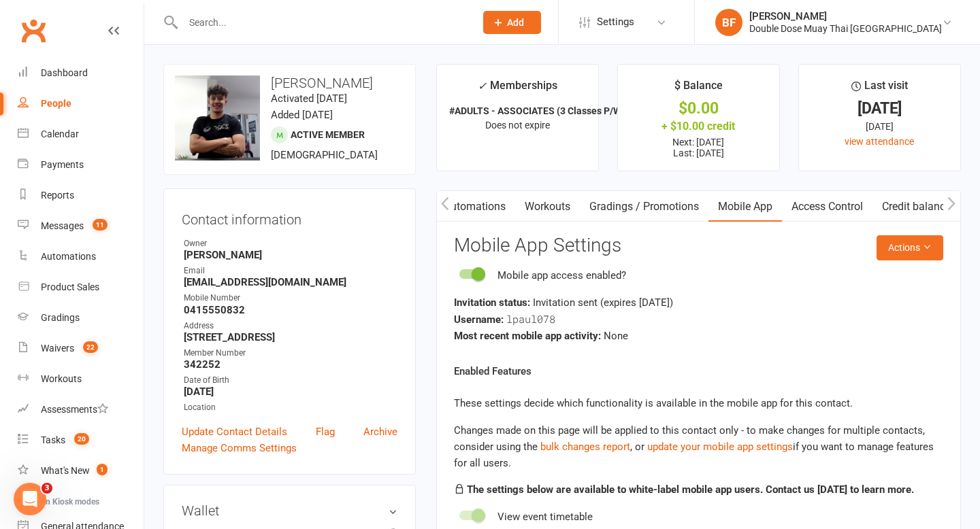
click at [363, 9] on div at bounding box center [314, 22] width 302 height 44
click at [346, 24] on input "text" at bounding box center [322, 22] width 286 height 19
click at [260, 14] on input "text" at bounding box center [322, 22] width 286 height 19
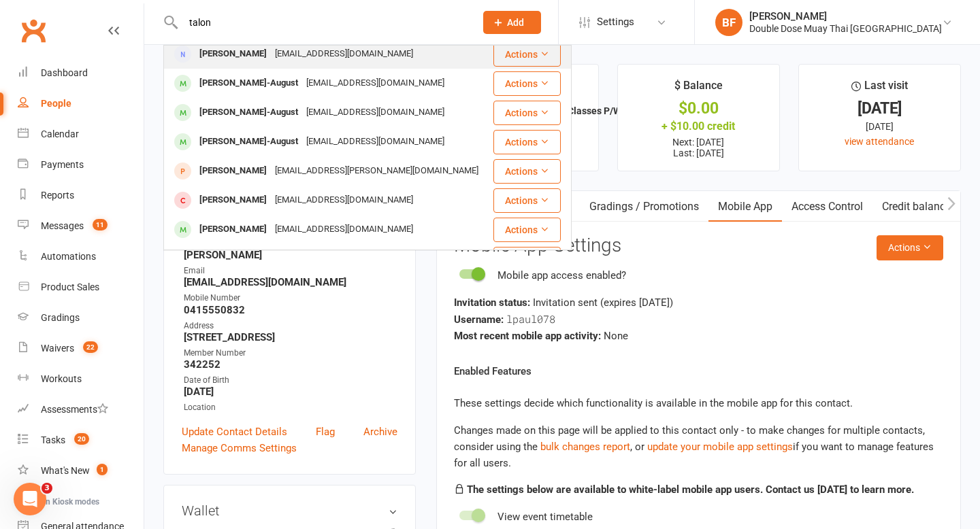
scroll to position [144, 0]
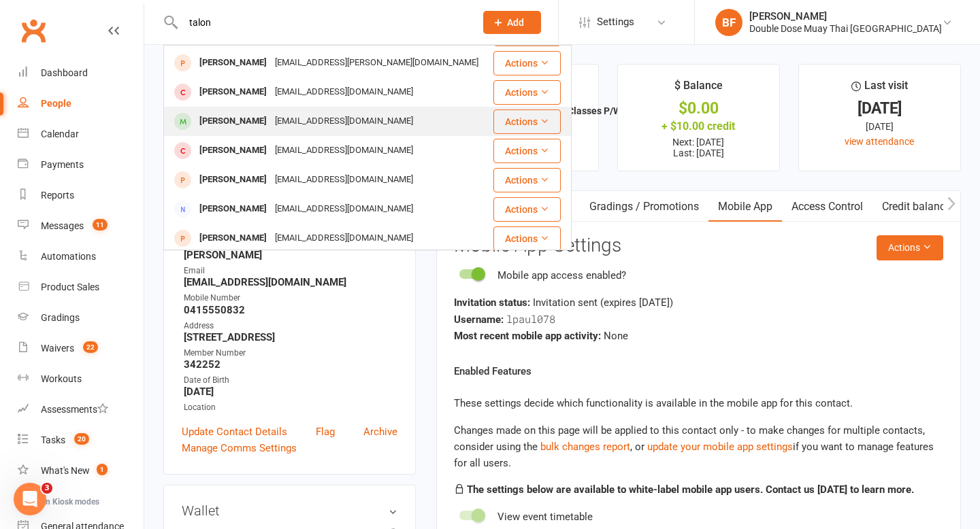
type input "talon"
click at [291, 119] on div "Cpsecure75@gmail.com" at bounding box center [344, 122] width 146 height 20
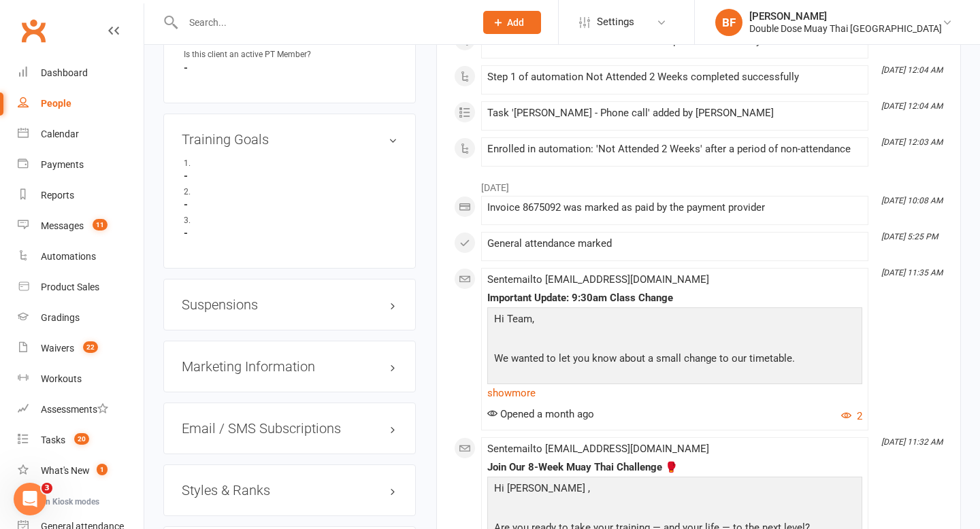
scroll to position [904, 0]
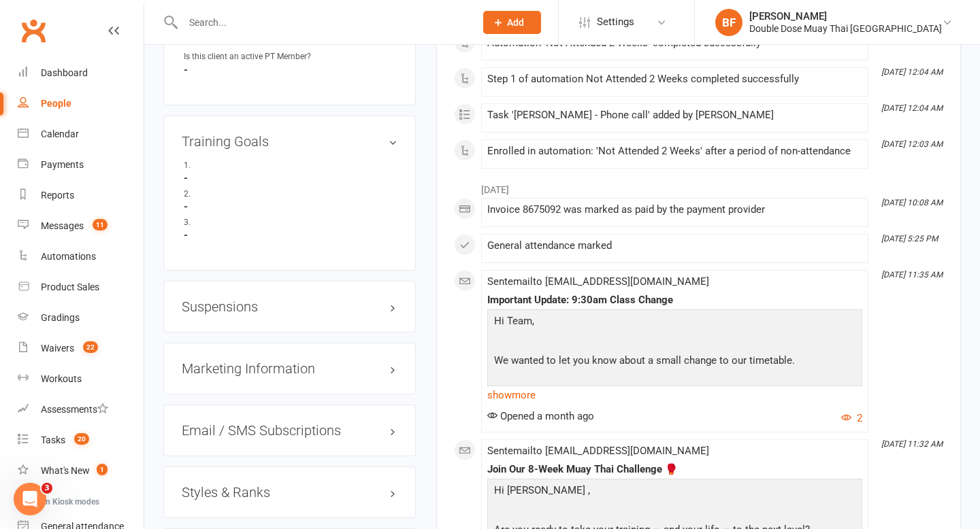
click at [214, 308] on h3 "Suspensions" at bounding box center [290, 306] width 216 height 15
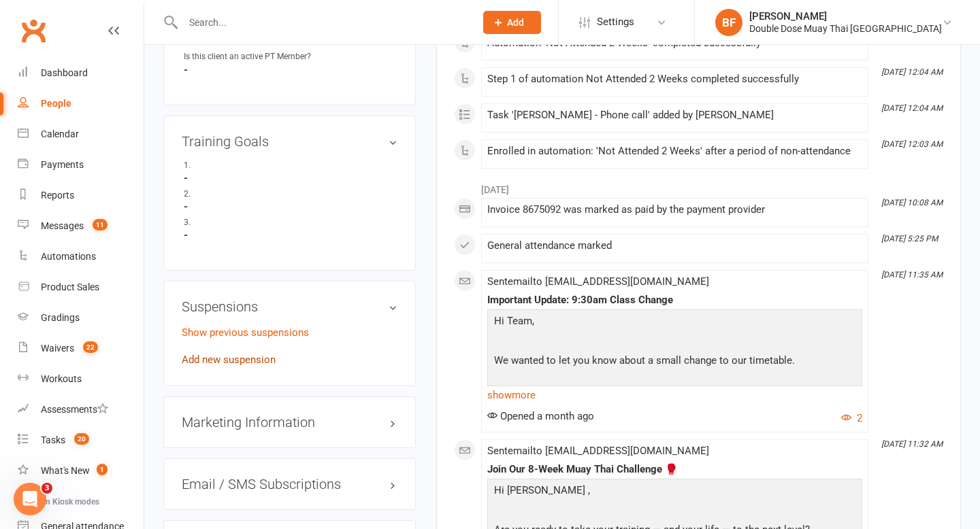
click at [261, 359] on link "Add new suspension" at bounding box center [229, 360] width 94 height 12
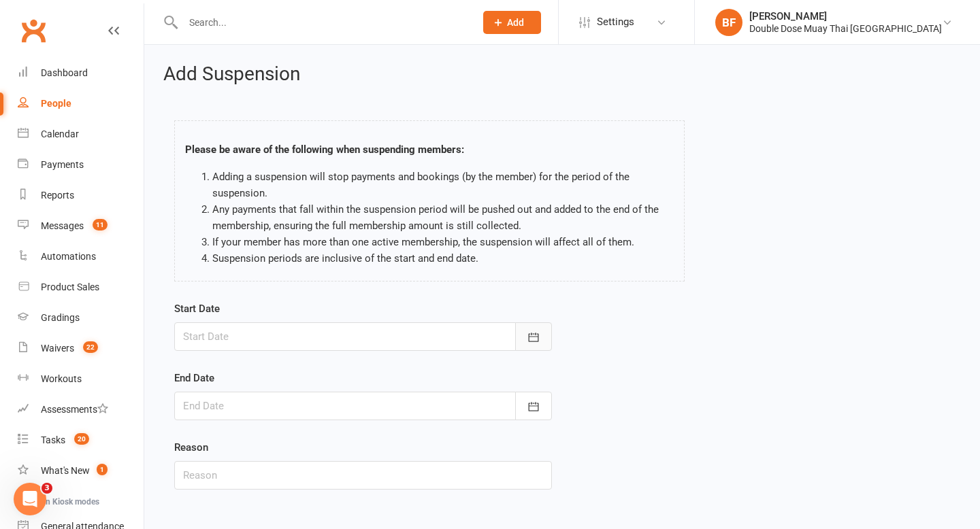
click at [533, 334] on icon "button" at bounding box center [534, 337] width 10 height 9
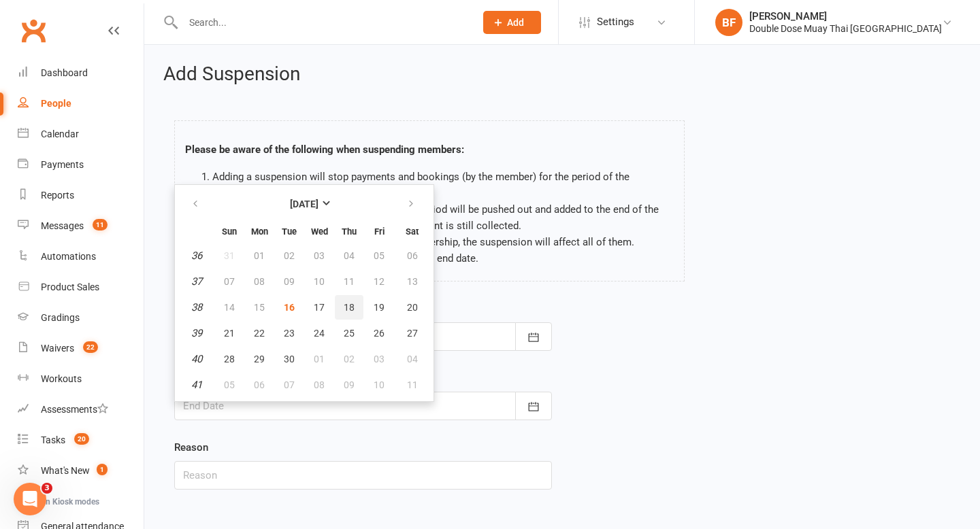
click at [354, 310] on button "18" at bounding box center [349, 307] width 29 height 24
type input "18 Sep 2025"
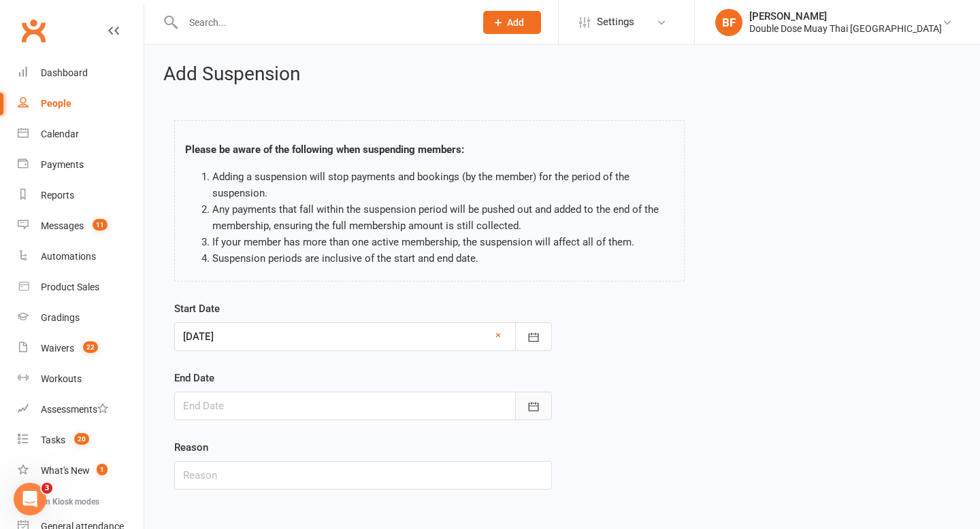
click at [531, 412] on icon "button" at bounding box center [534, 407] width 14 height 14
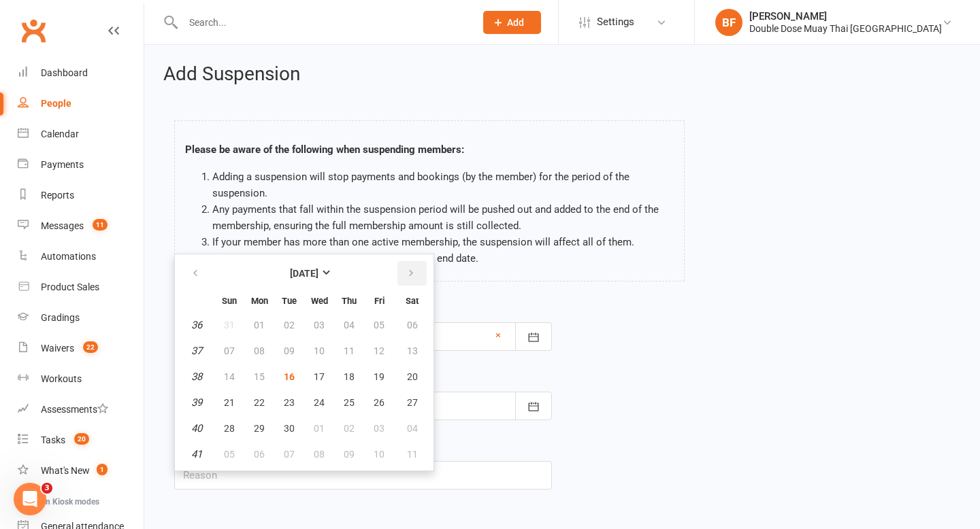
click at [410, 271] on icon "button" at bounding box center [411, 273] width 10 height 11
click at [256, 427] on span "27" at bounding box center [259, 428] width 11 height 11
type input "27 Oct 2025"
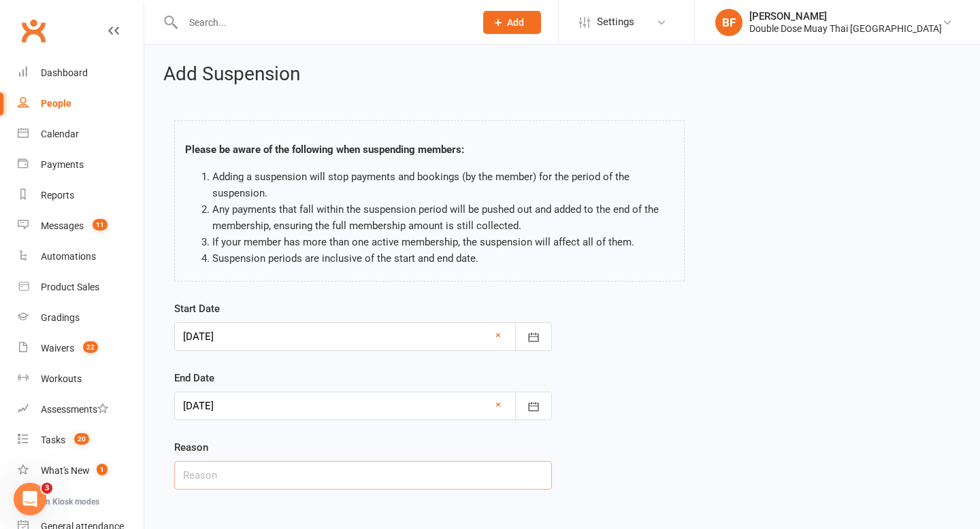
click at [259, 483] on input "text" at bounding box center [363, 475] width 378 height 29
type input "away"
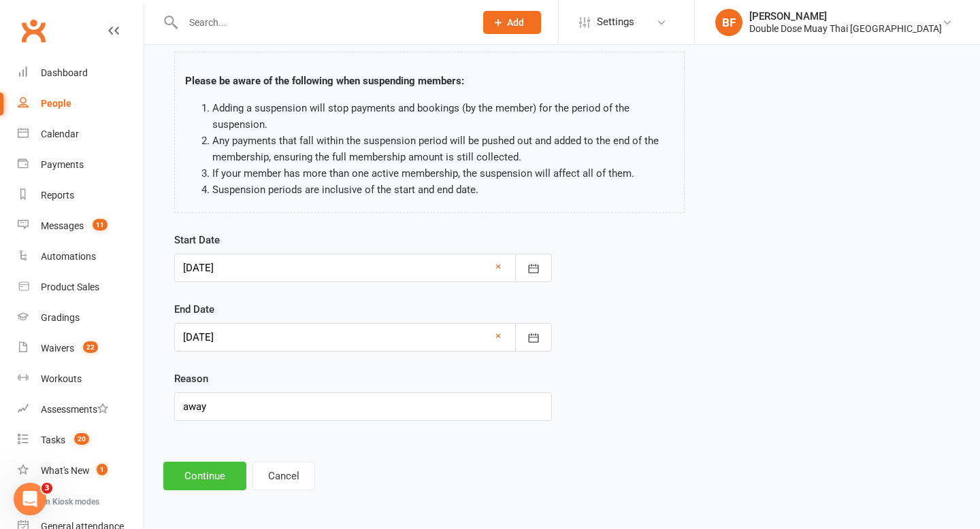
click at [190, 489] on button "Continue" at bounding box center [204, 476] width 83 height 29
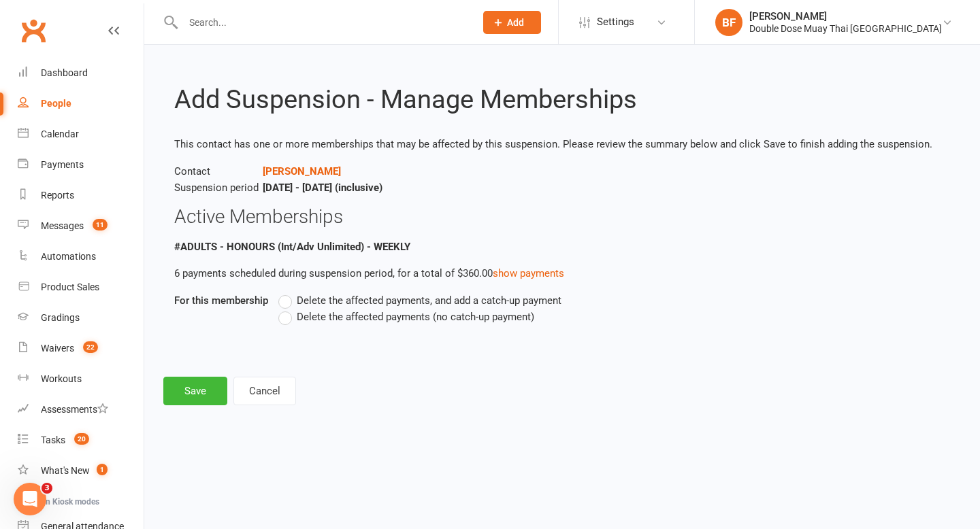
click at [317, 316] on span "Delete the affected payments (no catch-up payment)" at bounding box center [415, 316] width 237 height 14
click at [287, 309] on input "Delete the affected payments (no catch-up payment)" at bounding box center [282, 309] width 9 height 0
click at [197, 393] on button "Save" at bounding box center [195, 391] width 64 height 29
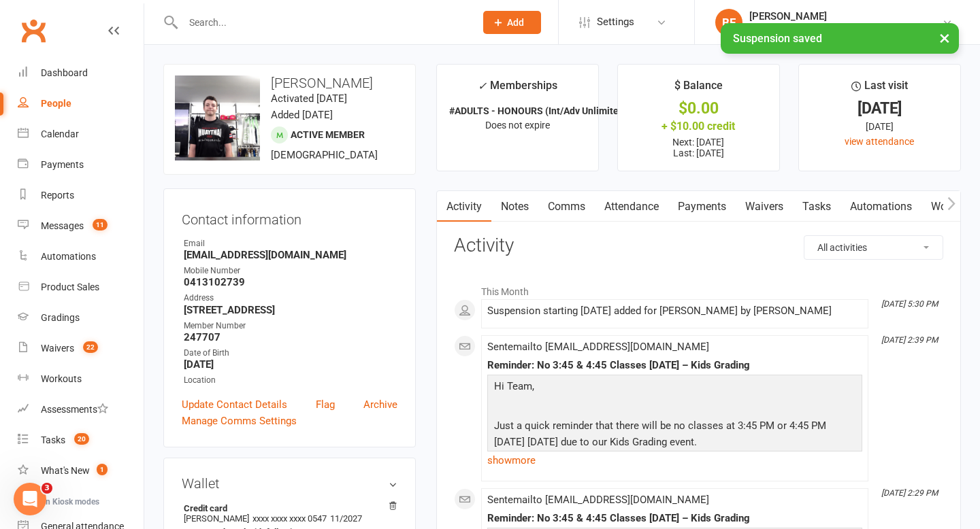
click at [507, 210] on link "Notes" at bounding box center [514, 206] width 47 height 31
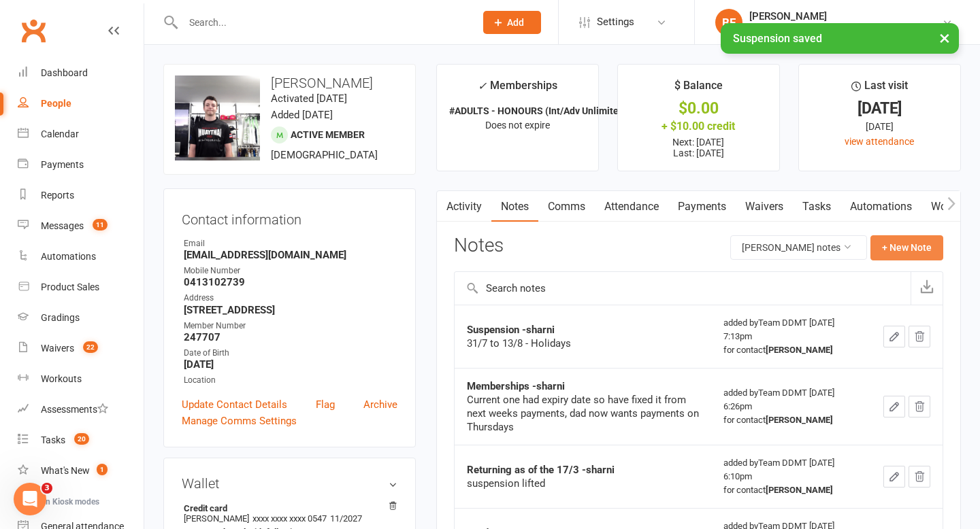
click at [897, 248] on button "+ New Note" at bounding box center [906, 247] width 73 height 24
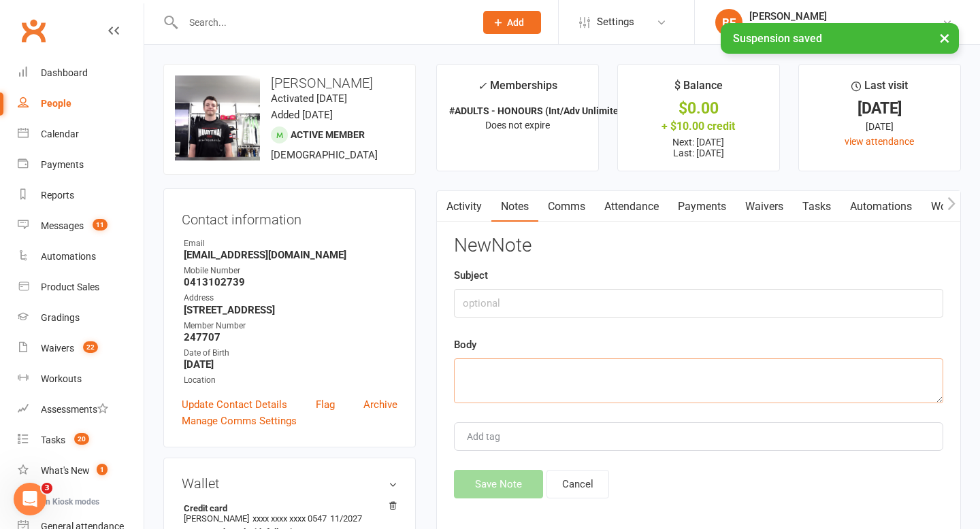
click at [539, 389] on textarea at bounding box center [698, 381] width 489 height 45
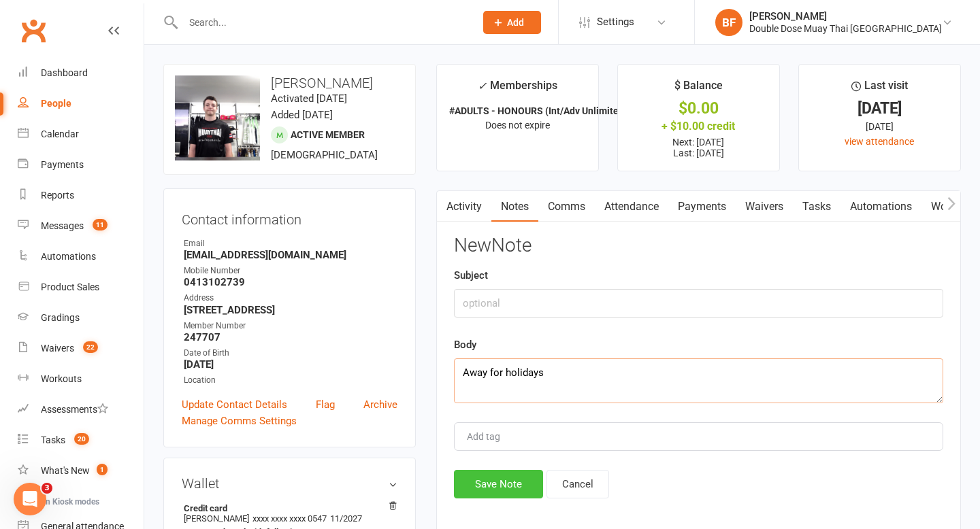
type textarea "Away for holidays"
click at [489, 482] on button "Save Note" at bounding box center [498, 484] width 89 height 29
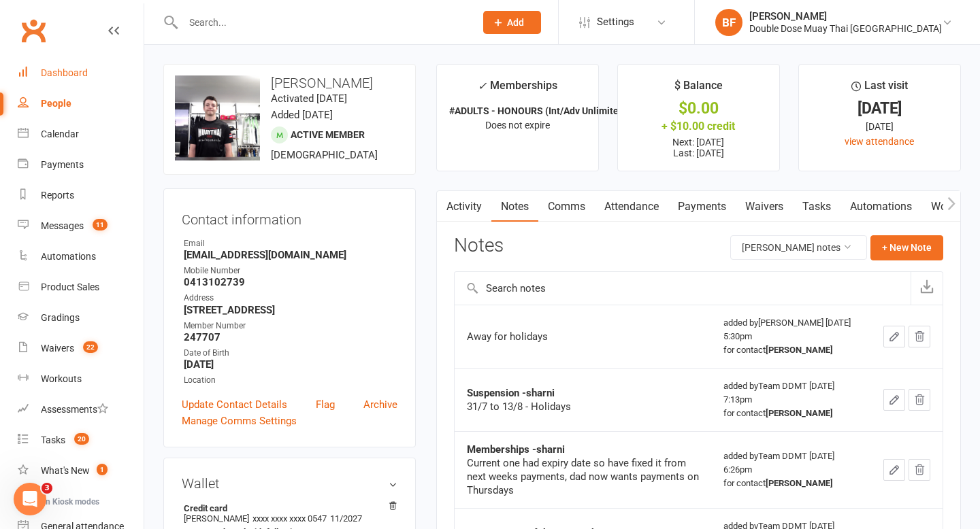
click at [80, 67] on div "Dashboard" at bounding box center [64, 72] width 47 height 11
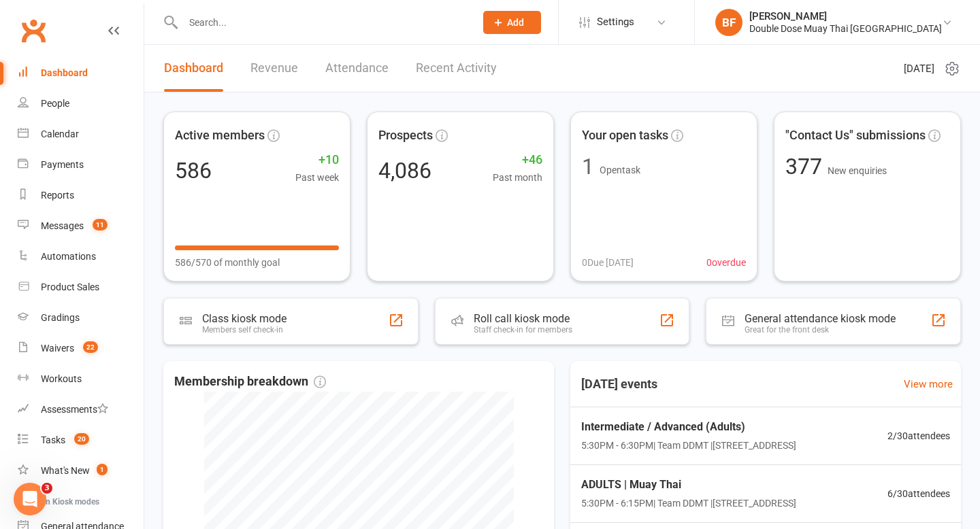
click at [243, 33] on div at bounding box center [314, 22] width 302 height 44
click at [254, 24] on input "text" at bounding box center [322, 22] width 286 height 19
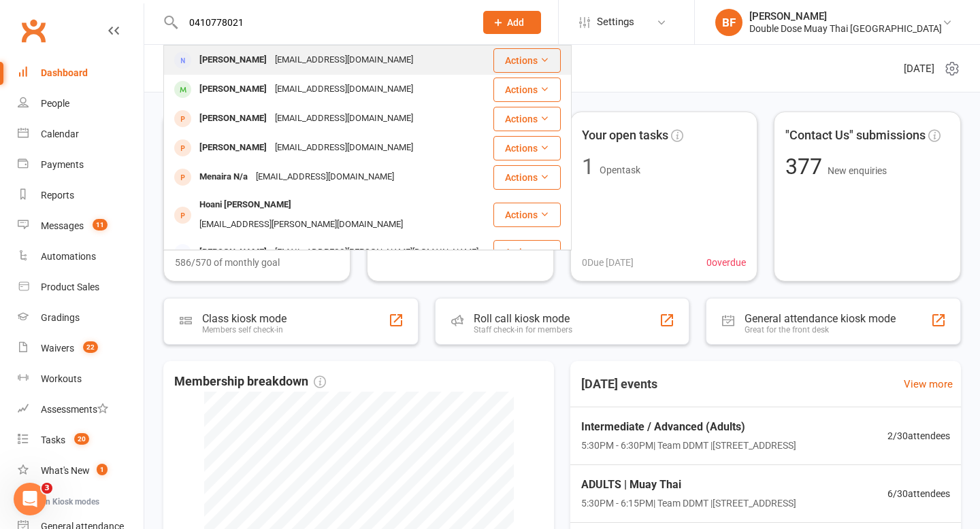
type input "0410778021"
click at [259, 64] on div "Kerrie Summerell" at bounding box center [233, 60] width 76 height 20
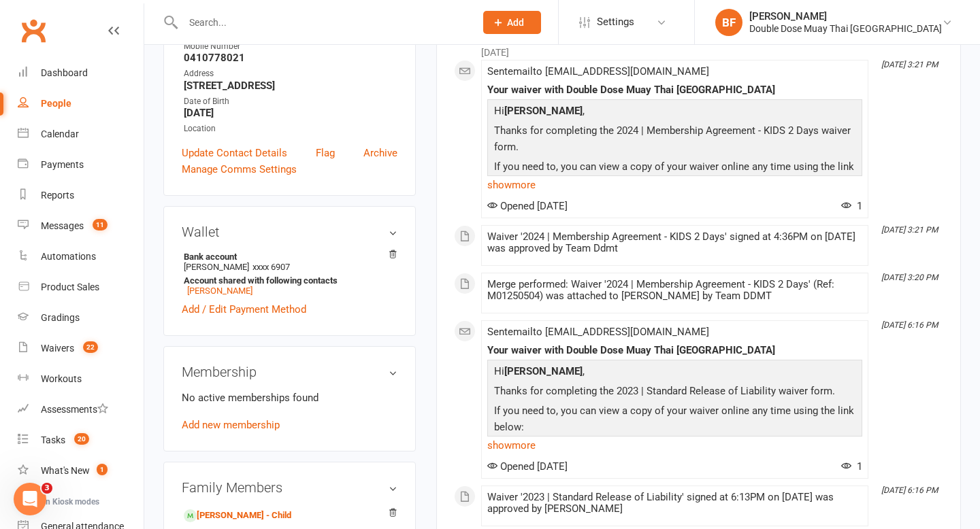
scroll to position [492, 0]
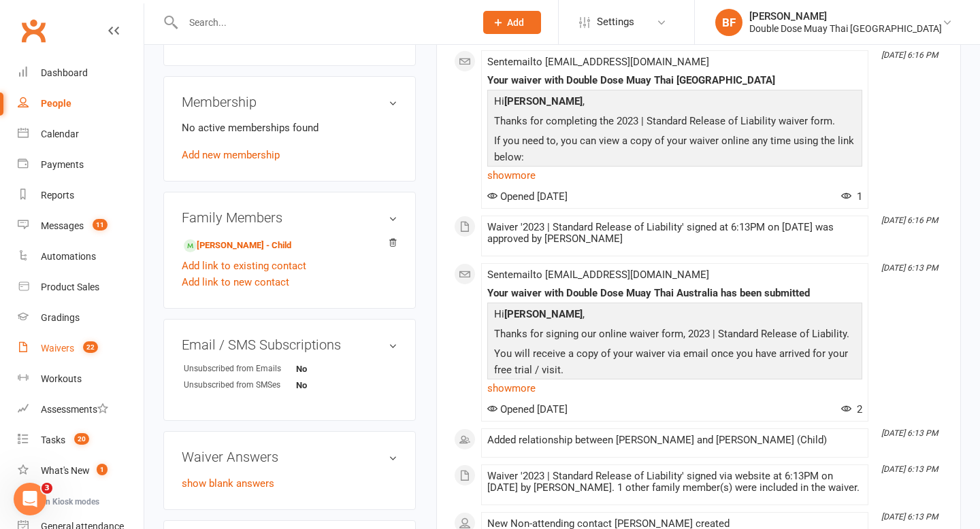
click at [73, 356] on link "Waivers 22" at bounding box center [81, 348] width 126 height 31
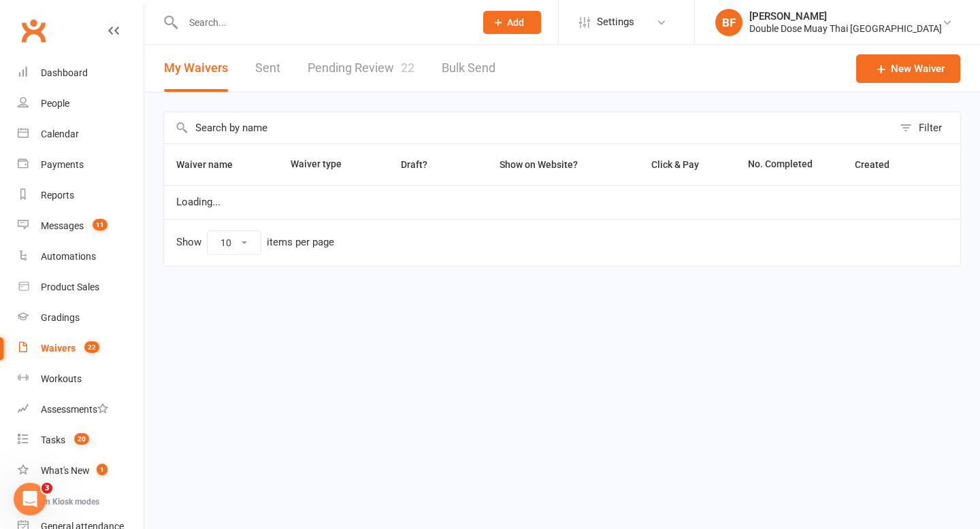
click at [361, 82] on link "Pending Review 22" at bounding box center [360, 68] width 107 height 47
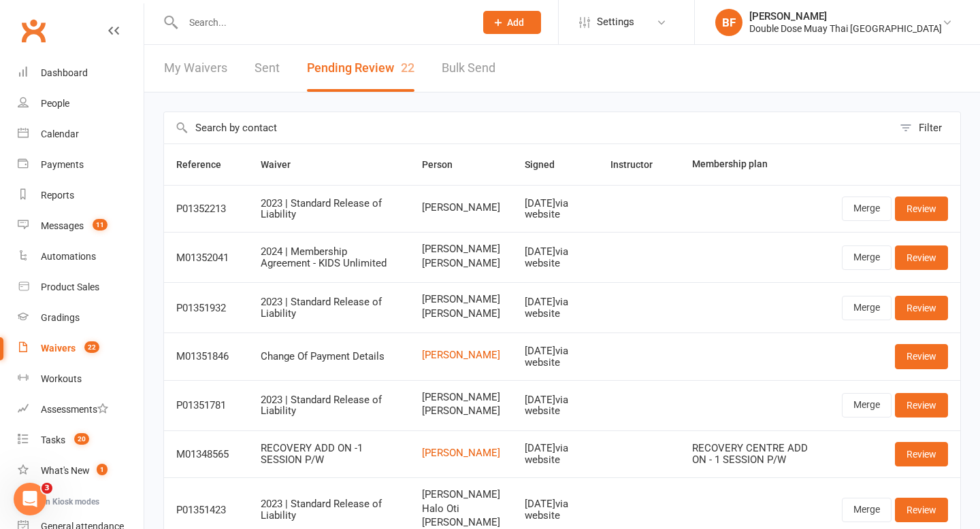
click at [247, 17] on input "text" at bounding box center [322, 22] width 286 height 19
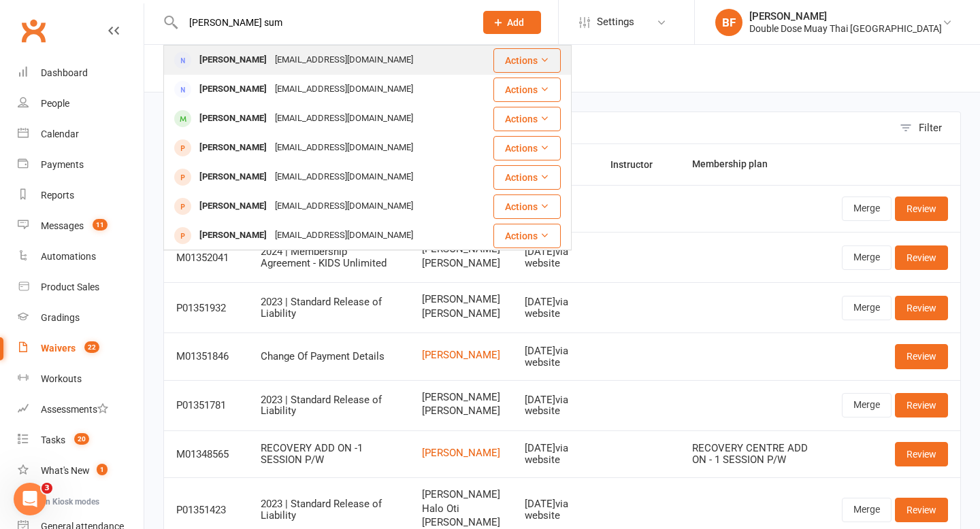
type input "kerrie sum"
click at [256, 64] on div "Kerrie Summerell" at bounding box center [233, 60] width 76 height 20
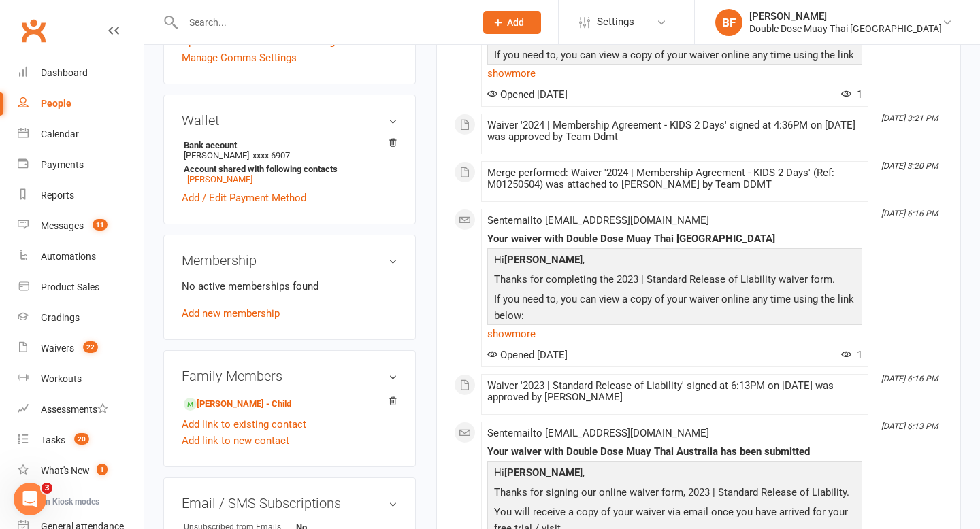
scroll to position [336, 0]
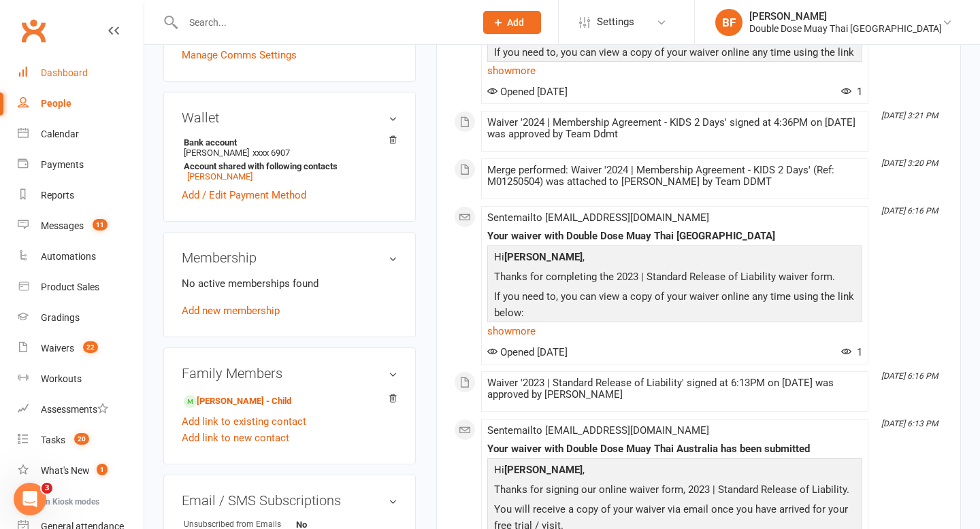
click at [71, 72] on div "Dashboard" at bounding box center [64, 72] width 47 height 11
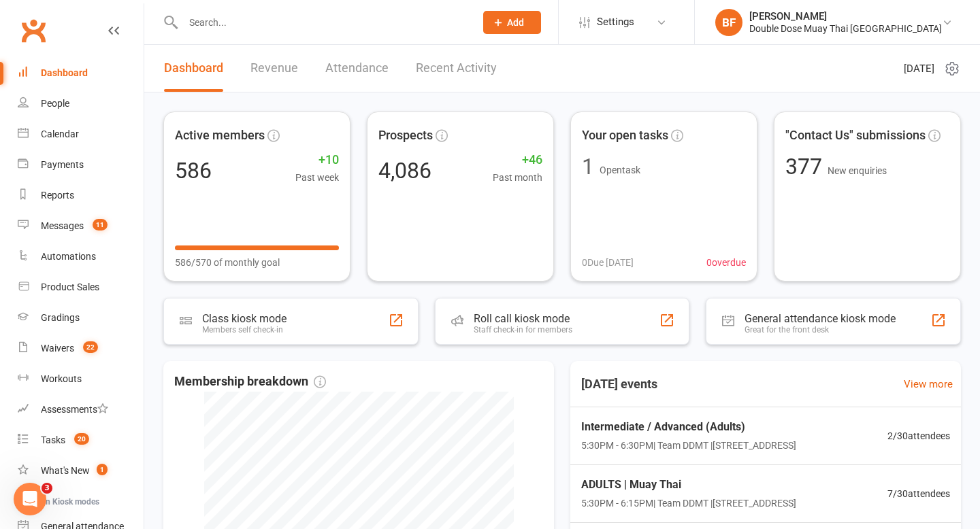
click at [237, 23] on input "text" at bounding box center [322, 22] width 286 height 19
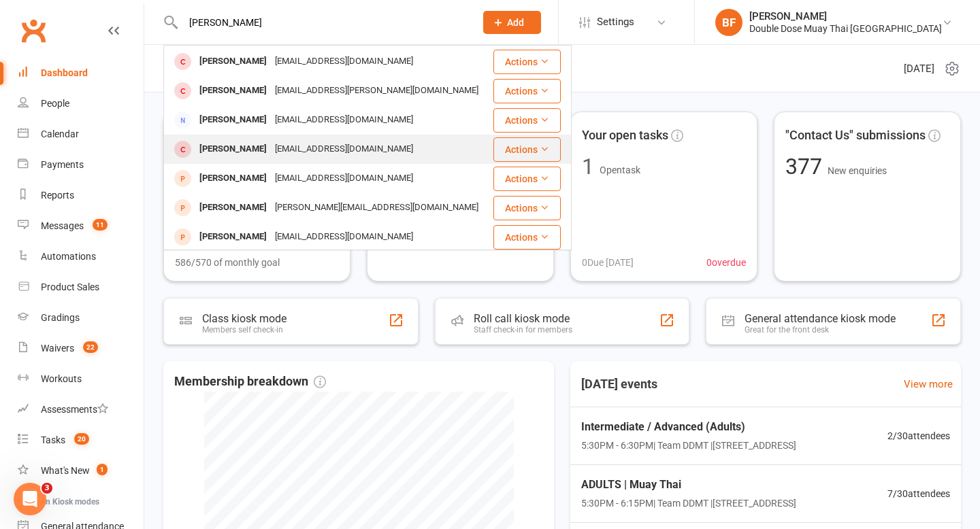
scroll to position [381, 0]
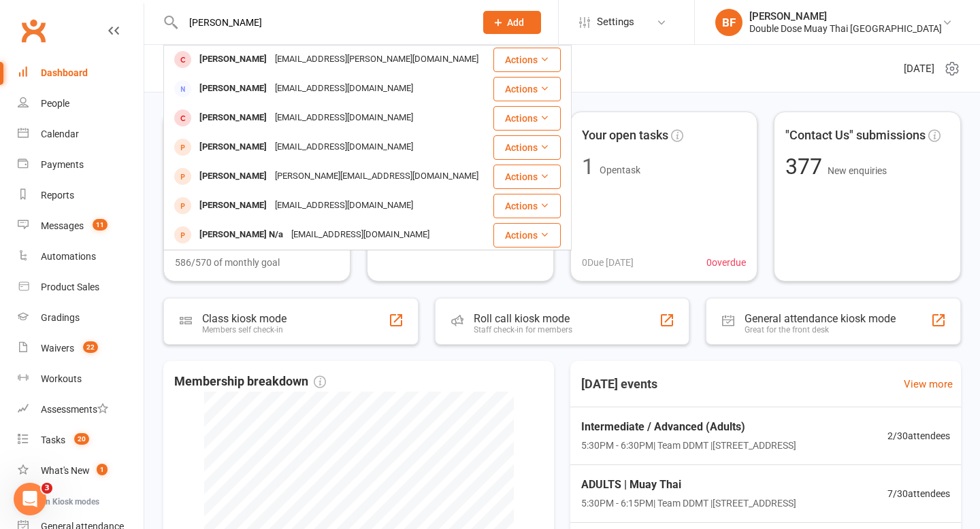
type input "corey pearson"
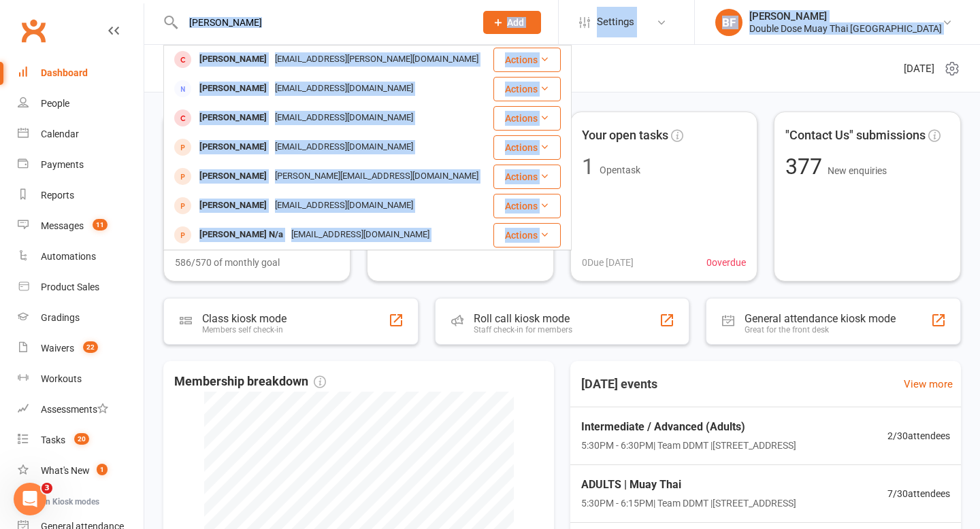
drag, startPoint x: 274, startPoint y: 32, endPoint x: 127, endPoint y: 29, distance: 147.0
click at [127, 3] on header "corey pearson Corey Pearson Coreyjohnpn@gmail.com Actions Rhani Pearson rhani.p…" at bounding box center [490, 3] width 980 height 0
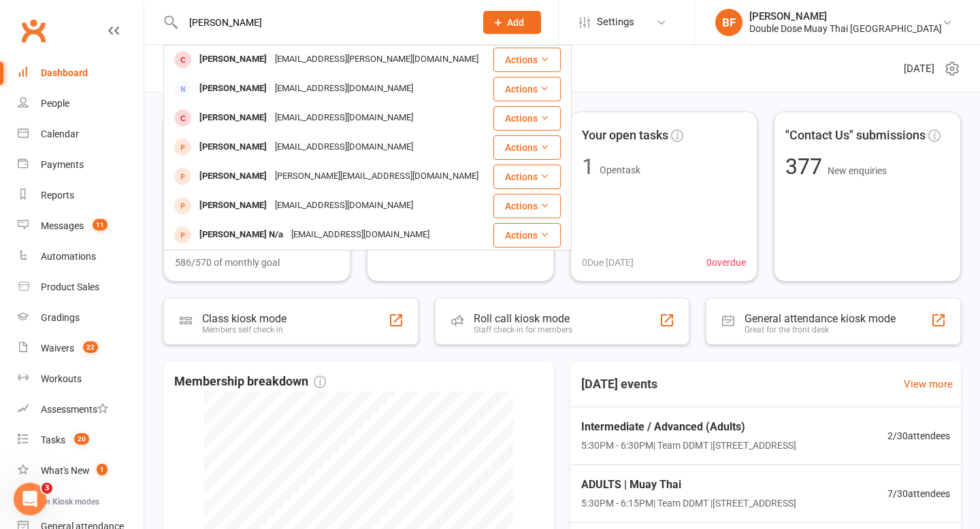
drag, startPoint x: 280, startPoint y: 24, endPoint x: 148, endPoint y: 6, distance: 133.2
click at [148, 6] on react-component "corey pearson Corey Pearson Coreyjohnpn@gmail.com Actions Rhani Pearson rhani.p…" at bounding box center [232, 22] width 465 height 44
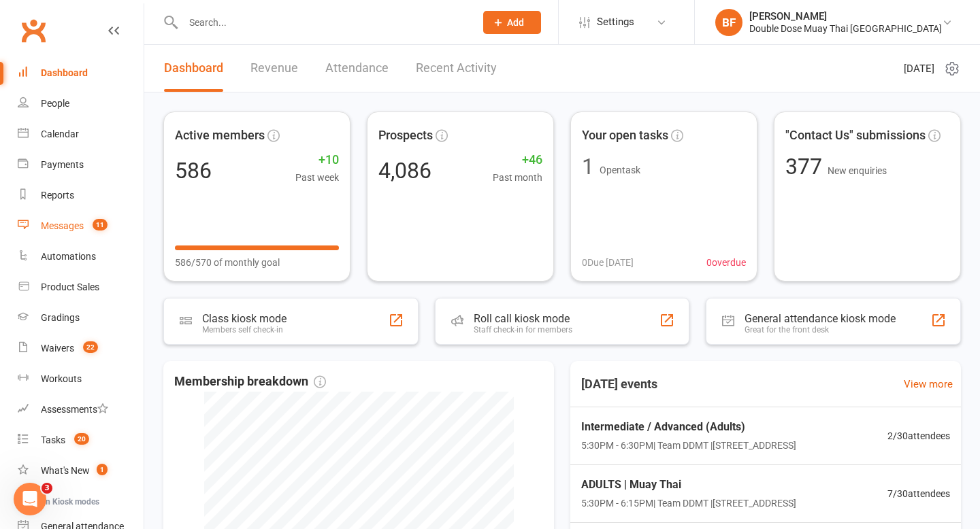
click at [88, 229] on count-badge "11" at bounding box center [97, 225] width 22 height 11
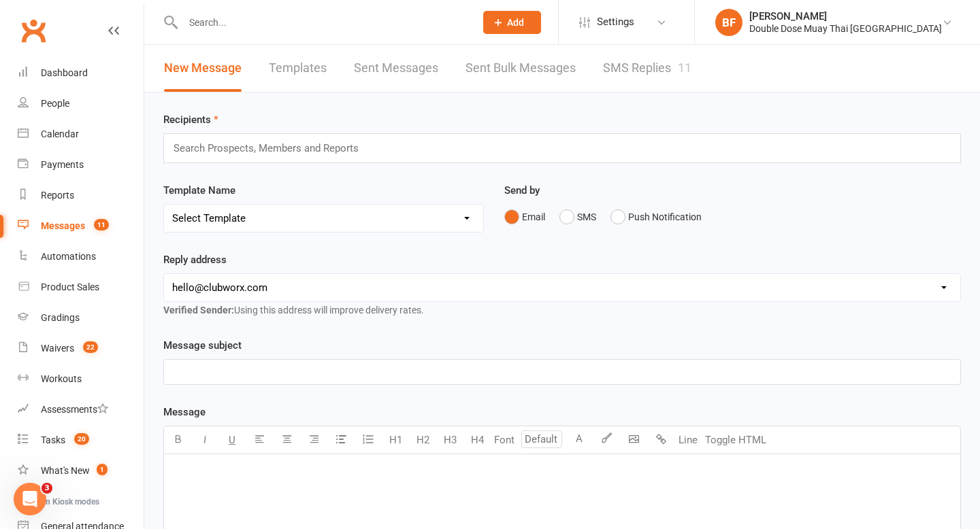
click at [680, 69] on div "11" at bounding box center [685, 68] width 14 height 14
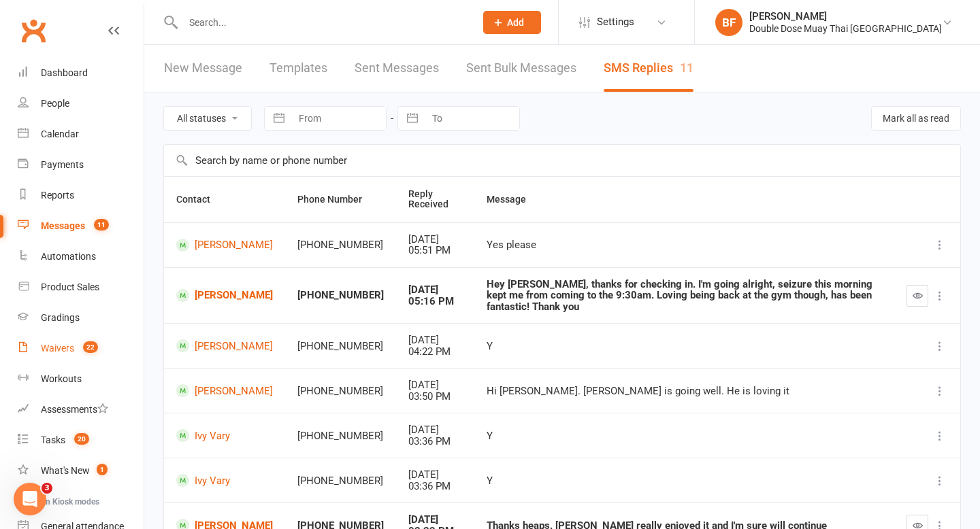
click at [59, 349] on div "Waivers" at bounding box center [57, 348] width 33 height 11
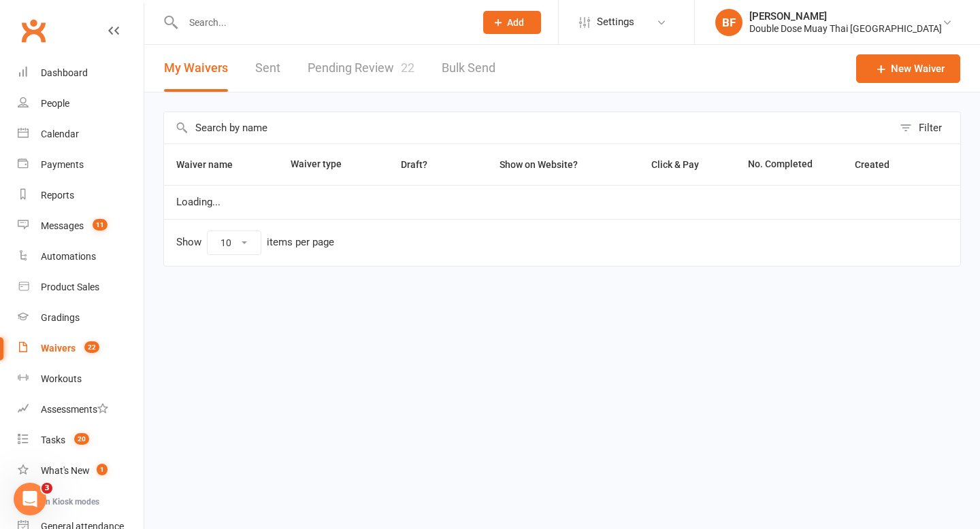
click at [352, 79] on link "Pending Review 22" at bounding box center [360, 68] width 107 height 47
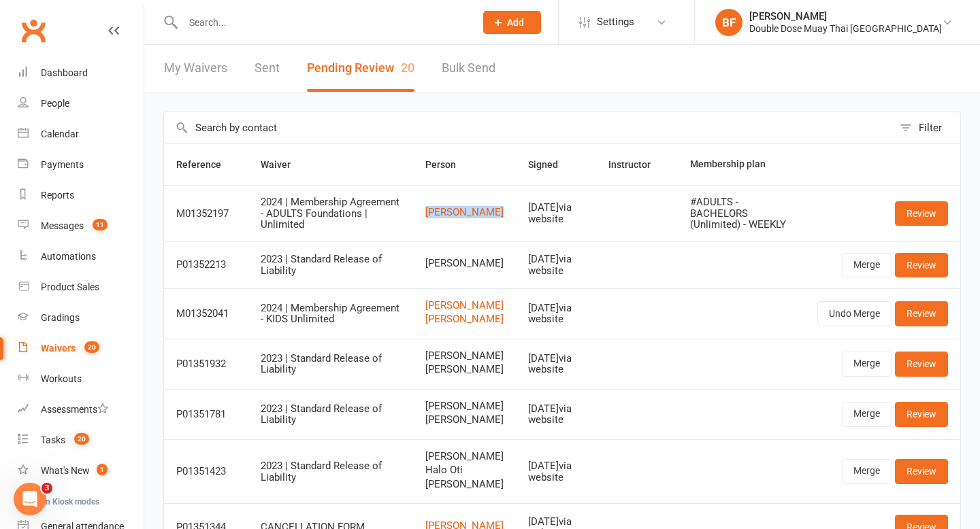
drag, startPoint x: 503, startPoint y: 213, endPoint x: 420, endPoint y: 212, distance: 83.0
click at [420, 212] on td "Mick Farquhar" at bounding box center [464, 213] width 103 height 56
copy link "Mick Farquhar"
click at [913, 214] on link "Review" at bounding box center [921, 213] width 53 height 24
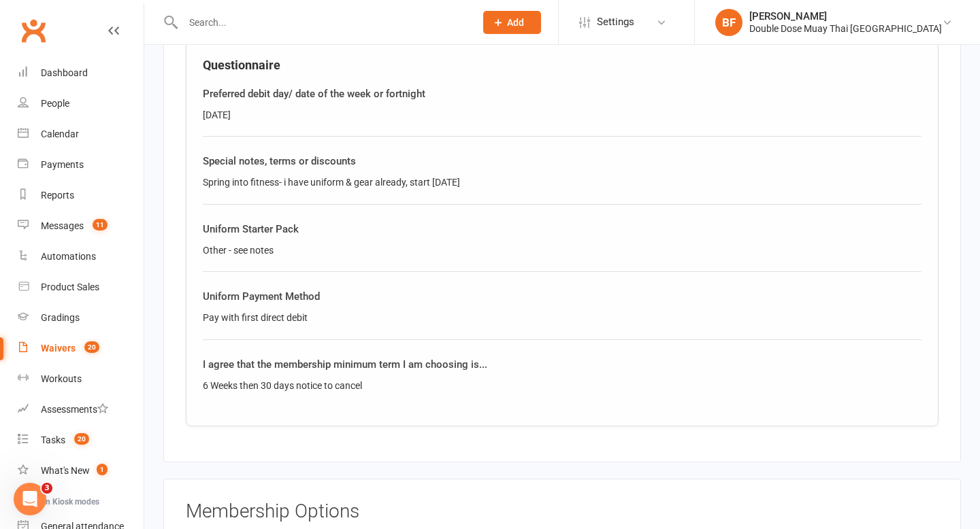
scroll to position [680, 0]
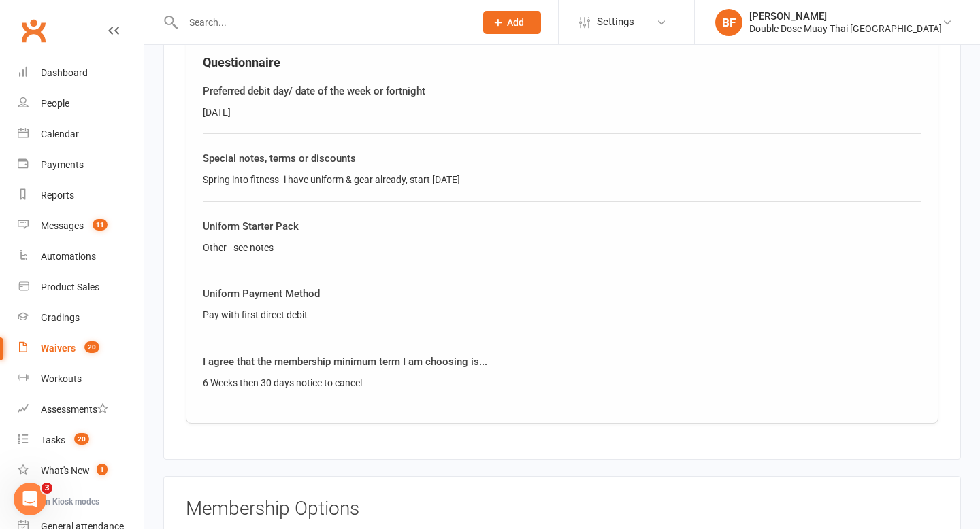
click at [66, 352] on div "Waivers" at bounding box center [58, 348] width 35 height 11
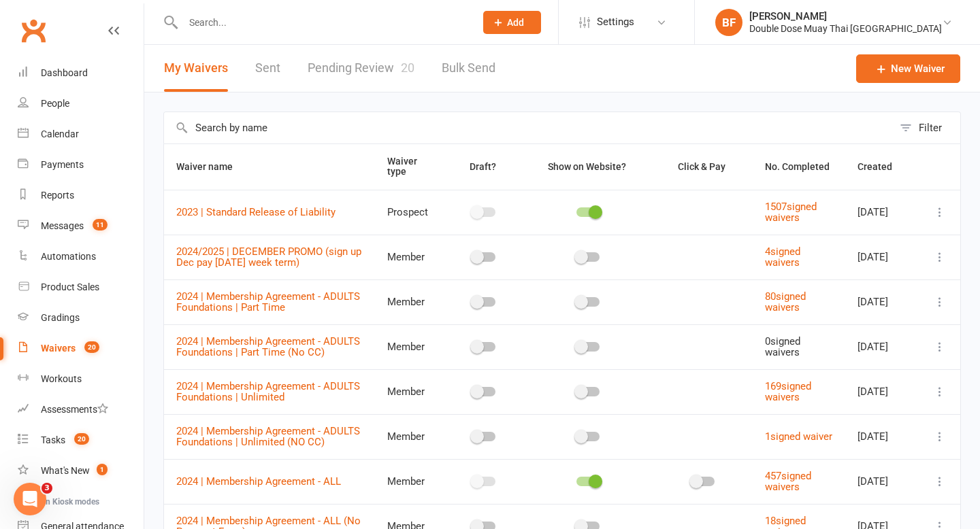
click at [326, 77] on link "Pending Review 20" at bounding box center [360, 68] width 107 height 47
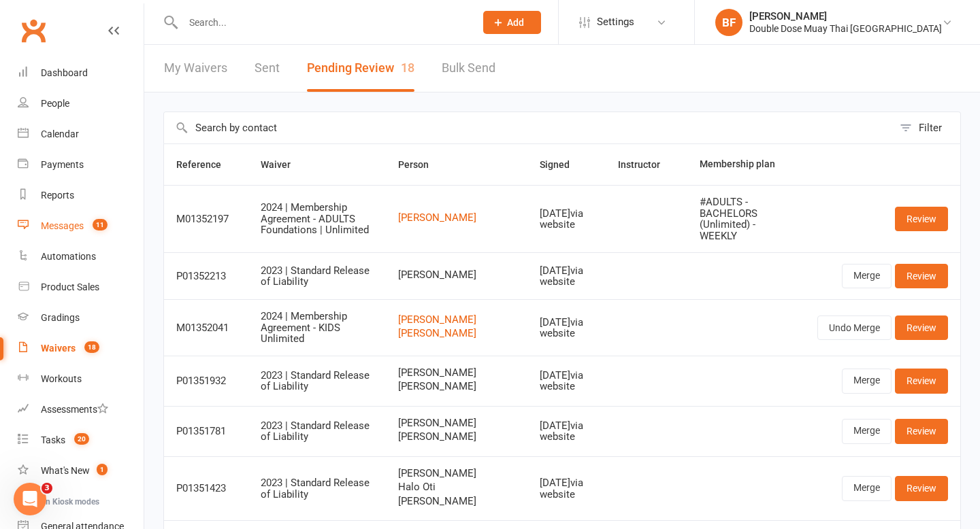
click at [91, 221] on count-badge "11" at bounding box center [97, 225] width 22 height 11
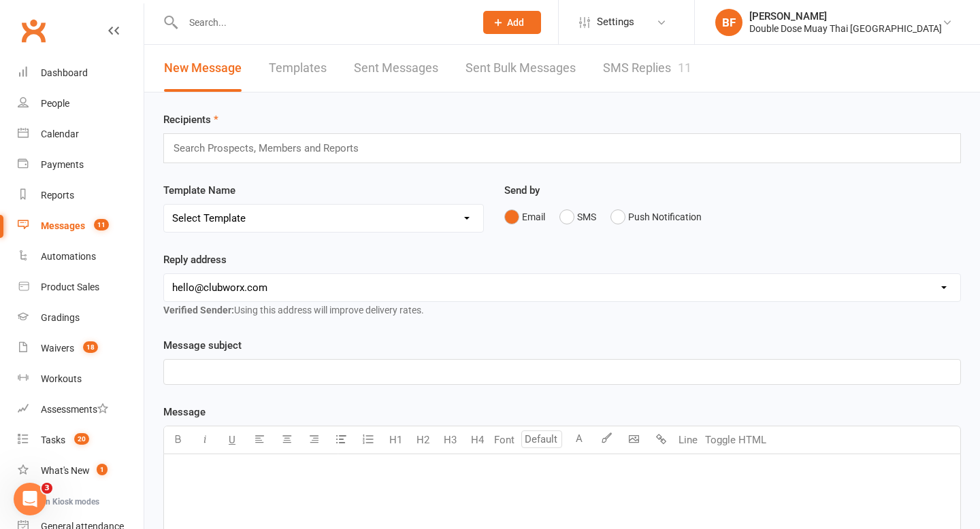
click at [661, 55] on link "SMS Replies 11" at bounding box center [647, 68] width 88 height 47
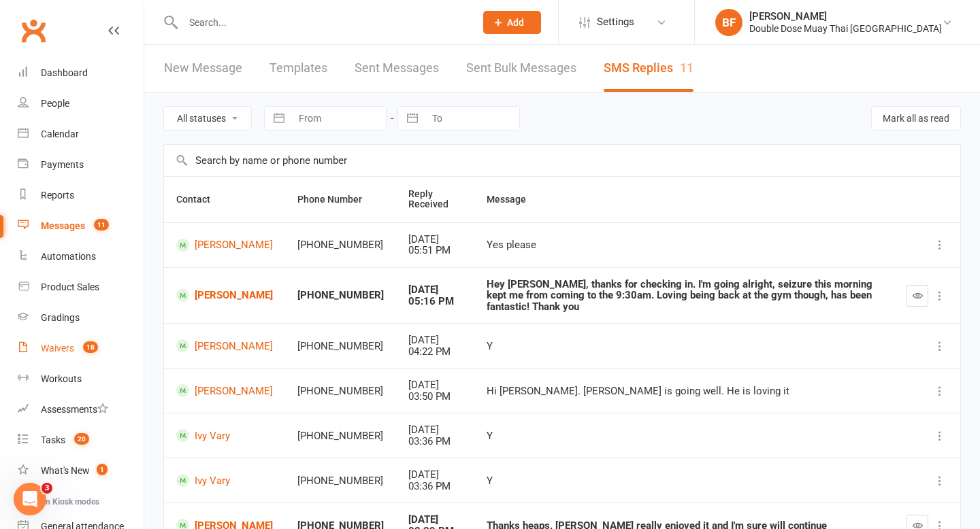
click at [65, 344] on div "Waivers" at bounding box center [57, 348] width 33 height 11
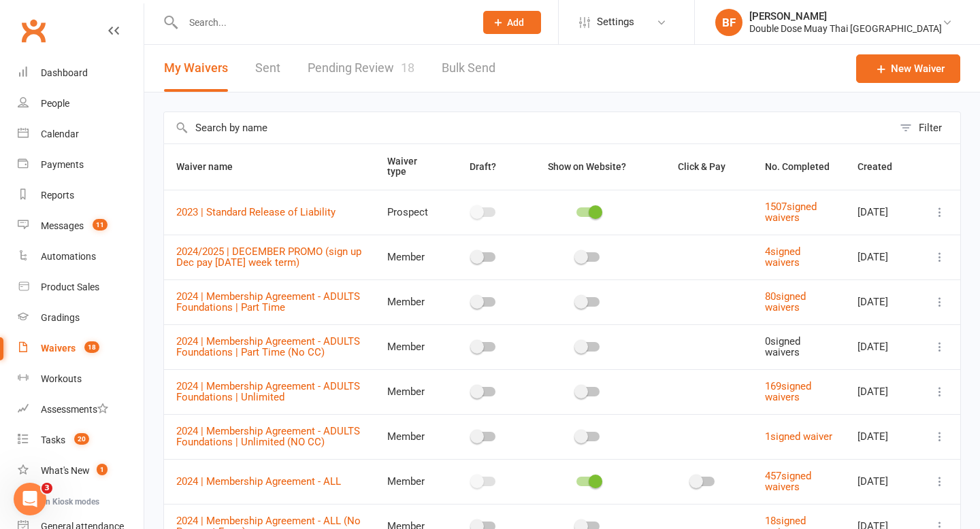
click at [363, 68] on link "Pending Review 18" at bounding box center [360, 68] width 107 height 47
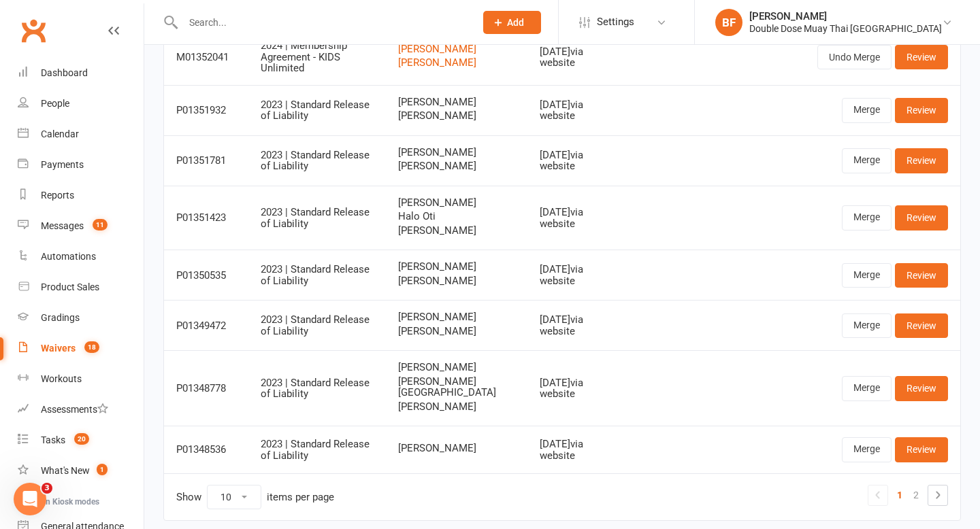
scroll to position [269, 0]
